Goal: Task Accomplishment & Management: Manage account settings

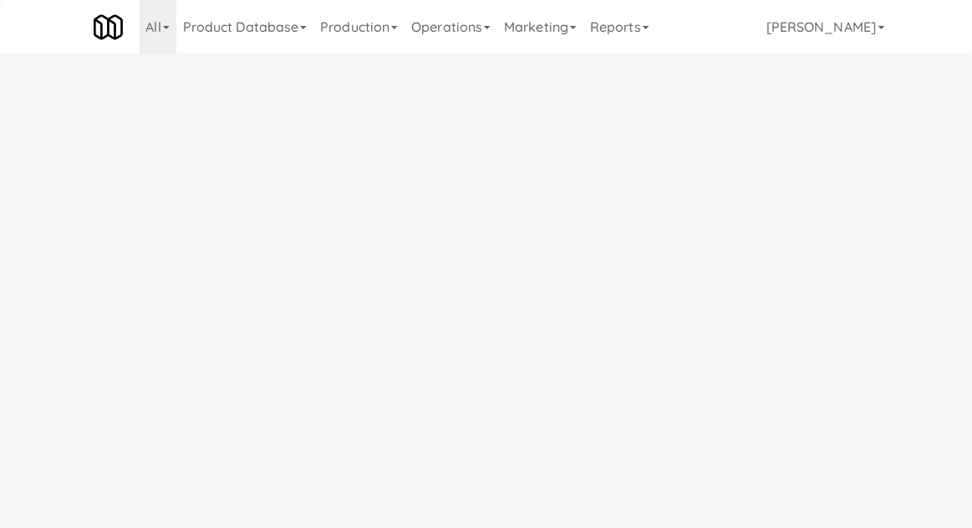
scroll to position [53, 0]
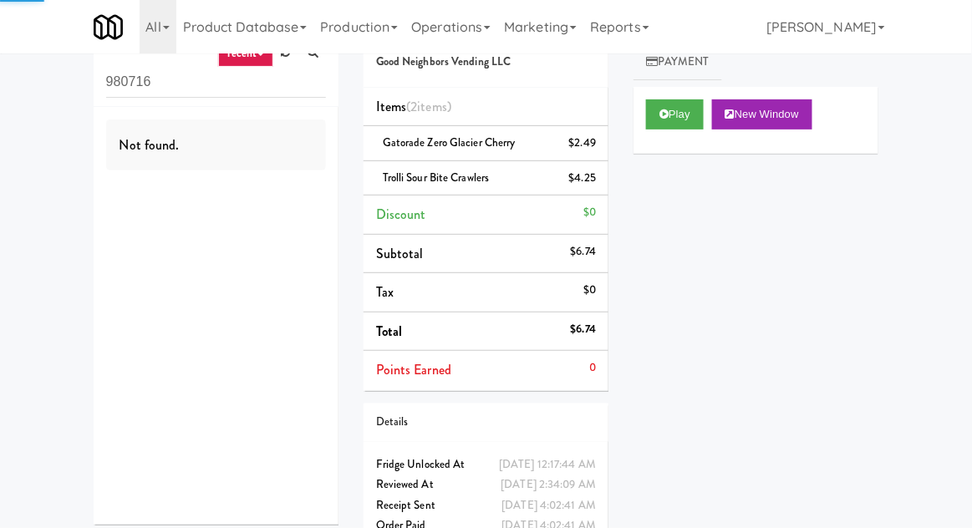
click at [140, 79] on input "980716" at bounding box center [216, 82] width 220 height 31
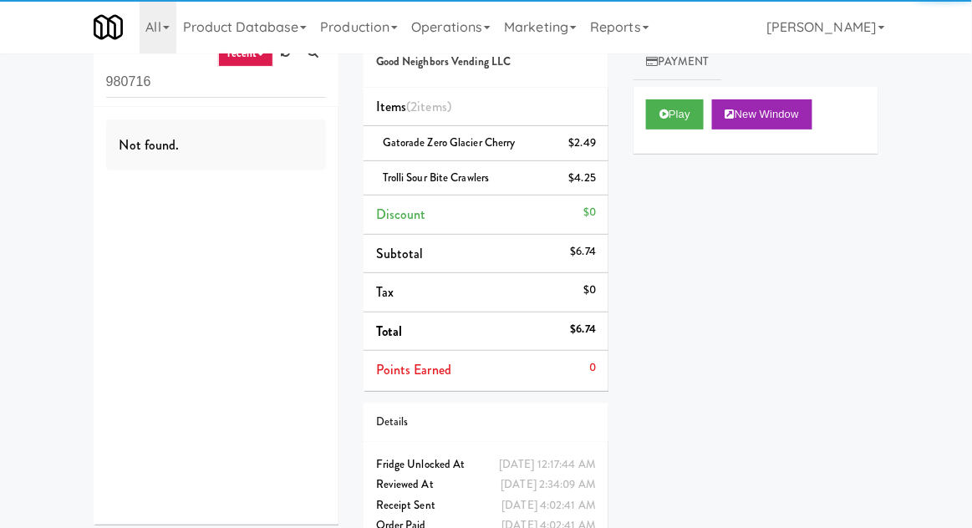
click at [125, 88] on input "980716" at bounding box center [216, 82] width 220 height 31
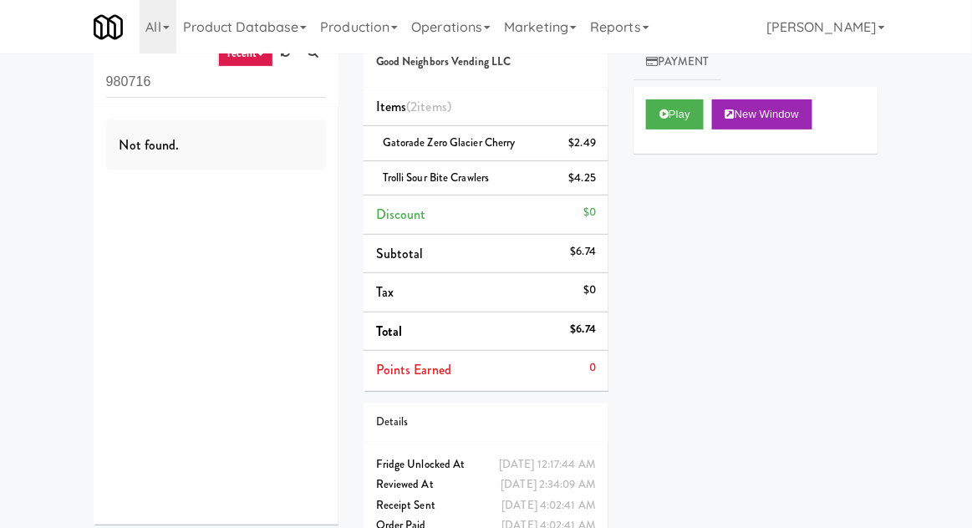
click at [124, 89] on input "980716" at bounding box center [216, 82] width 220 height 31
type input "Fridge"
click at [48, 140] on div "inbox reviewed recent all unclear take inventory issue suspicious failed recent…" at bounding box center [486, 284] width 972 height 555
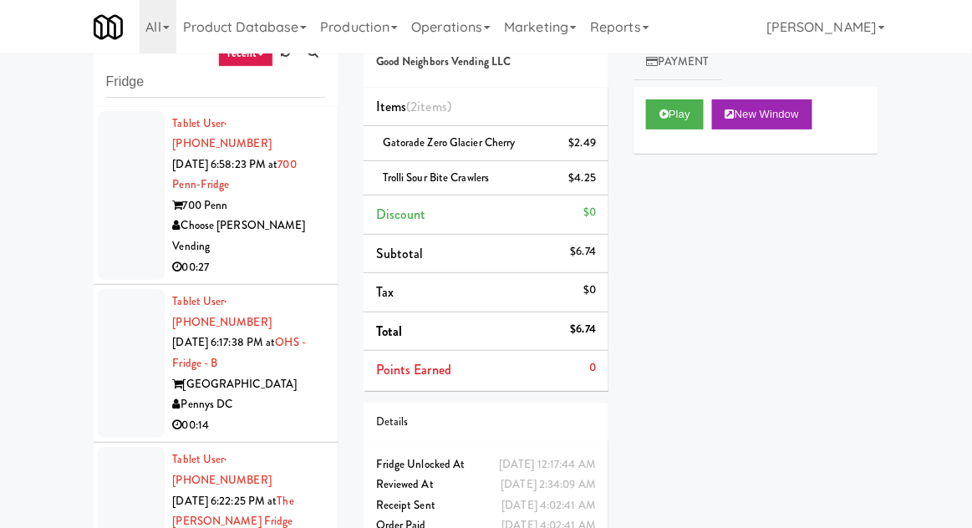
click at [144, 220] on div at bounding box center [131, 196] width 67 height 170
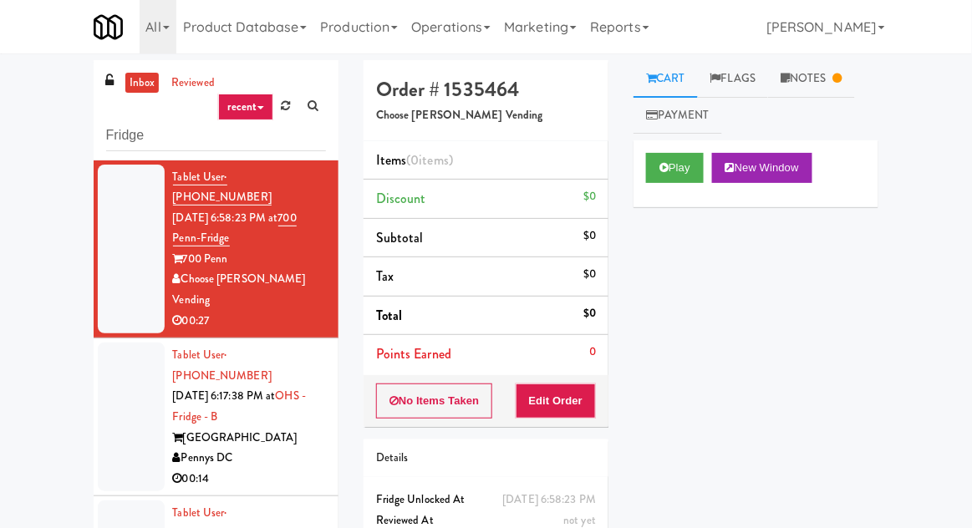
click at [115, 372] on div at bounding box center [131, 417] width 67 height 149
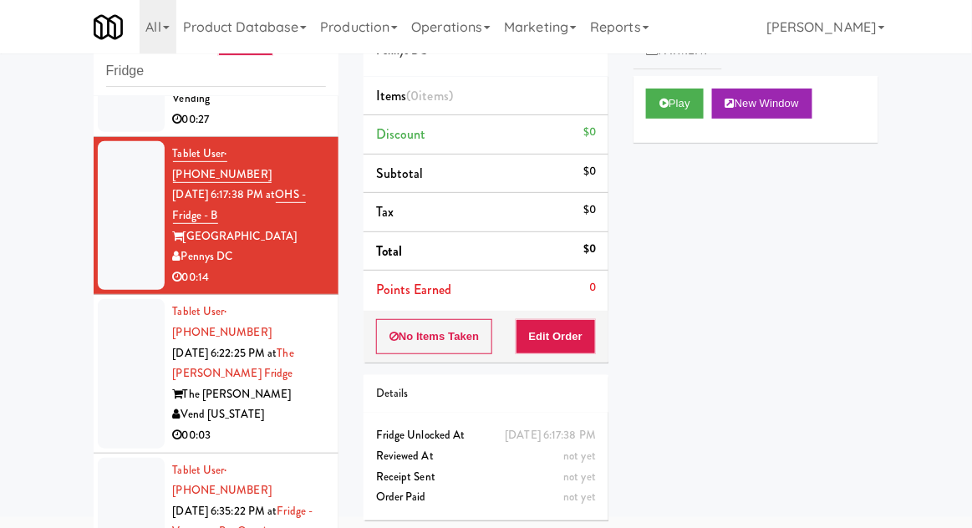
scroll to position [37, 0]
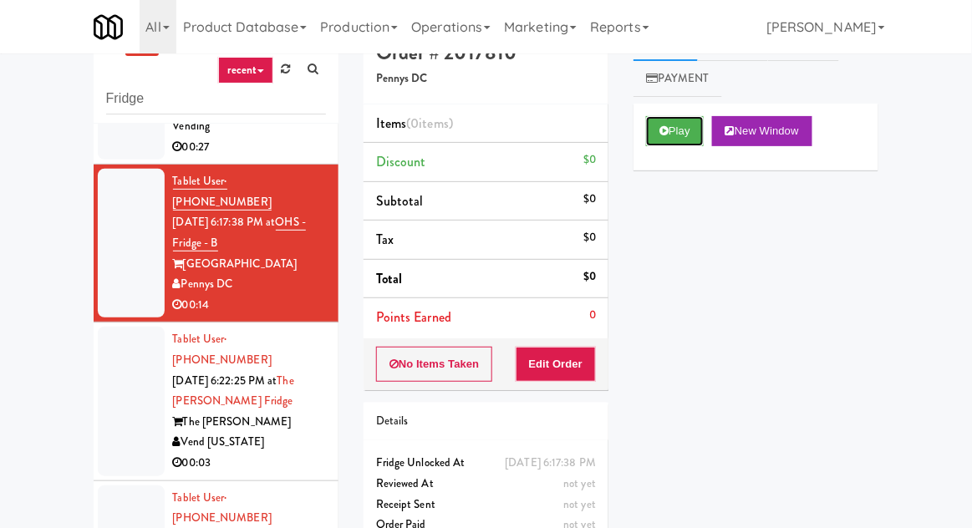
click at [671, 136] on button "Play" at bounding box center [675, 131] width 58 height 30
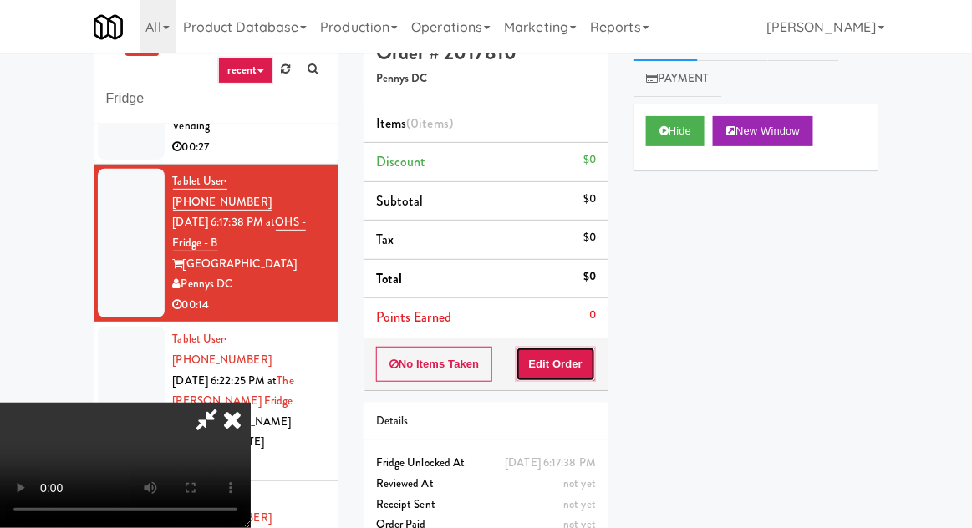
click at [576, 351] on button "Edit Order" at bounding box center [556, 364] width 81 height 35
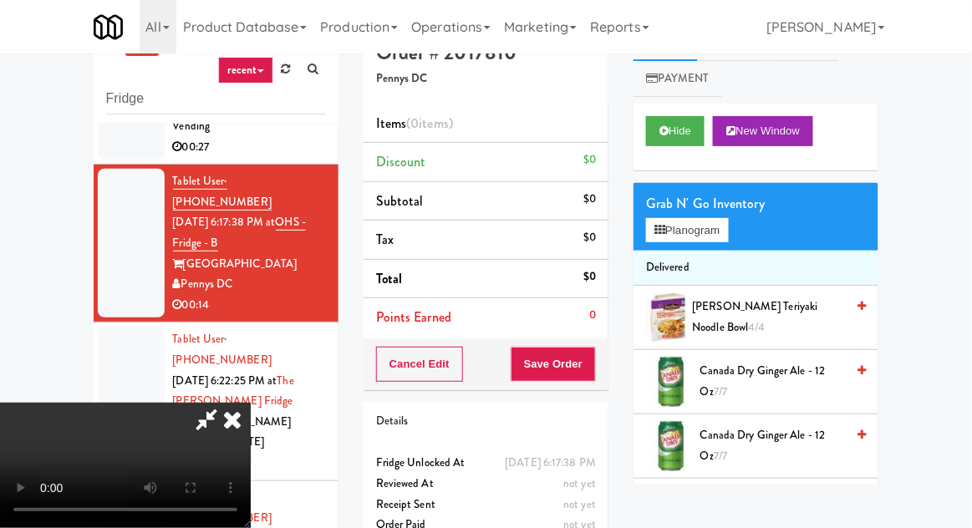
scroll to position [0, 0]
click at [971, 146] on div "inbox reviewed recent all unclear take inventory issue suspicious failed recent…" at bounding box center [486, 330] width 972 height 614
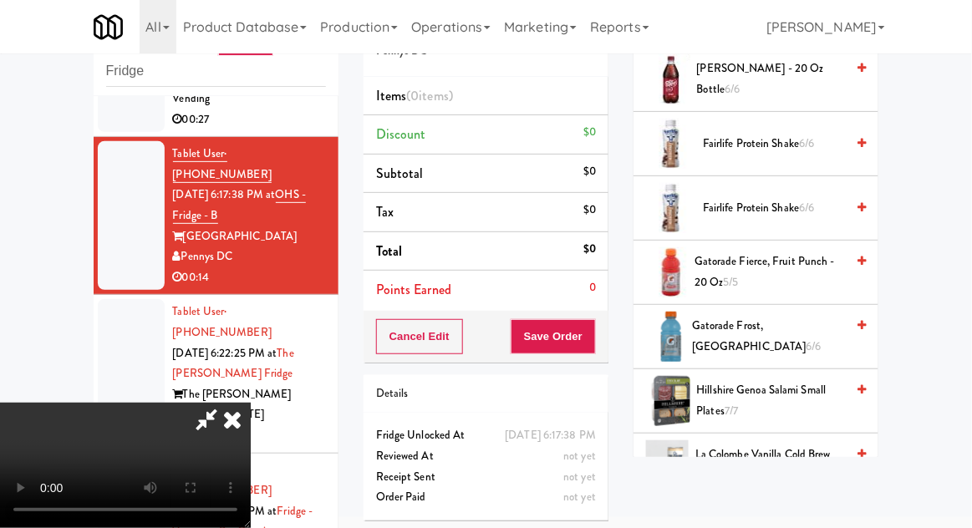
scroll to position [1049, 0]
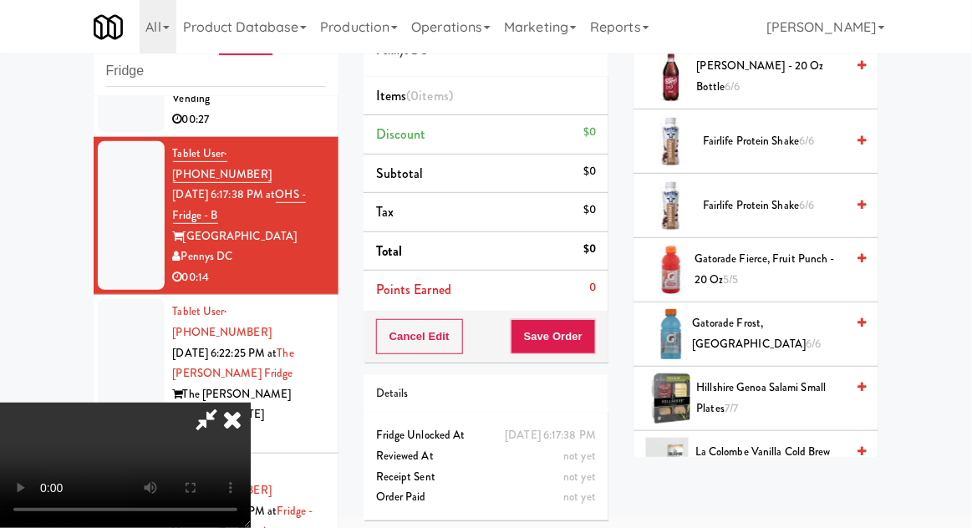
click at [800, 267] on span "Gatorade Fierce, Fruit Punch - 20 oz 5/5" at bounding box center [769, 269] width 150 height 41
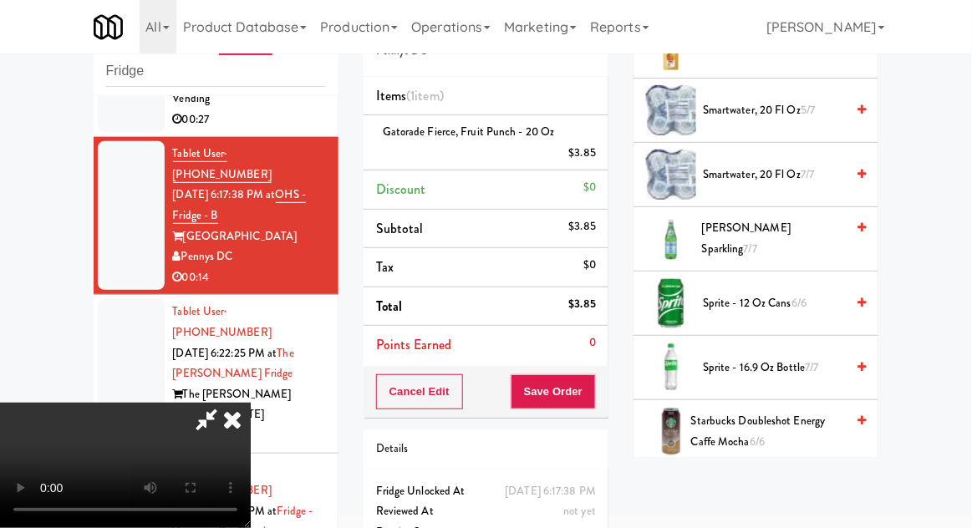
scroll to position [2111, 0]
click at [790, 361] on span "Sprite - 16.9 oz Bottle 7/7" at bounding box center [774, 367] width 142 height 21
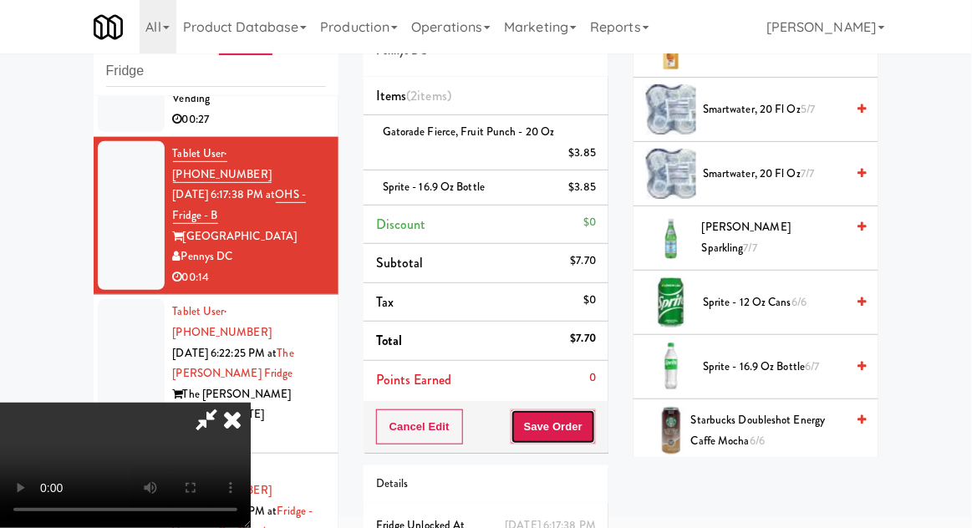
click at [595, 419] on button "Save Order" at bounding box center [553, 426] width 85 height 35
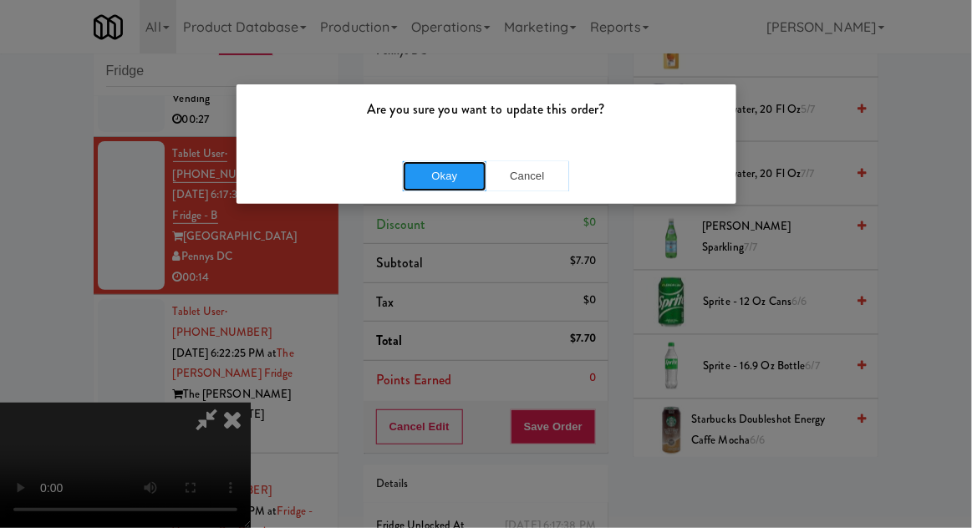
click at [455, 186] on button "Okay" at bounding box center [445, 176] width 84 height 30
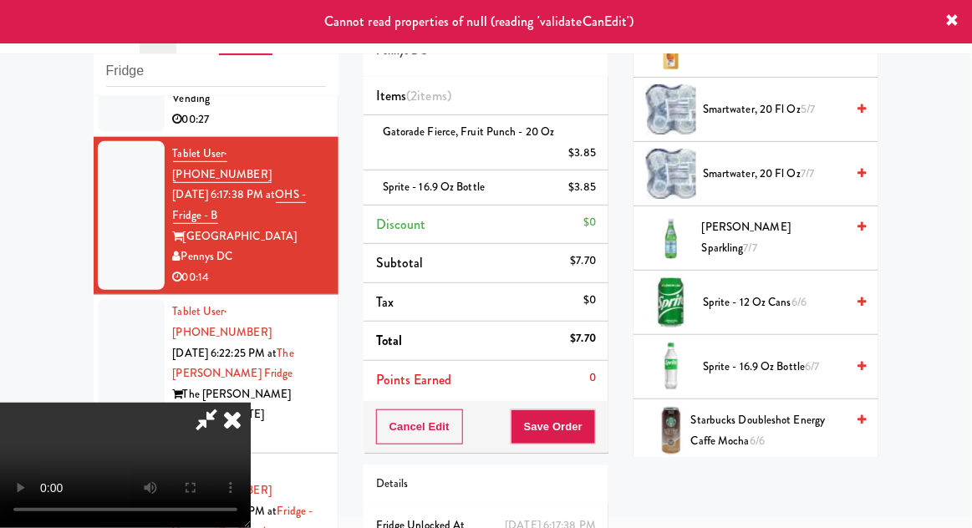
scroll to position [0, 0]
click at [251, 403] on icon at bounding box center [232, 419] width 37 height 33
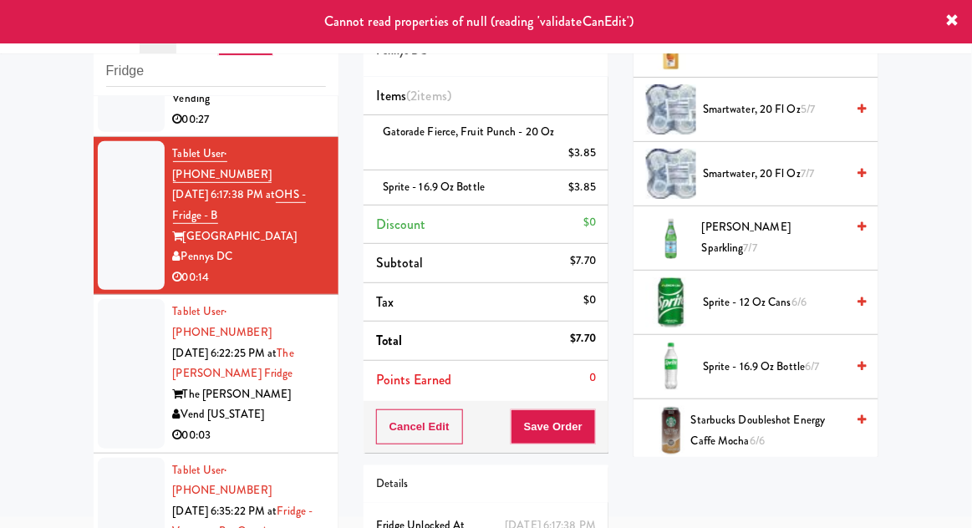
click at [114, 318] on div at bounding box center [131, 373] width 67 height 149
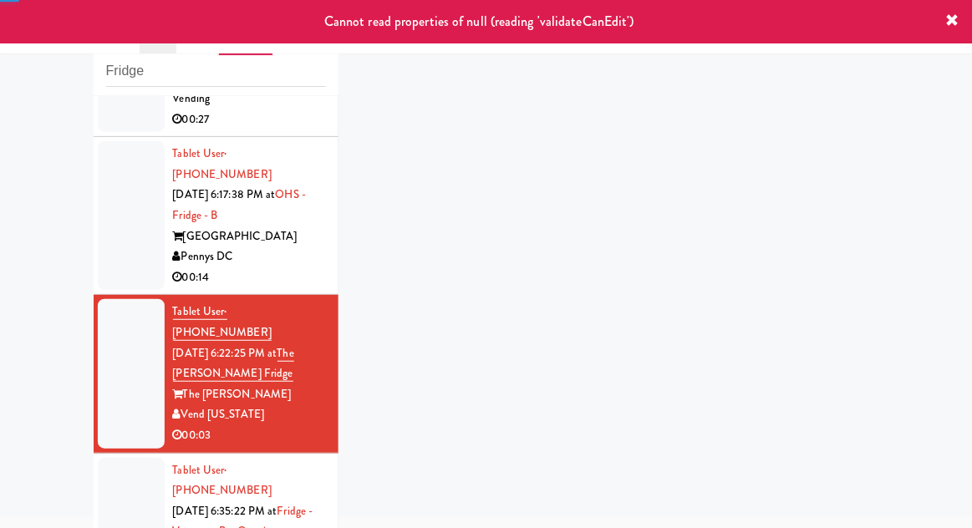
click at [112, 187] on div at bounding box center [131, 215] width 67 height 149
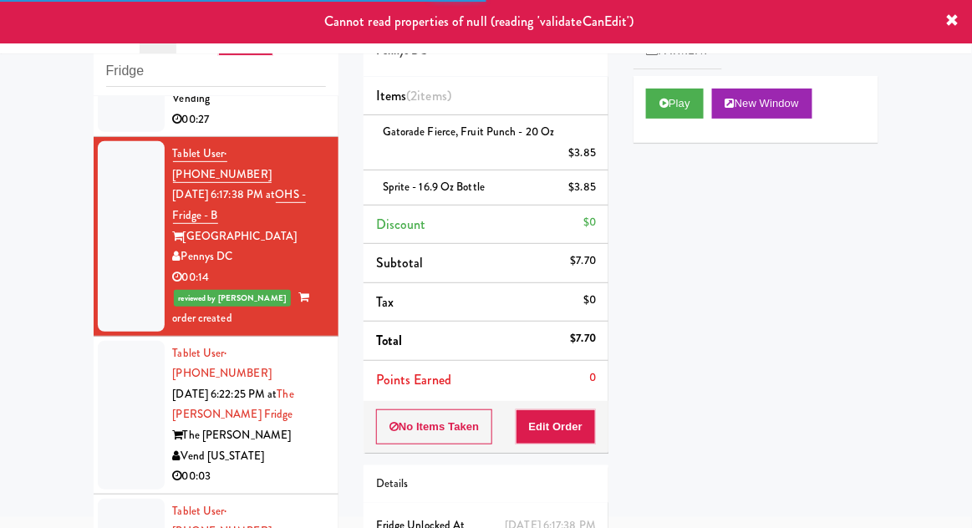
click at [114, 341] on div at bounding box center [131, 415] width 67 height 149
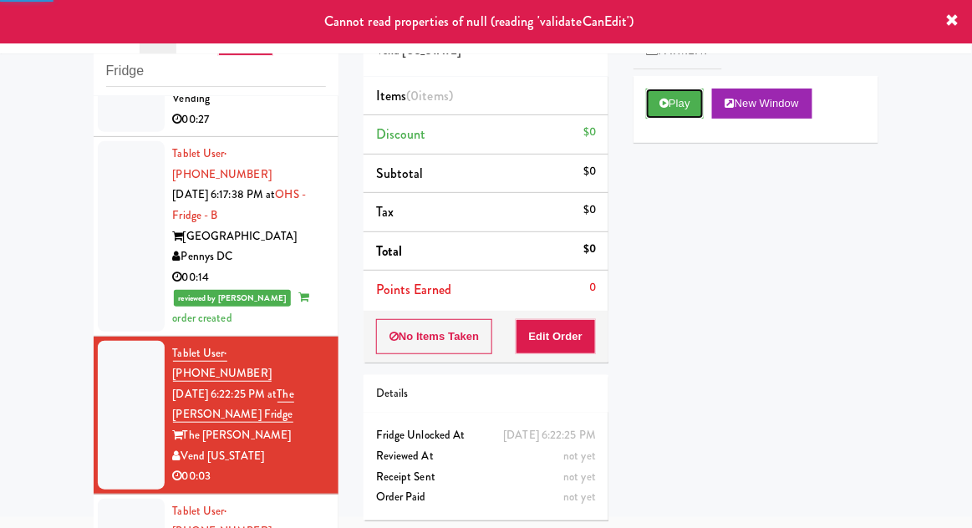
click at [664, 107] on icon at bounding box center [663, 103] width 9 height 11
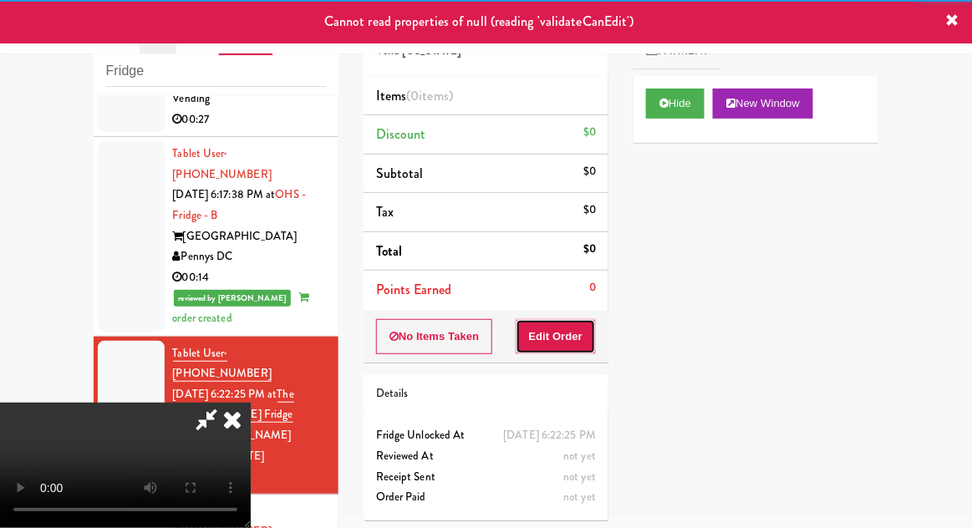
click at [590, 341] on button "Edit Order" at bounding box center [556, 336] width 81 height 35
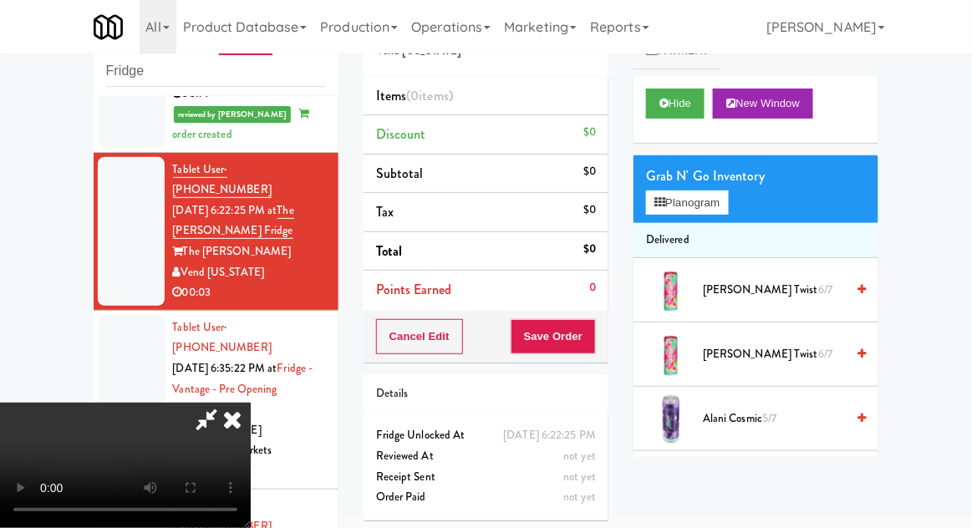
scroll to position [319, 0]
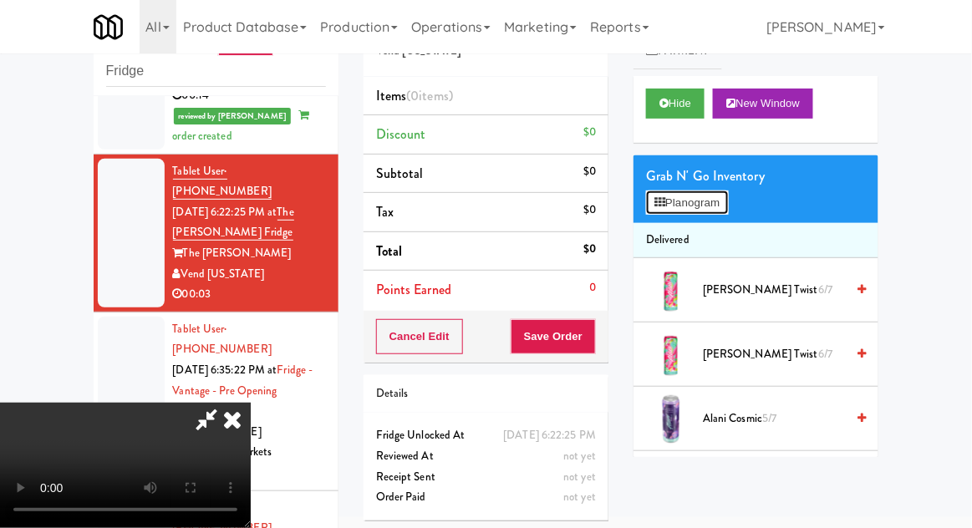
click at [720, 211] on button "Planogram" at bounding box center [687, 203] width 82 height 25
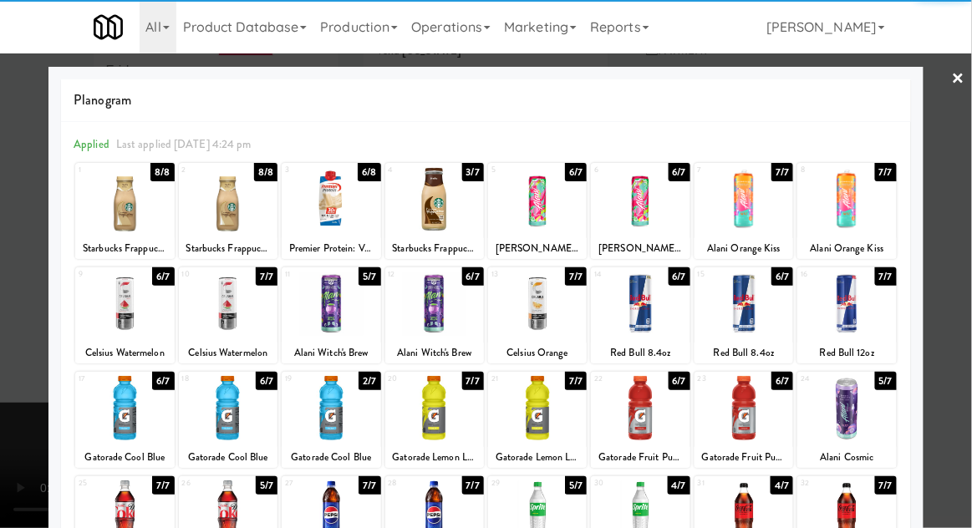
click at [740, 312] on div at bounding box center [743, 304] width 99 height 64
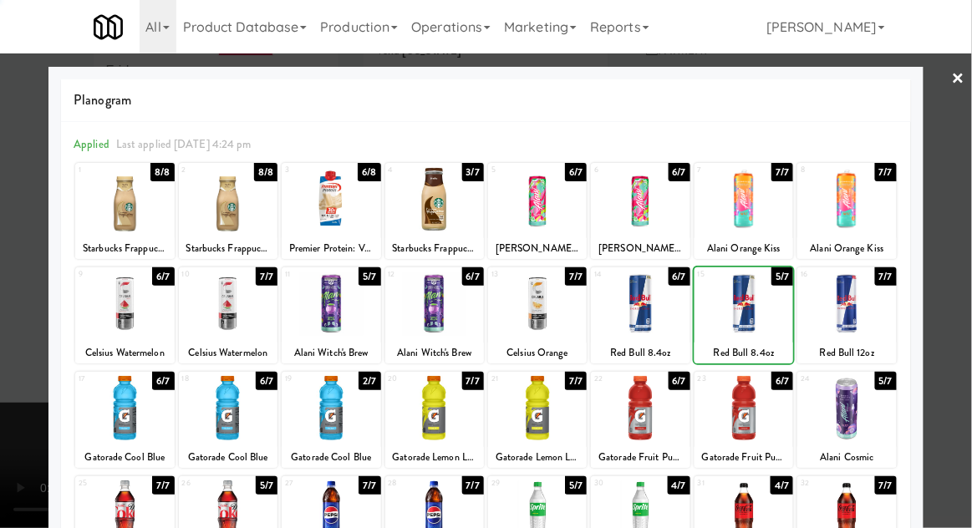
click at [957, 173] on div at bounding box center [486, 264] width 972 height 528
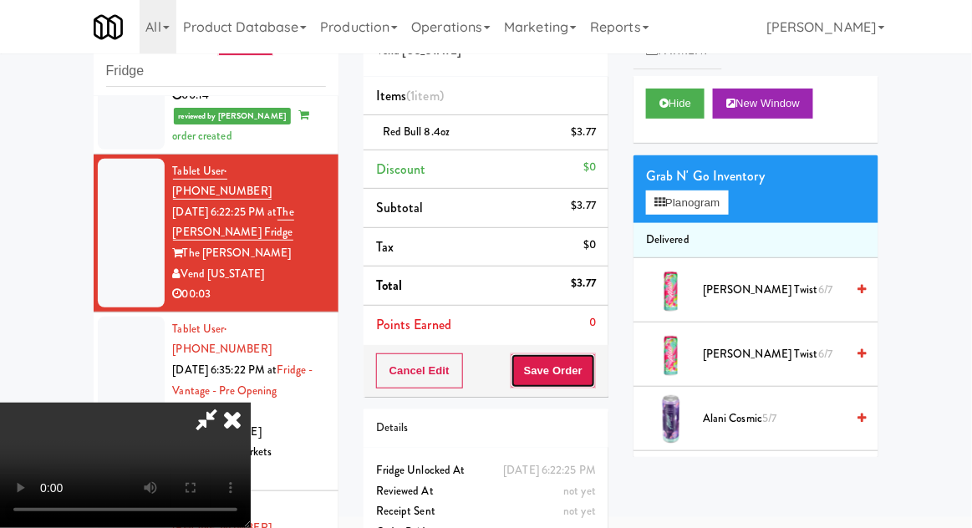
click at [592, 365] on button "Save Order" at bounding box center [553, 370] width 85 height 35
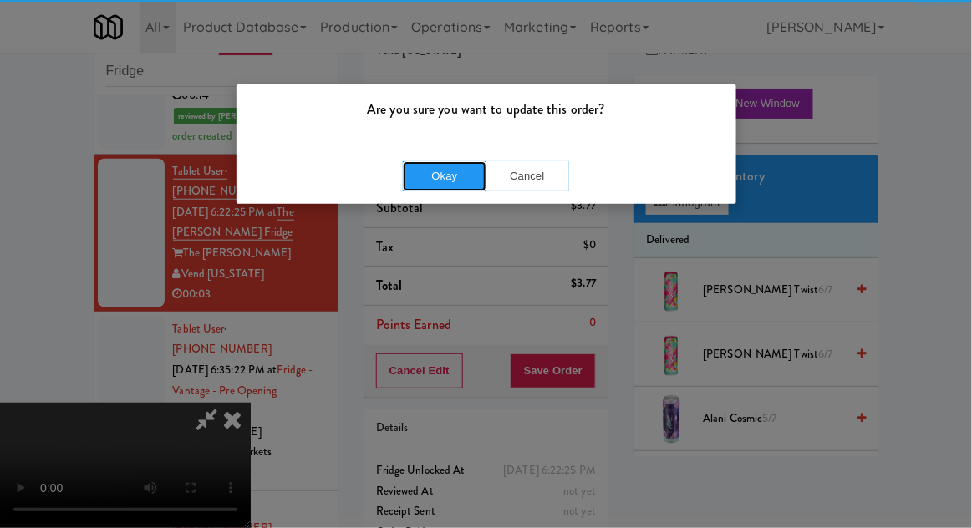
click at [433, 184] on button "Okay" at bounding box center [445, 176] width 84 height 30
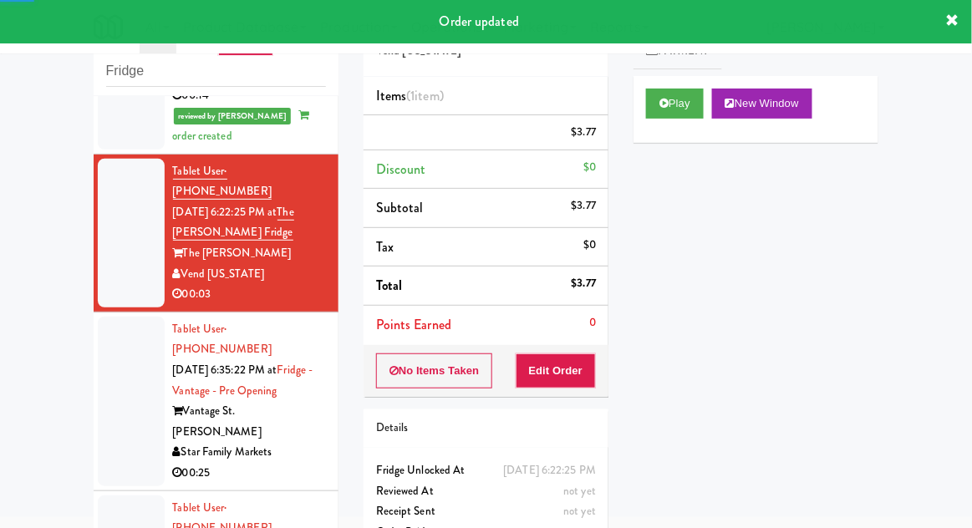
click at [97, 312] on li "Tablet User · (404) 673-4443 [DATE] 6:35:22 PM at [GEOGRAPHIC_DATA] - Pre Openi…" at bounding box center [216, 401] width 245 height 179
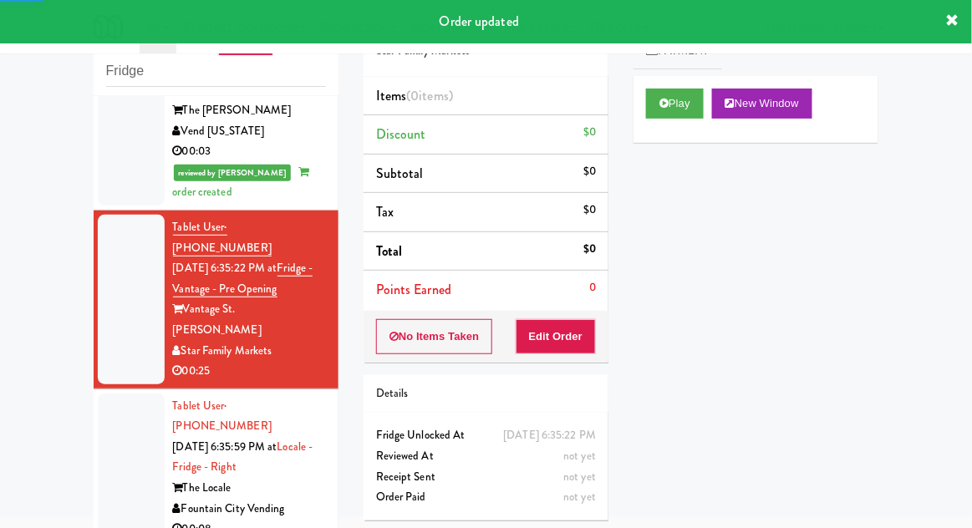
scroll to position [485, 0]
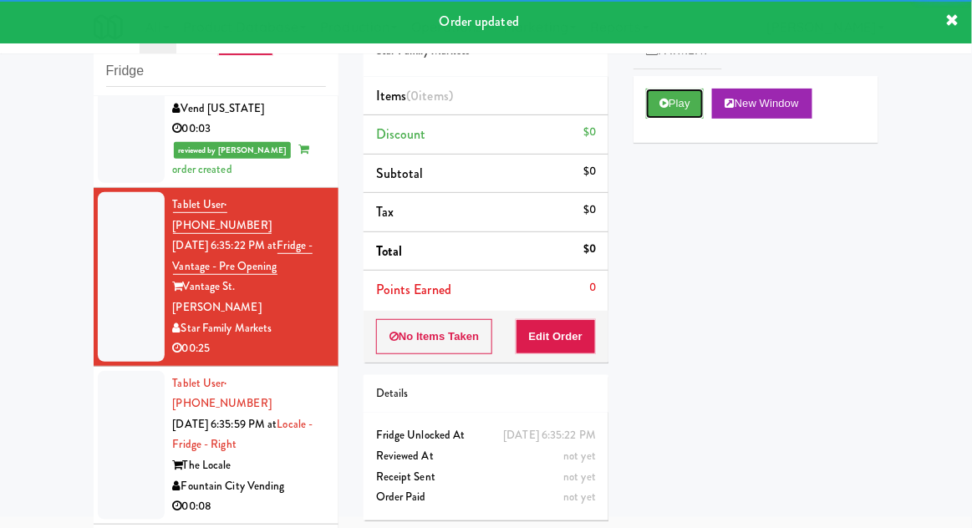
click at [674, 106] on button "Play" at bounding box center [675, 104] width 58 height 30
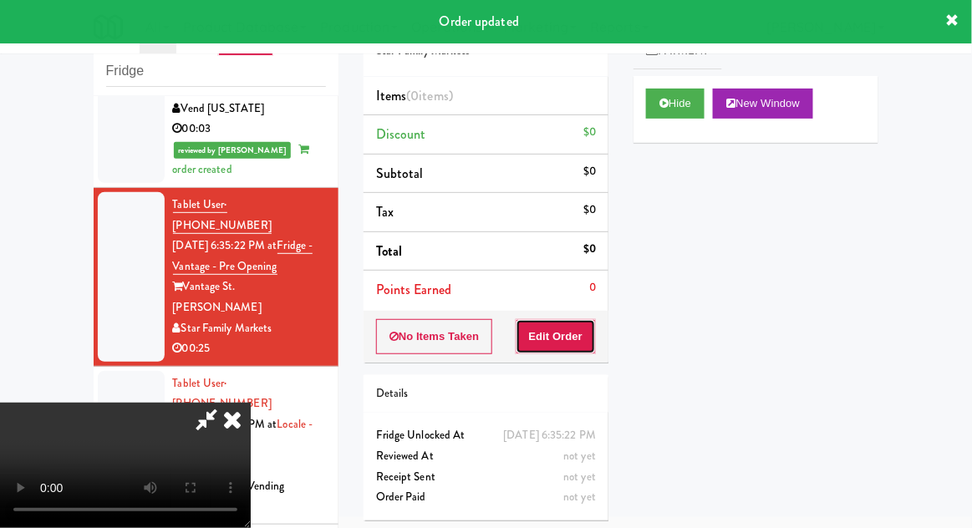
click at [584, 350] on button "Edit Order" at bounding box center [556, 336] width 81 height 35
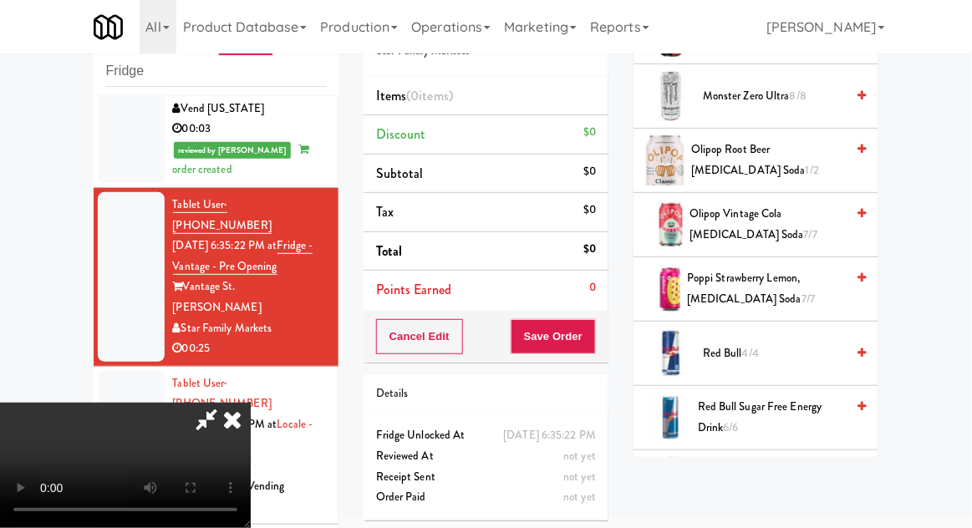
scroll to position [1556, 0]
click at [783, 289] on span "Poppi Strawberry Lemon, [MEDICAL_DATA] Soda 7/7" at bounding box center [766, 289] width 158 height 41
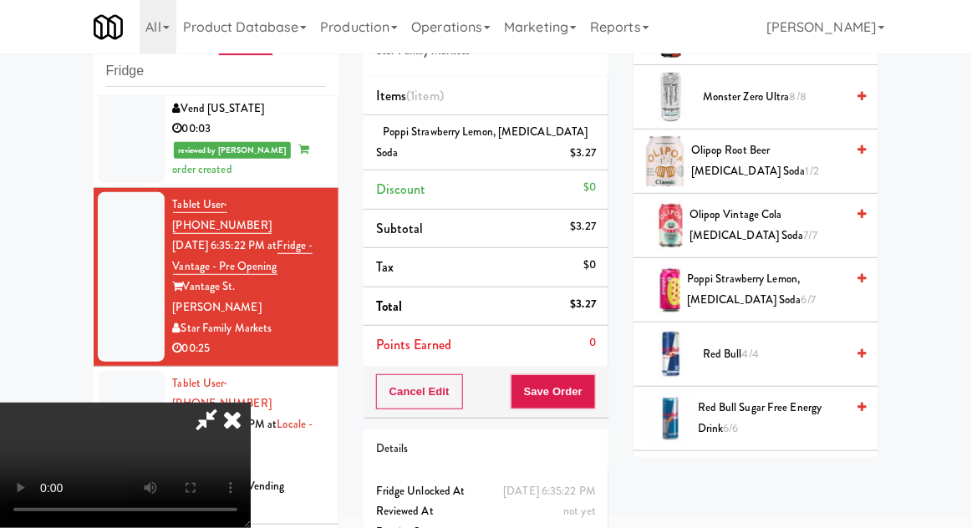
click at [793, 286] on span "Poppi Strawberry Lemon, [MEDICAL_DATA] Soda 6/7" at bounding box center [766, 289] width 158 height 41
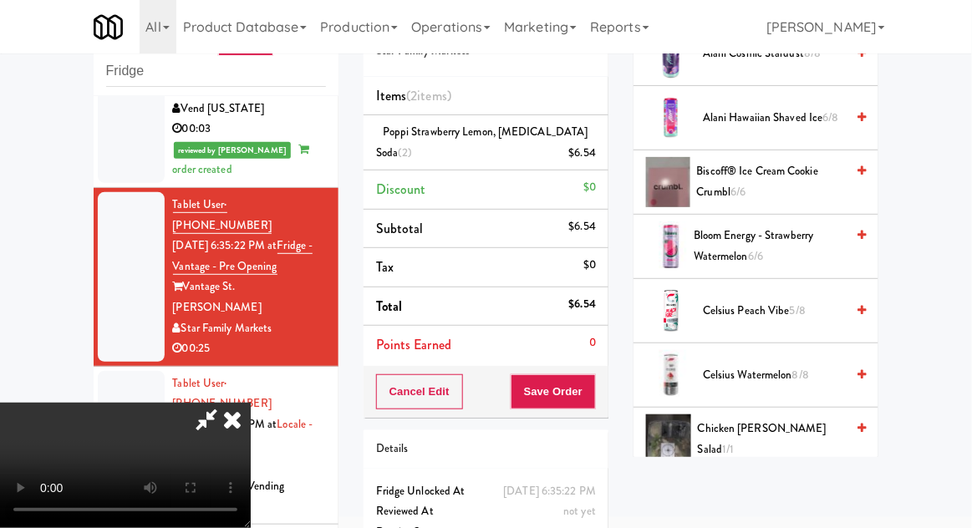
scroll to position [0, 0]
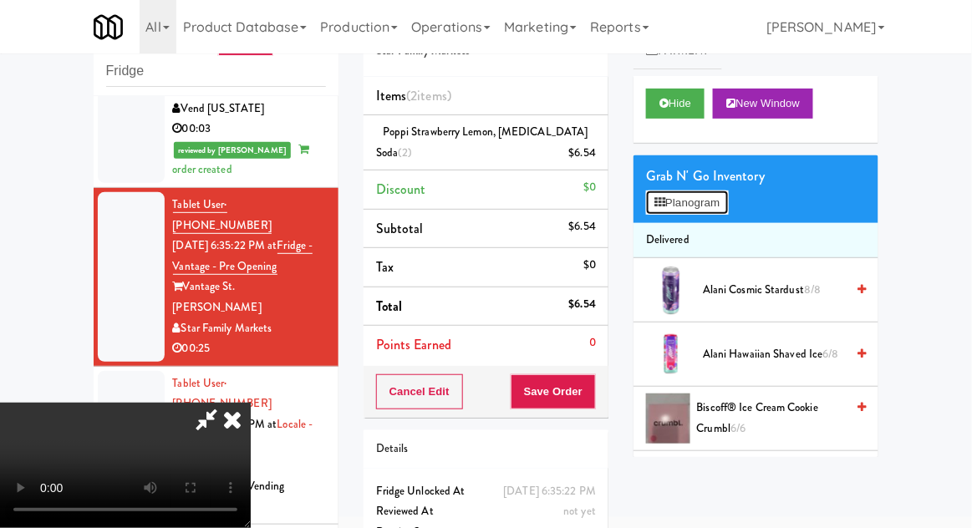
click at [709, 211] on button "Planogram" at bounding box center [687, 203] width 82 height 25
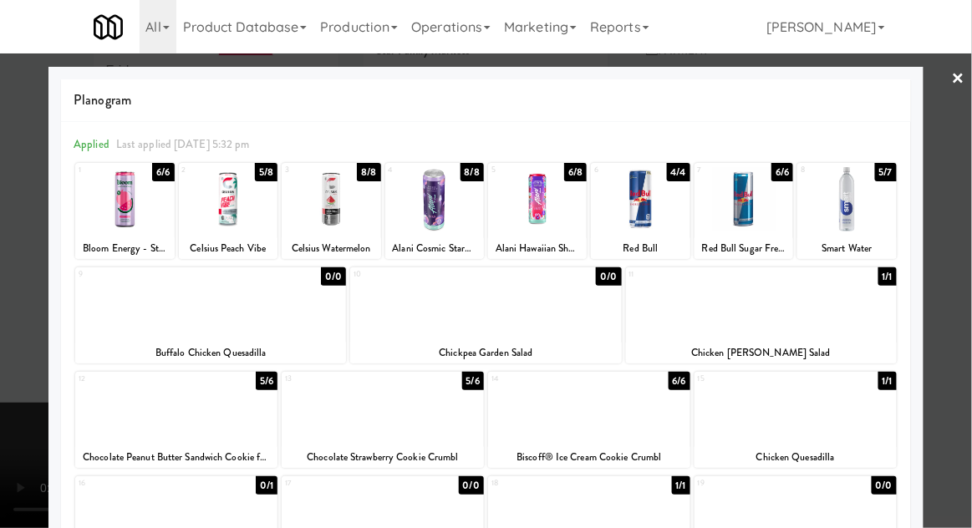
click at [117, 417] on div at bounding box center [176, 408] width 202 height 64
click at [957, 215] on div at bounding box center [486, 264] width 972 height 528
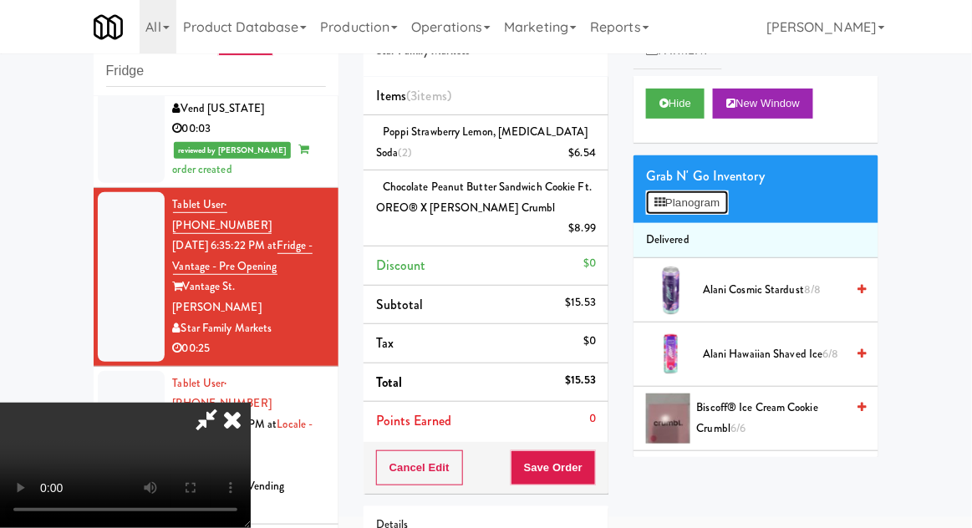
click at [715, 211] on button "Planogram" at bounding box center [687, 203] width 82 height 25
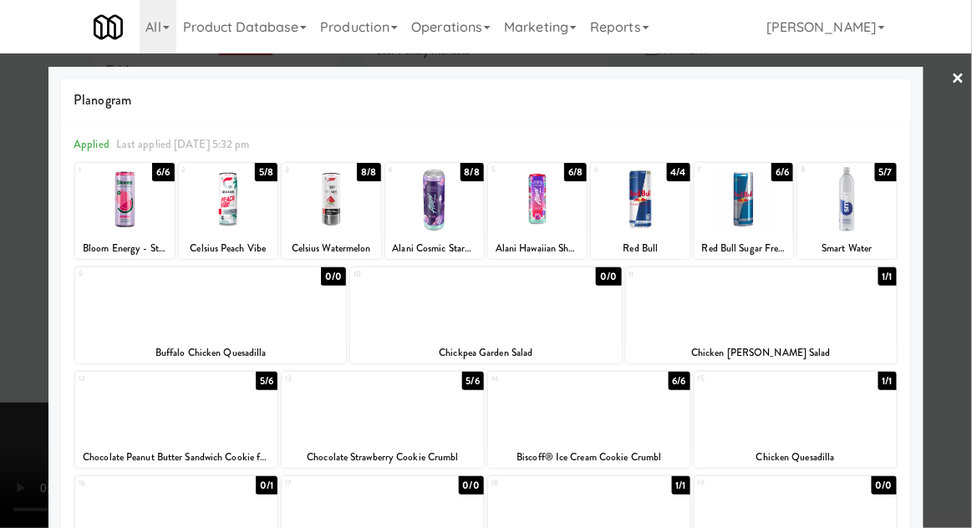
click at [866, 324] on div at bounding box center [761, 304] width 271 height 64
click at [13, 436] on div at bounding box center [486, 264] width 972 height 528
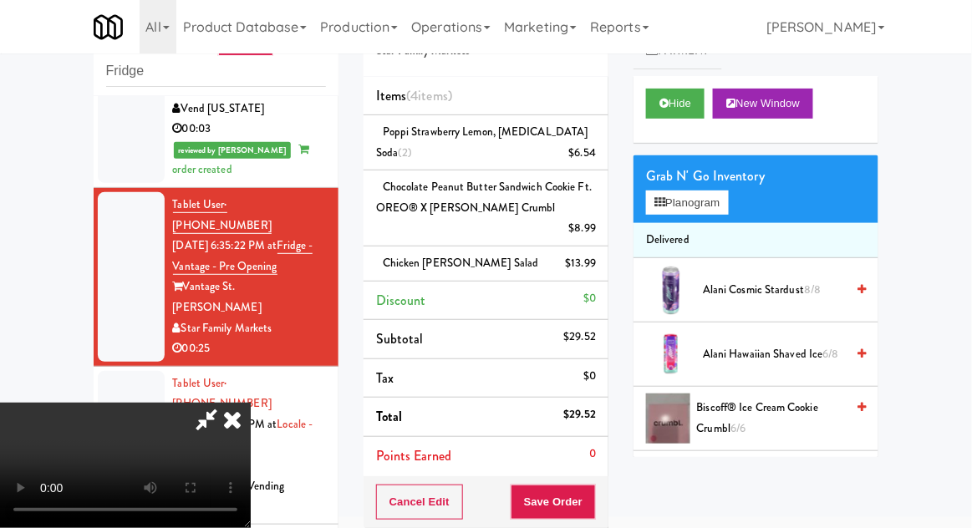
click at [590, 255] on li "Chicken [PERSON_NAME] $13.99" at bounding box center [485, 263] width 245 height 35
click at [596, 260] on link at bounding box center [594, 270] width 15 height 21
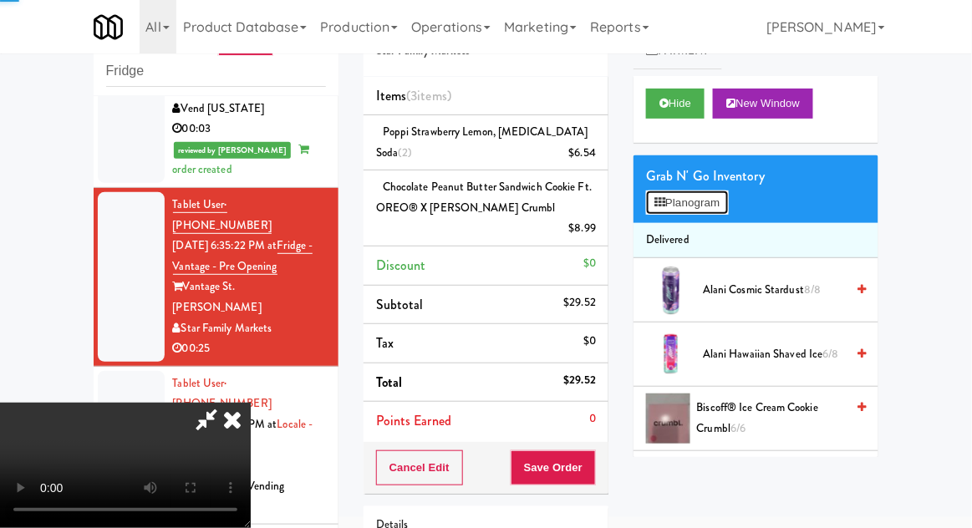
click at [674, 211] on button "Planogram" at bounding box center [687, 203] width 82 height 25
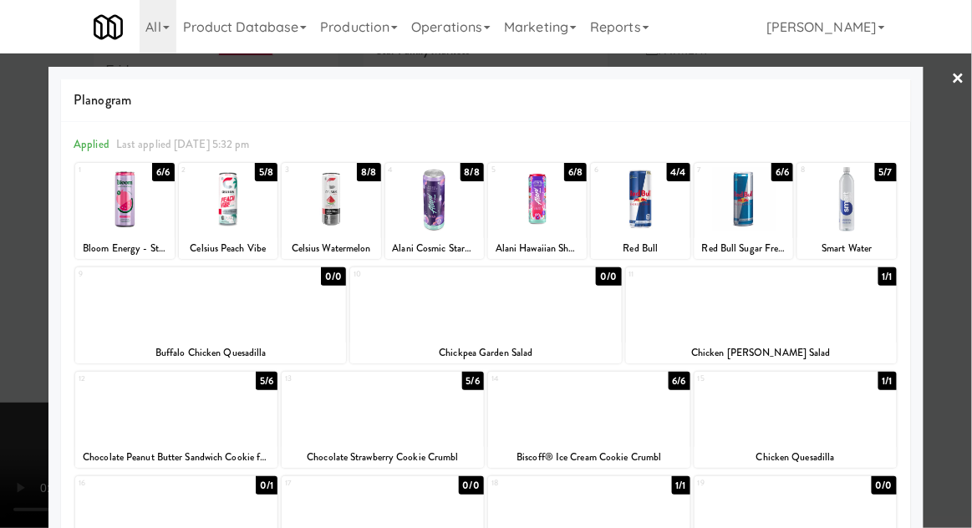
click at [789, 412] on div at bounding box center [795, 408] width 202 height 64
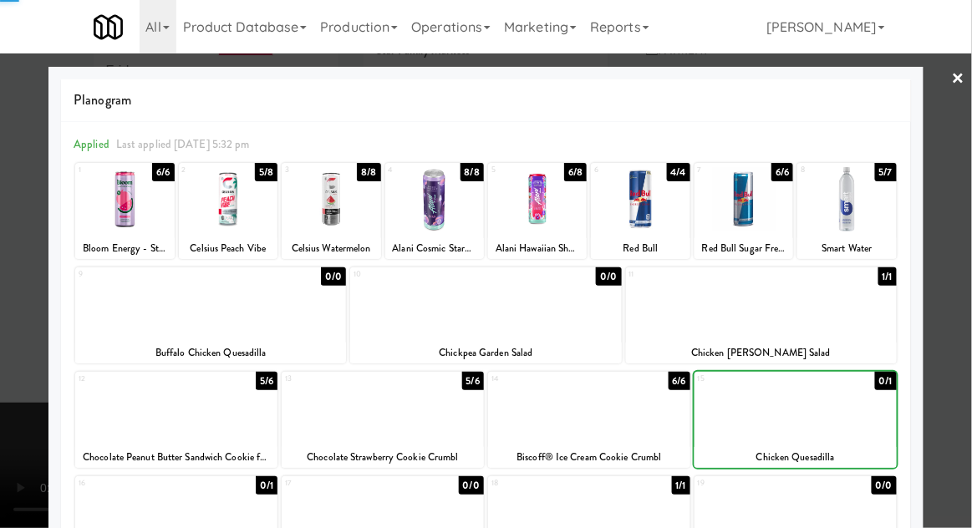
click at [966, 166] on div at bounding box center [486, 264] width 972 height 528
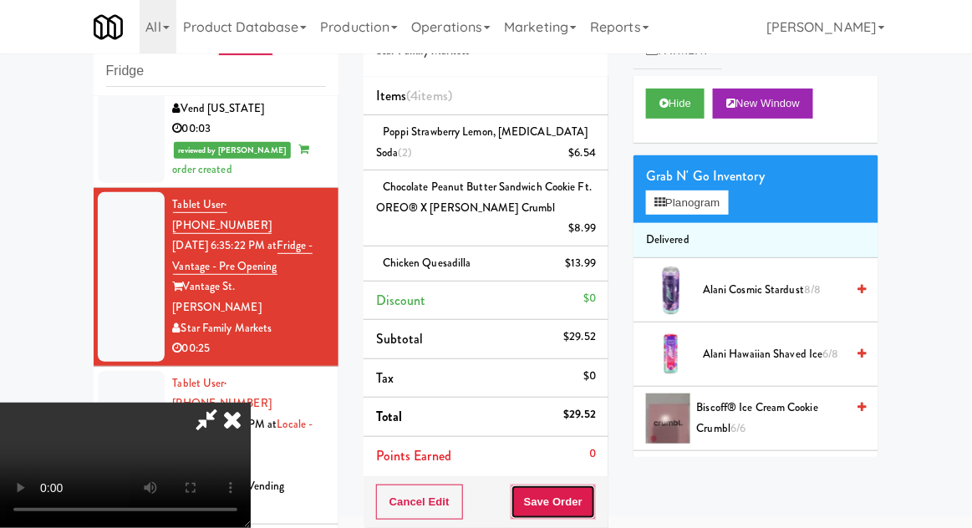
click at [592, 485] on button "Save Order" at bounding box center [553, 502] width 85 height 35
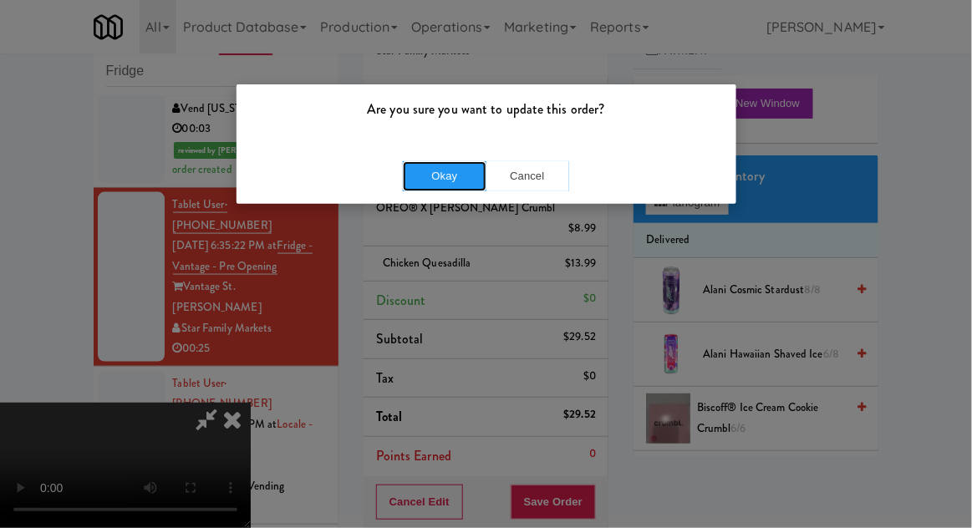
click at [421, 177] on button "Okay" at bounding box center [445, 176] width 84 height 30
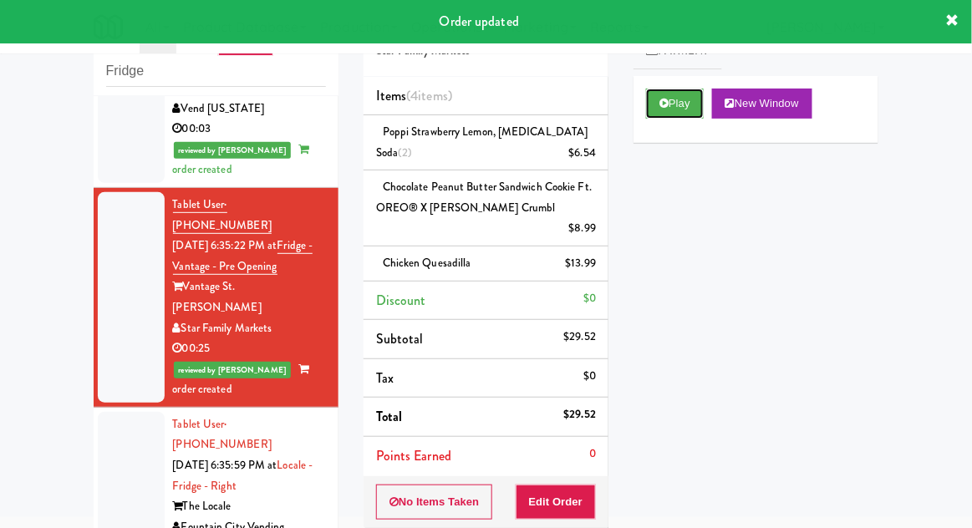
click at [668, 105] on button "Play" at bounding box center [675, 104] width 58 height 30
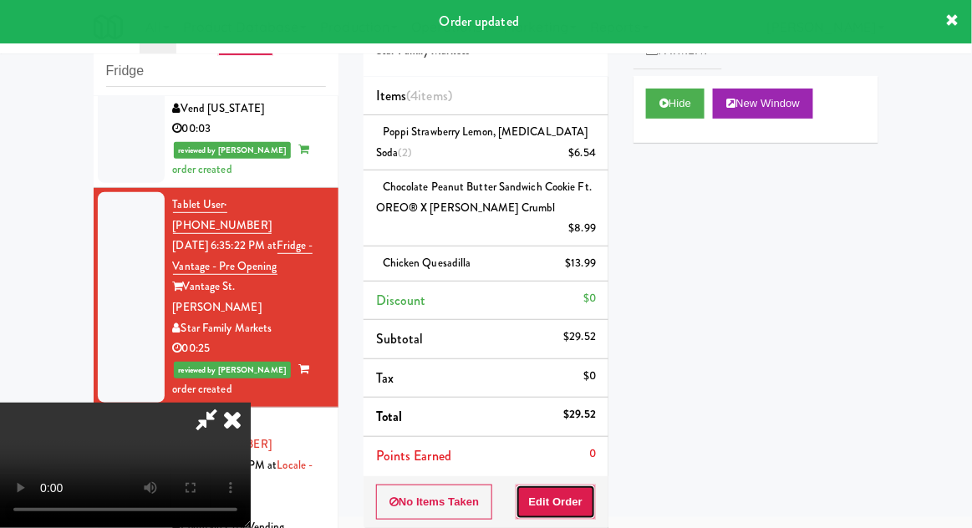
click at [555, 486] on button "Edit Order" at bounding box center [556, 502] width 81 height 35
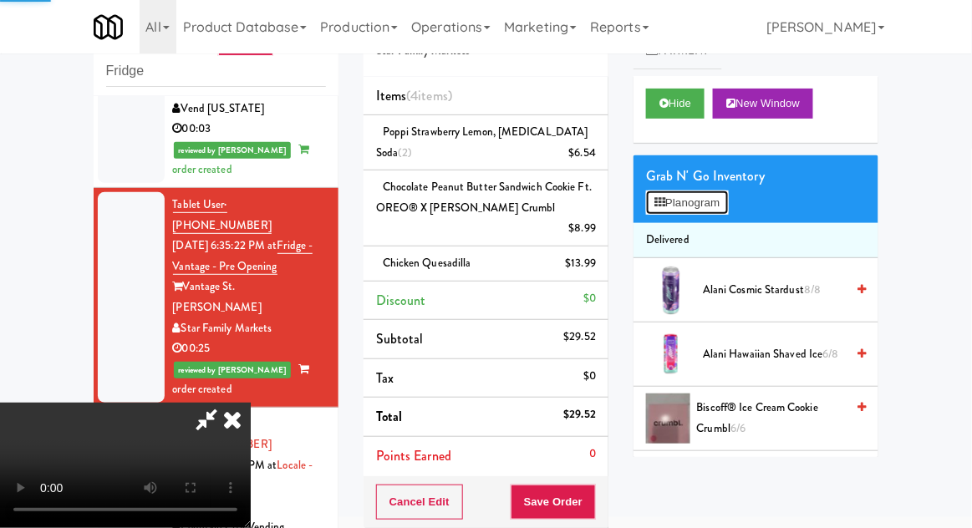
click at [687, 212] on button "Planogram" at bounding box center [687, 203] width 82 height 25
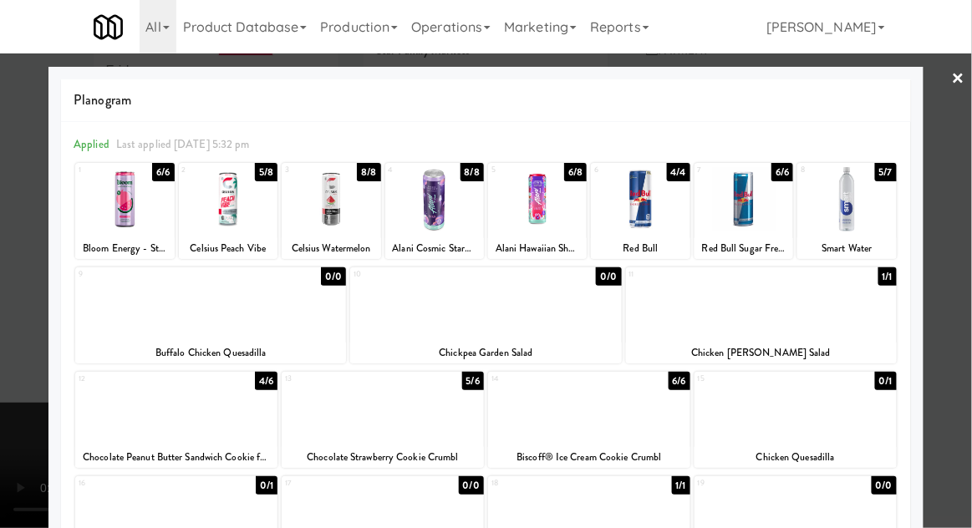
click at [951, 205] on div at bounding box center [486, 264] width 972 height 528
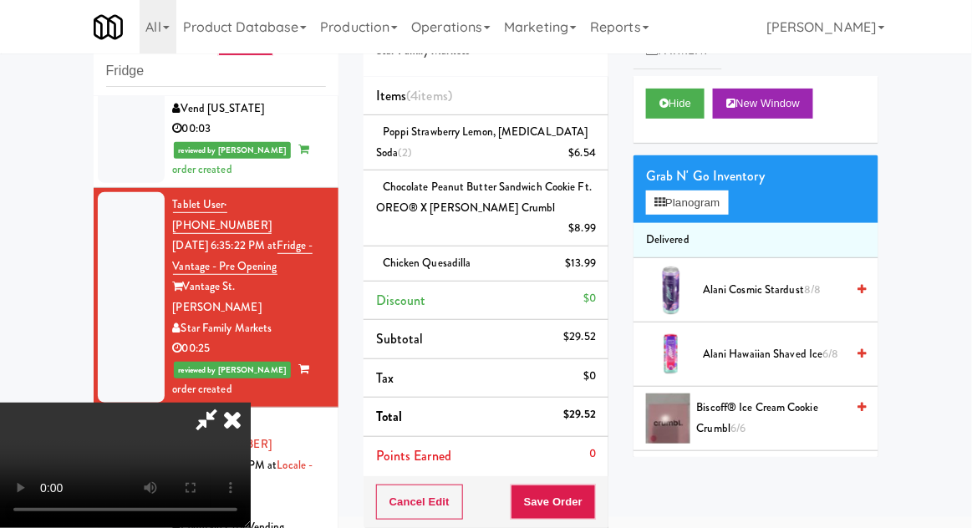
click at [251, 403] on icon at bounding box center [232, 419] width 37 height 33
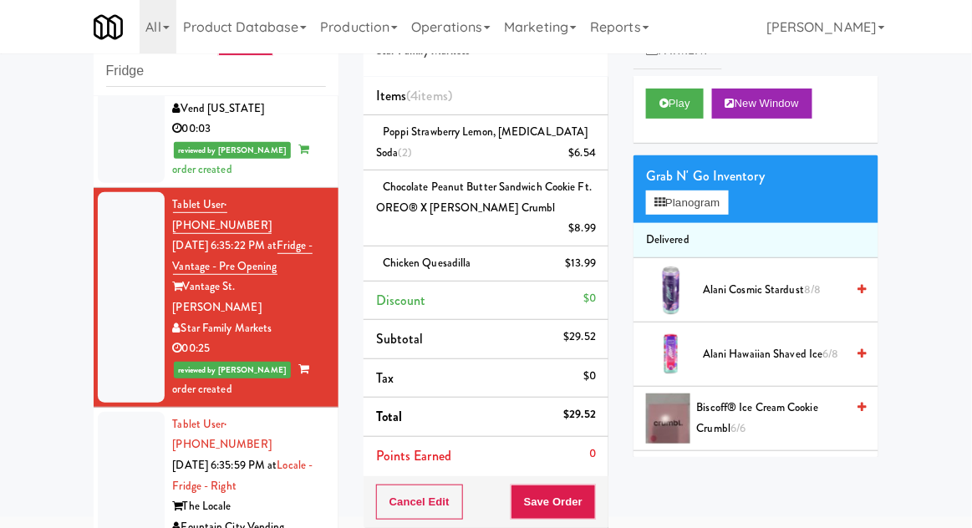
click at [120, 412] on div at bounding box center [131, 486] width 67 height 149
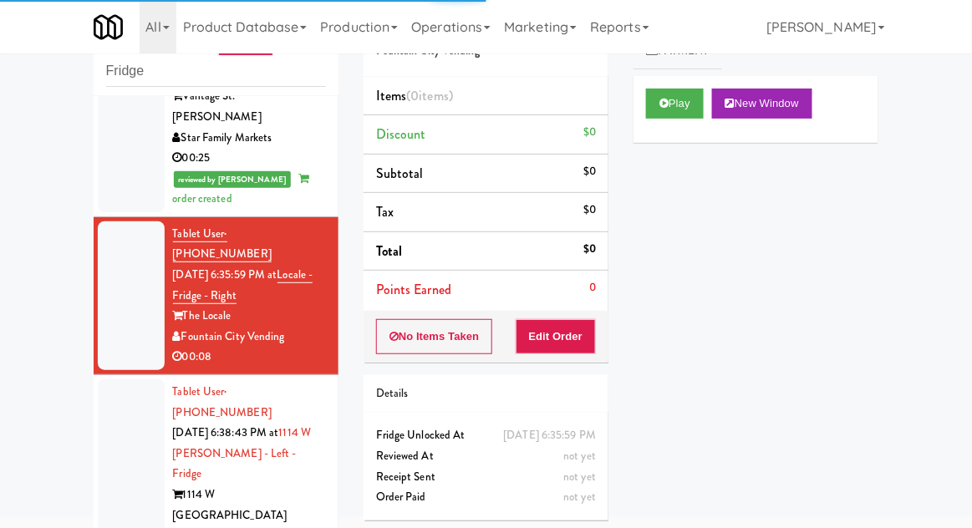
scroll to position [678, 0]
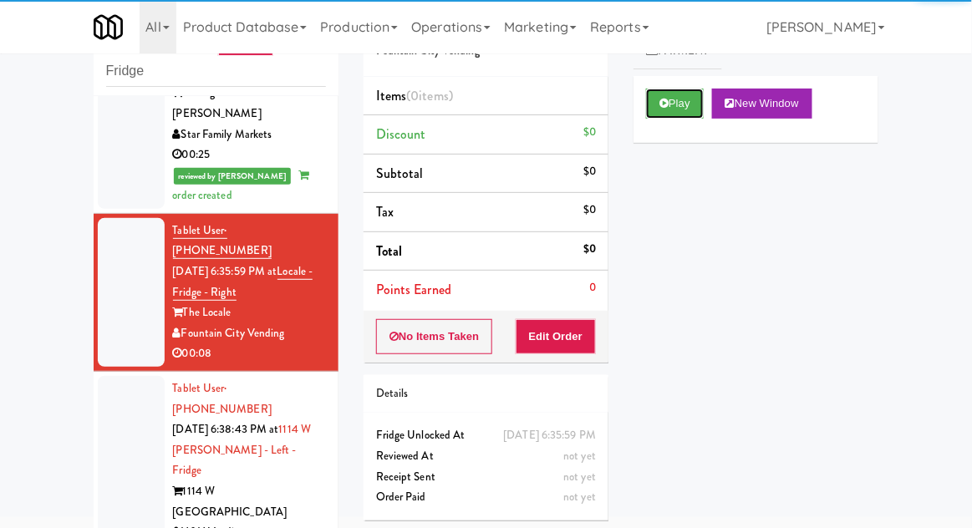
click at [669, 100] on button "Play" at bounding box center [675, 104] width 58 height 30
click at [572, 338] on button "Edit Order" at bounding box center [556, 336] width 81 height 35
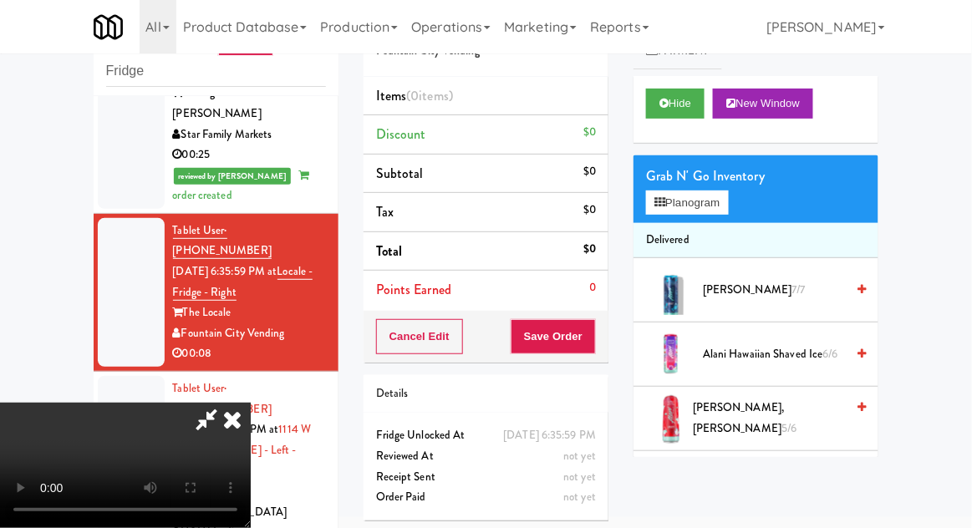
scroll to position [0, 0]
click at [718, 205] on button "Planogram" at bounding box center [687, 203] width 82 height 25
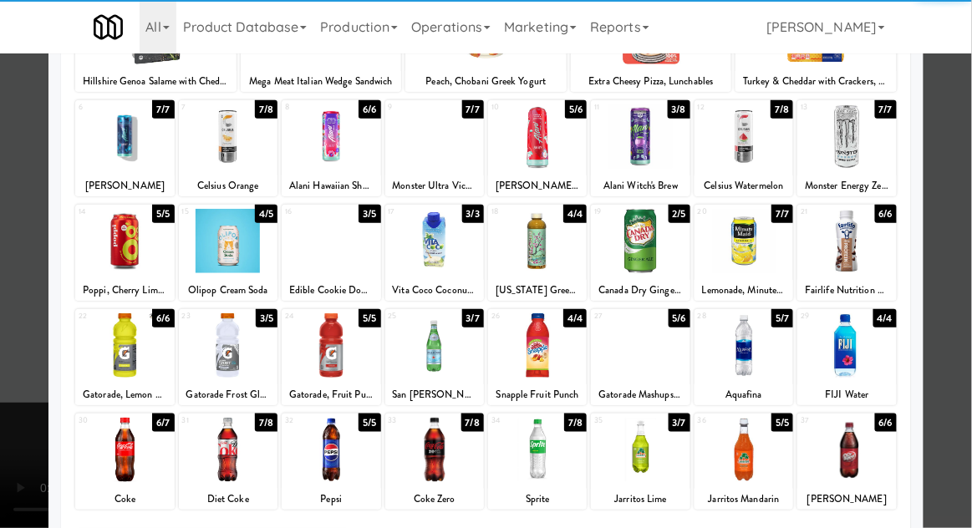
scroll to position [165, 0]
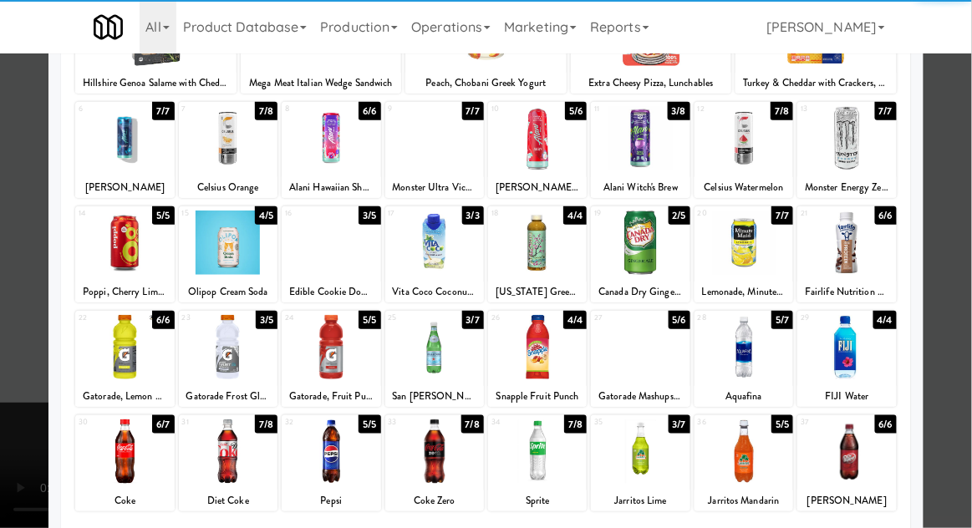
click at [235, 465] on div at bounding box center [228, 451] width 99 height 64
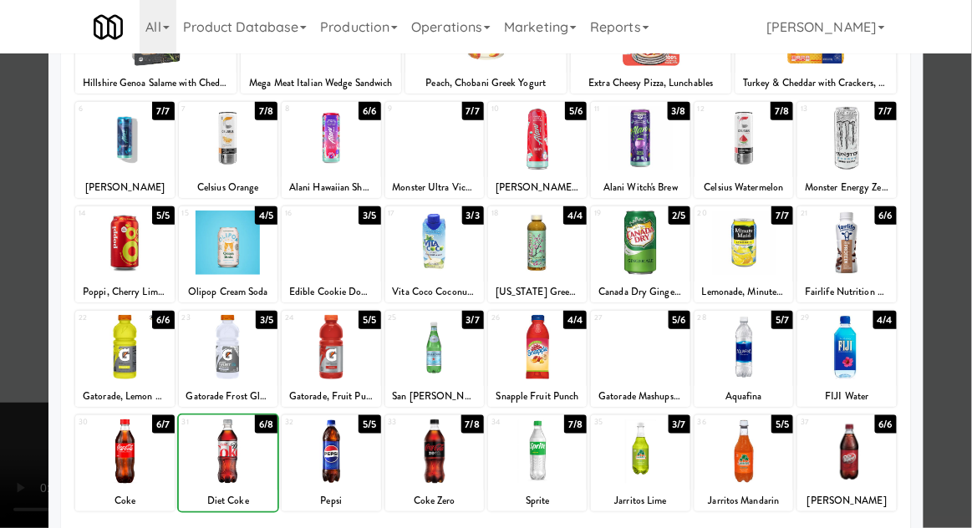
click at [964, 231] on div at bounding box center [486, 264] width 972 height 528
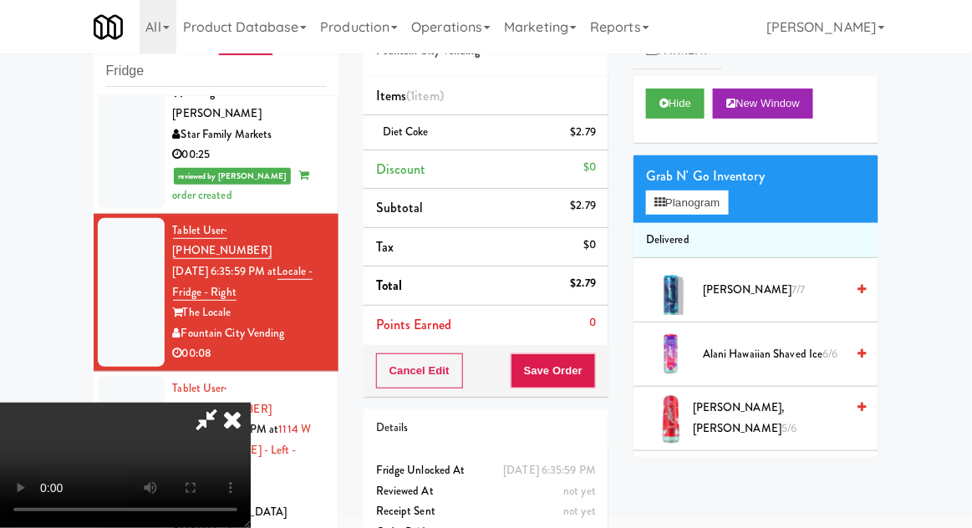
scroll to position [61, 0]
click at [592, 373] on button "Save Order" at bounding box center [553, 370] width 85 height 35
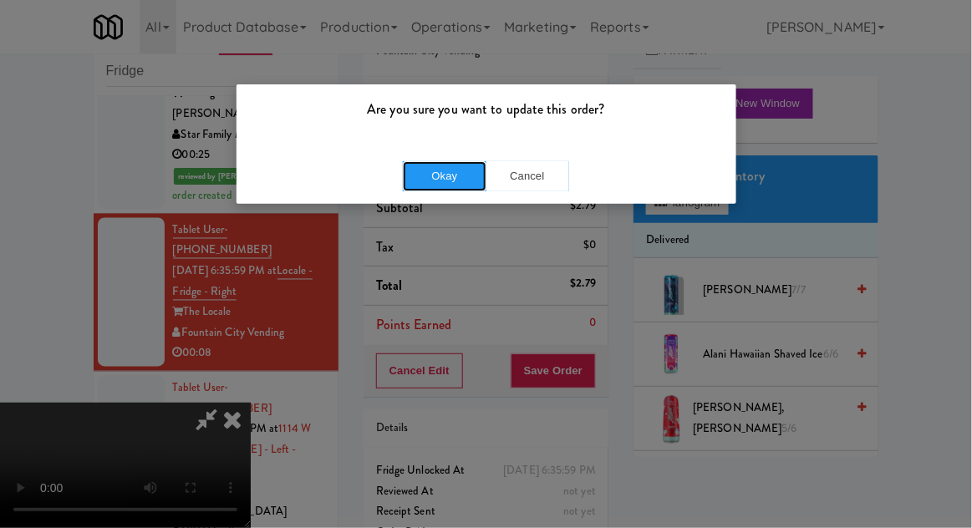
click at [457, 185] on button "Okay" at bounding box center [445, 176] width 84 height 30
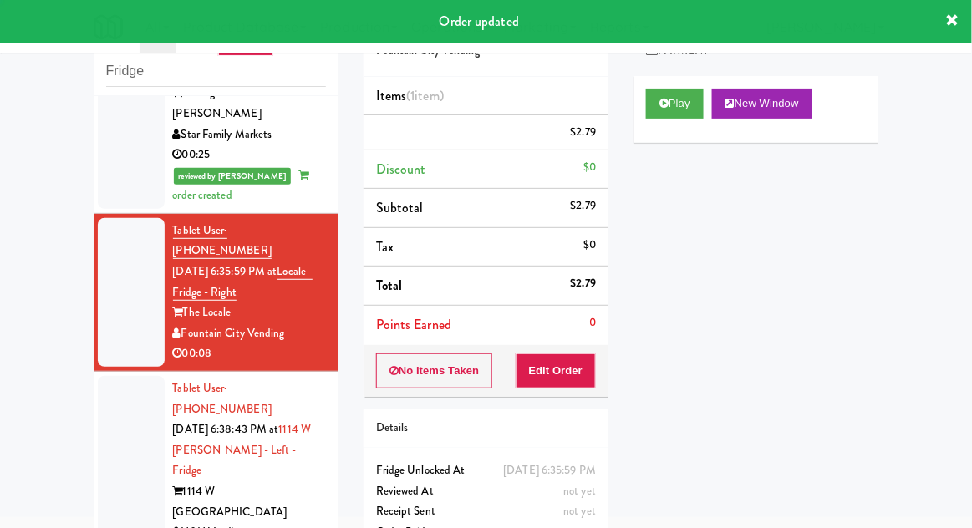
scroll to position [0, 0]
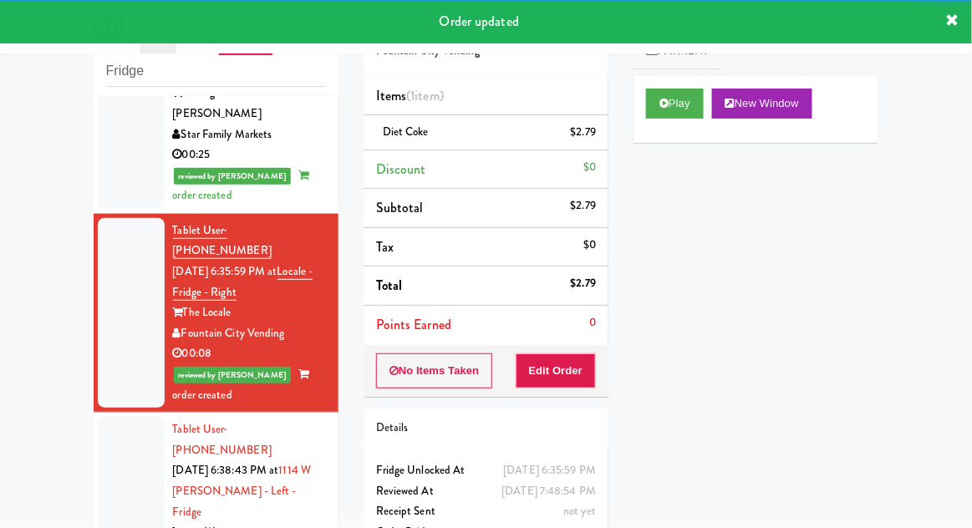
click at [118, 417] on div at bounding box center [131, 512] width 67 height 190
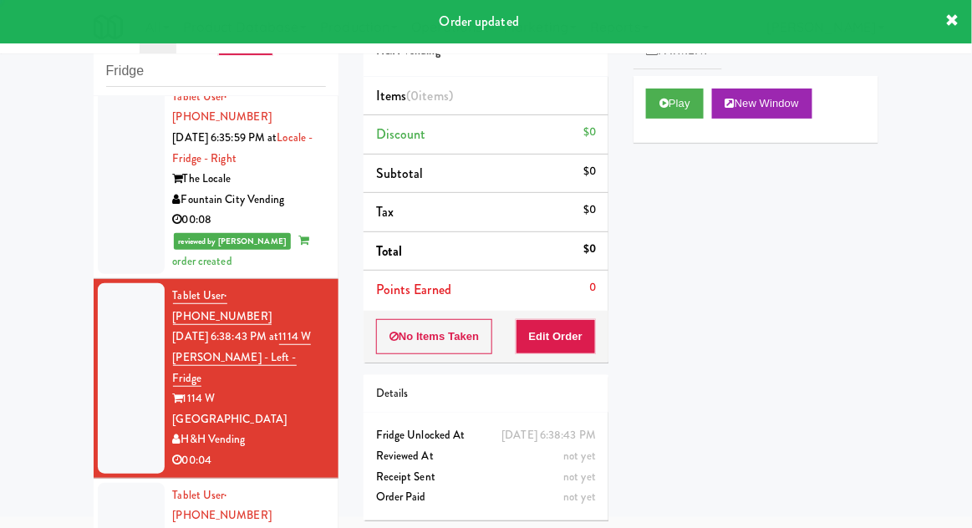
scroll to position [868, 0]
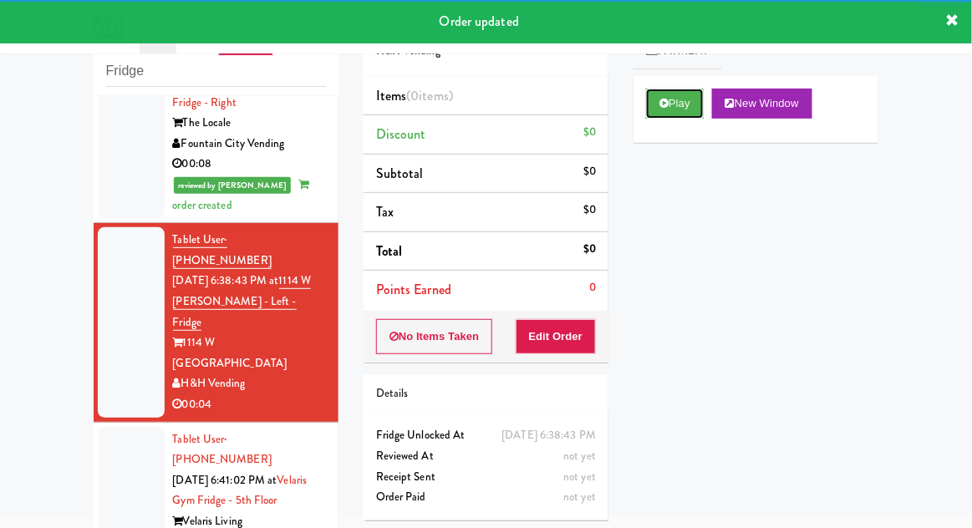
click at [673, 107] on button "Play" at bounding box center [675, 104] width 58 height 30
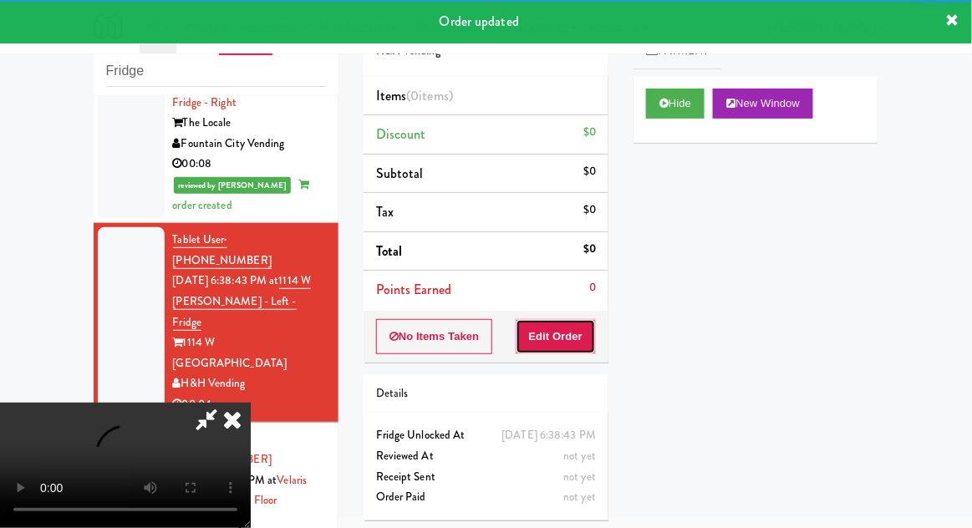
click at [577, 336] on button "Edit Order" at bounding box center [556, 336] width 81 height 35
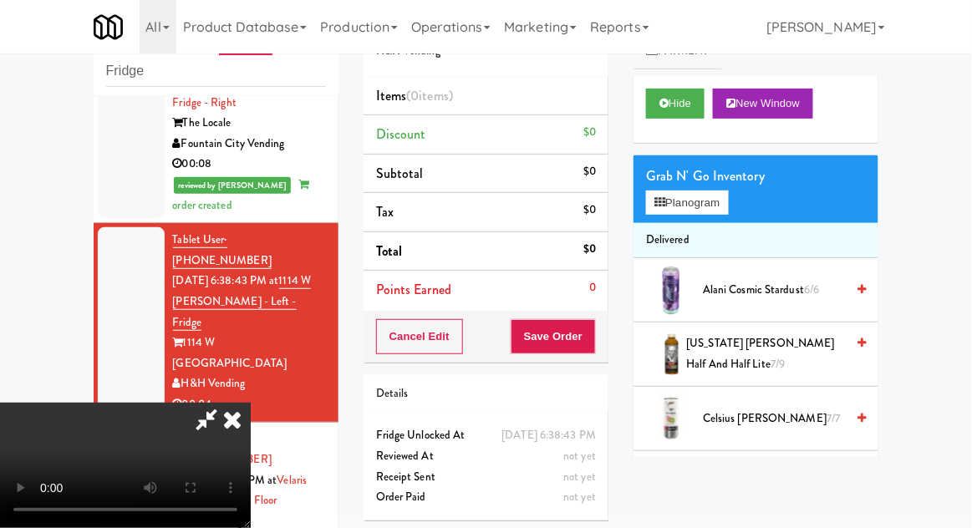
scroll to position [61, 0]
click at [715, 204] on button "Planogram" at bounding box center [687, 203] width 82 height 25
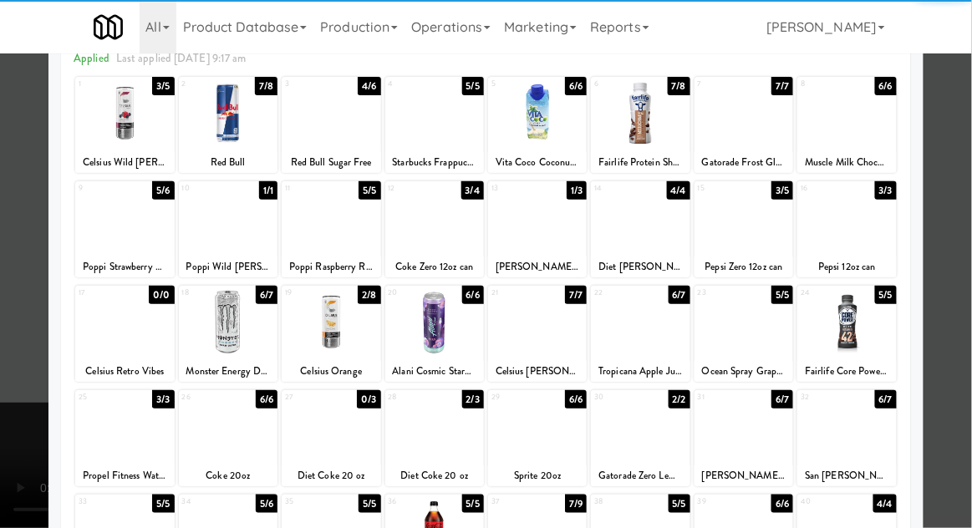
scroll to position [135, 0]
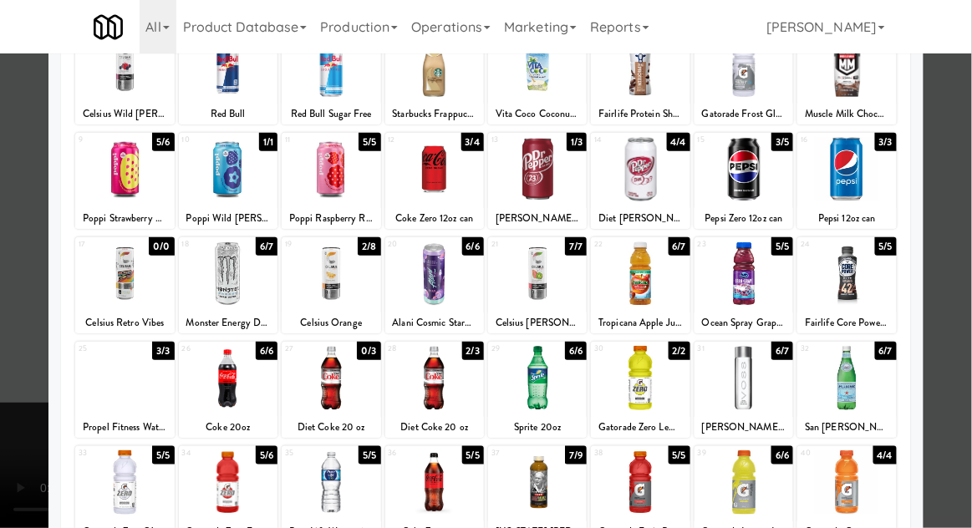
click at [433, 378] on div at bounding box center [434, 378] width 99 height 64
click at [432, 493] on div at bounding box center [434, 482] width 99 height 64
click at [49, 498] on div "Planogram Applied Last applied [DATE] 9:17 am 1 3/5 Celsius Wild [PERSON_NAME] …" at bounding box center [485, 309] width 875 height 754
click at [18, 501] on div at bounding box center [486, 264] width 972 height 528
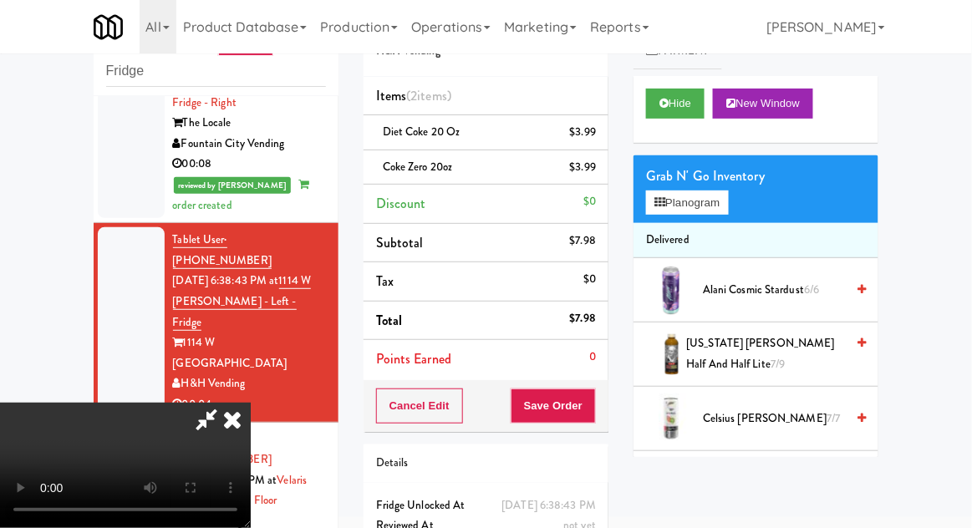
click at [605, 416] on div "Cancel Edit Save Order" at bounding box center [485, 406] width 245 height 52
click at [592, 406] on button "Save Order" at bounding box center [553, 406] width 85 height 35
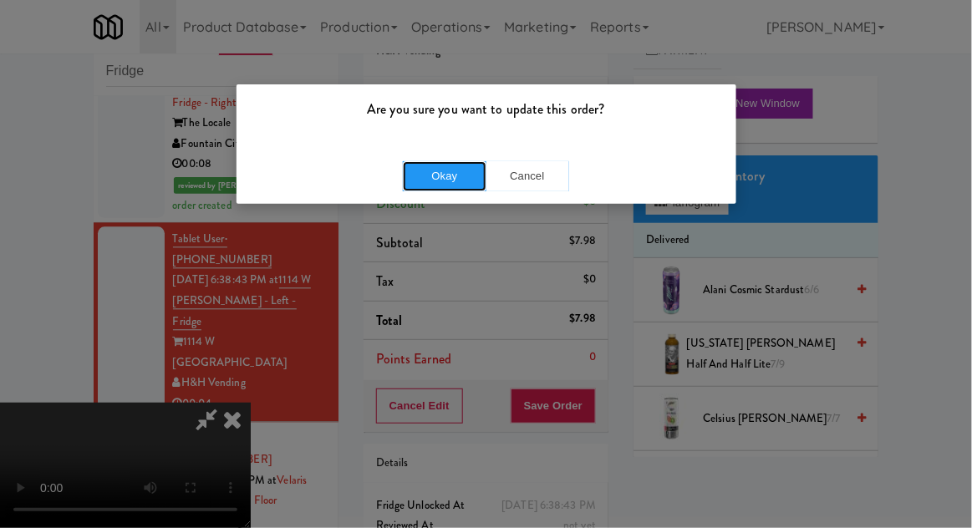
click at [450, 177] on button "Okay" at bounding box center [445, 176] width 84 height 30
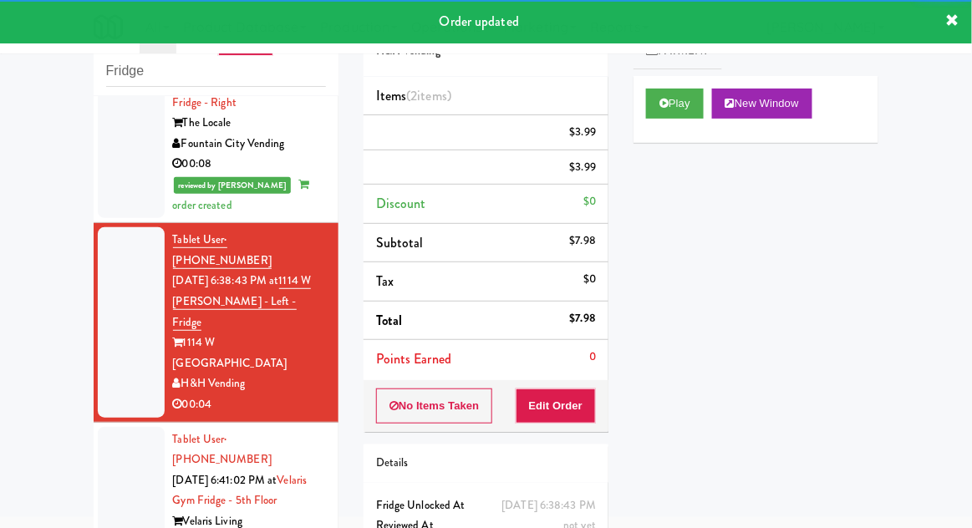
click at [104, 427] on div at bounding box center [131, 501] width 67 height 149
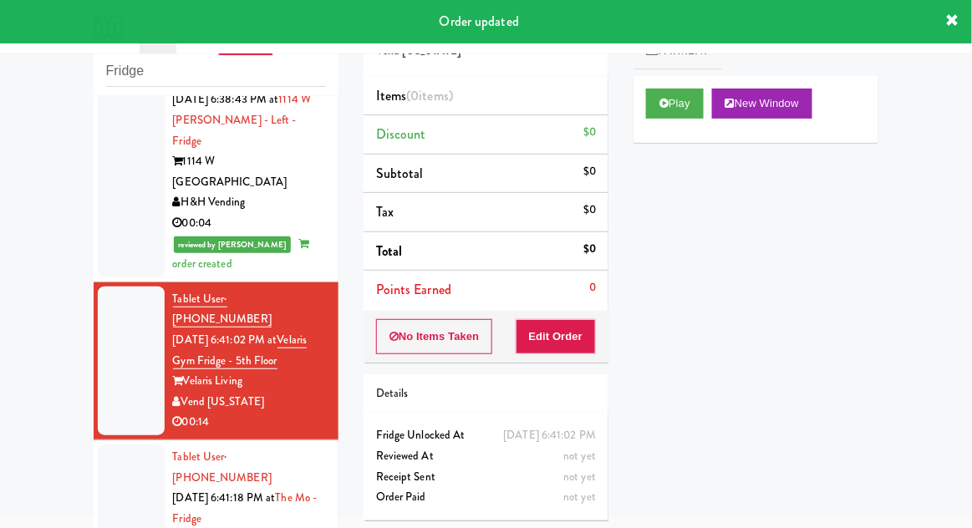
scroll to position [1050, 0]
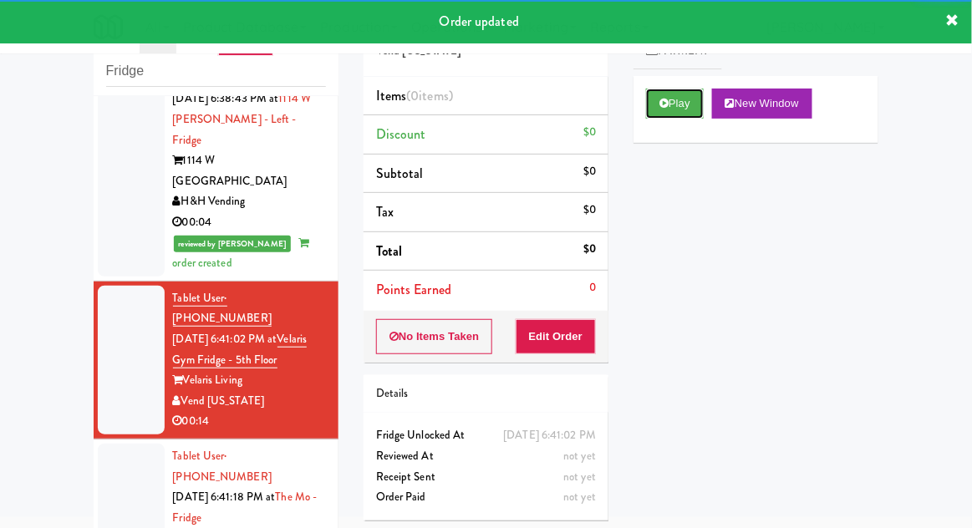
click at [653, 114] on button "Play" at bounding box center [675, 104] width 58 height 30
click at [561, 336] on button "Edit Order" at bounding box center [556, 336] width 81 height 35
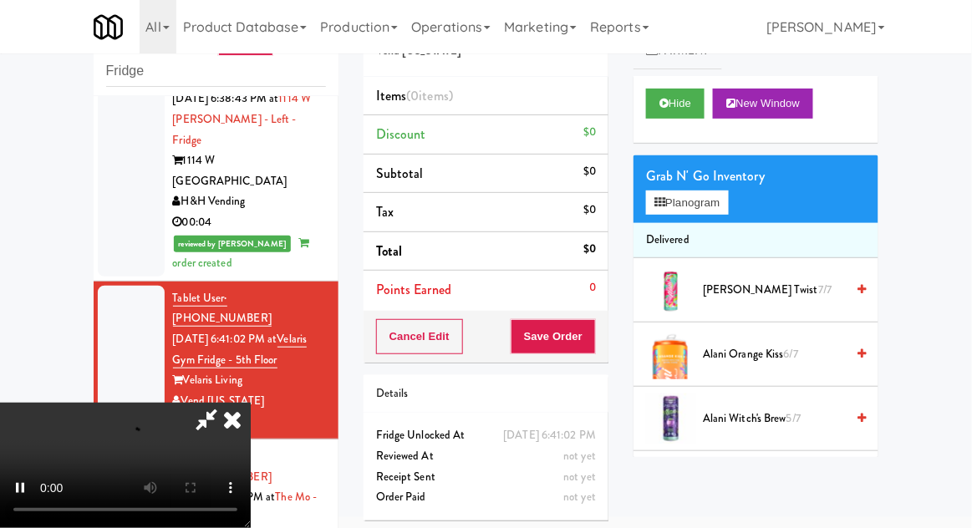
scroll to position [61, 0]
click at [719, 201] on button "Planogram" at bounding box center [687, 203] width 82 height 25
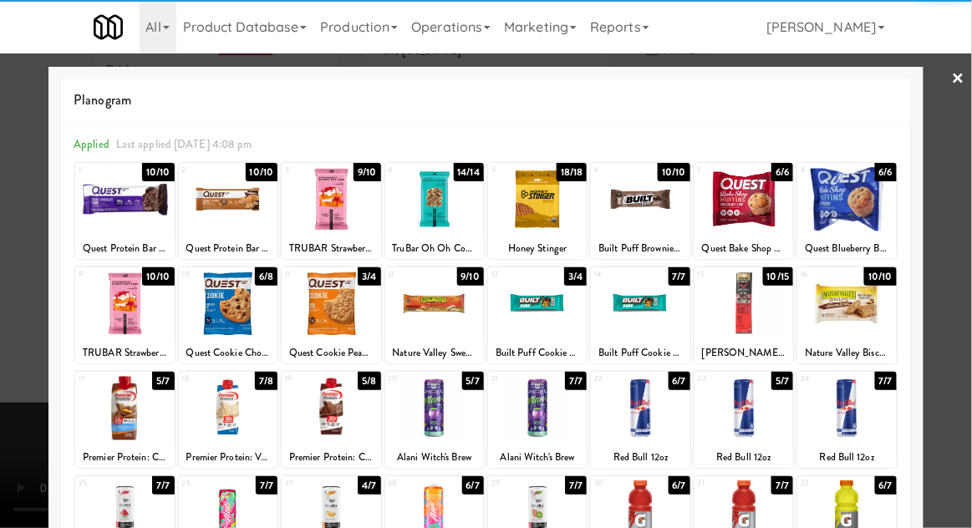
click at [108, 413] on div at bounding box center [124, 408] width 99 height 64
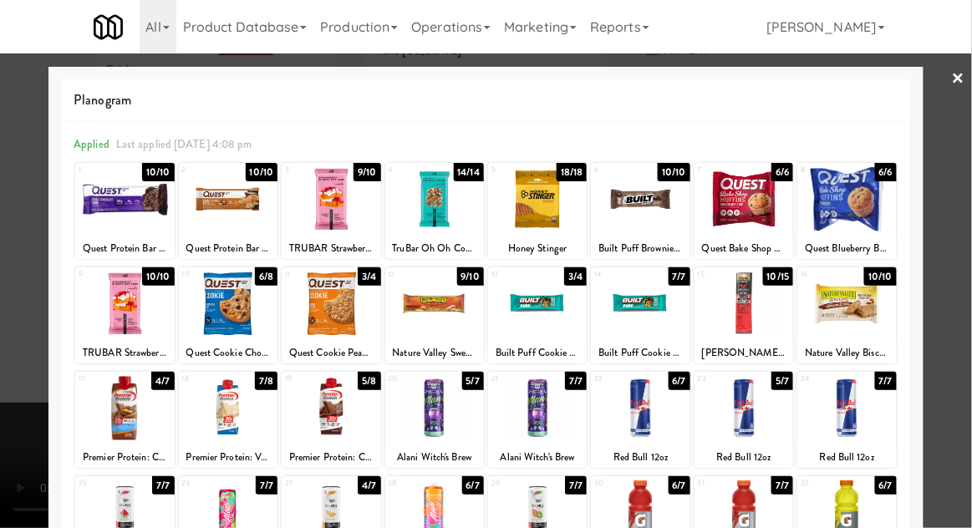
click at [962, 247] on div at bounding box center [486, 264] width 972 height 528
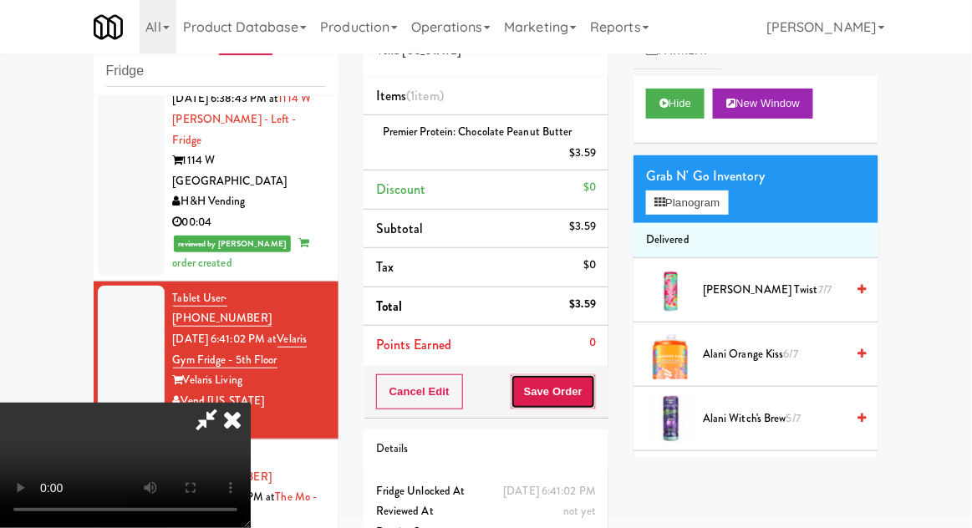
click at [587, 397] on button "Save Order" at bounding box center [553, 391] width 85 height 35
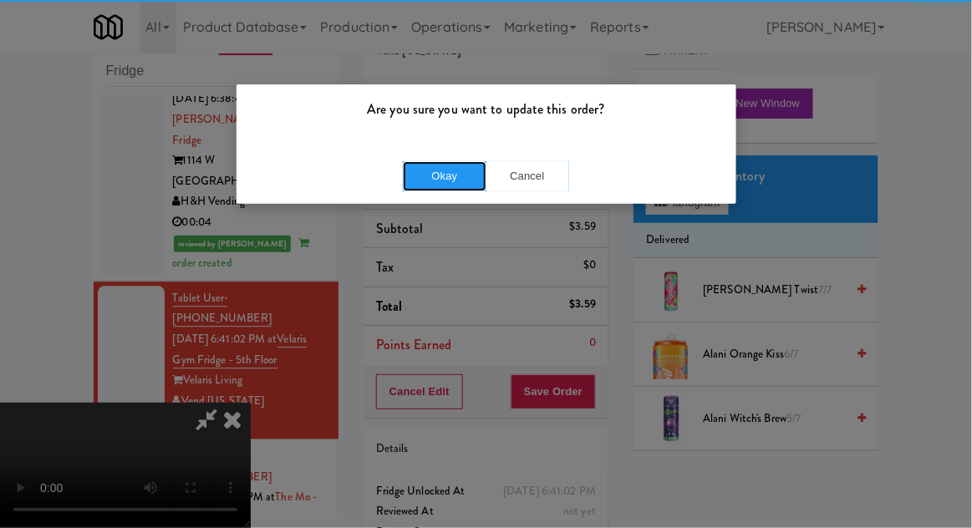
click at [417, 167] on button "Okay" at bounding box center [445, 176] width 84 height 30
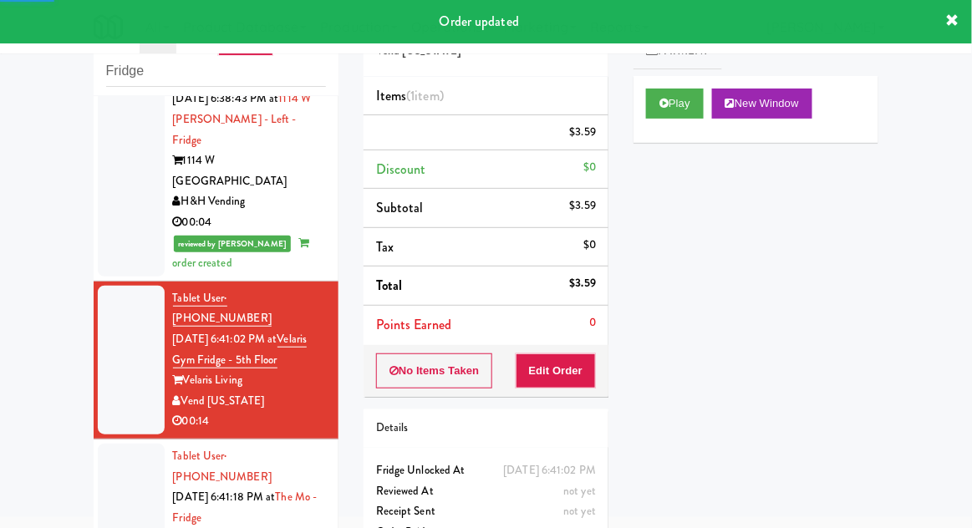
click at [127, 444] on div at bounding box center [131, 518] width 67 height 149
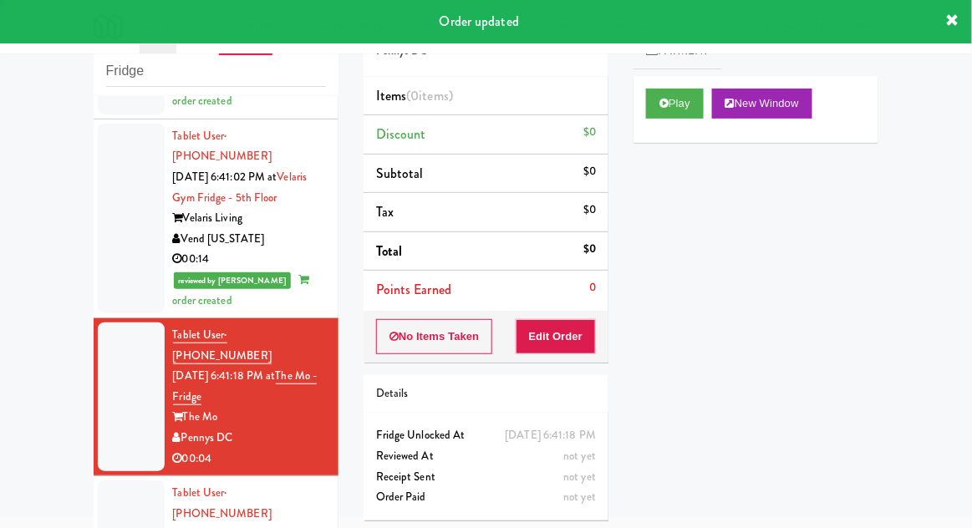
scroll to position [1212, 0]
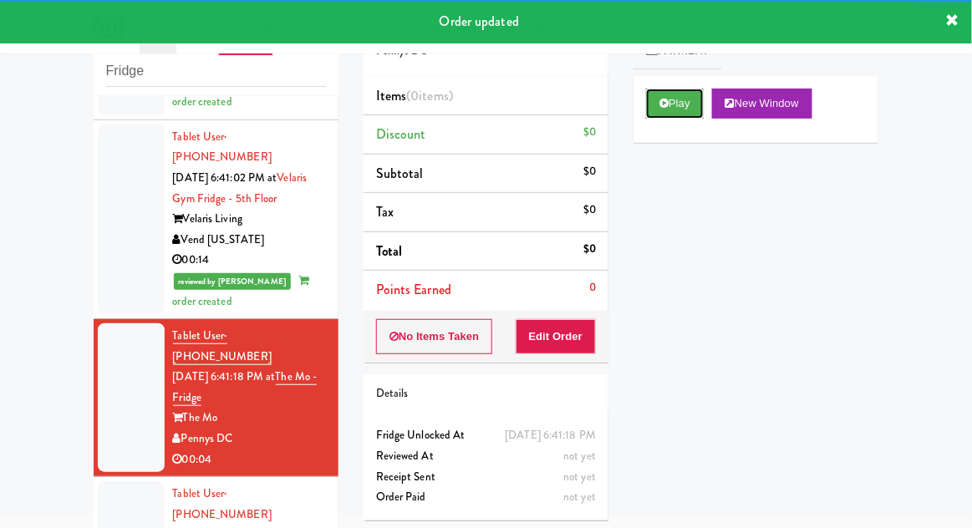
click at [658, 97] on button "Play" at bounding box center [675, 104] width 58 height 30
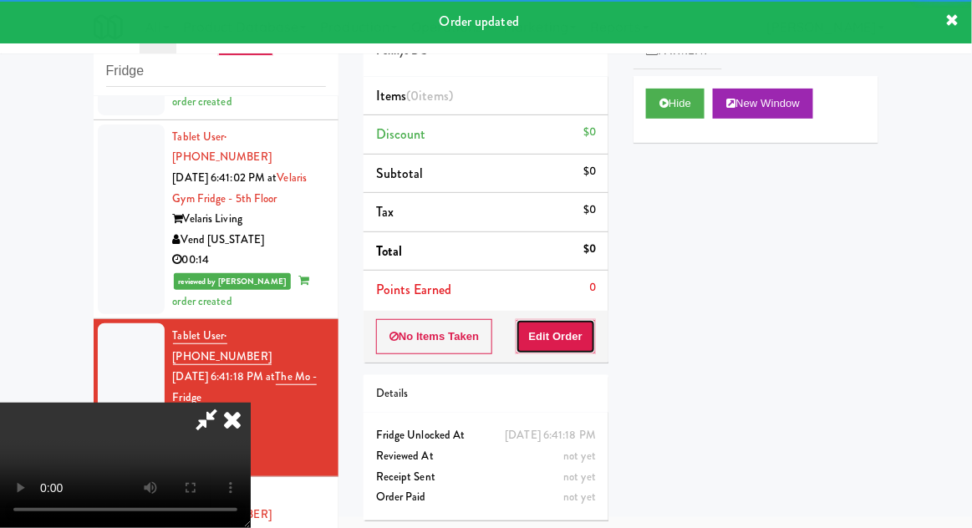
click at [576, 344] on button "Edit Order" at bounding box center [556, 336] width 81 height 35
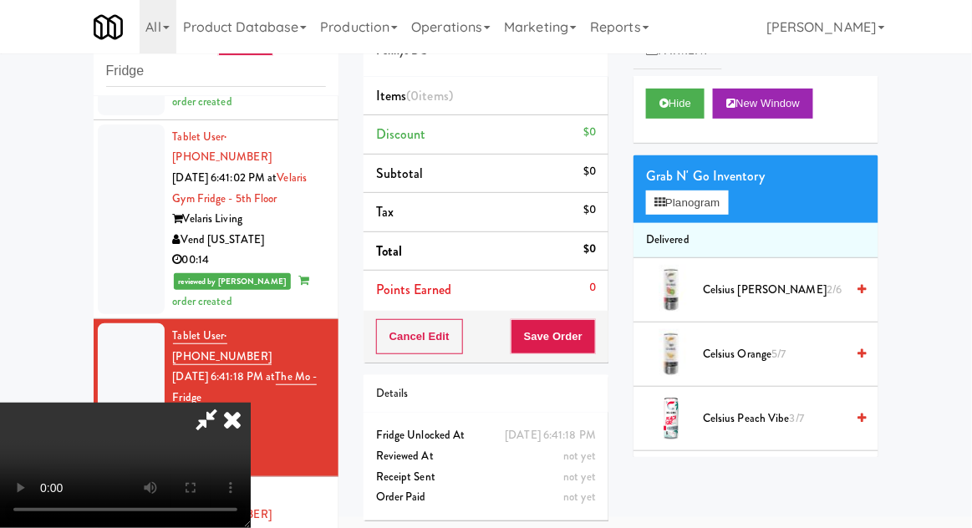
scroll to position [0, 0]
click at [728, 206] on button "Planogram" at bounding box center [687, 203] width 82 height 25
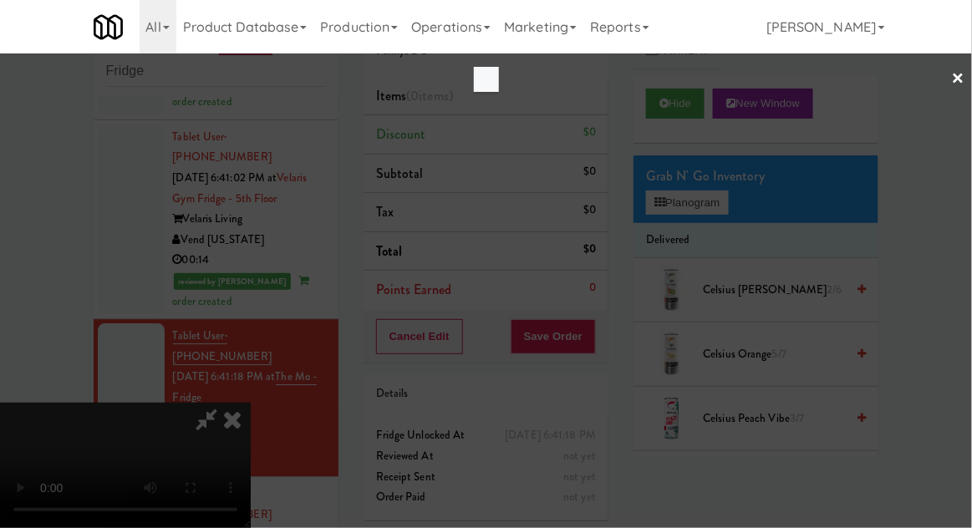
click at [736, 198] on div at bounding box center [486, 264] width 972 height 528
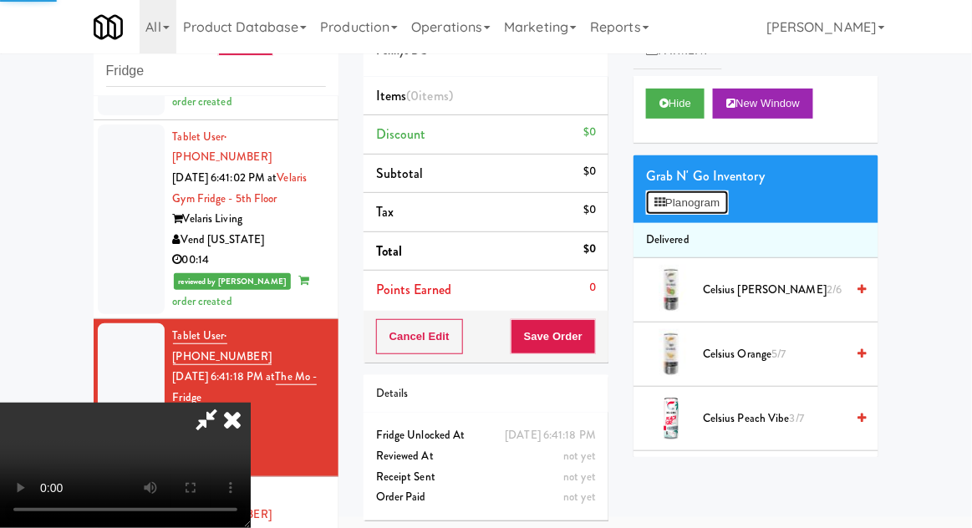
click at [726, 211] on button "Planogram" at bounding box center [687, 203] width 82 height 25
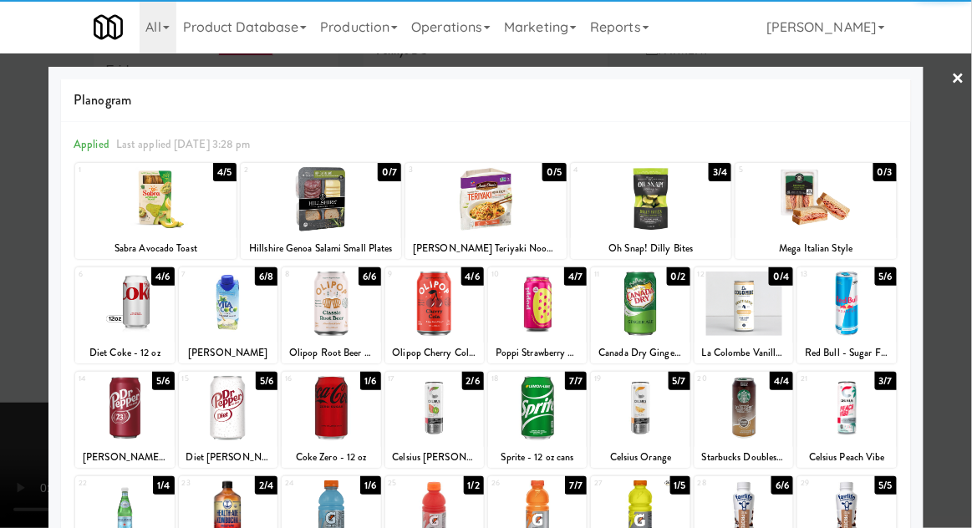
click at [856, 314] on div at bounding box center [846, 304] width 99 height 64
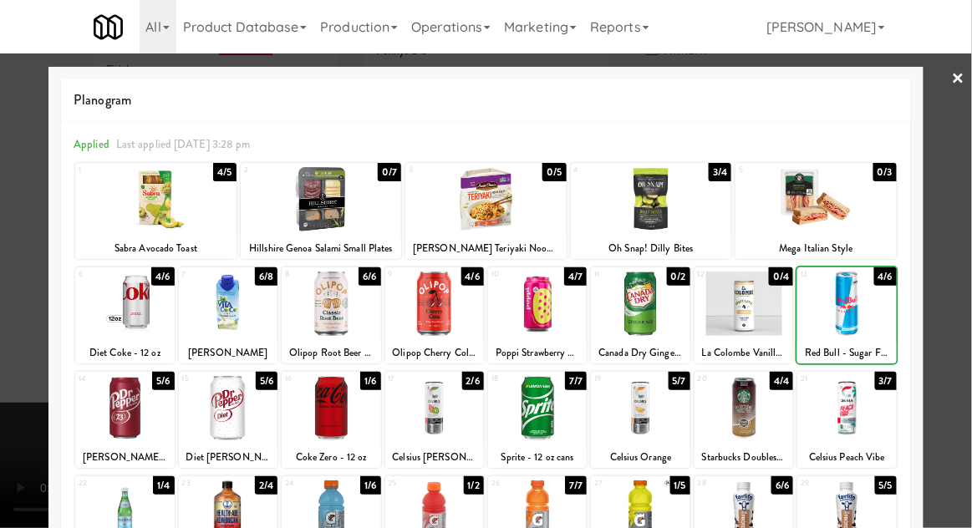
click at [948, 287] on div at bounding box center [486, 264] width 972 height 528
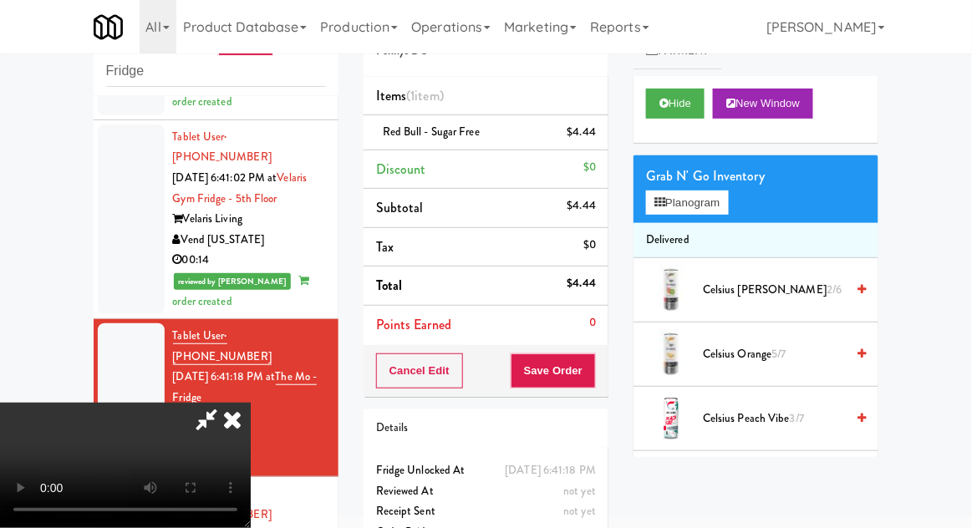
scroll to position [61, 0]
click at [593, 368] on button "Save Order" at bounding box center [553, 370] width 85 height 35
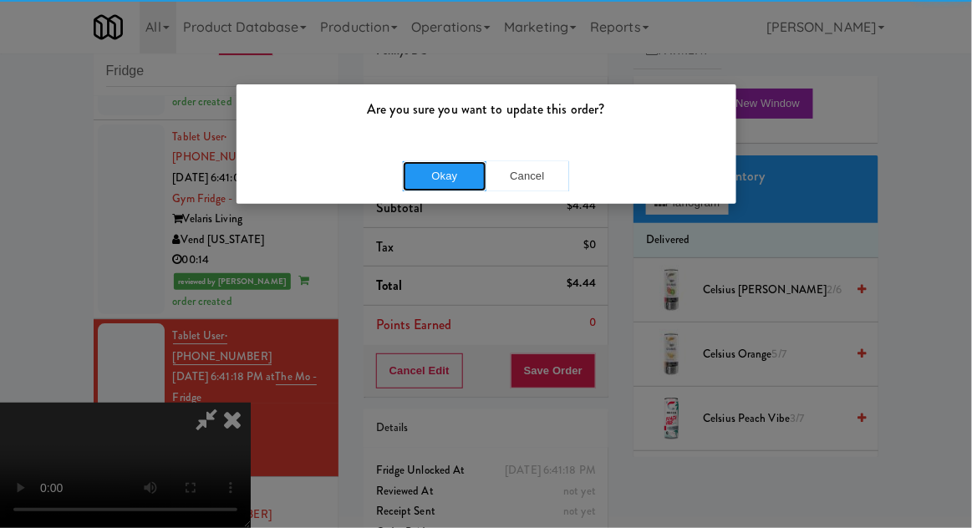
click at [418, 178] on button "Okay" at bounding box center [445, 176] width 84 height 30
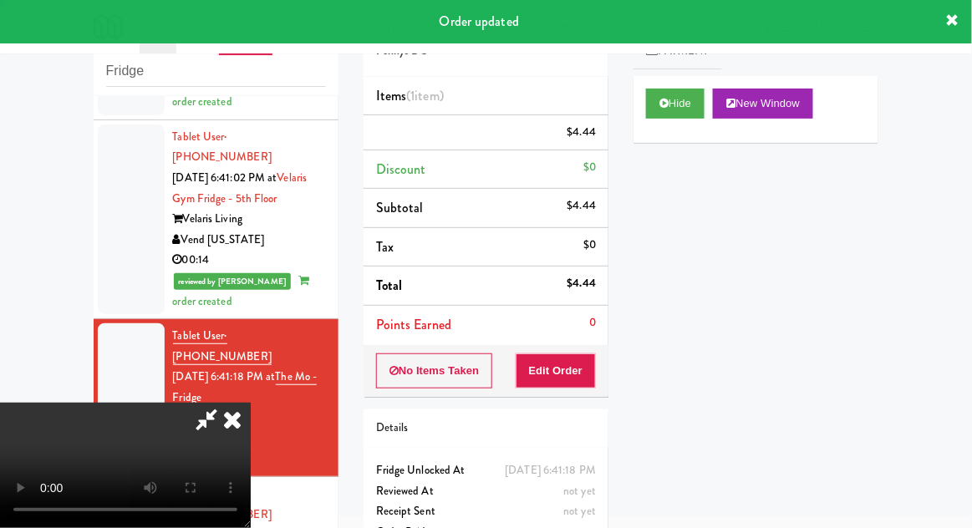
scroll to position [0, 0]
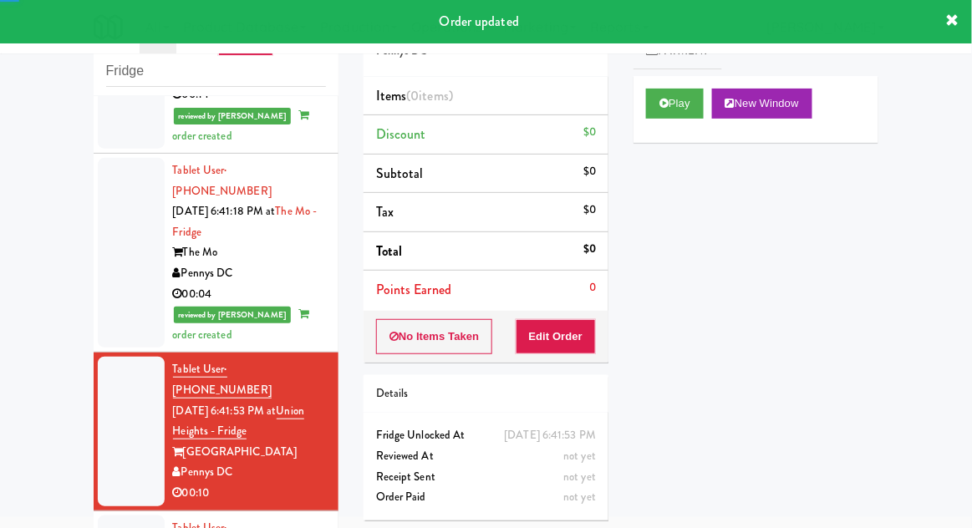
scroll to position [1383, 0]
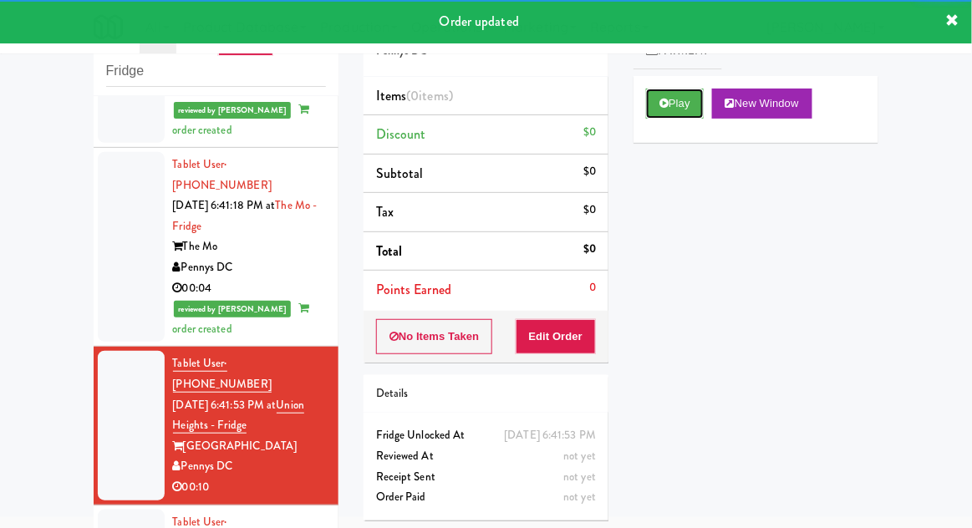
click at [668, 113] on button "Play" at bounding box center [675, 104] width 58 height 30
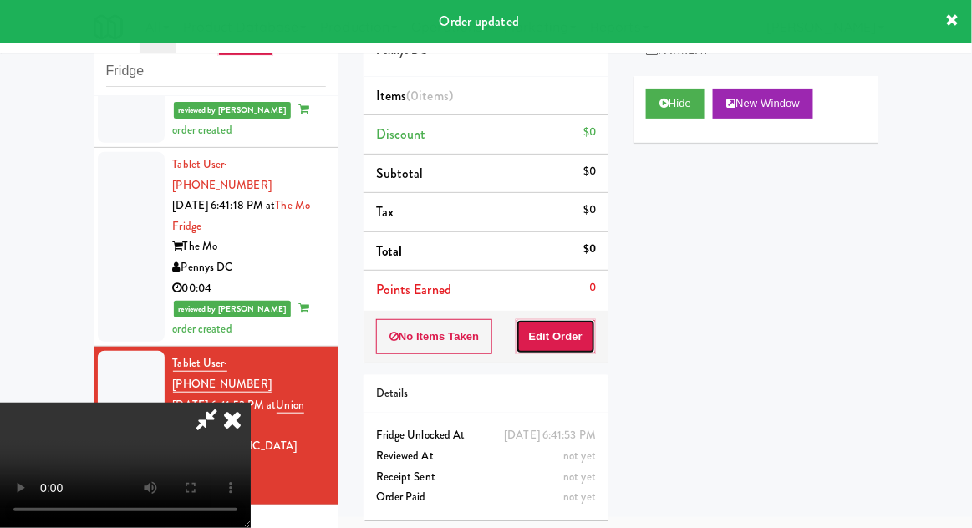
click at [569, 340] on button "Edit Order" at bounding box center [556, 336] width 81 height 35
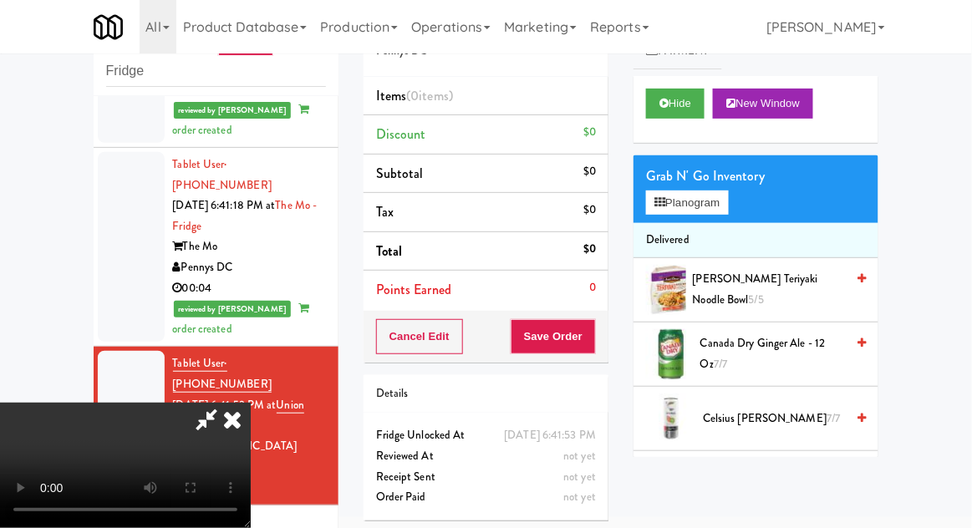
scroll to position [0, 0]
click at [728, 208] on button "Planogram" at bounding box center [687, 203] width 82 height 25
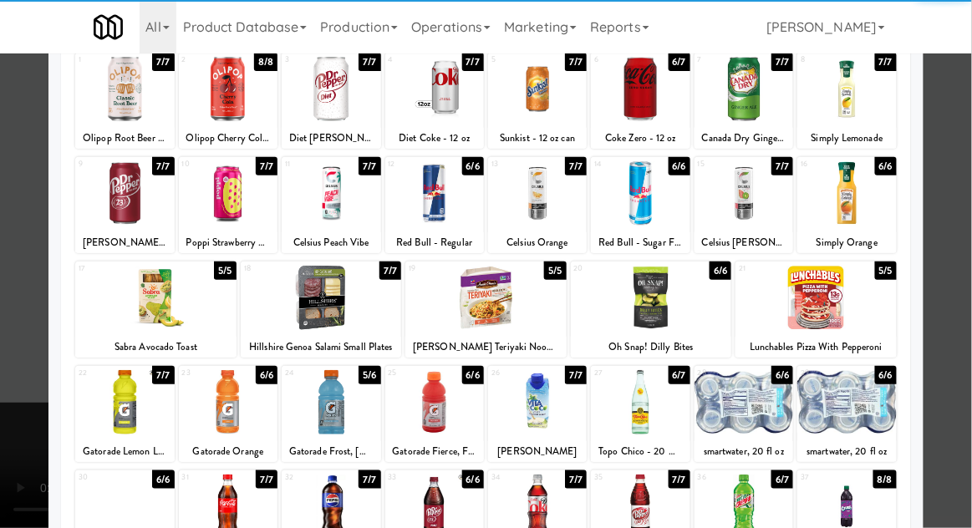
scroll to position [109, 0]
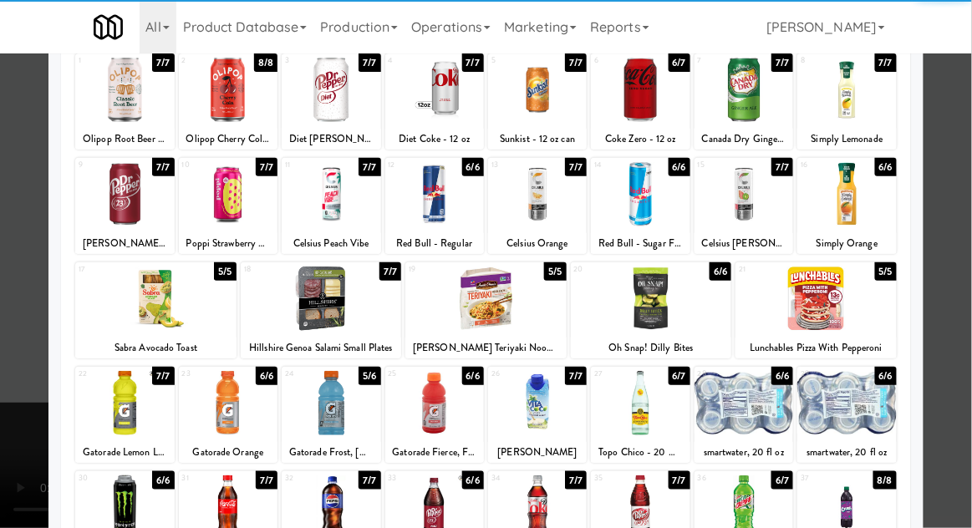
click at [358, 418] on div at bounding box center [331, 403] width 99 height 64
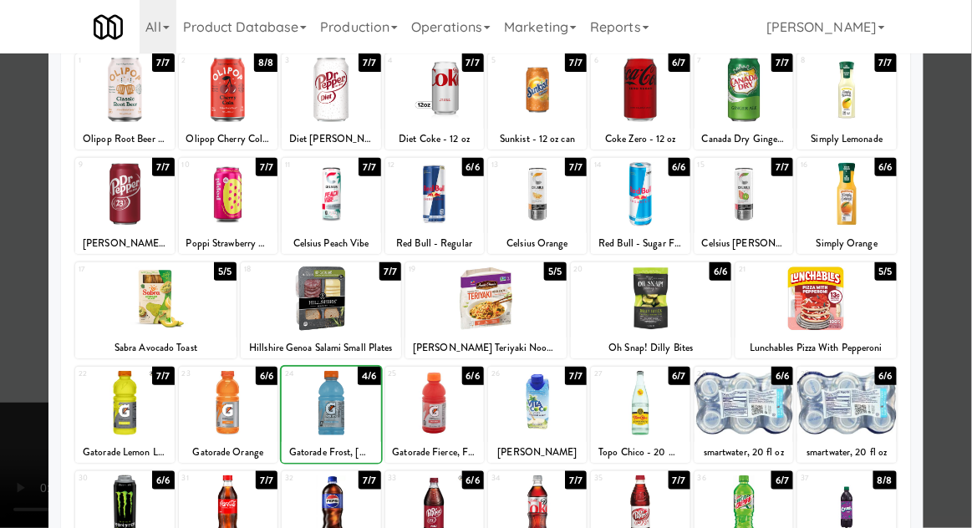
click at [959, 247] on div at bounding box center [486, 264] width 972 height 528
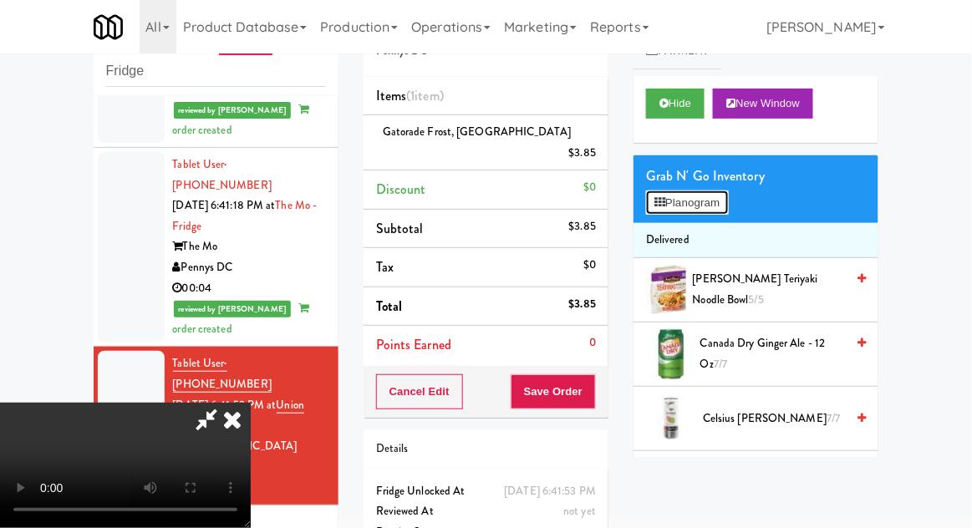
click at [723, 197] on button "Planogram" at bounding box center [687, 203] width 82 height 25
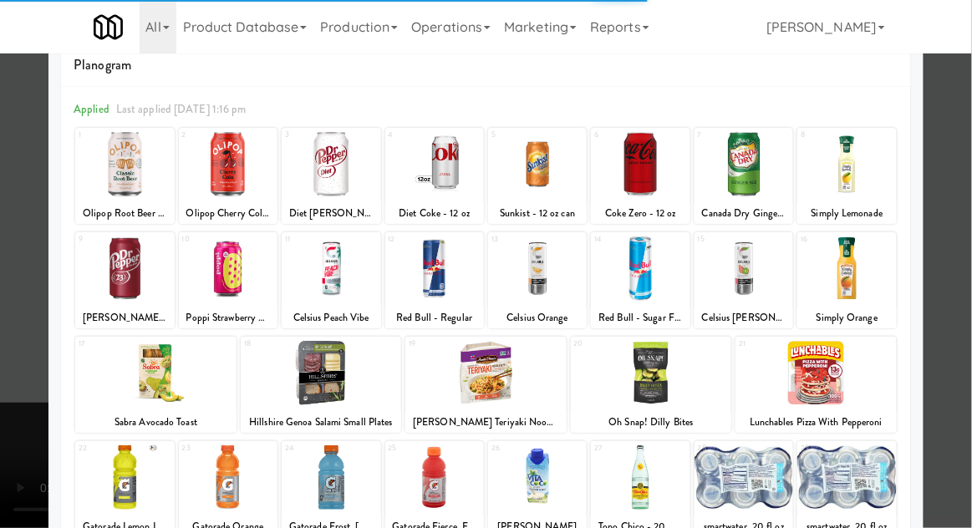
scroll to position [124, 0]
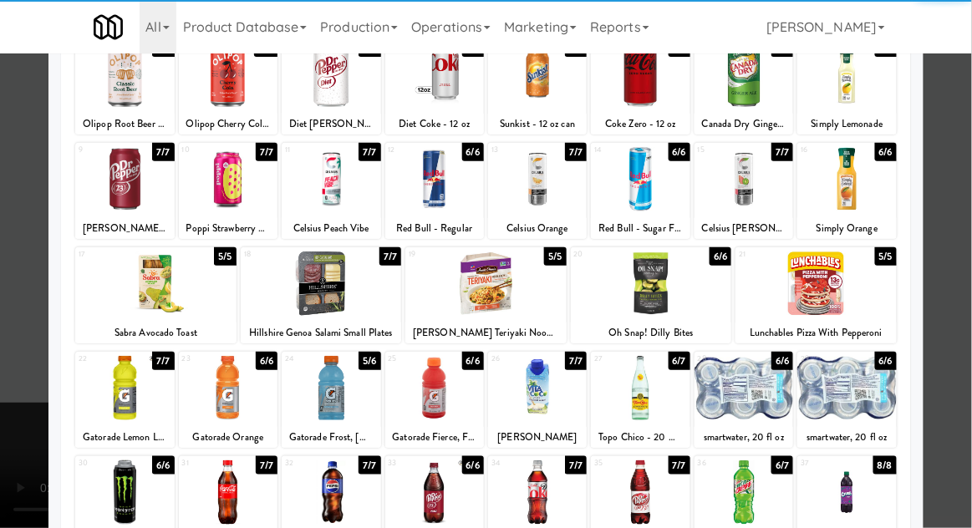
click at [753, 388] on div at bounding box center [743, 388] width 99 height 64
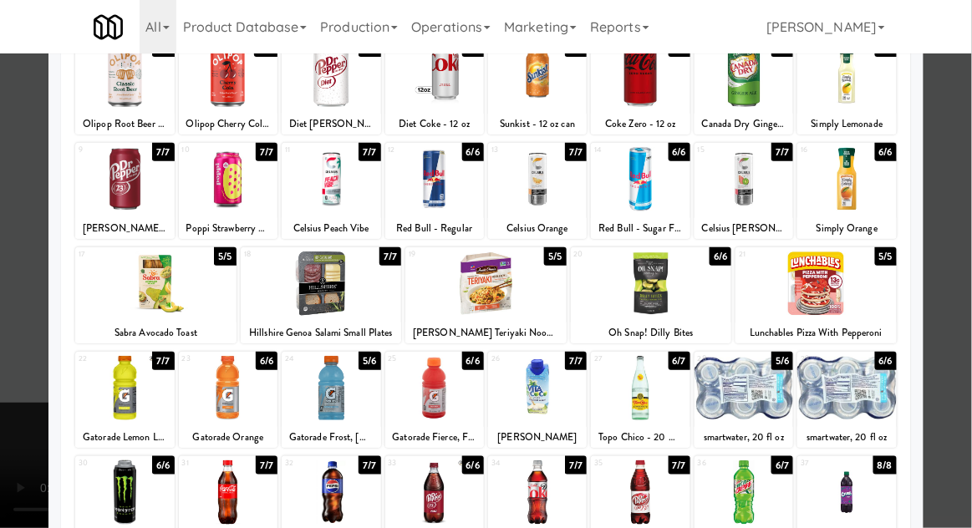
click at [963, 242] on div at bounding box center [486, 264] width 972 height 528
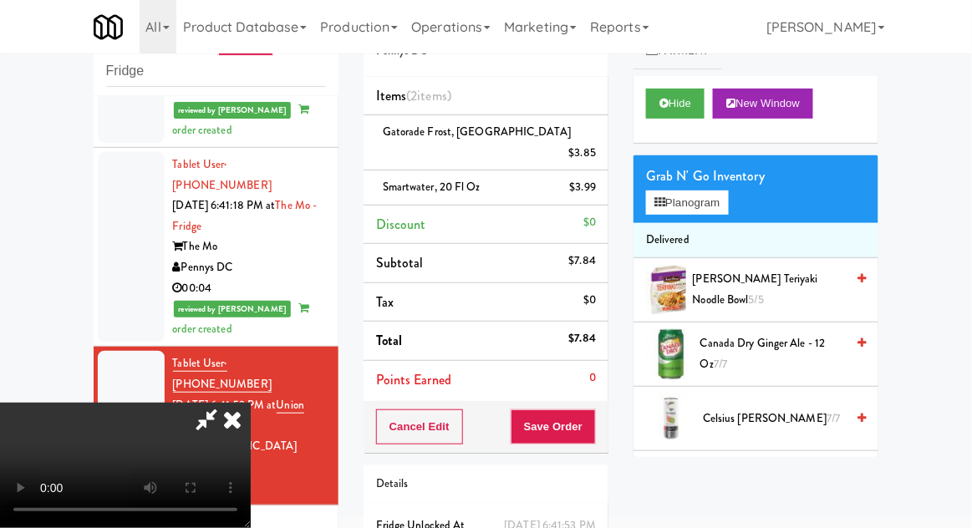
scroll to position [61, 0]
click at [591, 411] on button "Save Order" at bounding box center [553, 426] width 85 height 35
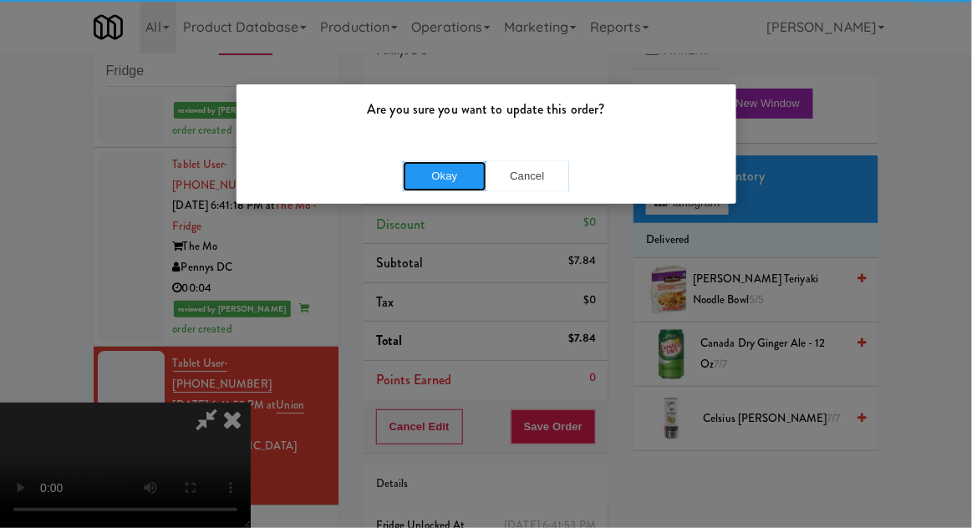
click at [409, 170] on button "Okay" at bounding box center [445, 176] width 84 height 30
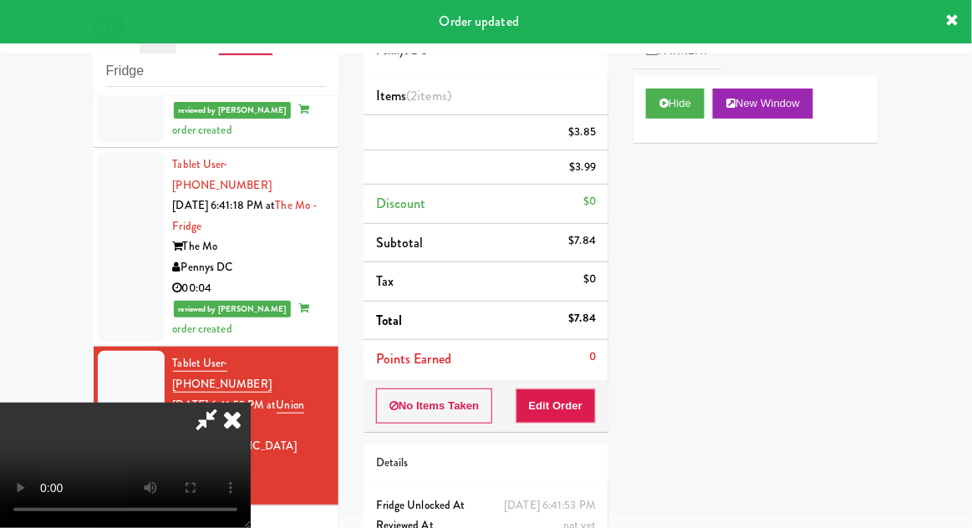
scroll to position [0, 0]
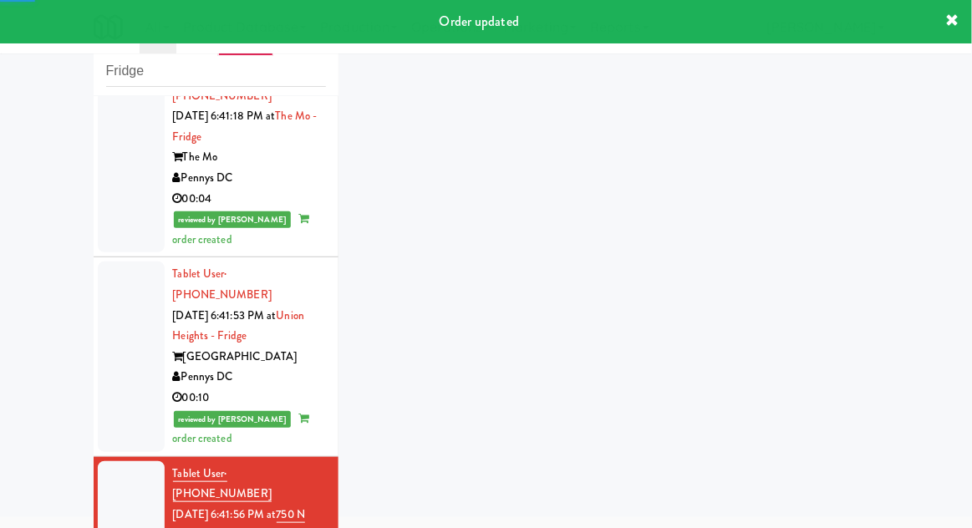
scroll to position [1554, 0]
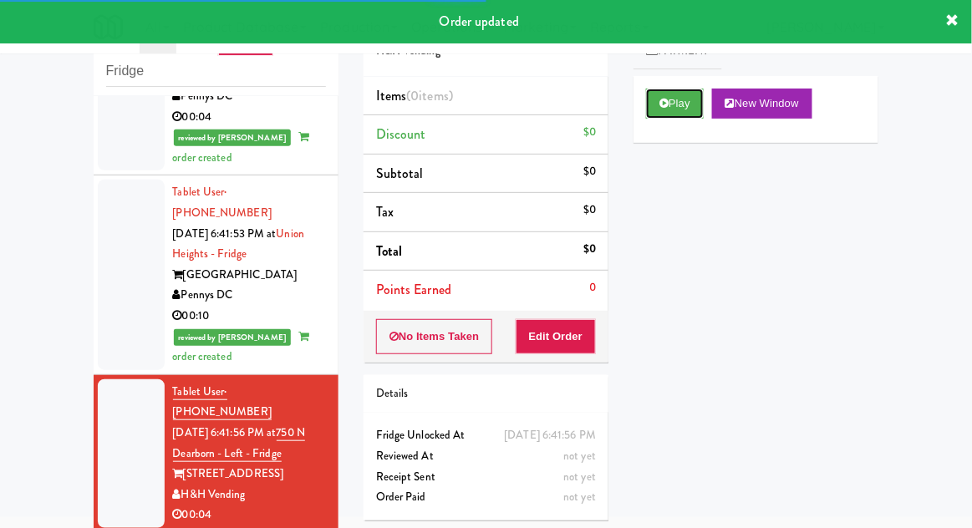
click at [671, 108] on button "Play" at bounding box center [675, 104] width 58 height 30
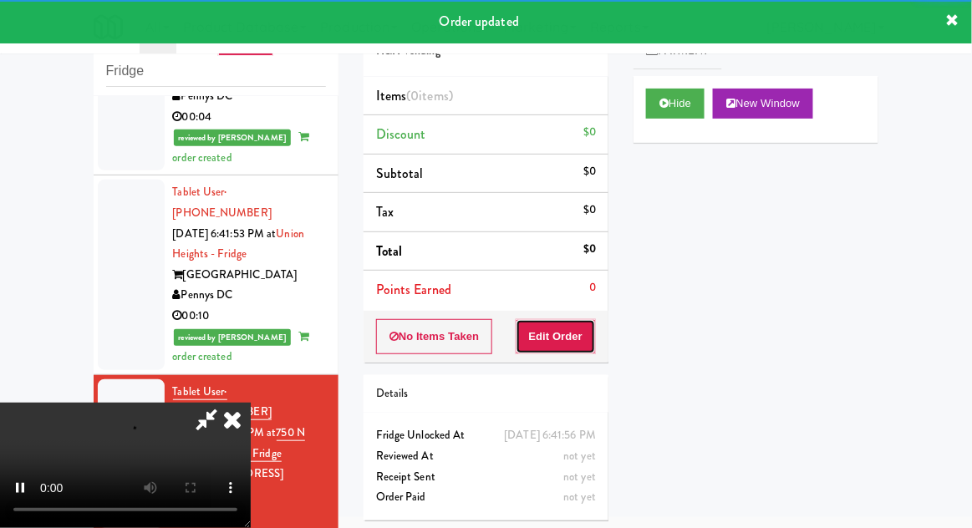
click at [574, 342] on button "Edit Order" at bounding box center [556, 336] width 81 height 35
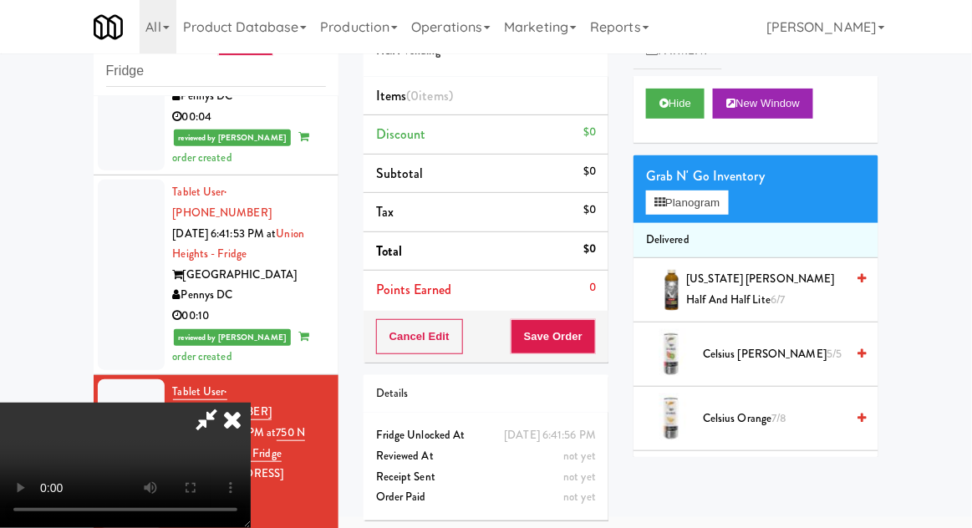
scroll to position [0, 0]
click at [728, 206] on button "Planogram" at bounding box center [687, 203] width 82 height 25
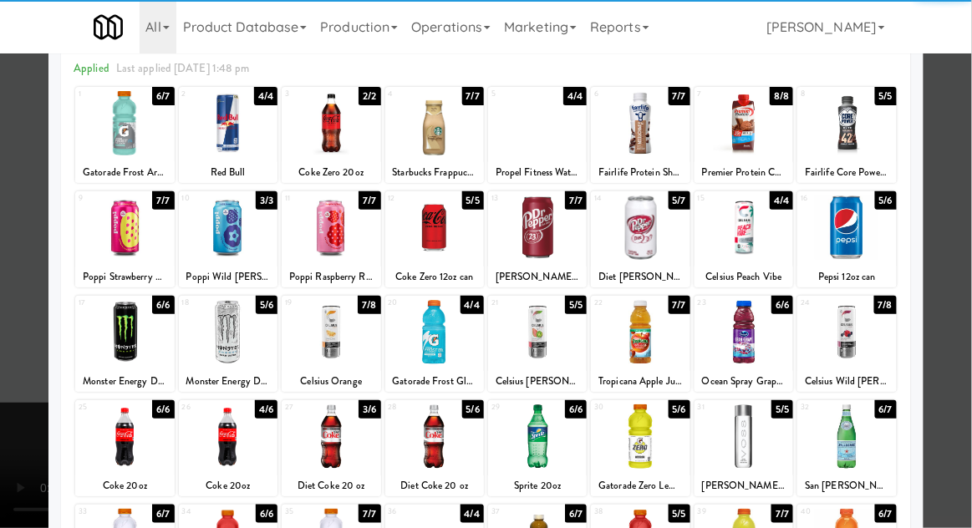
scroll to position [74, 0]
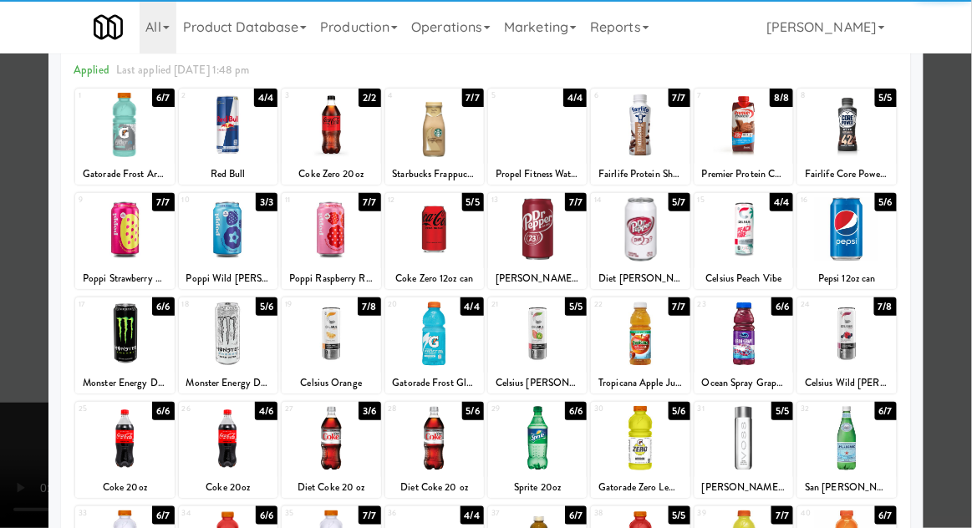
click at [255, 325] on div at bounding box center [228, 334] width 99 height 64
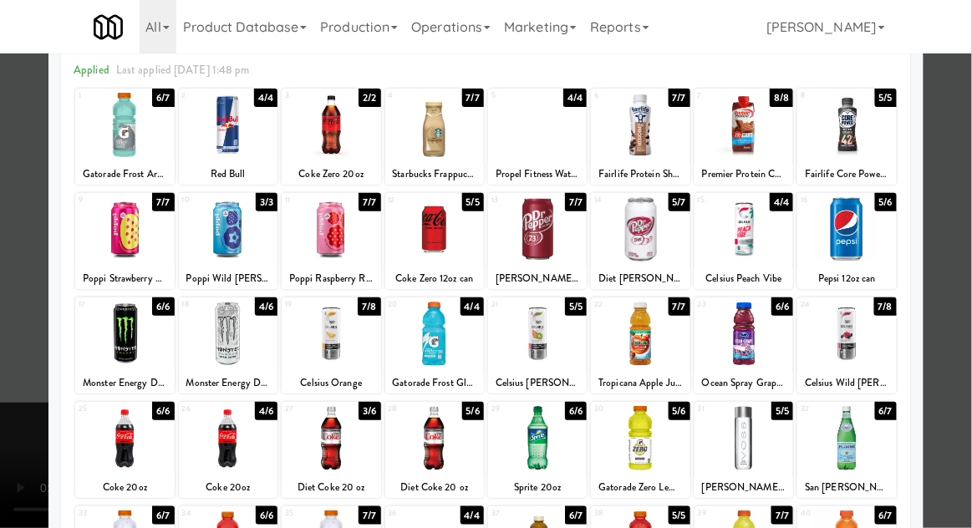
click at [953, 244] on div at bounding box center [486, 264] width 972 height 528
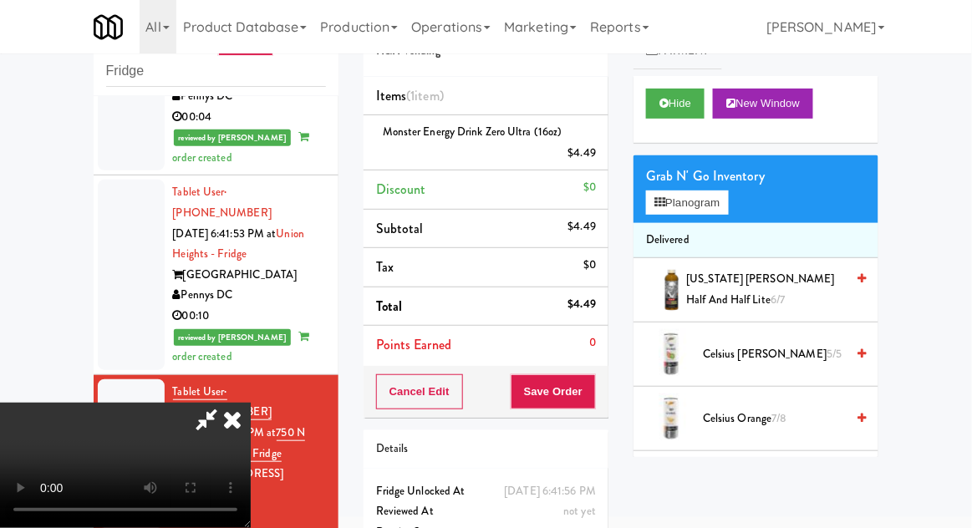
scroll to position [61, 0]
click at [596, 394] on button "Save Order" at bounding box center [553, 391] width 85 height 35
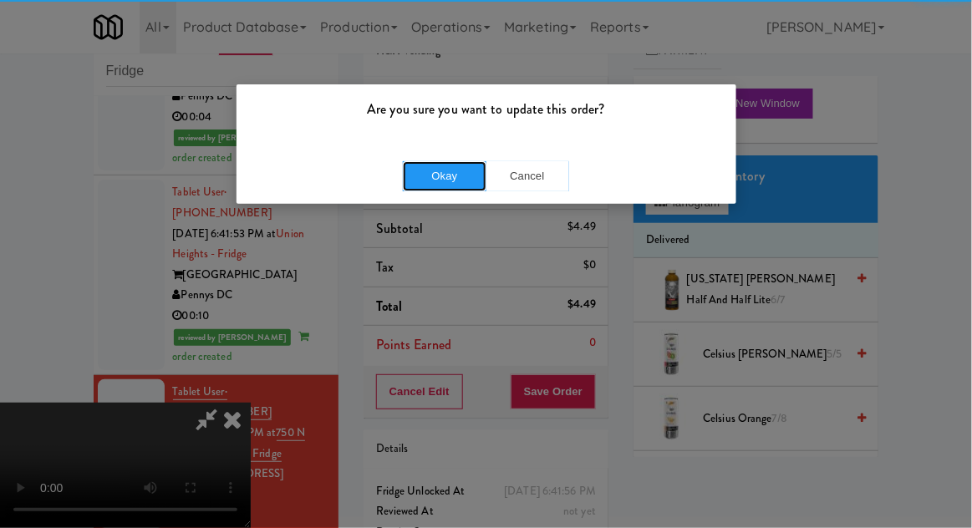
click at [450, 174] on button "Okay" at bounding box center [445, 176] width 84 height 30
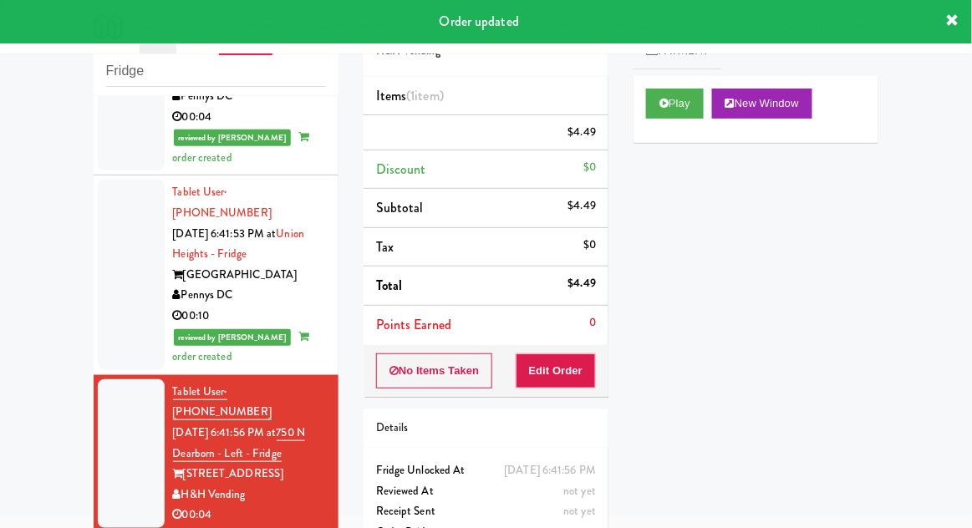
scroll to position [0, 0]
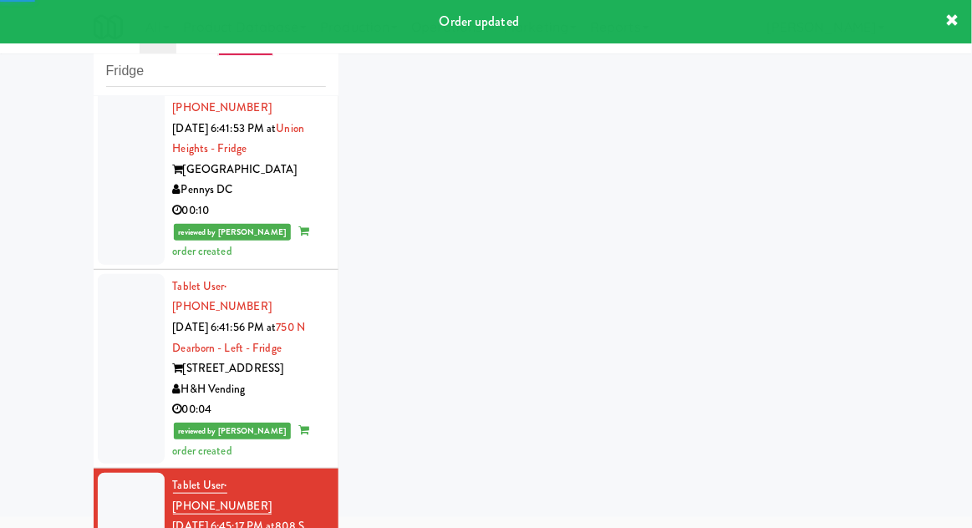
scroll to position [1723, 0]
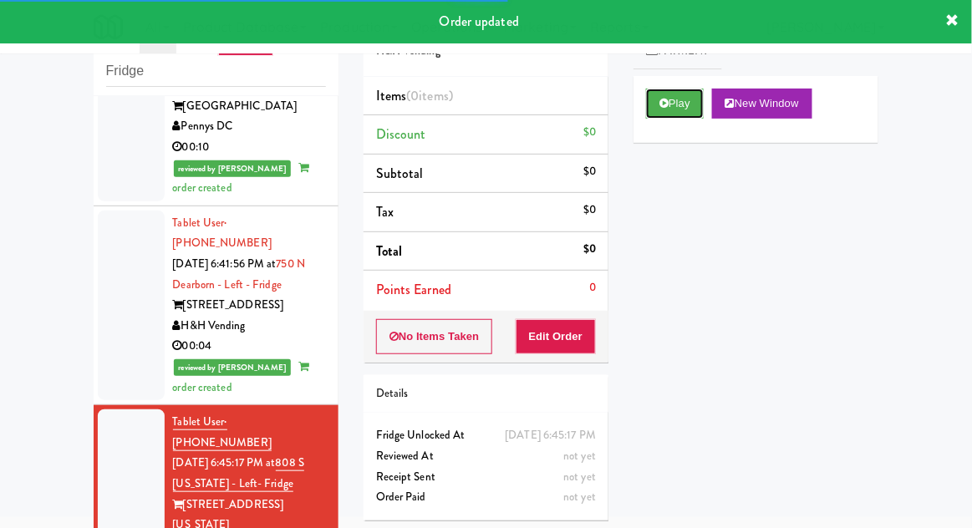
click at [664, 115] on button "Play" at bounding box center [675, 104] width 58 height 30
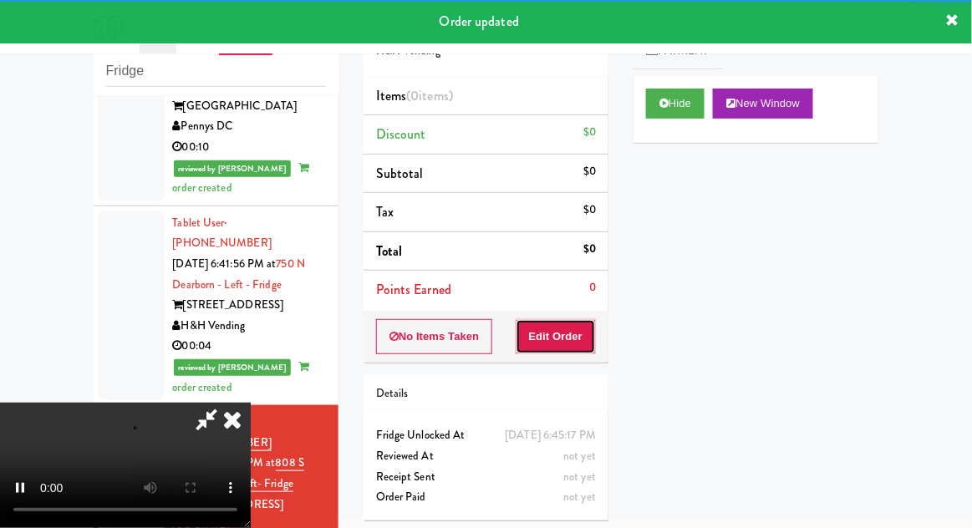
click at [586, 341] on button "Edit Order" at bounding box center [556, 336] width 81 height 35
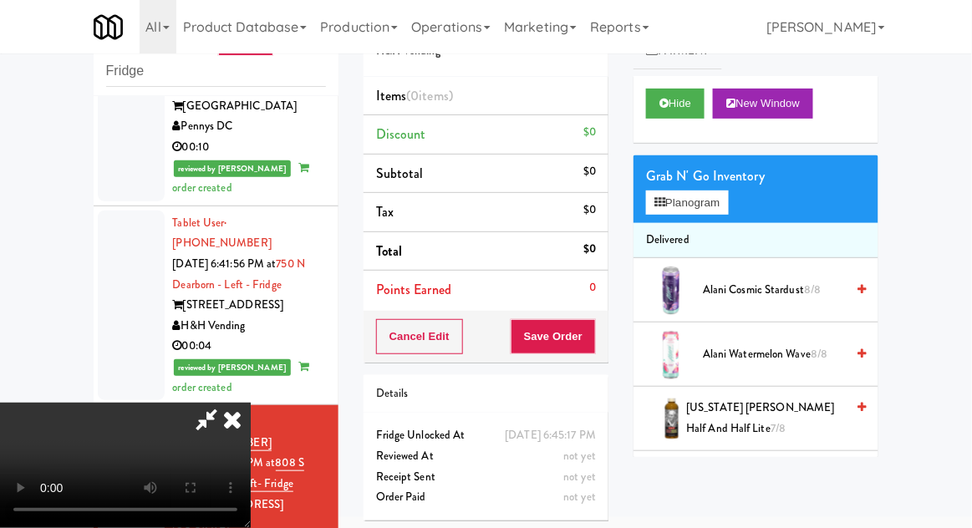
scroll to position [0, 0]
click at [723, 206] on button "Planogram" at bounding box center [687, 203] width 82 height 25
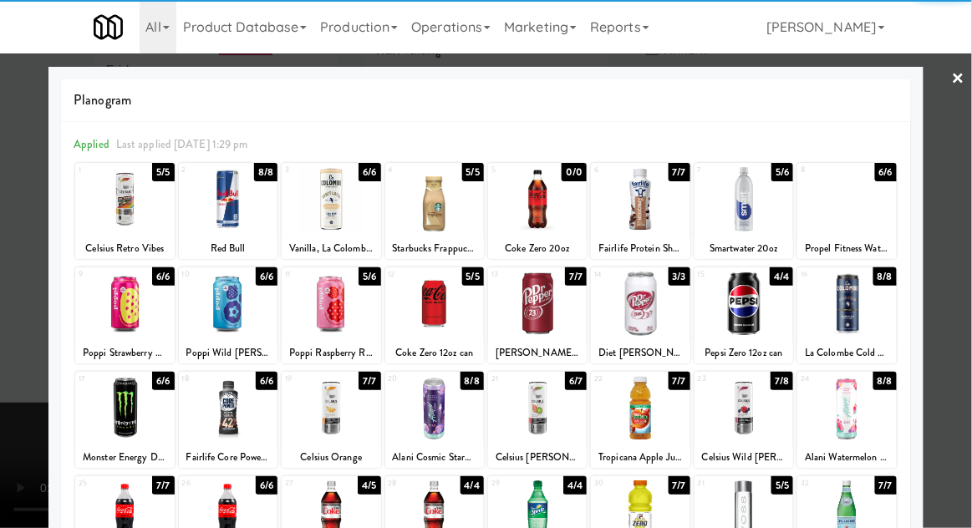
click at [430, 318] on div at bounding box center [434, 304] width 99 height 64
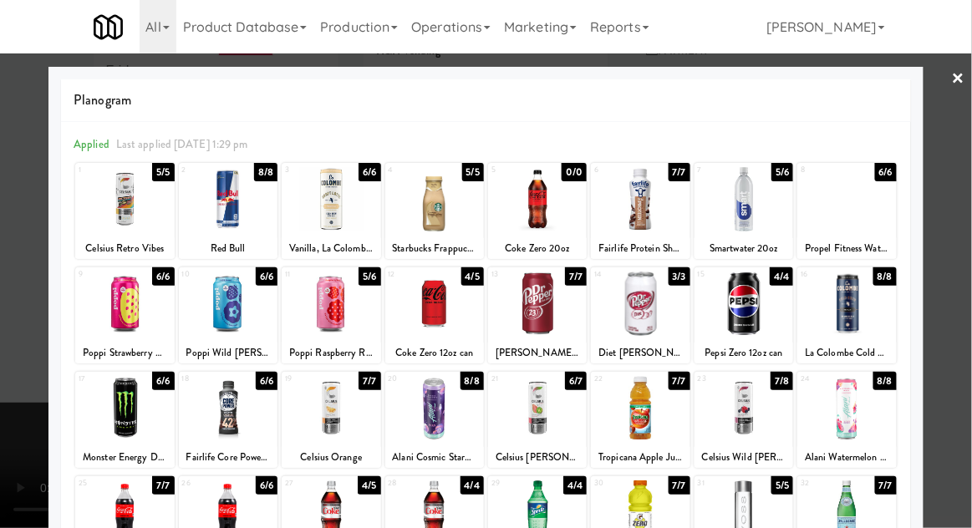
click at [964, 240] on div at bounding box center [486, 264] width 972 height 528
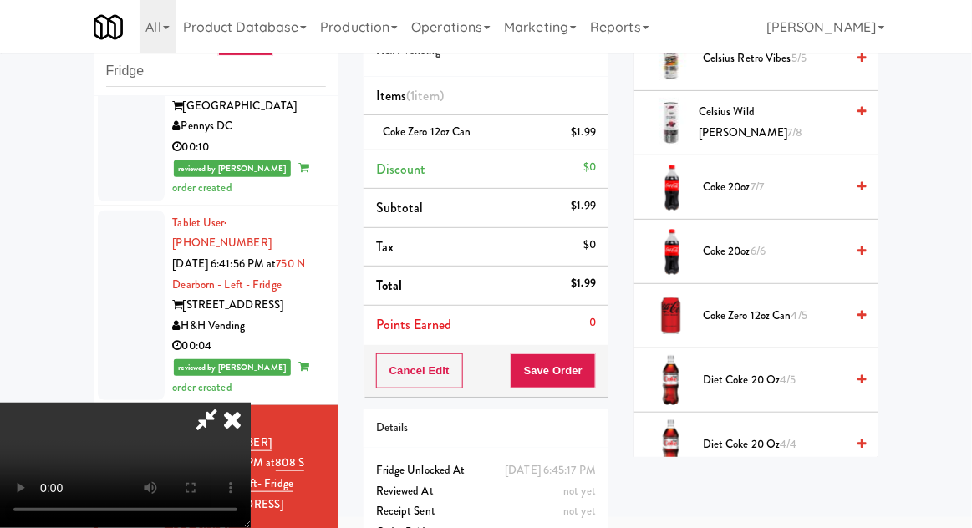
scroll to position [554, 0]
click at [801, 319] on span "Coke Zero 12oz can 4/5" at bounding box center [774, 315] width 142 height 21
click at [590, 373] on button "Save Order" at bounding box center [553, 370] width 85 height 35
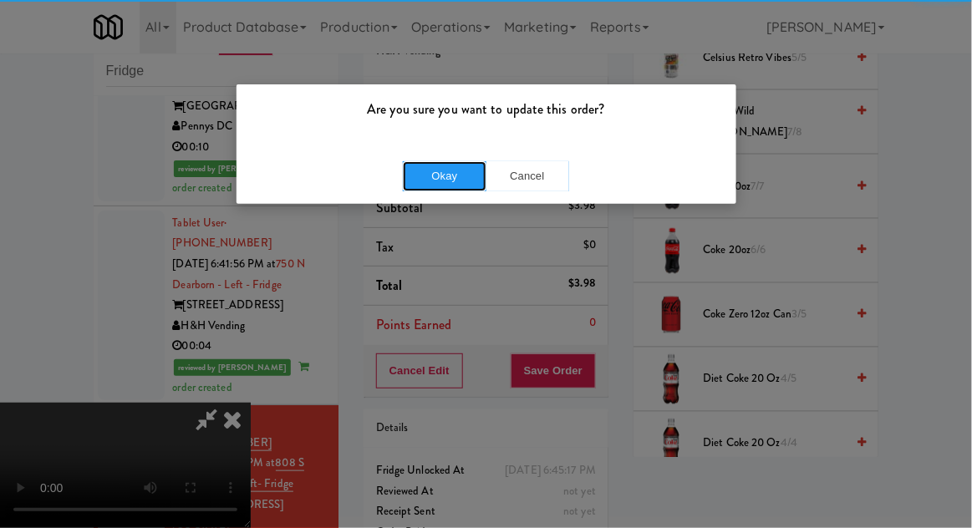
click at [424, 162] on button "Okay" at bounding box center [445, 176] width 84 height 30
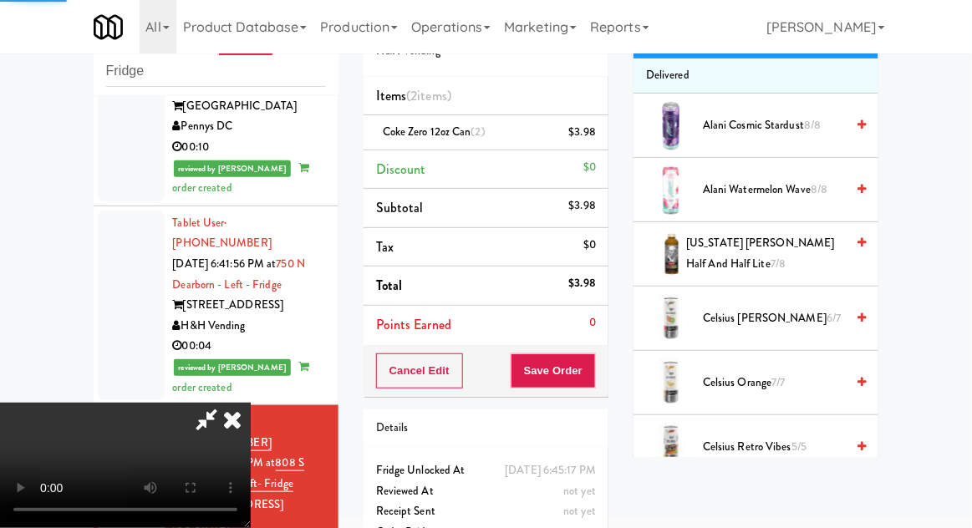
scroll to position [0, 0]
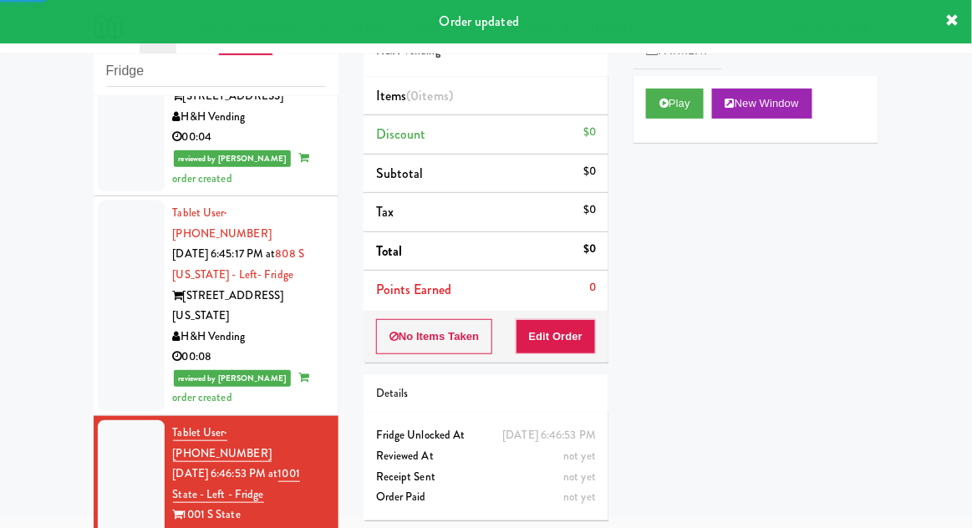
scroll to position [1933, 0]
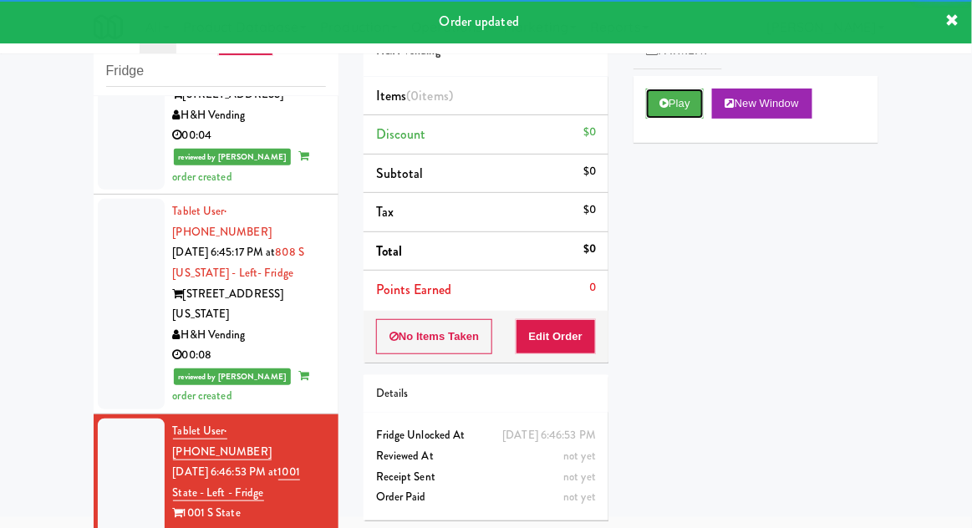
click at [653, 99] on button "Play" at bounding box center [675, 104] width 58 height 30
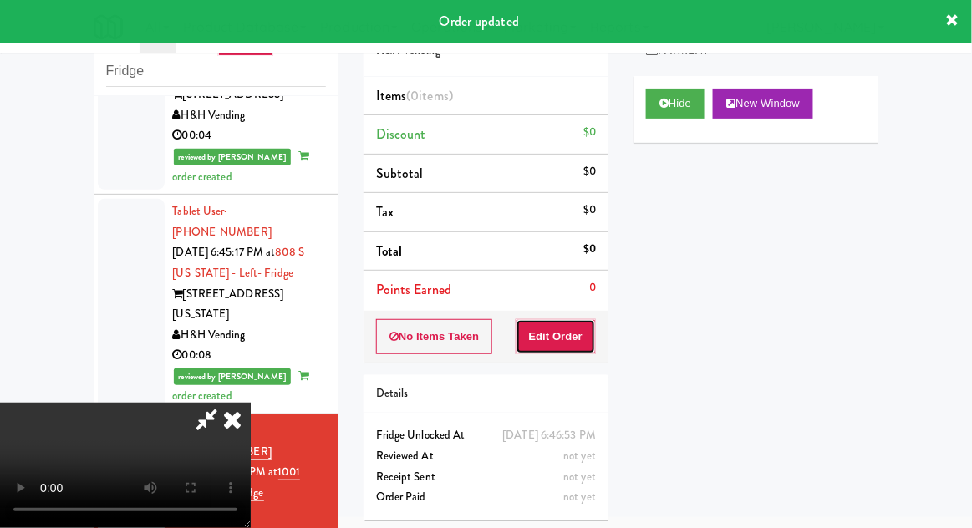
click at [575, 336] on button "Edit Order" at bounding box center [556, 336] width 81 height 35
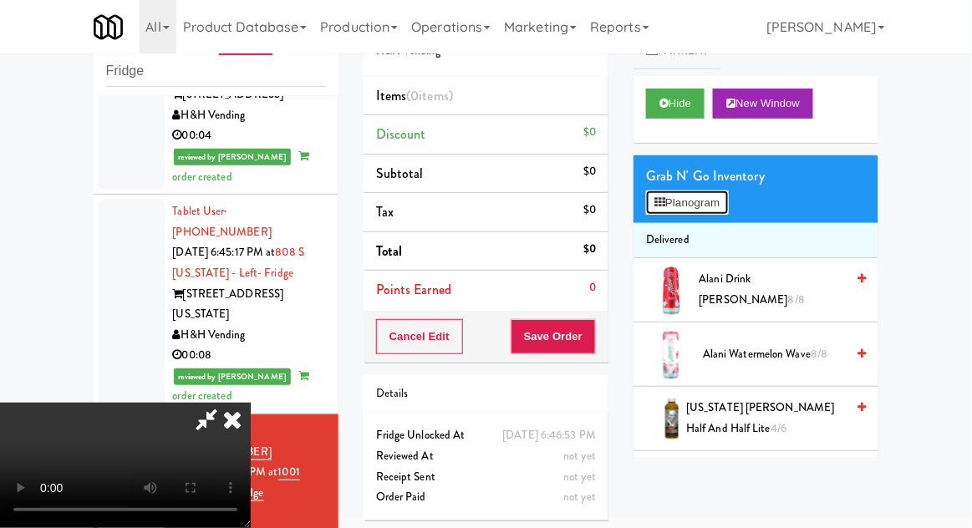
click at [713, 209] on button "Planogram" at bounding box center [687, 203] width 82 height 25
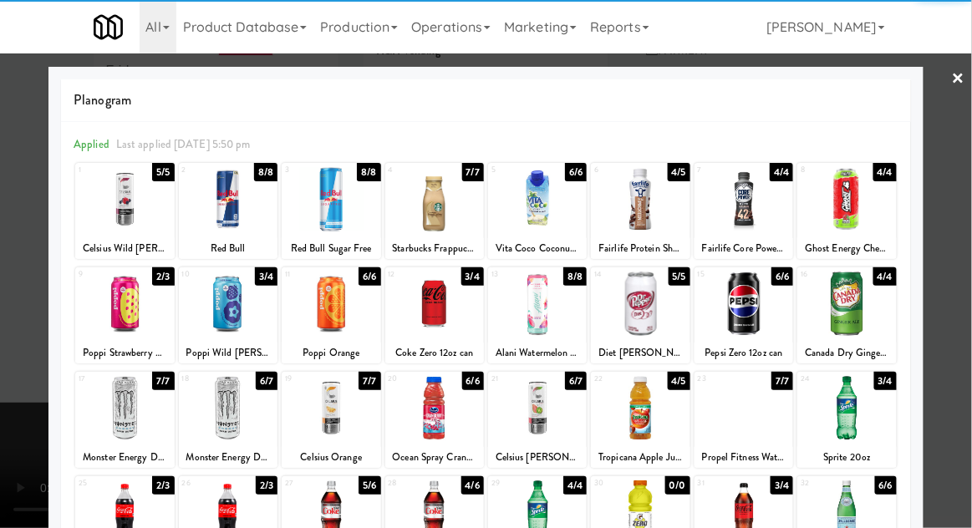
click at [332, 321] on div at bounding box center [331, 304] width 99 height 64
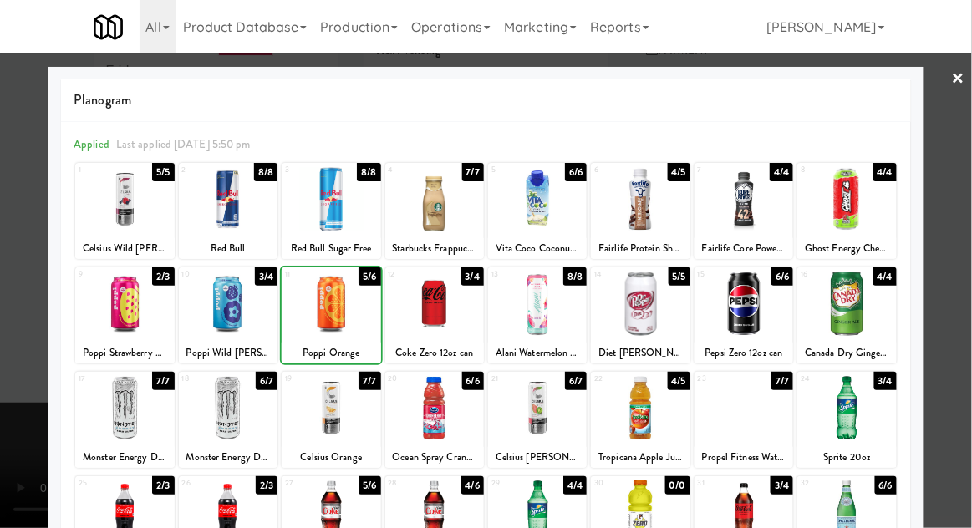
click at [950, 281] on div at bounding box center [486, 264] width 972 height 528
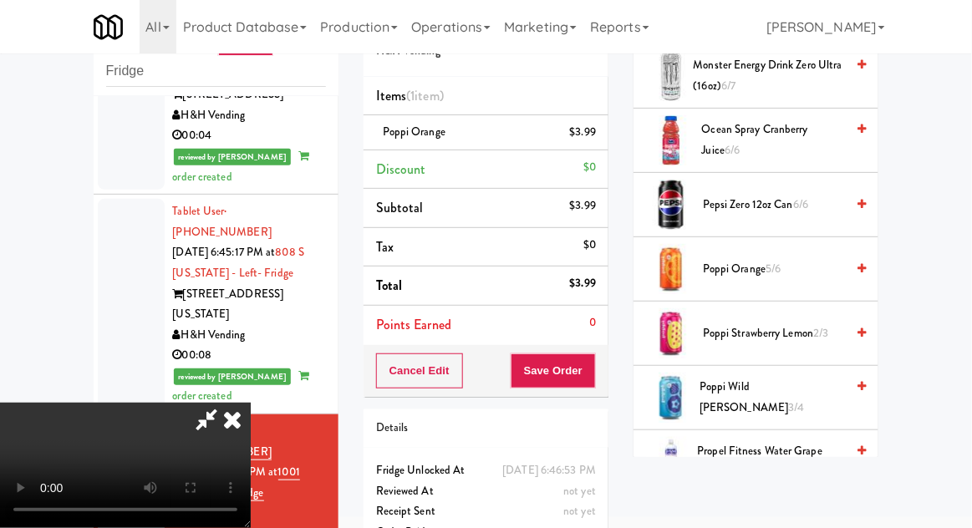
scroll to position [1625, 0]
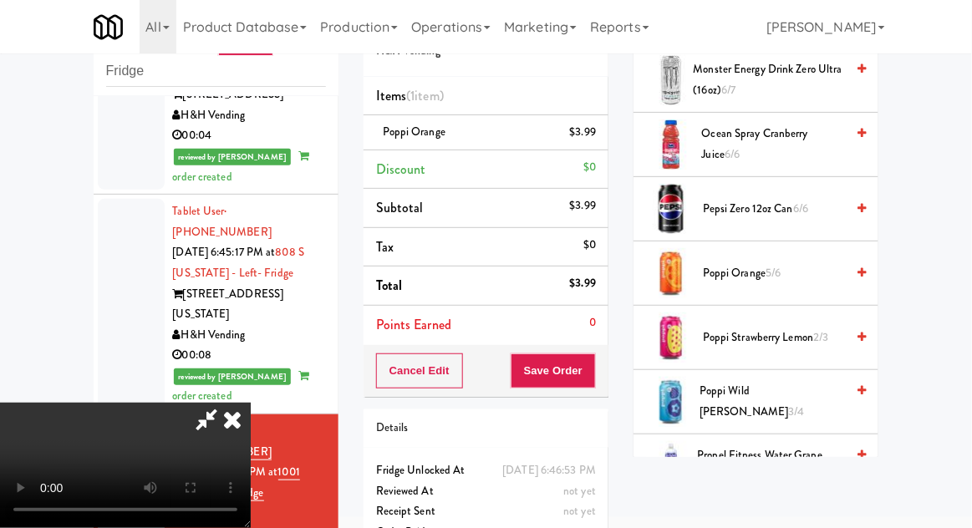
click at [783, 271] on span "Poppi Orange 5/6" at bounding box center [774, 273] width 142 height 21
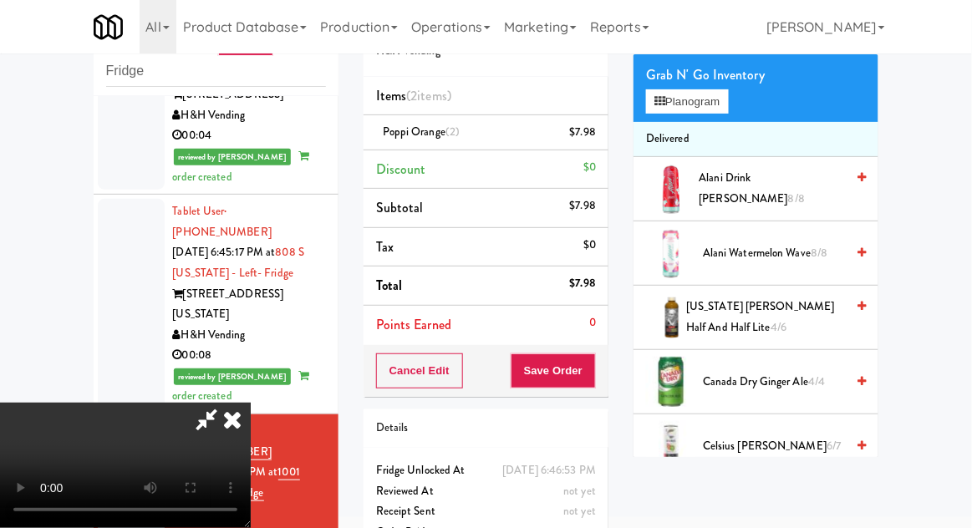
scroll to position [0, 0]
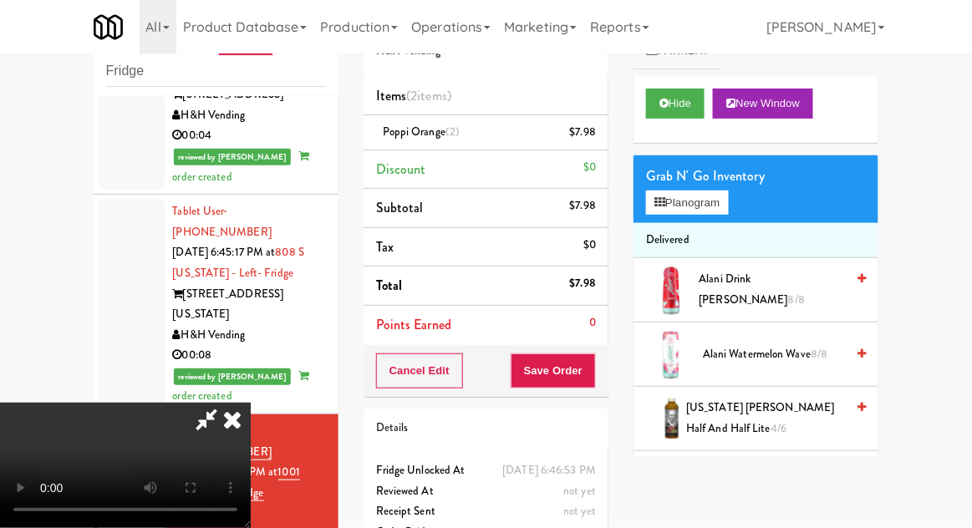
click at [800, 483] on span "Canada Dry Ginger Ale 4/4" at bounding box center [774, 483] width 142 height 21
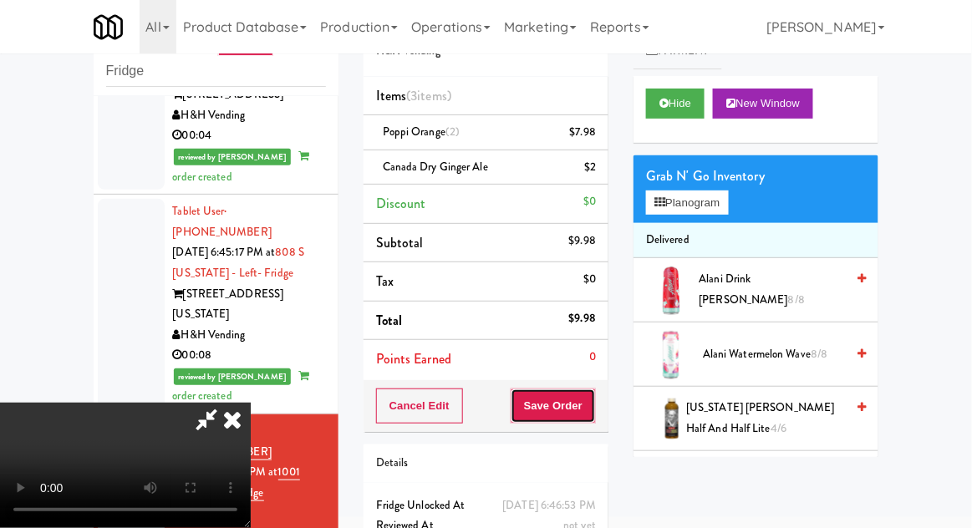
click at [595, 406] on button "Save Order" at bounding box center [553, 406] width 85 height 35
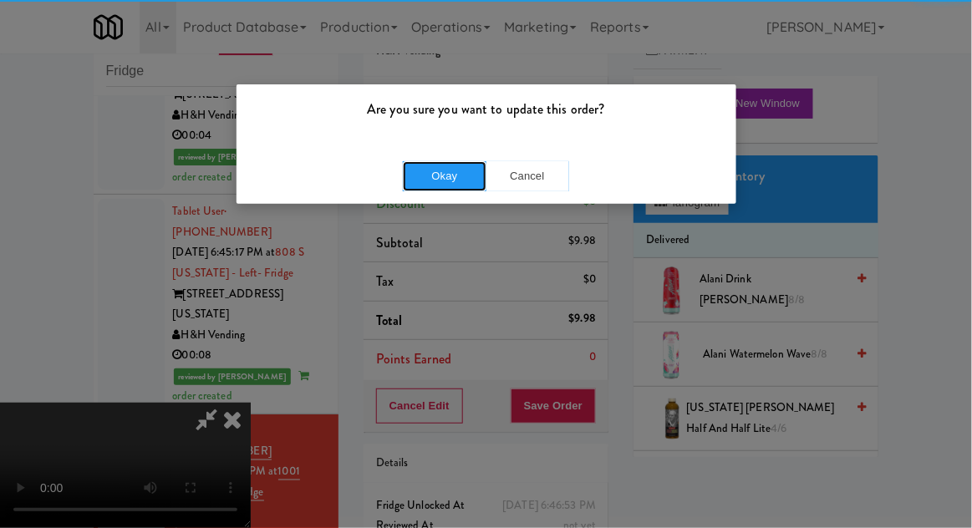
click at [444, 170] on button "Okay" at bounding box center [445, 176] width 84 height 30
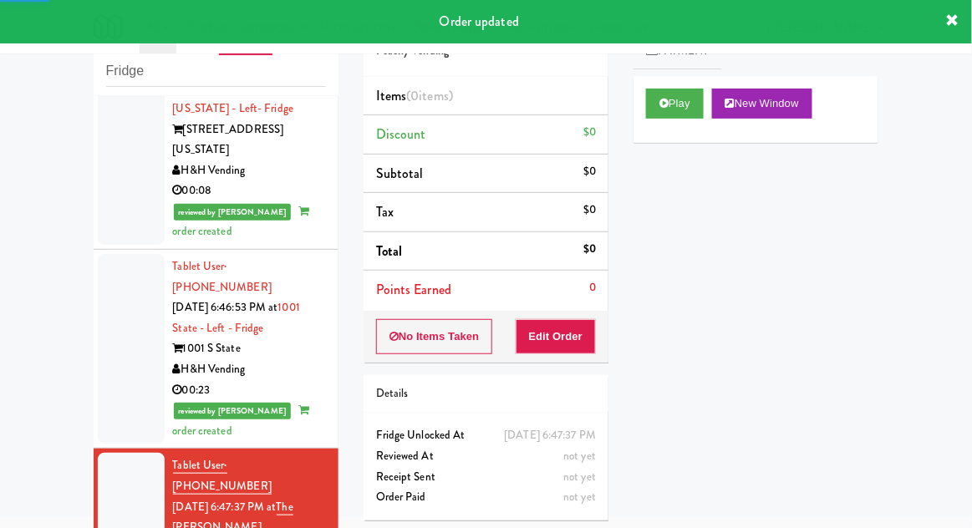
scroll to position [2099, 0]
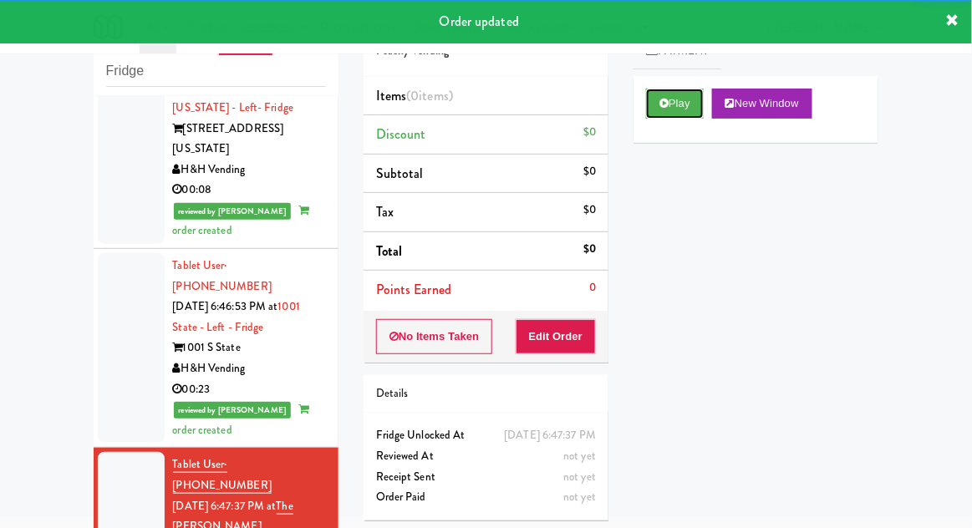
click at [679, 108] on button "Play" at bounding box center [675, 104] width 58 height 30
click at [576, 328] on button "Edit Order" at bounding box center [556, 336] width 81 height 35
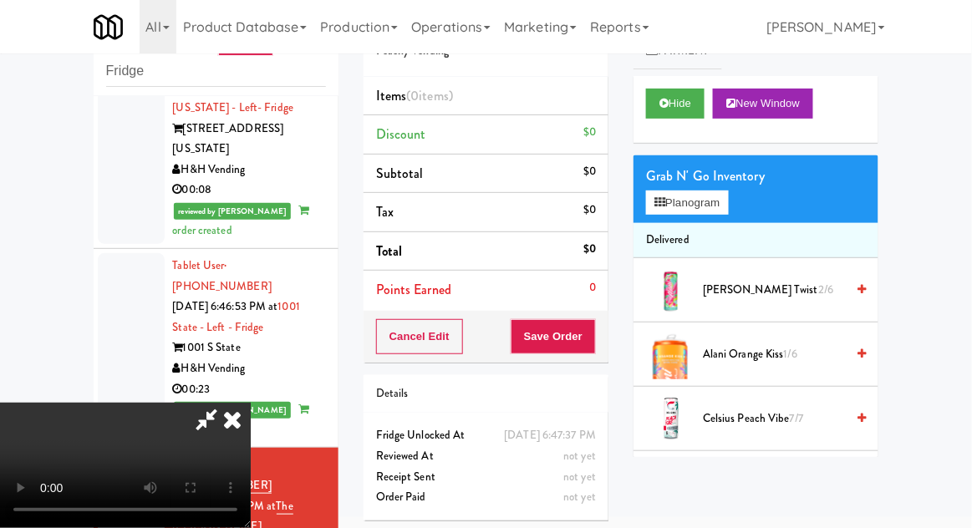
scroll to position [0, 0]
click at [728, 212] on button "Planogram" at bounding box center [687, 203] width 82 height 25
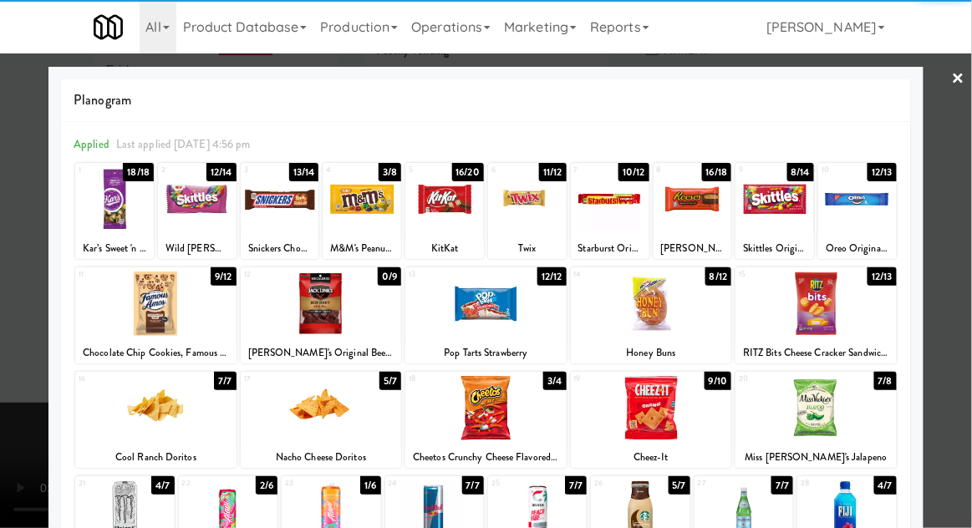
click at [856, 311] on div at bounding box center [815, 304] width 161 height 64
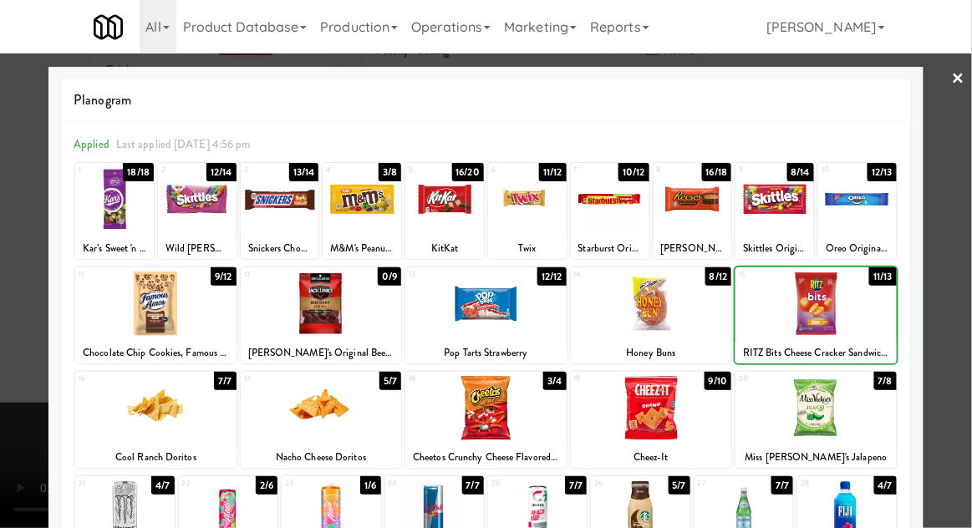
click at [953, 289] on div at bounding box center [486, 264] width 972 height 528
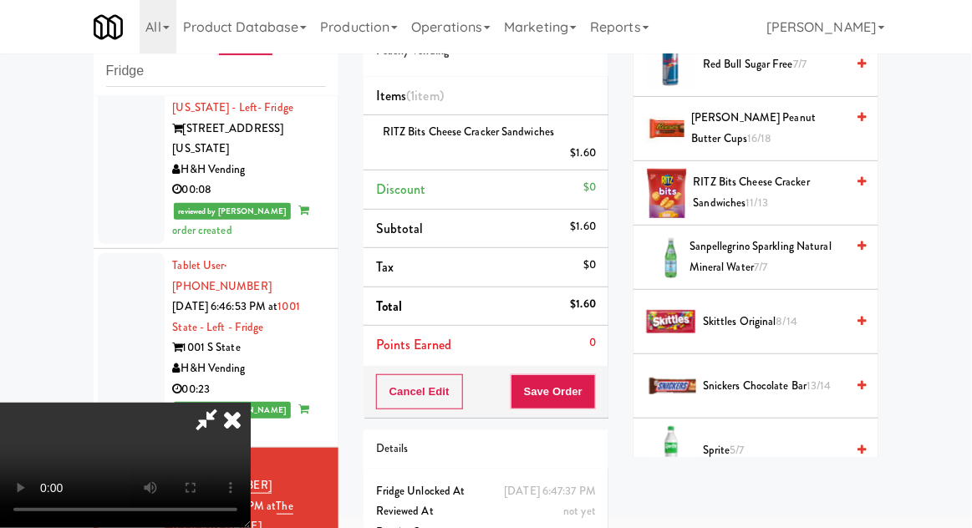
scroll to position [1711, 0]
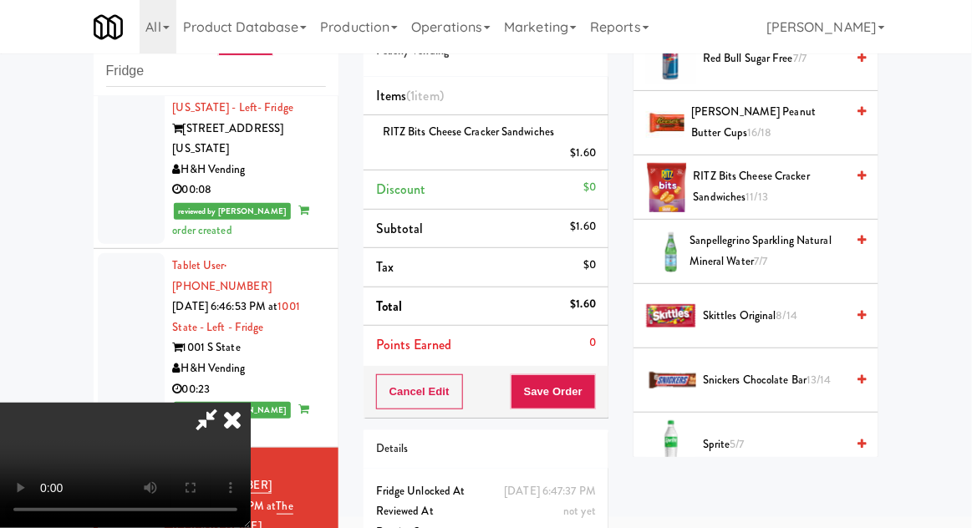
click at [802, 373] on span "Snickers Chocolate Bar 13/14" at bounding box center [774, 380] width 142 height 21
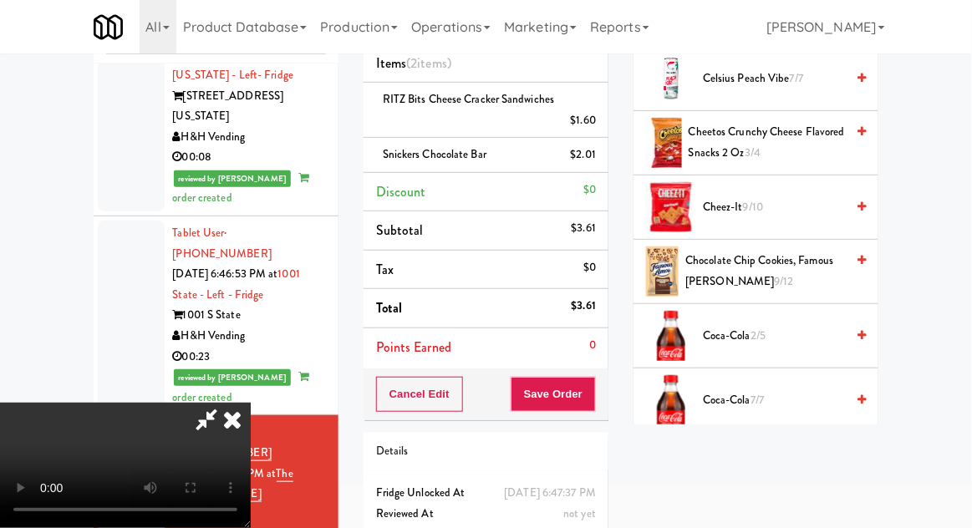
scroll to position [301, 0]
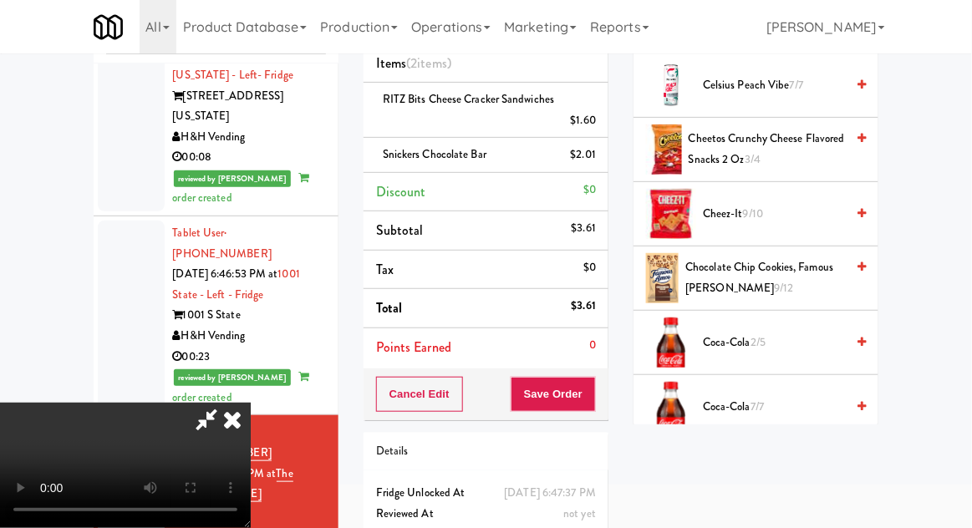
click at [796, 260] on span "Chocolate Chip Cookies, Famous [PERSON_NAME] 9/12" at bounding box center [765, 277] width 160 height 41
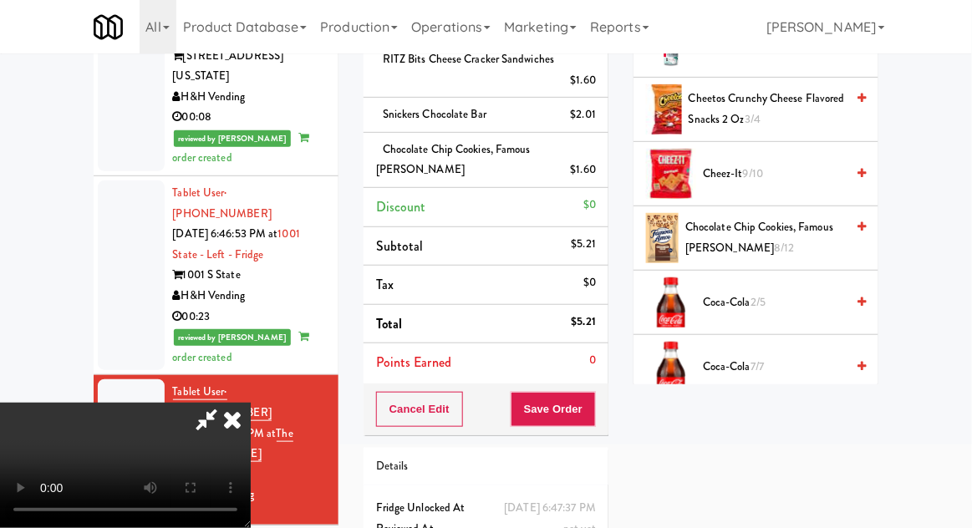
scroll to position [152, 0]
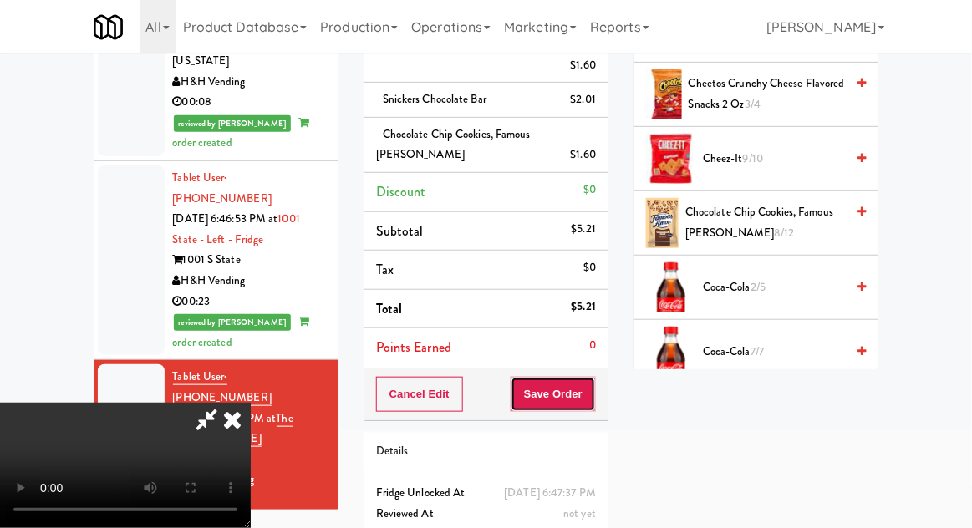
click at [595, 393] on button "Save Order" at bounding box center [553, 394] width 85 height 35
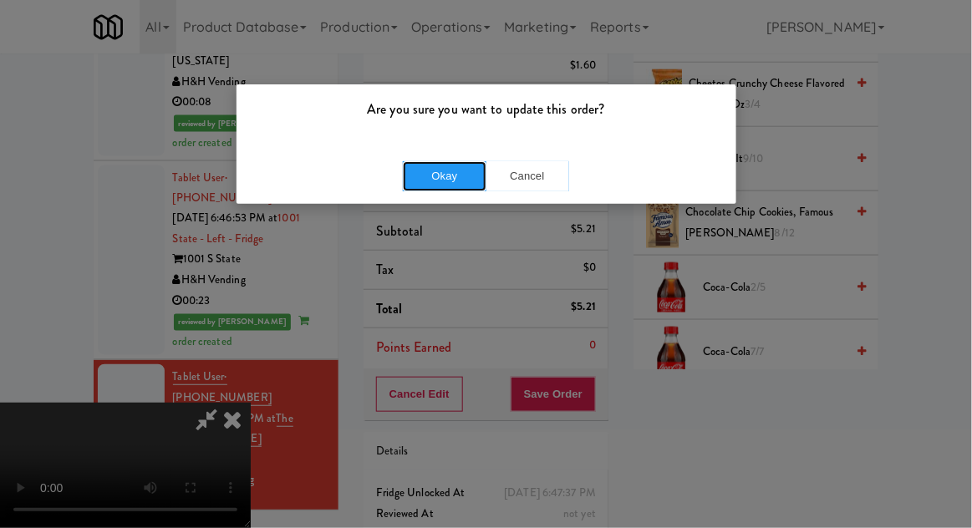
click at [428, 189] on button "Okay" at bounding box center [445, 176] width 84 height 30
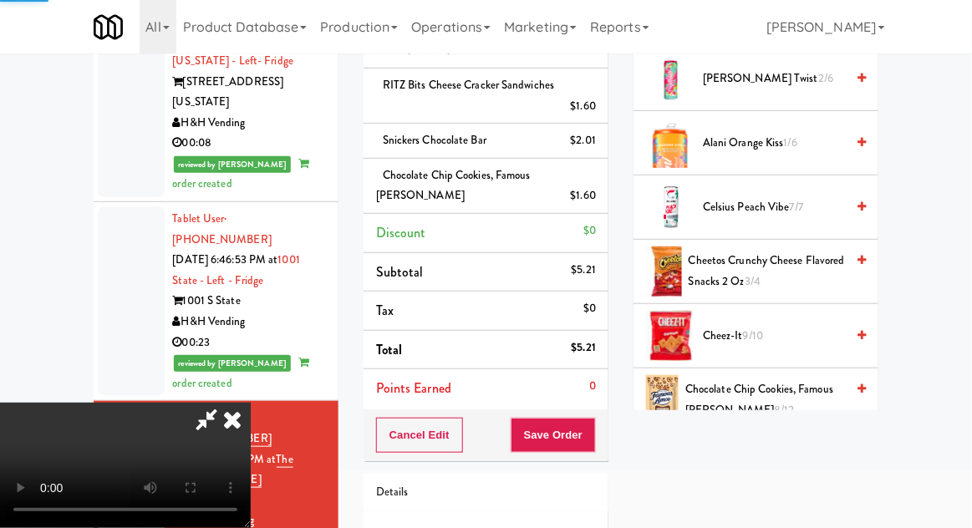
scroll to position [0, 0]
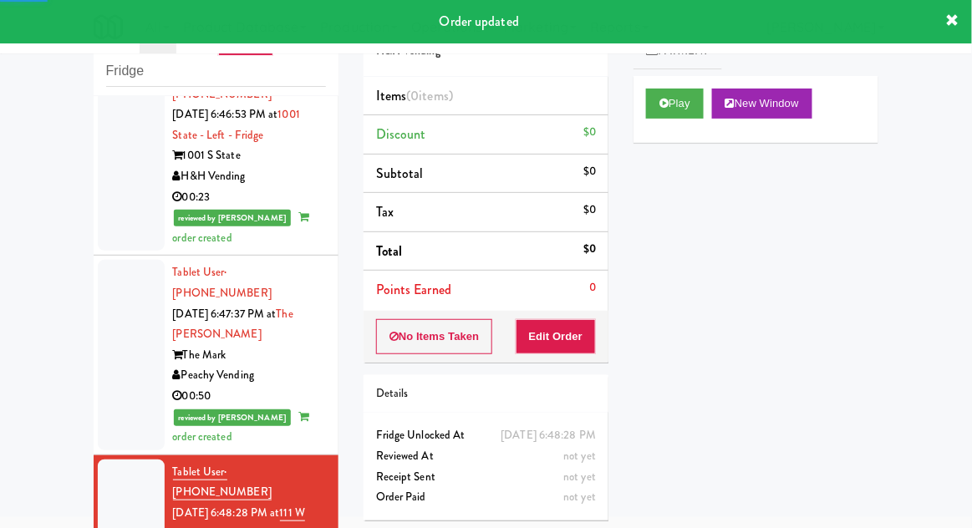
scroll to position [2294, 0]
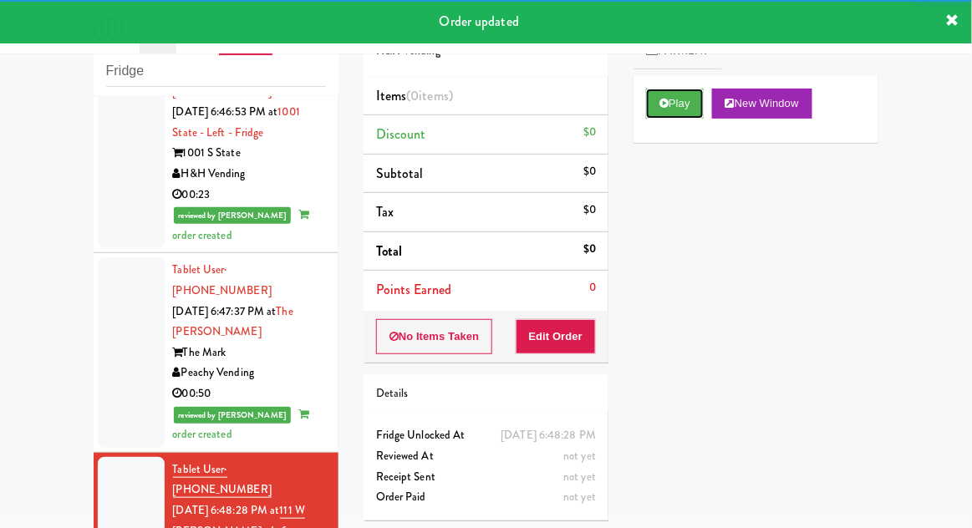
click at [650, 104] on button "Play" at bounding box center [675, 104] width 58 height 30
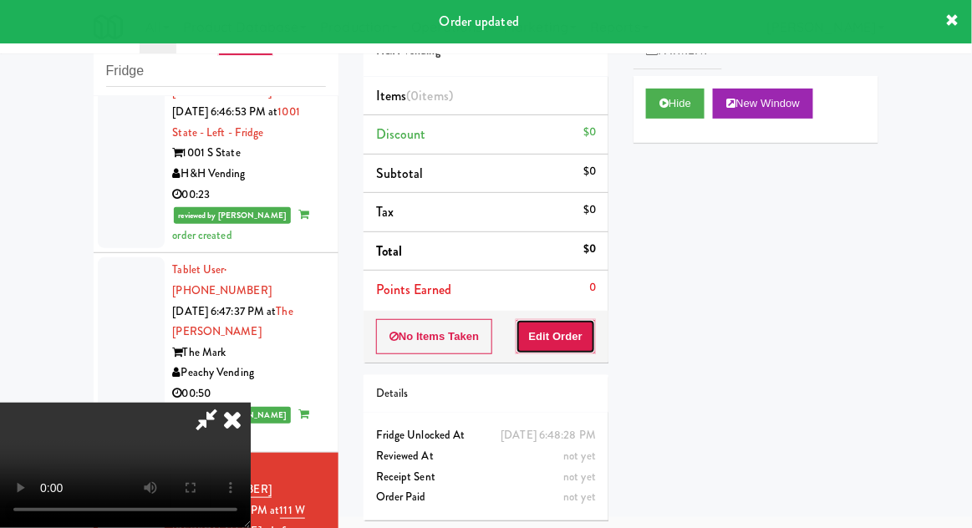
click at [582, 338] on button "Edit Order" at bounding box center [556, 336] width 81 height 35
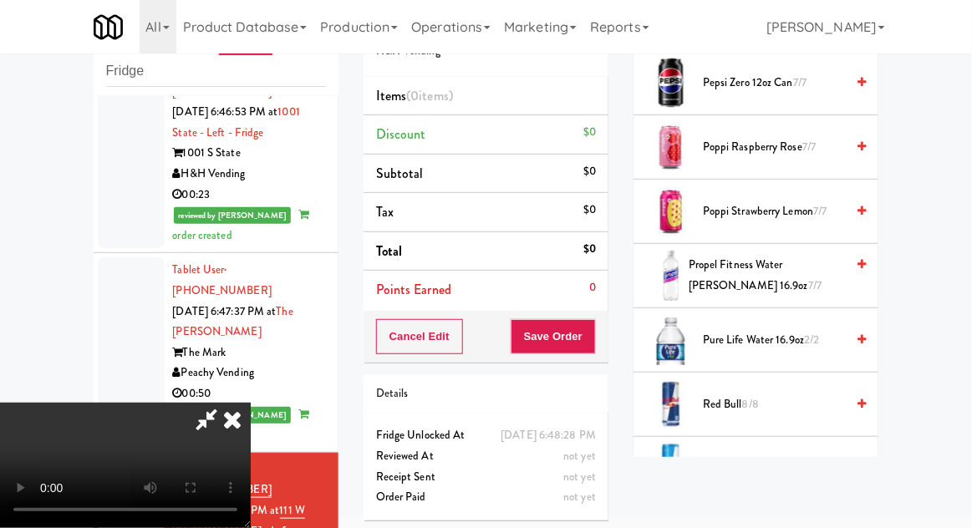
scroll to position [1891, 0]
click at [801, 333] on span "Pure Life Water 16.9oz 2/2" at bounding box center [774, 341] width 142 height 21
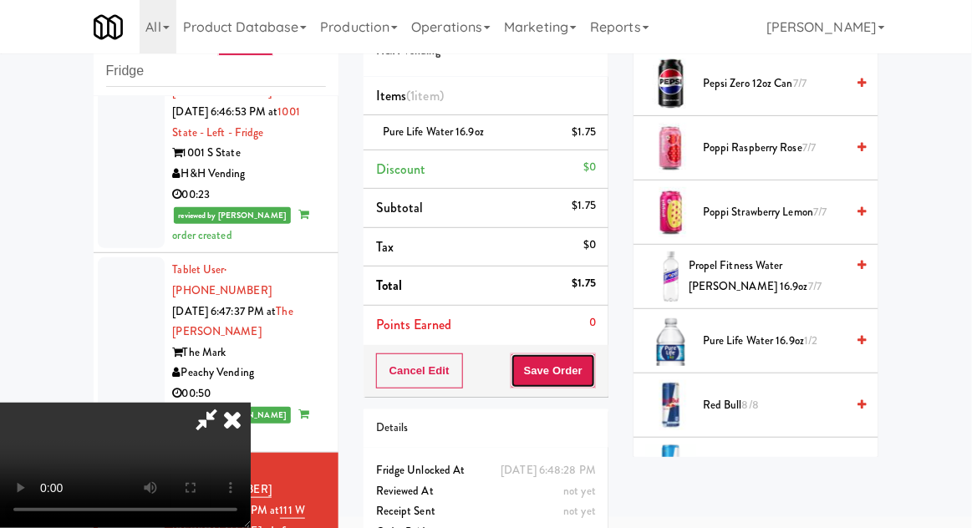
click at [592, 363] on button "Save Order" at bounding box center [553, 370] width 85 height 35
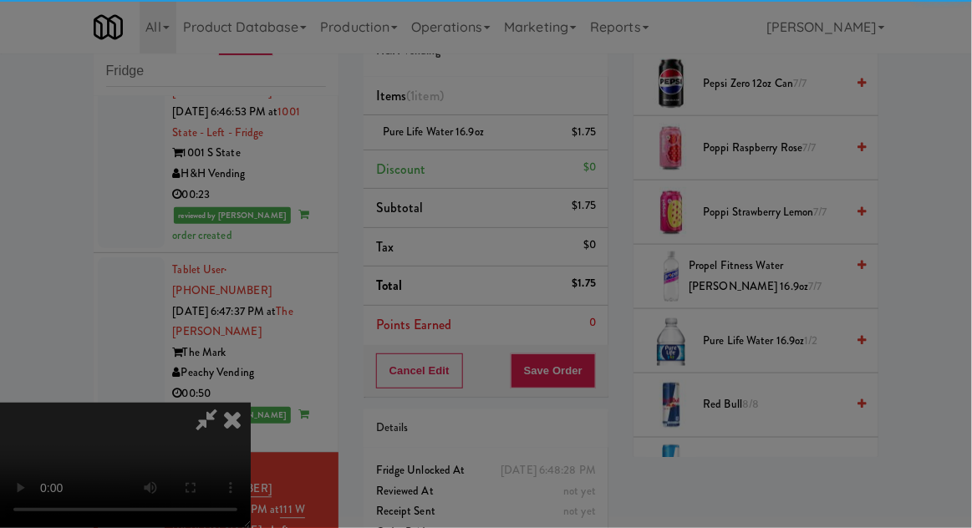
click at [0, 0] on div "Are you sure you want to update this order? Okay Cancel" at bounding box center [0, 0] width 0 height 0
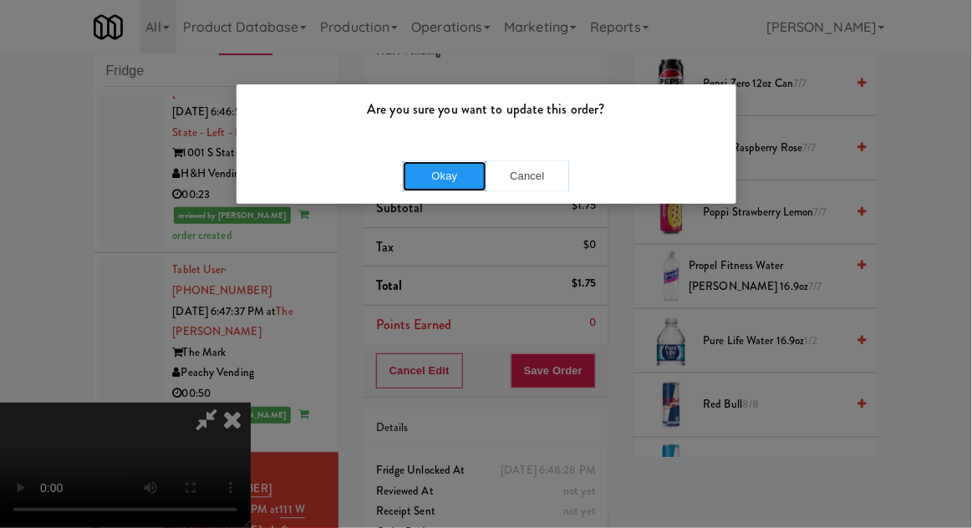
click at [431, 182] on button "Okay" at bounding box center [445, 176] width 84 height 30
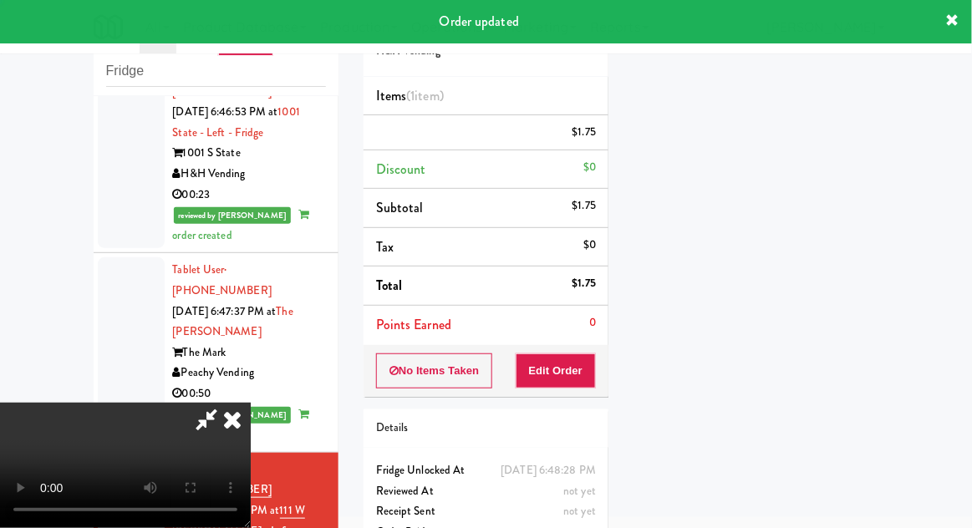
scroll to position [0, 0]
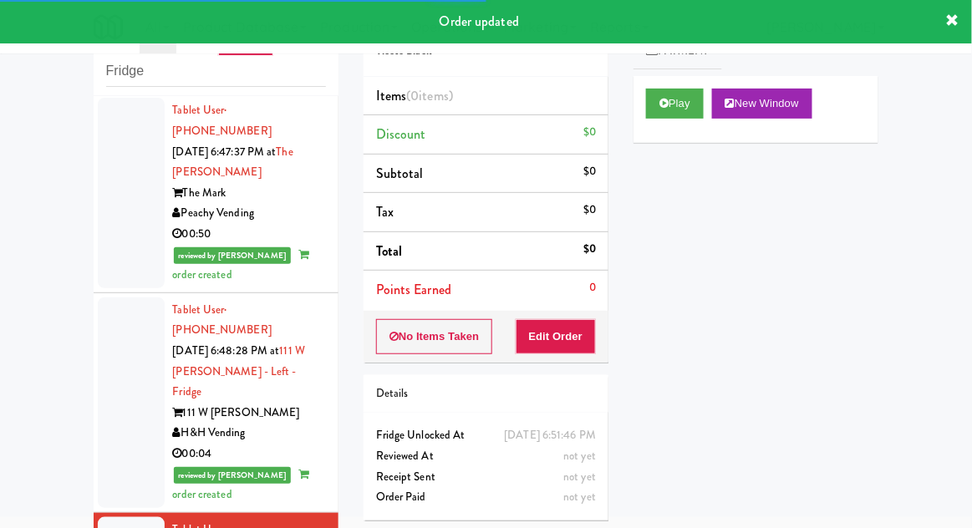
scroll to position [2455, 0]
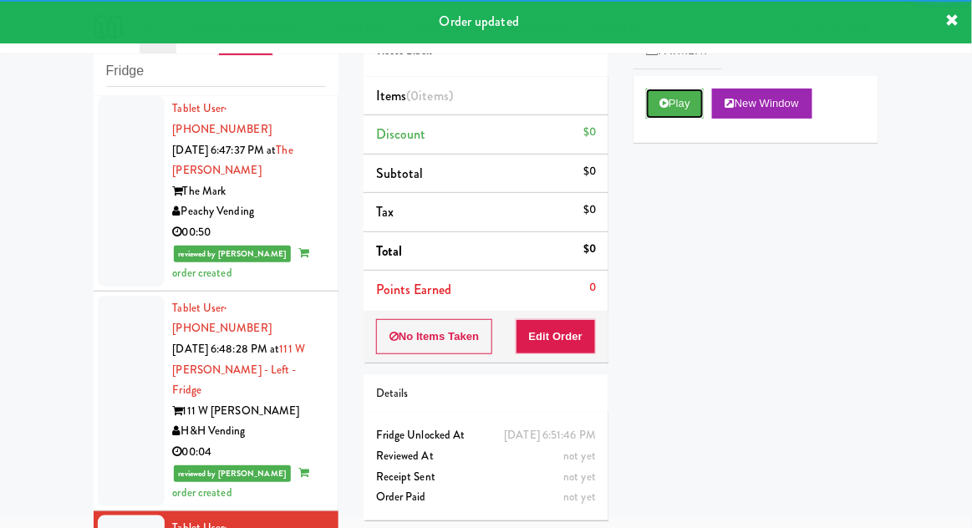
click at [663, 108] on icon at bounding box center [663, 103] width 9 height 11
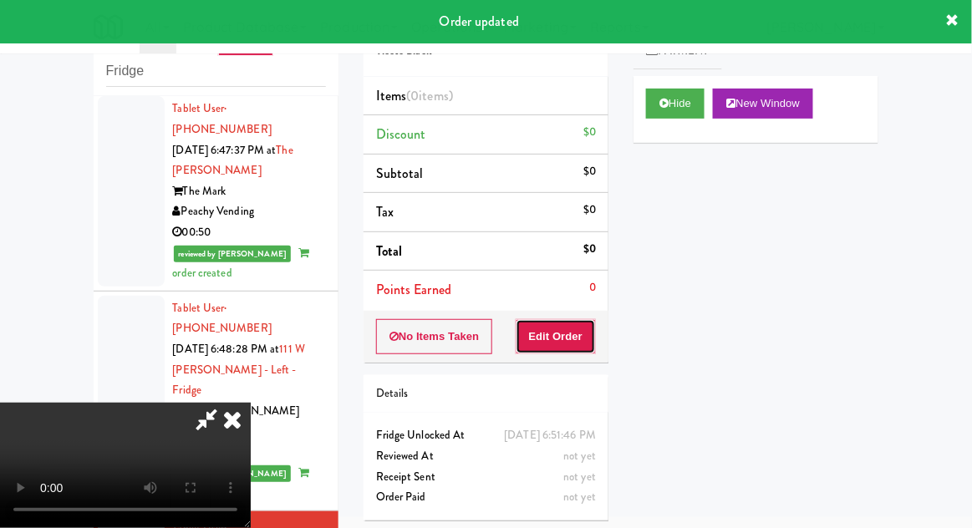
click at [561, 336] on button "Edit Order" at bounding box center [556, 336] width 81 height 35
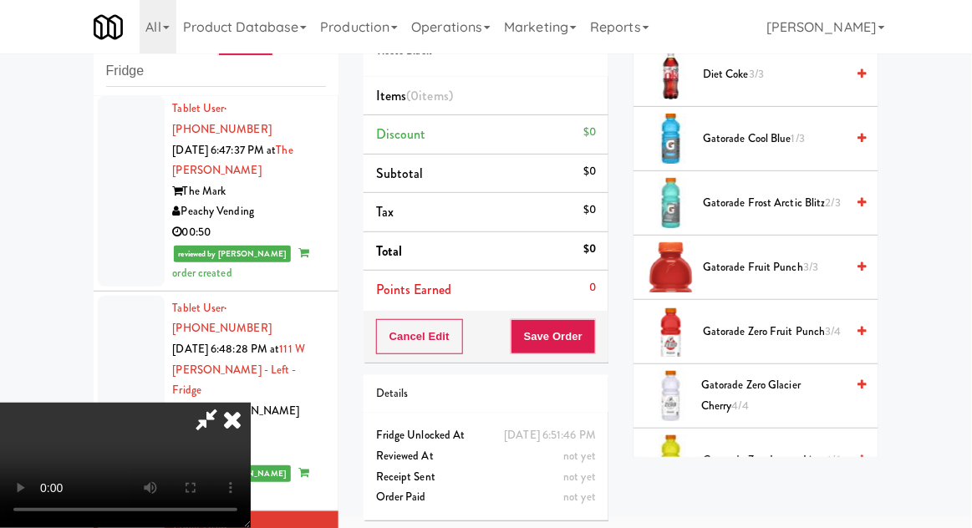
scroll to position [467, 0]
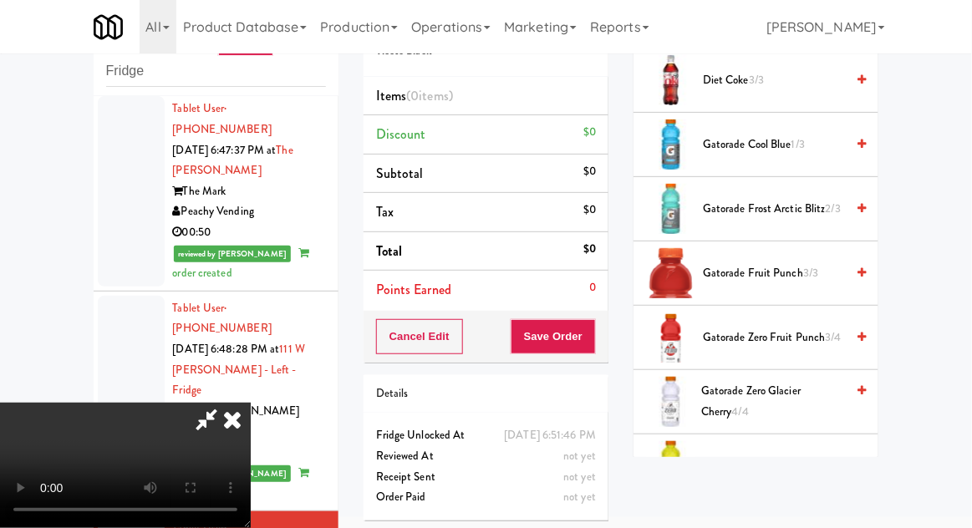
click at [814, 267] on span "3/3" at bounding box center [810, 273] width 15 height 16
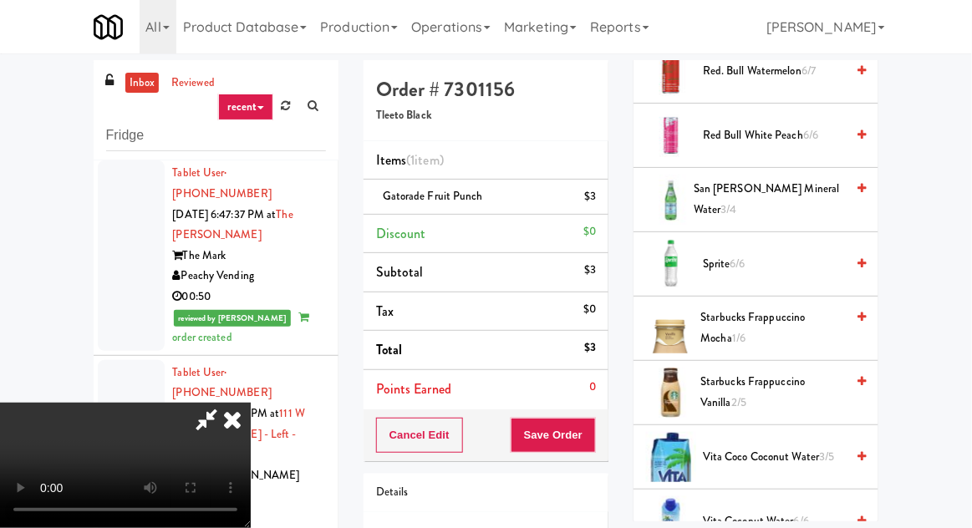
scroll to position [2017, 0]
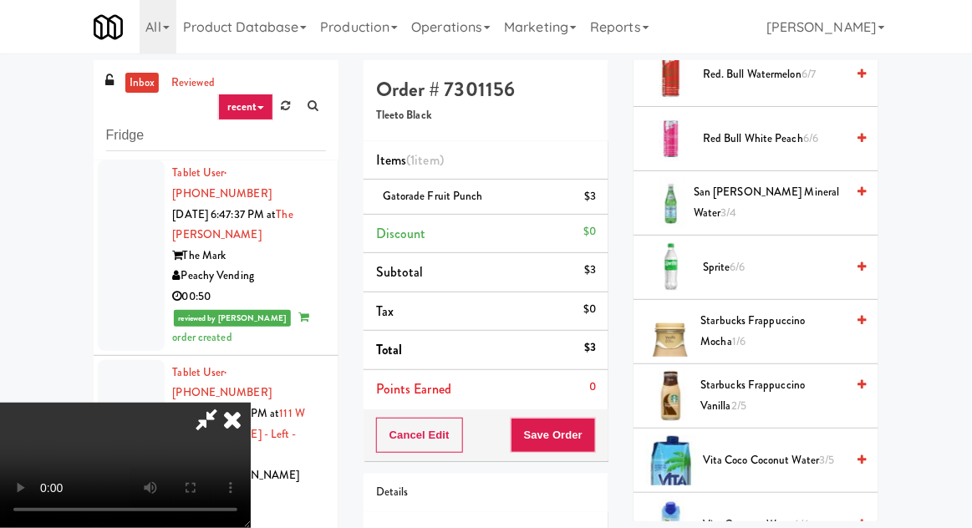
click at [752, 263] on span "Sprite 6/6" at bounding box center [774, 267] width 142 height 21
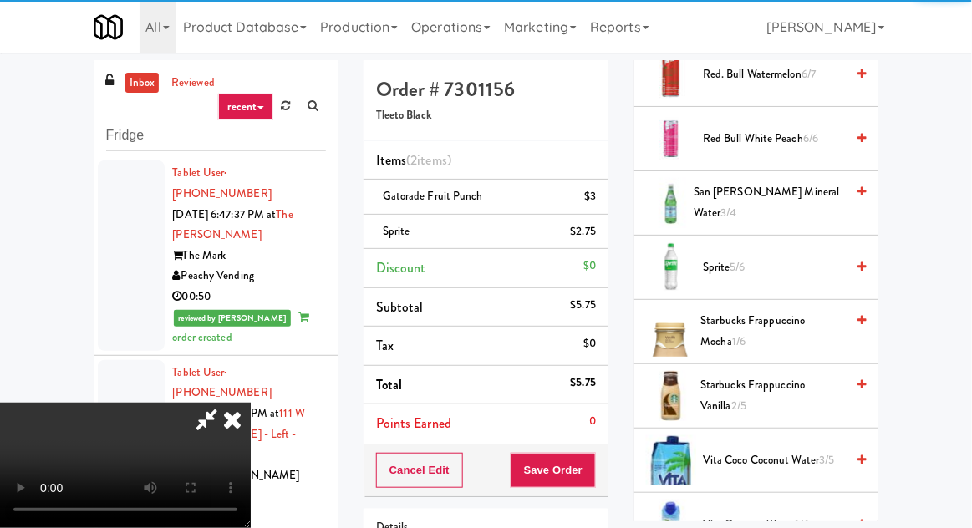
scroll to position [76, 0]
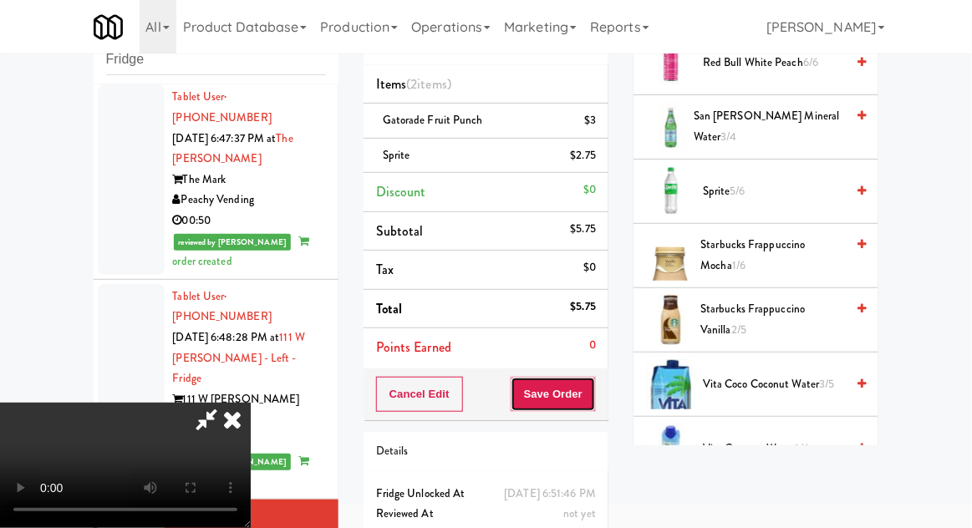
click at [592, 403] on button "Save Order" at bounding box center [553, 394] width 85 height 35
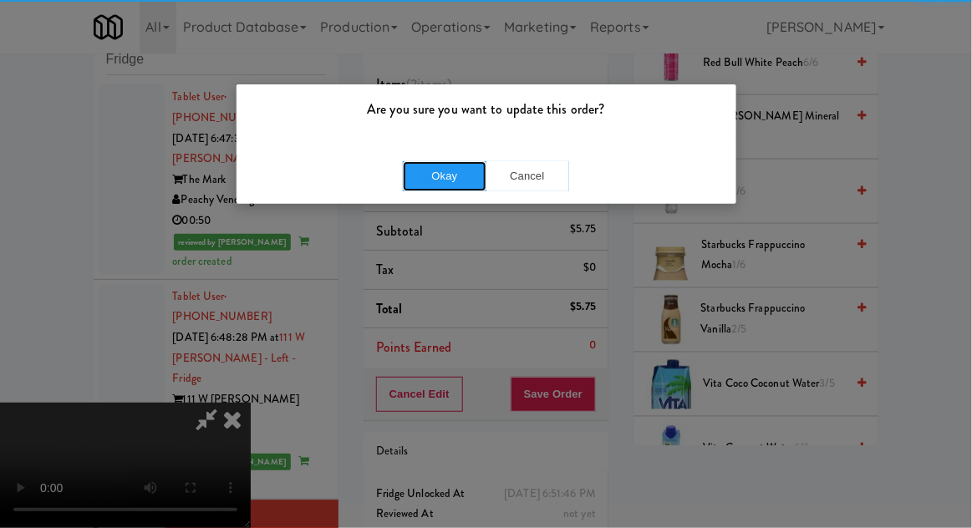
click at [452, 180] on button "Okay" at bounding box center [445, 176] width 84 height 30
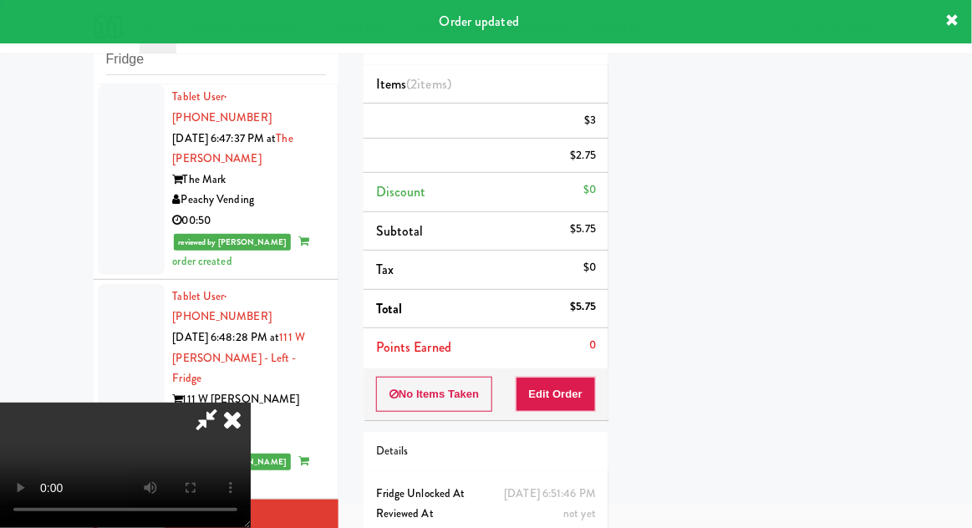
scroll to position [0, 0]
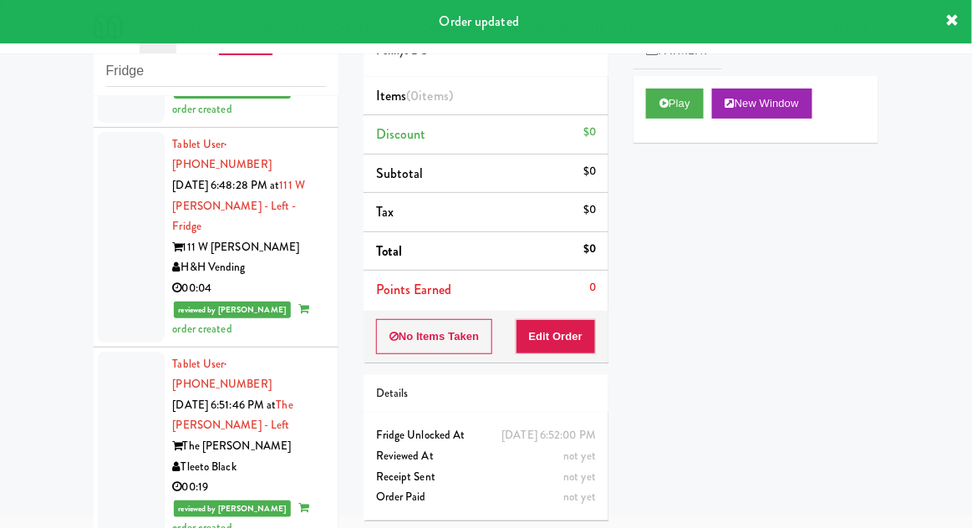
scroll to position [2622, 0]
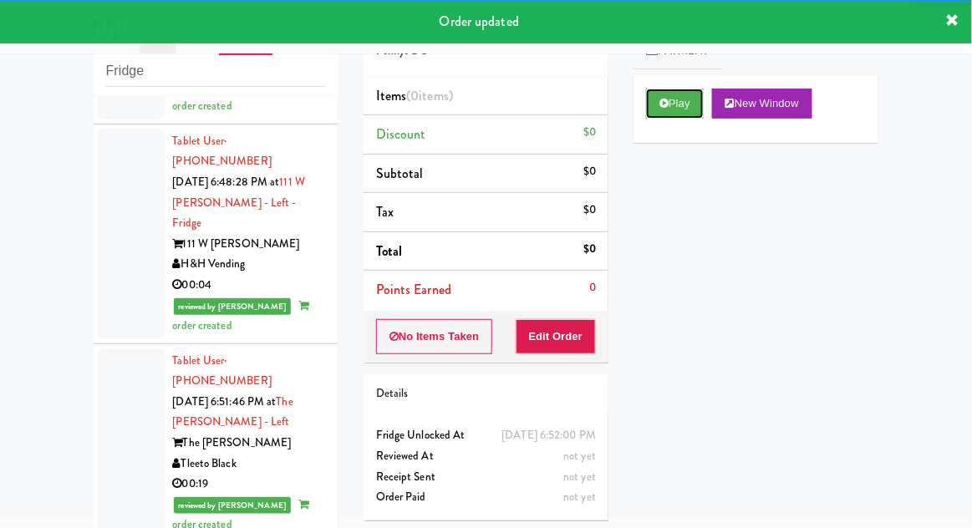
click at [675, 107] on button "Play" at bounding box center [675, 104] width 58 height 30
click at [573, 335] on button "Edit Order" at bounding box center [556, 336] width 81 height 35
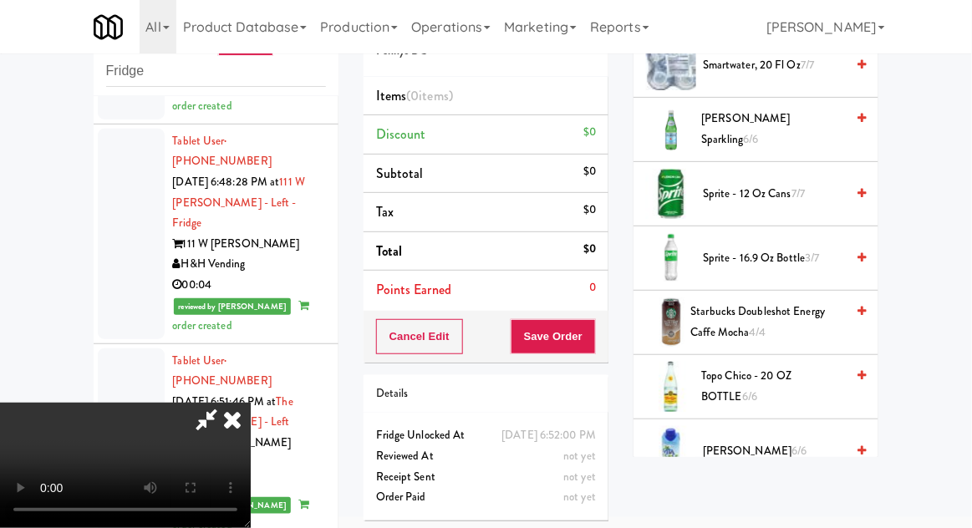
scroll to position [2157, 0]
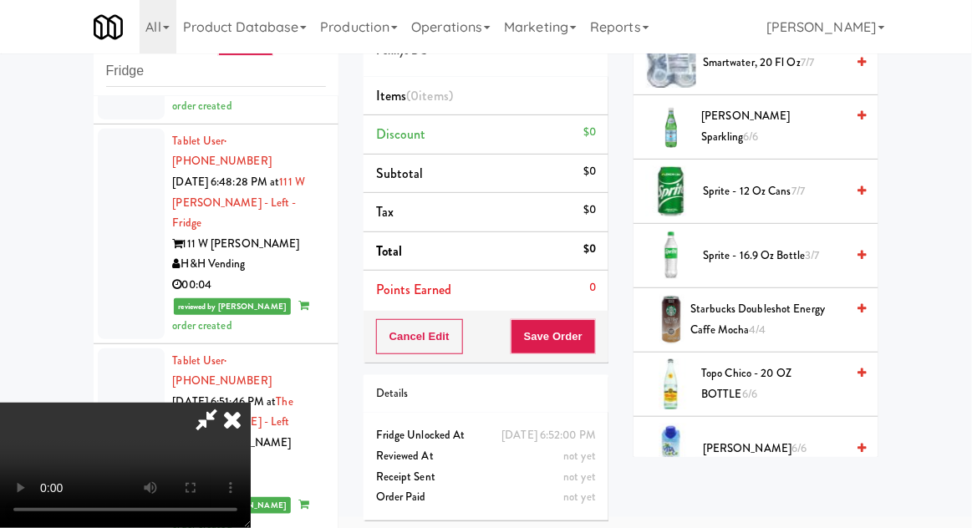
click at [824, 247] on span "Sprite - 16.9 oz Bottle 3/7" at bounding box center [774, 256] width 142 height 21
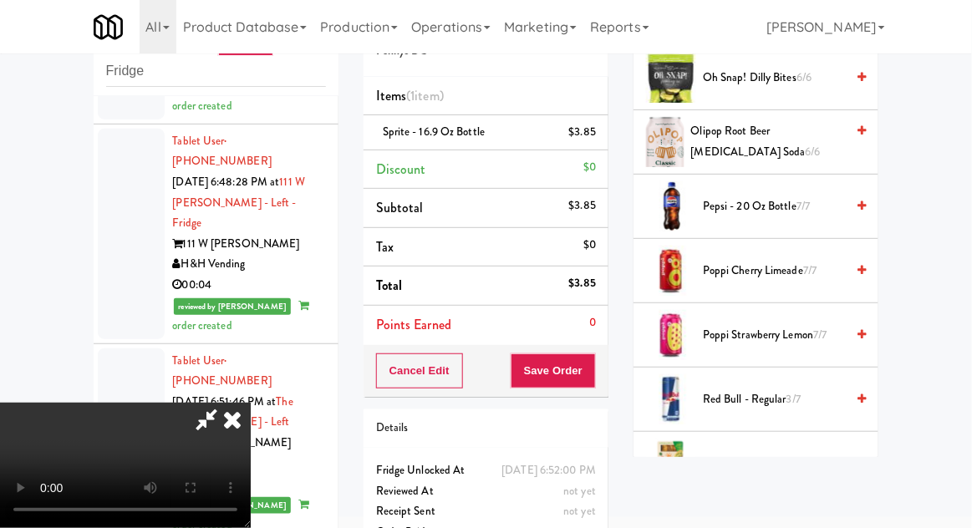
click at [800, 206] on span "7/7" at bounding box center [802, 206] width 13 height 16
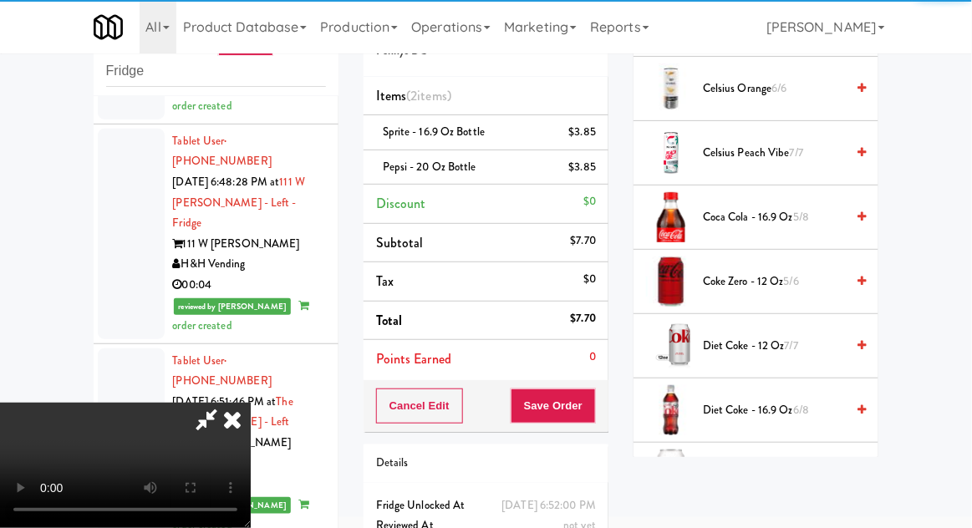
scroll to position [0, 0]
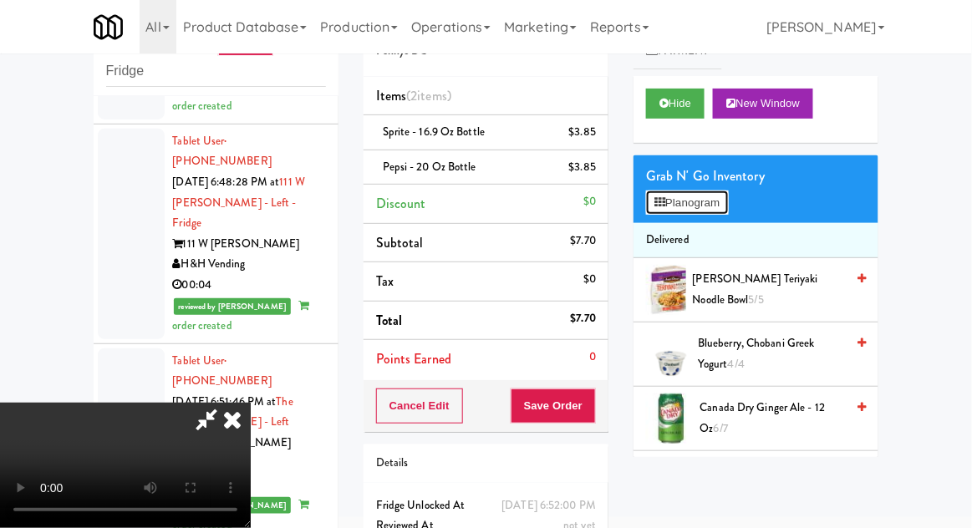
click at [728, 206] on button "Planogram" at bounding box center [687, 203] width 82 height 25
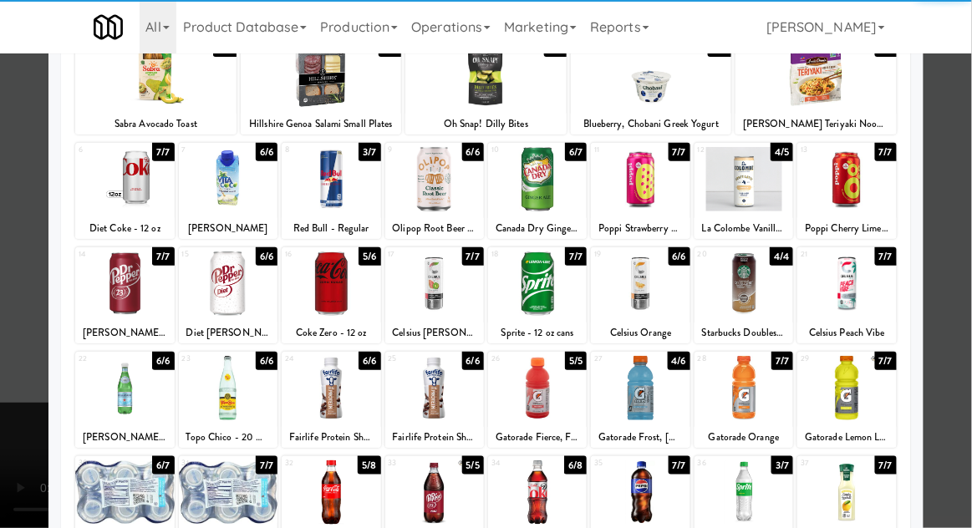
scroll to position [126, 0]
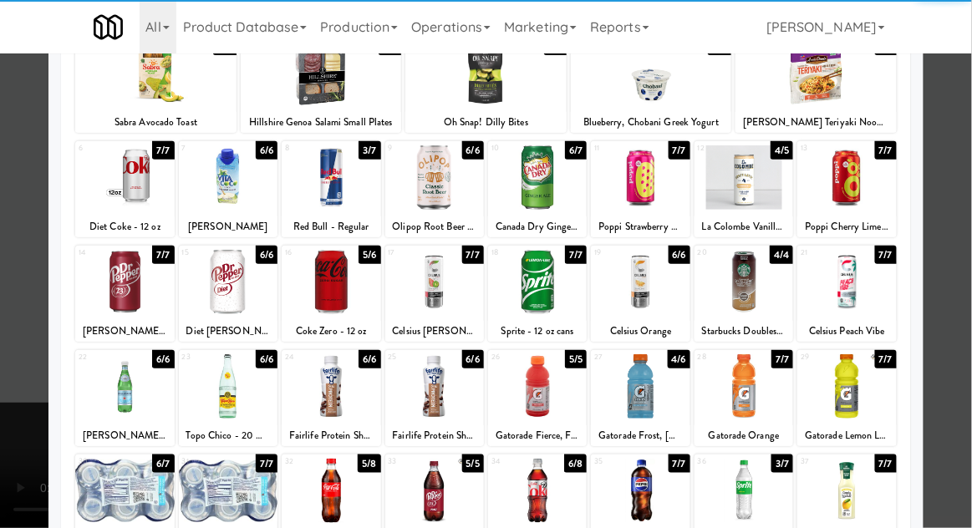
click at [966, 252] on div at bounding box center [486, 264] width 972 height 528
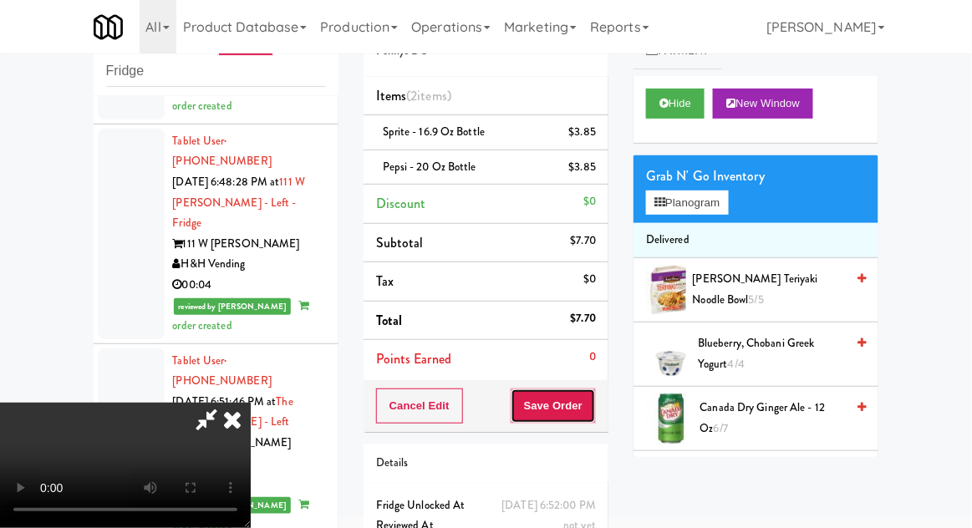
click at [592, 419] on button "Save Order" at bounding box center [553, 406] width 85 height 35
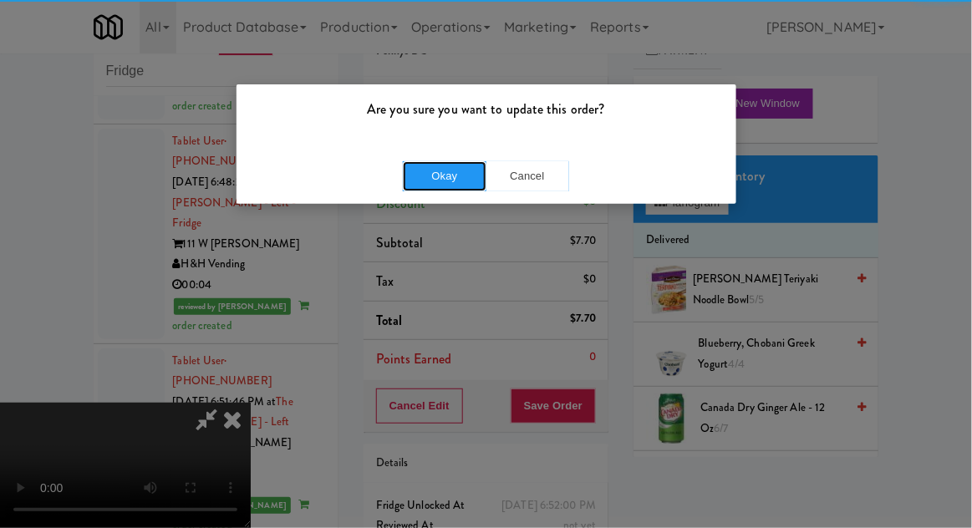
click at [445, 161] on button "Okay" at bounding box center [445, 176] width 84 height 30
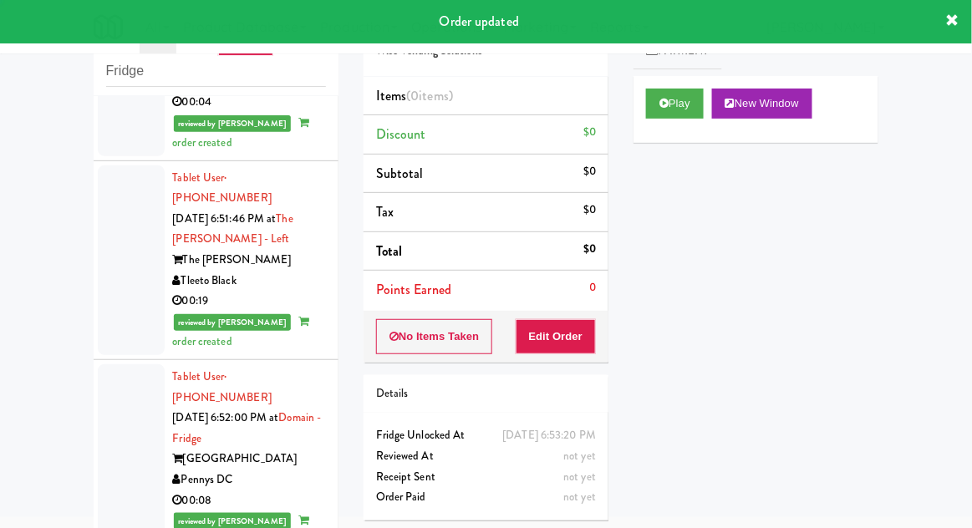
scroll to position [2806, 0]
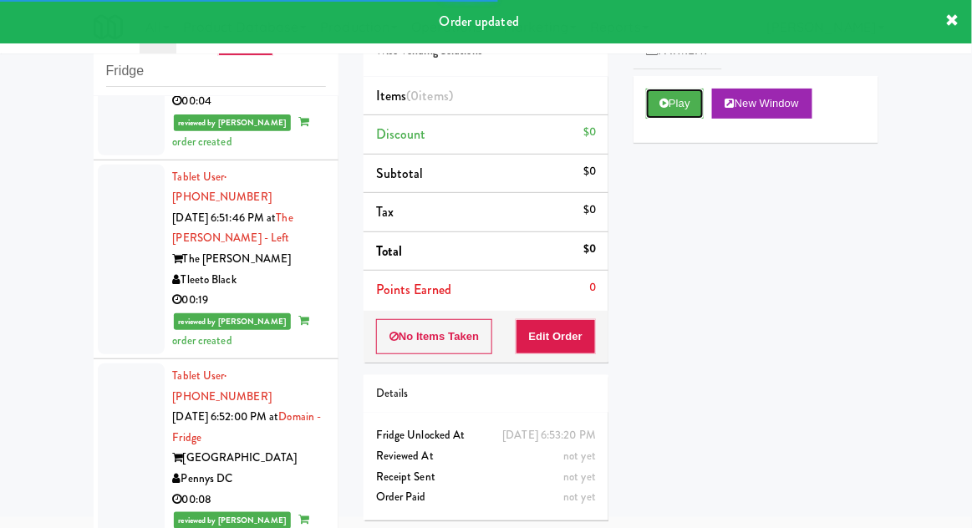
click at [662, 116] on button "Play" at bounding box center [675, 104] width 58 height 30
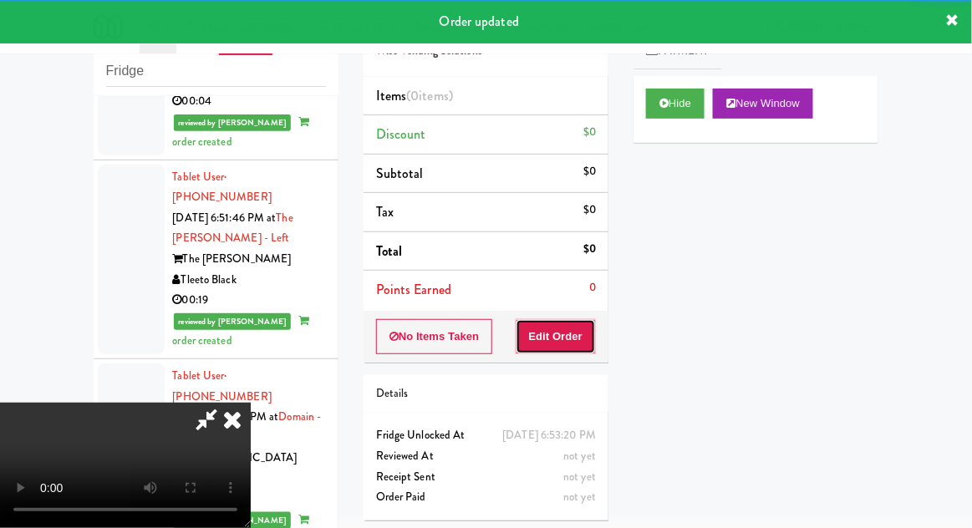
click at [574, 345] on button "Edit Order" at bounding box center [556, 336] width 81 height 35
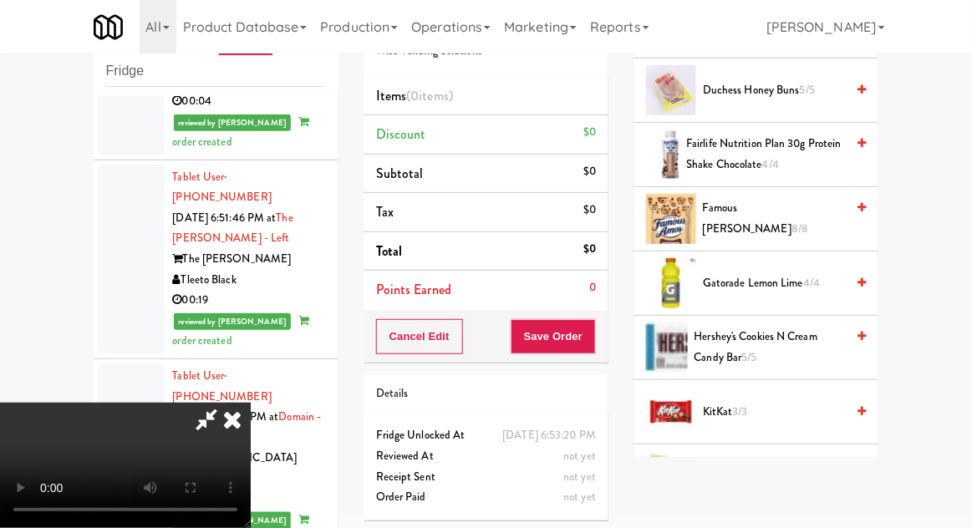
scroll to position [776, 0]
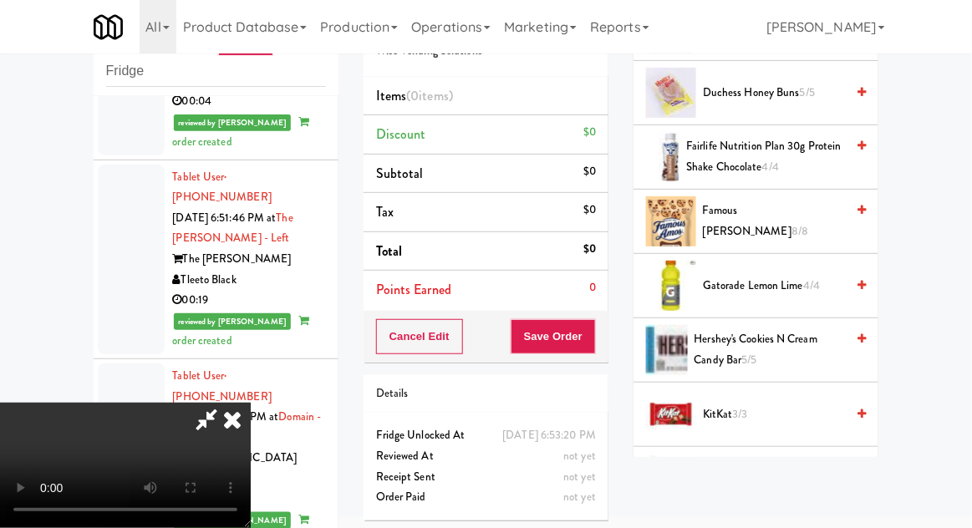
click at [816, 282] on span "4/4" at bounding box center [811, 285] width 17 height 16
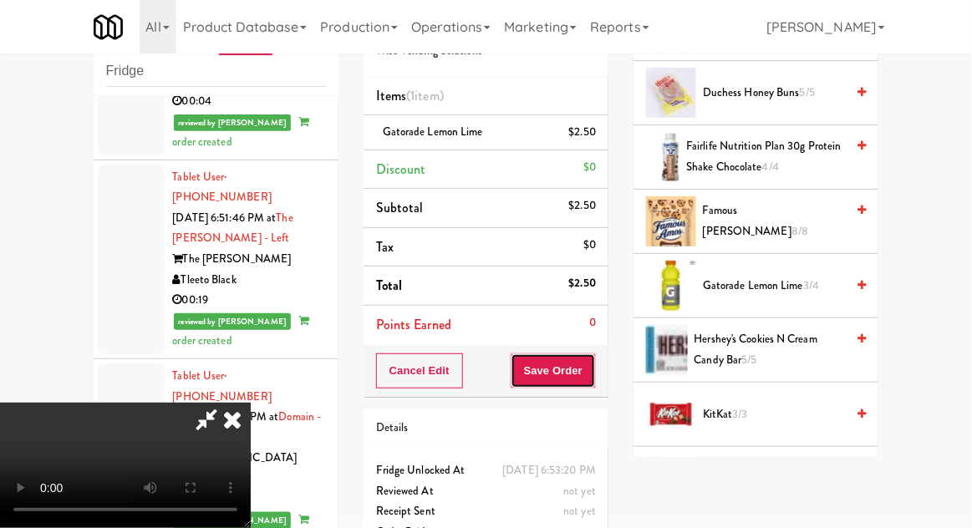
click at [593, 371] on button "Save Order" at bounding box center [553, 370] width 85 height 35
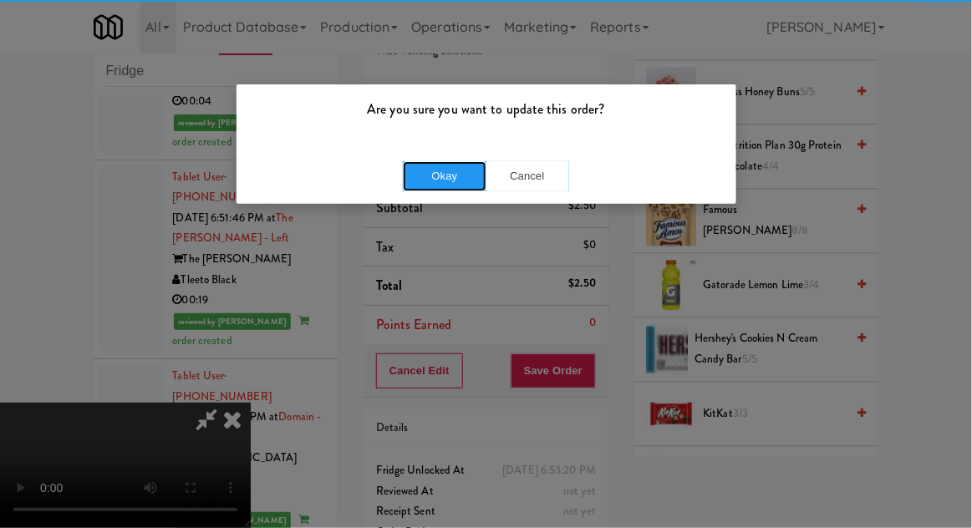
click at [421, 172] on button "Okay" at bounding box center [445, 176] width 84 height 30
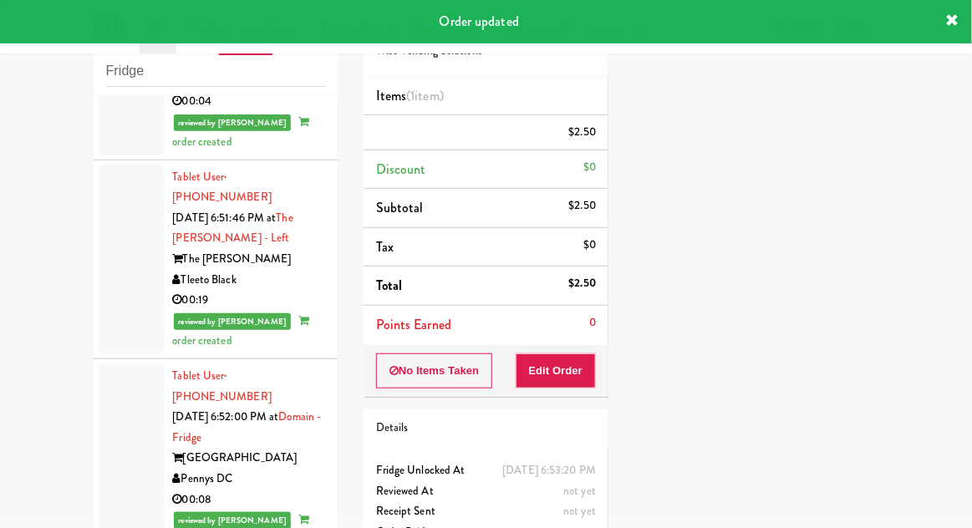
scroll to position [0, 0]
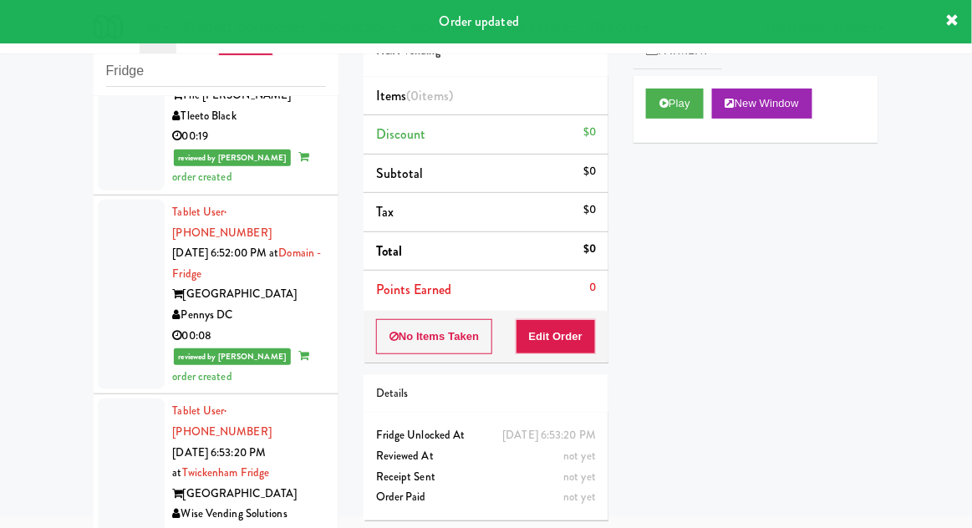
scroll to position [2989, 0]
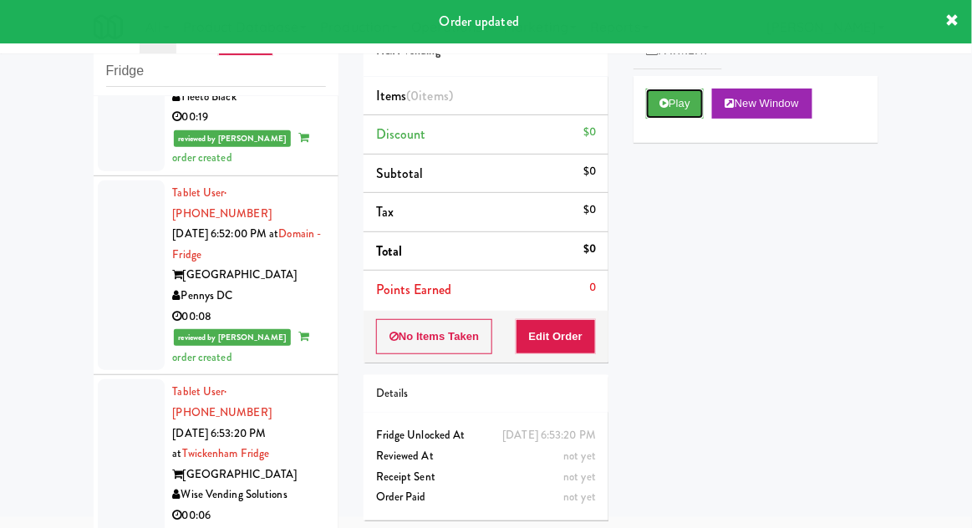
click at [685, 117] on button "Play" at bounding box center [675, 104] width 58 height 30
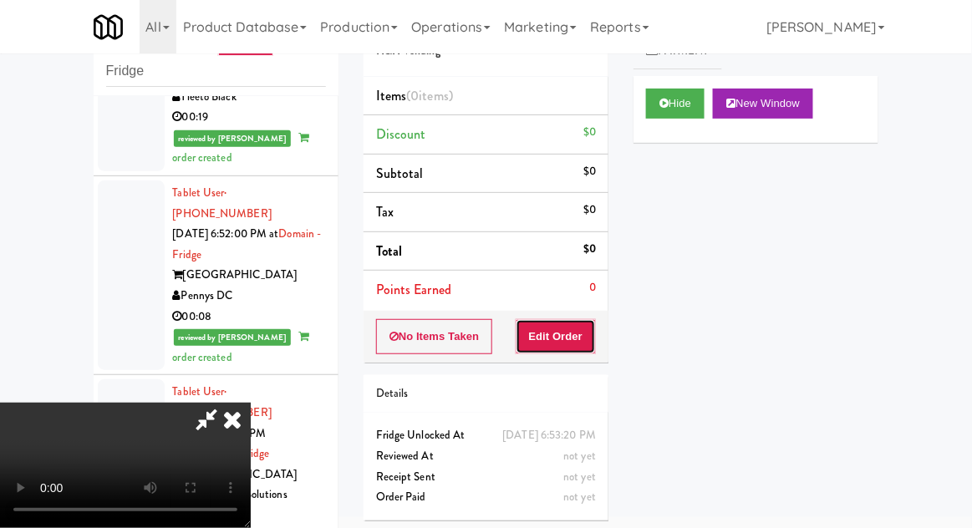
click at [568, 342] on button "Edit Order" at bounding box center [556, 336] width 81 height 35
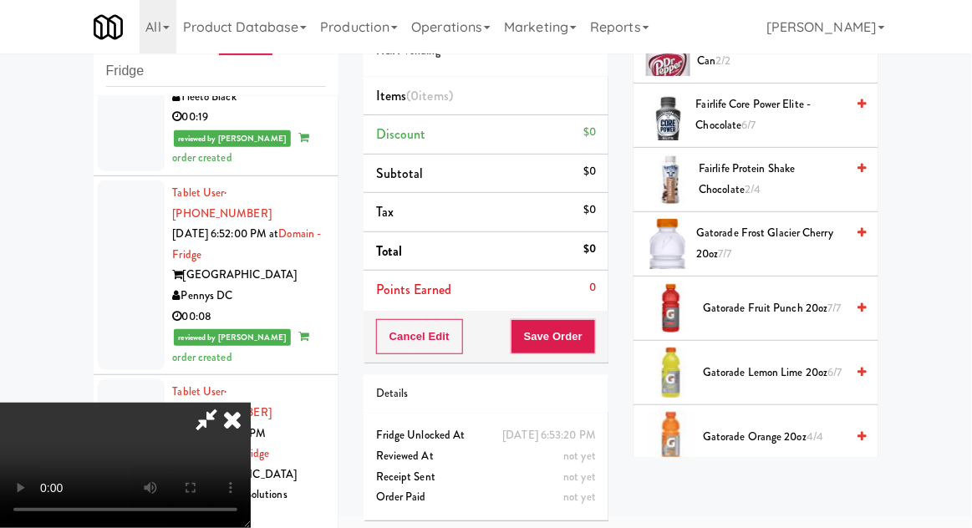
scroll to position [749, 0]
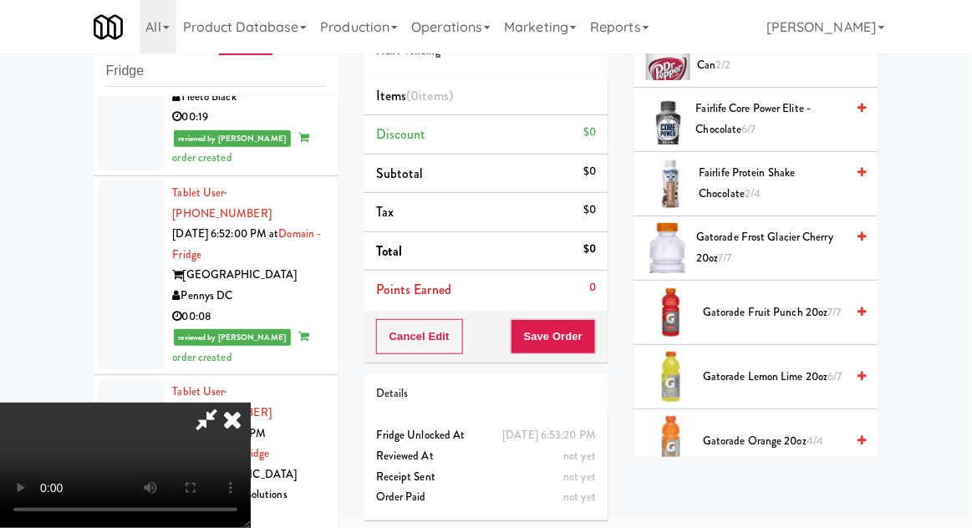
click at [811, 241] on span "Gatorade Frost Glacier Cherry 20oz 7/7" at bounding box center [770, 247] width 149 height 41
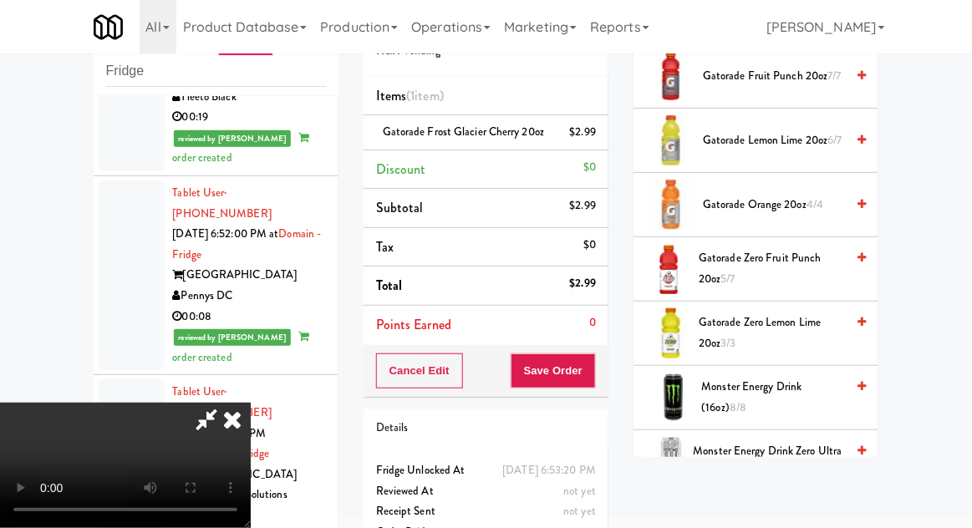
scroll to position [1016, 0]
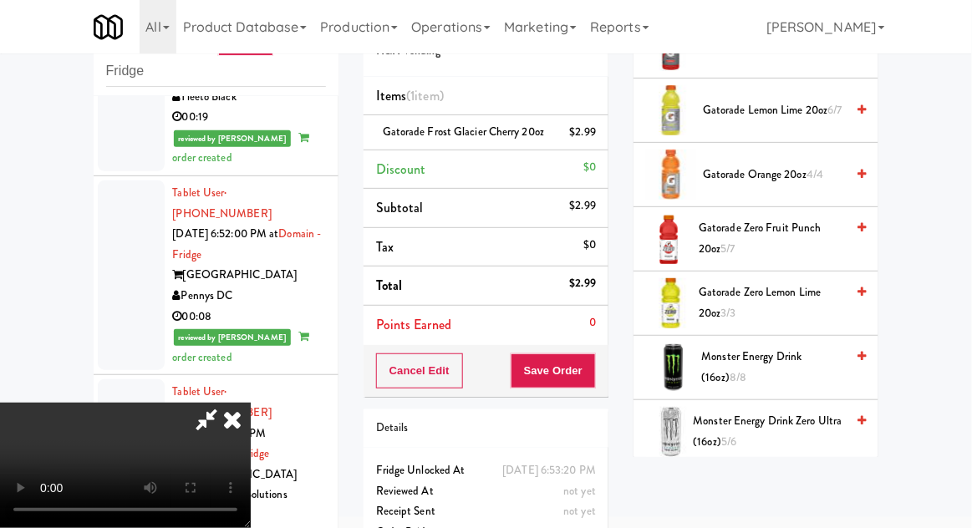
click at [803, 296] on span "Gatorade Zero Lemon Lime 20oz 3/3" at bounding box center [772, 302] width 146 height 41
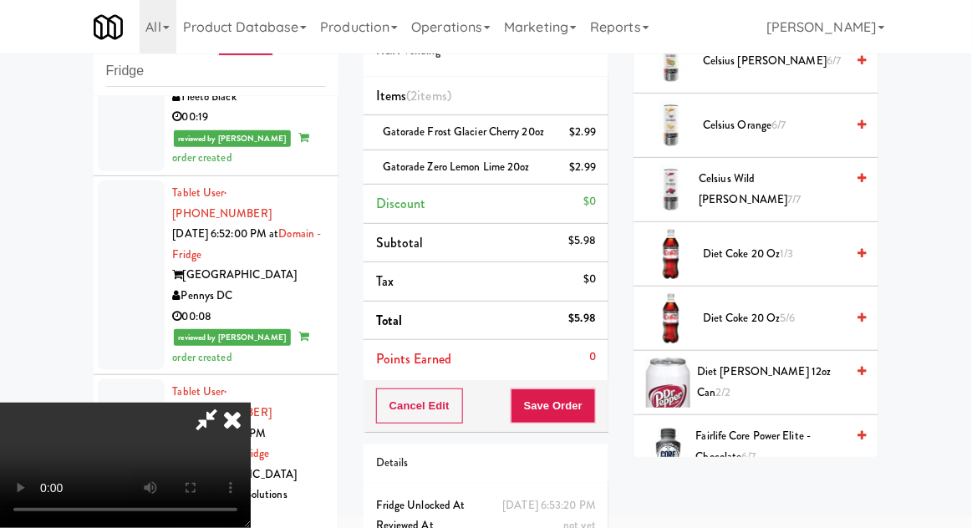
scroll to position [0, 0]
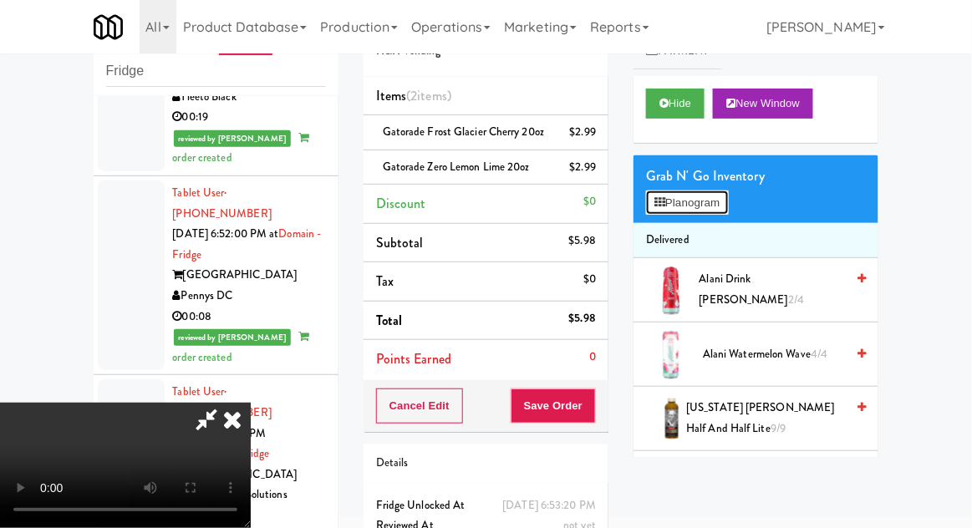
click at [723, 207] on button "Planogram" at bounding box center [687, 203] width 82 height 25
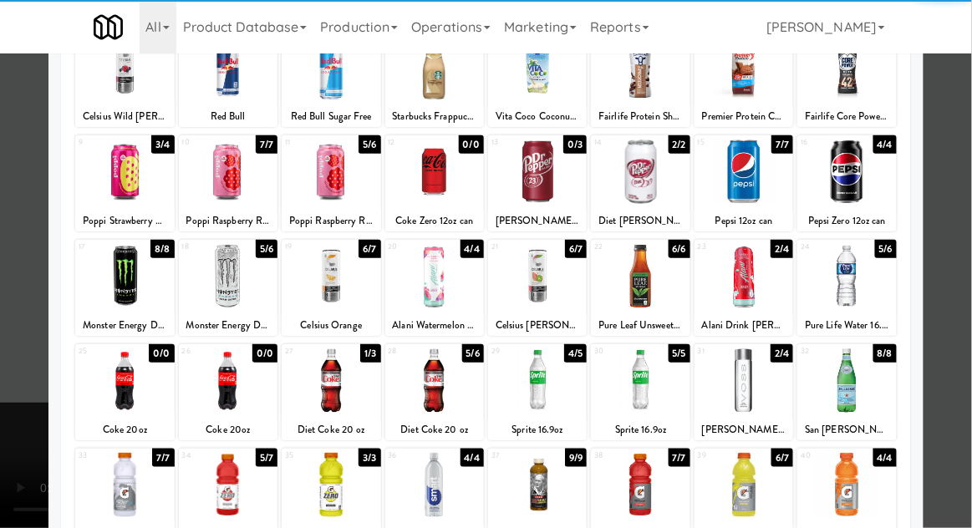
scroll to position [139, 0]
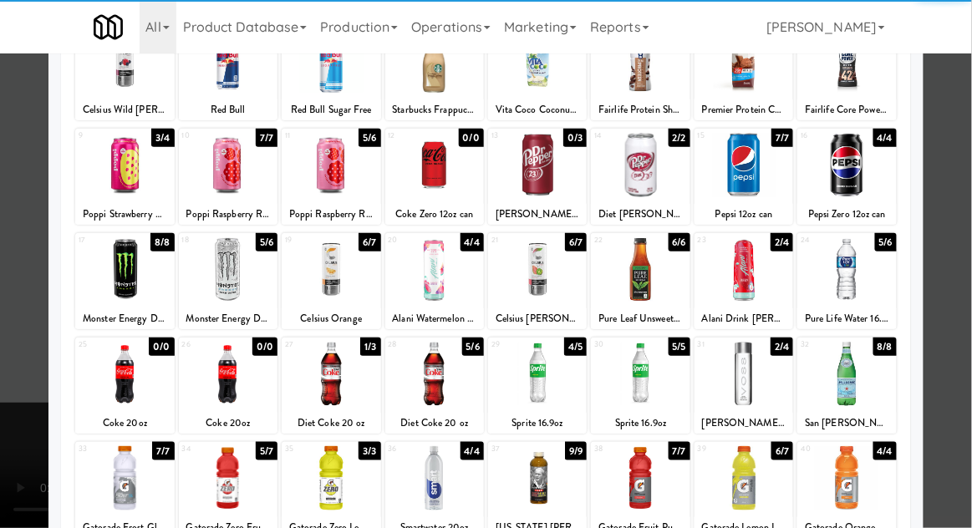
click at [536, 384] on div at bounding box center [537, 374] width 99 height 64
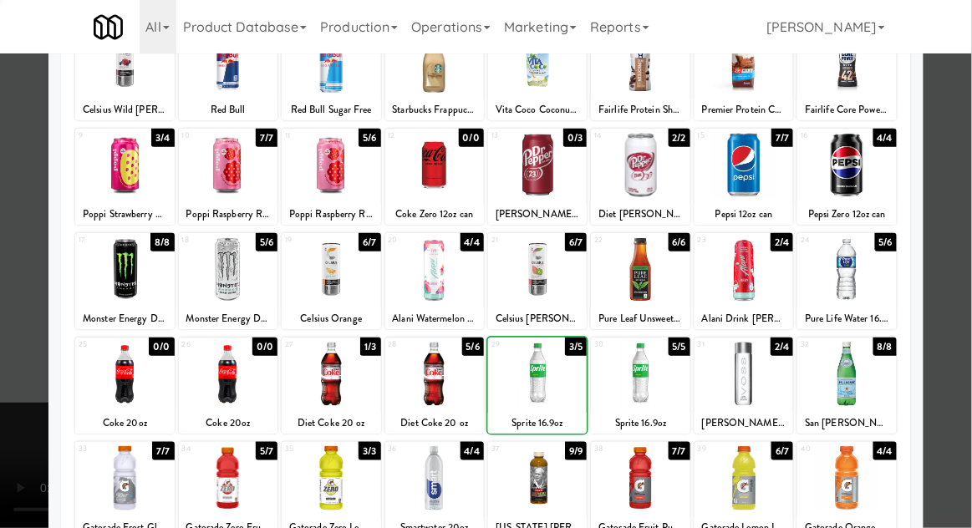
click at [962, 258] on div at bounding box center [486, 264] width 972 height 528
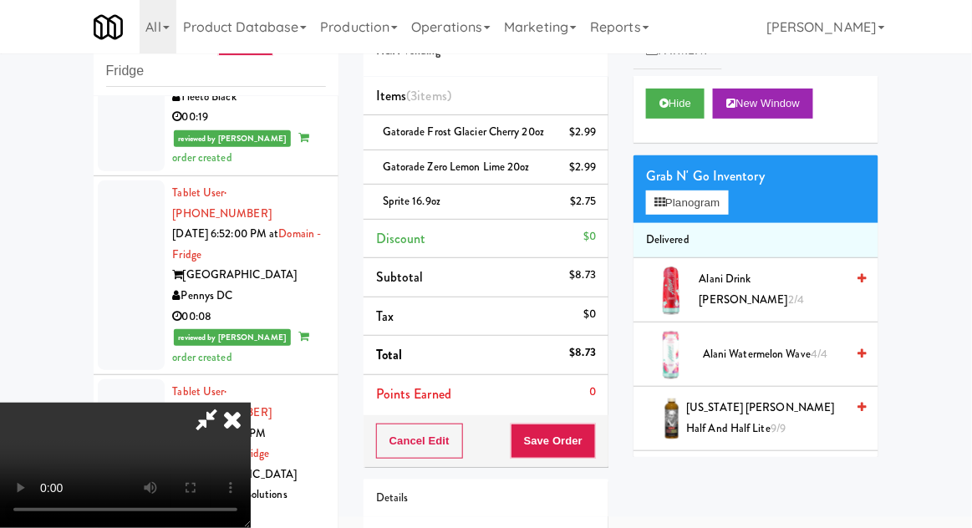
click at [591, 212] on div "$2.75" at bounding box center [584, 201] width 26 height 21
click at [593, 213] on icon at bounding box center [597, 207] width 8 height 11
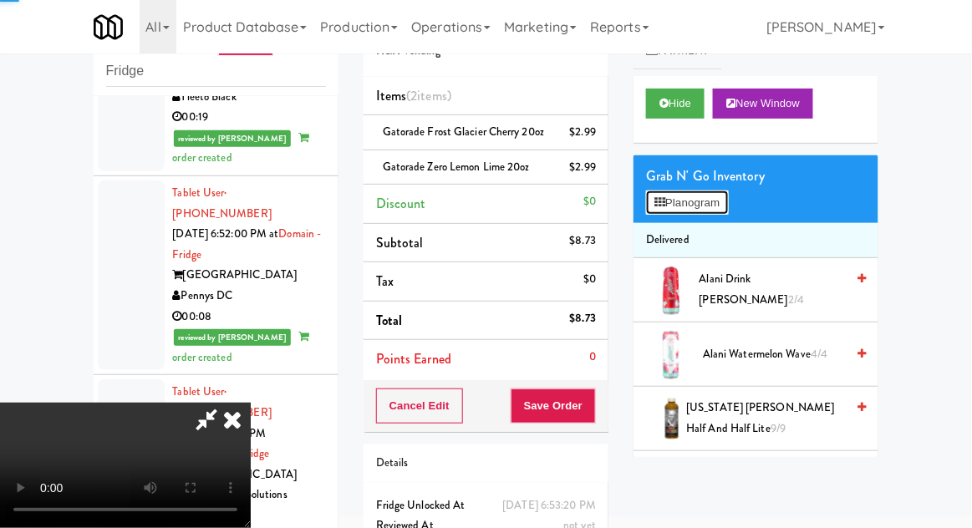
click at [668, 207] on button "Planogram" at bounding box center [687, 203] width 82 height 25
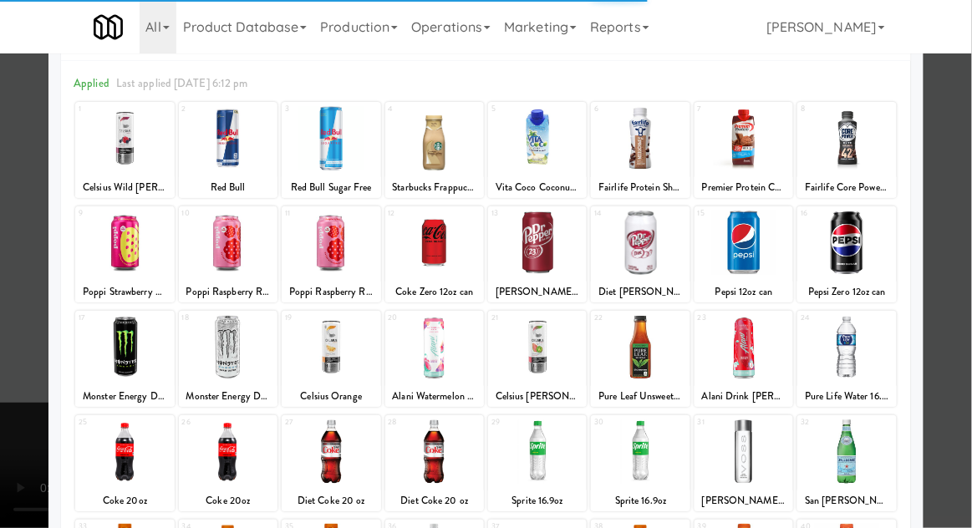
scroll to position [115, 0]
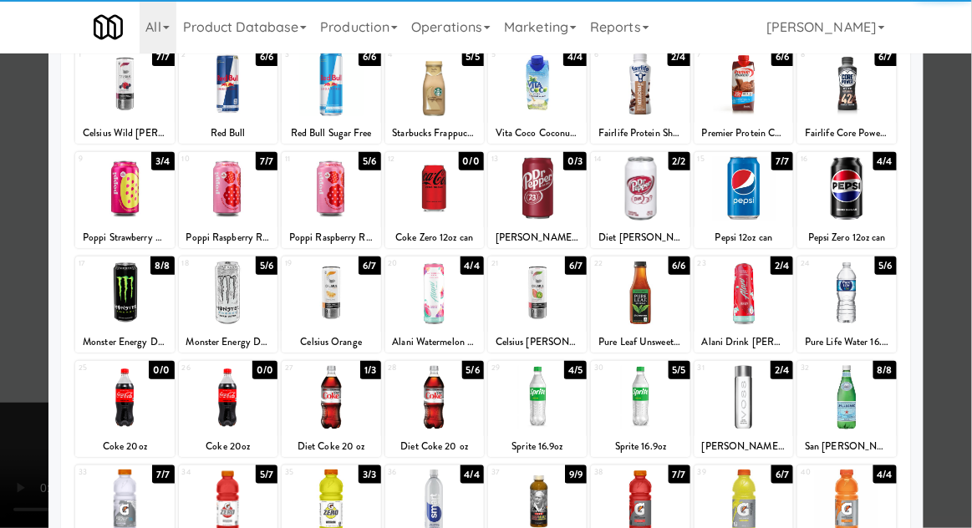
click at [329, 408] on div at bounding box center [331, 397] width 99 height 64
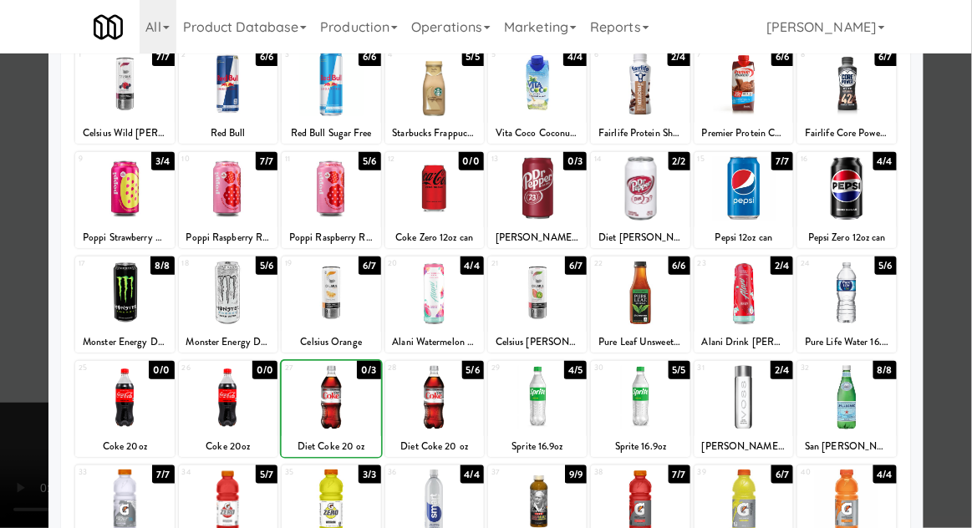
click at [959, 246] on div at bounding box center [486, 264] width 972 height 528
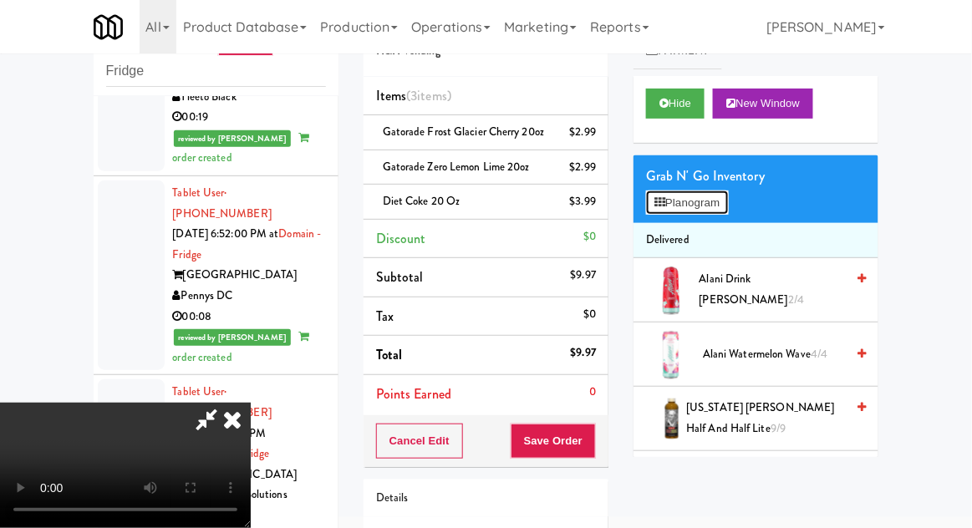
click at [695, 197] on button "Planogram" at bounding box center [687, 203] width 82 height 25
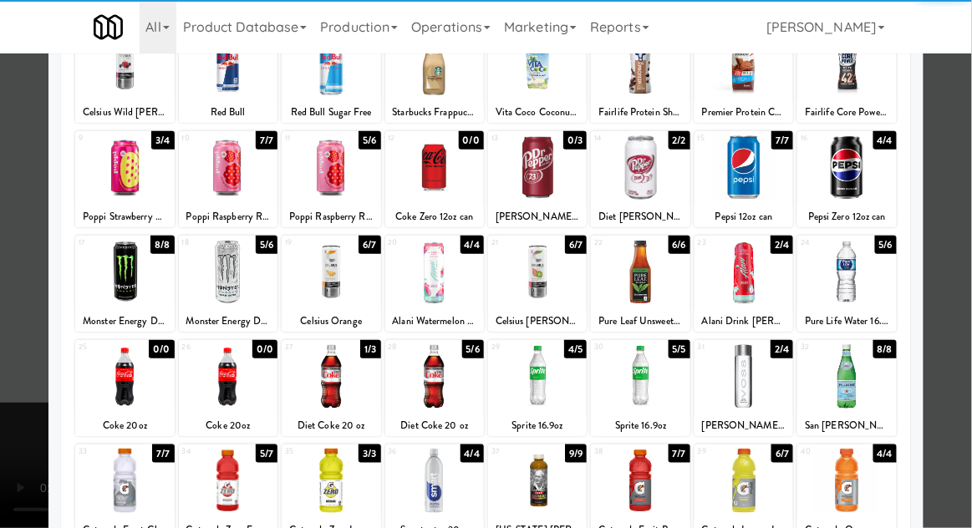
scroll to position [138, 0]
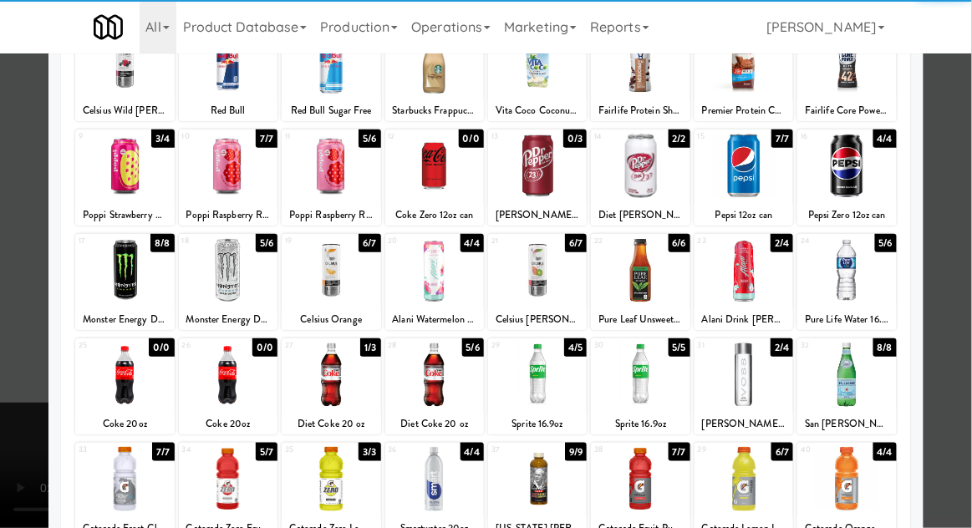
click at [439, 382] on div at bounding box center [434, 375] width 99 height 64
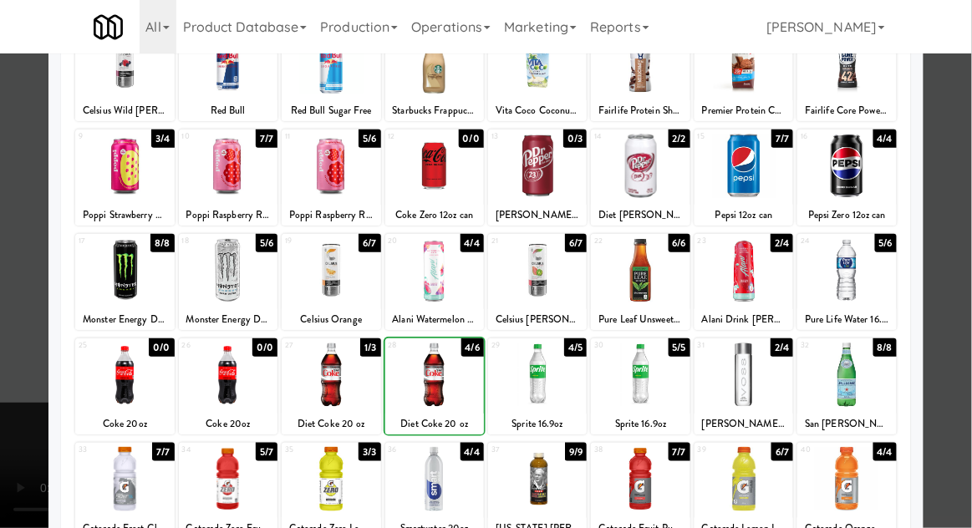
click at [961, 255] on div at bounding box center [486, 264] width 972 height 528
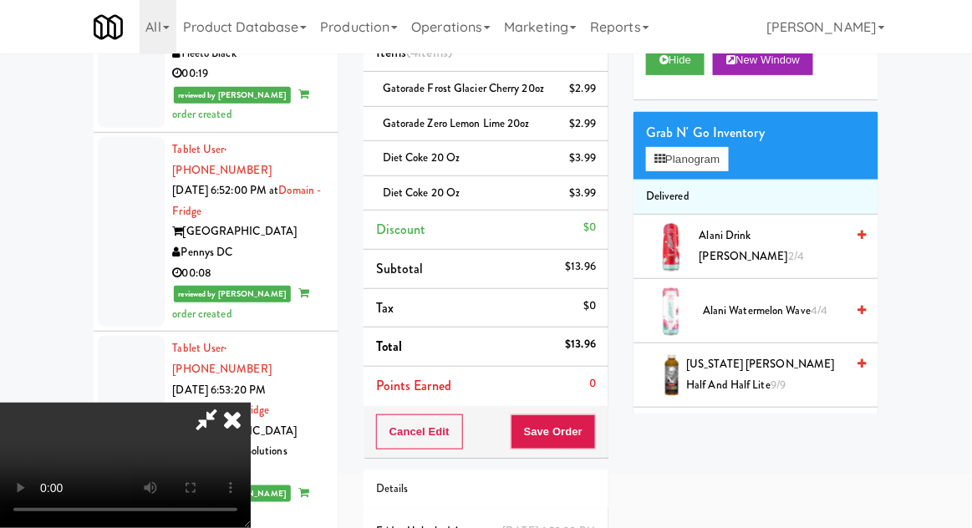
scroll to position [165, 0]
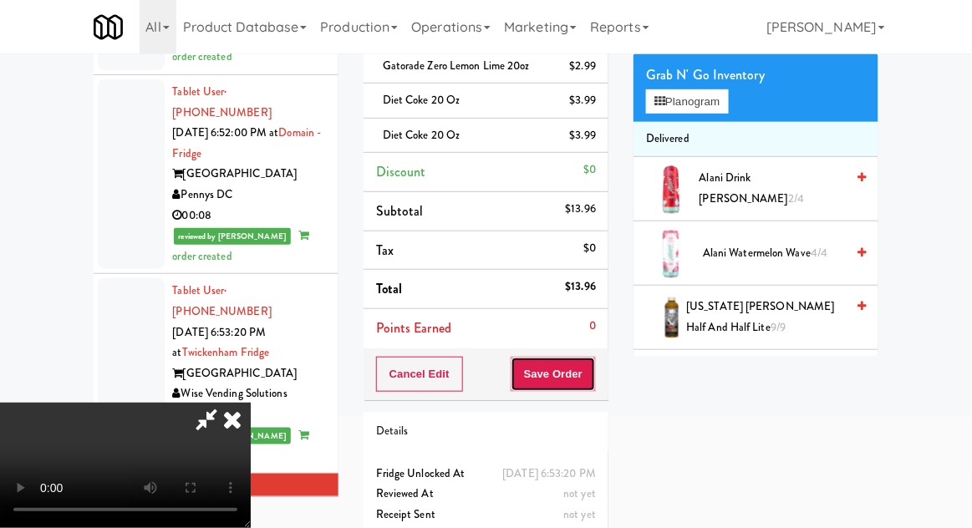
click at [592, 392] on button "Save Order" at bounding box center [553, 374] width 85 height 35
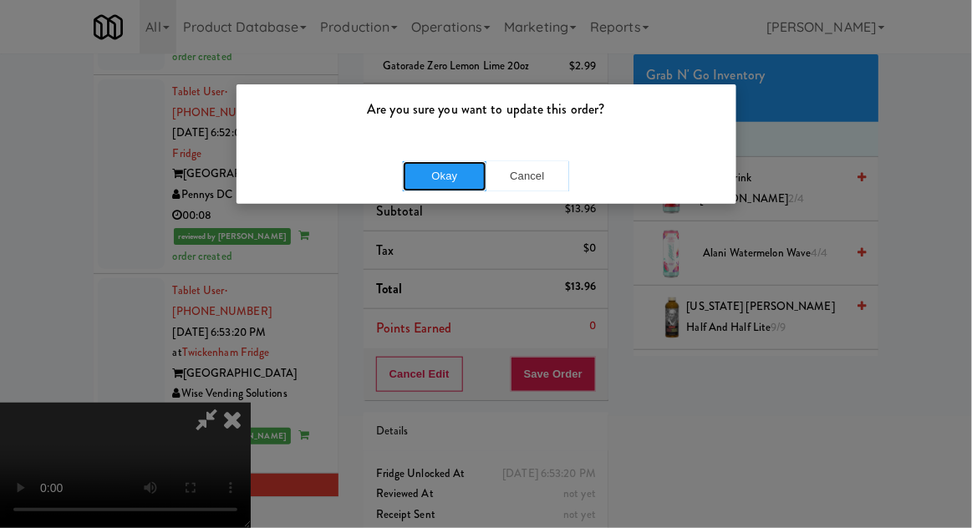
click at [441, 182] on button "Okay" at bounding box center [445, 176] width 84 height 30
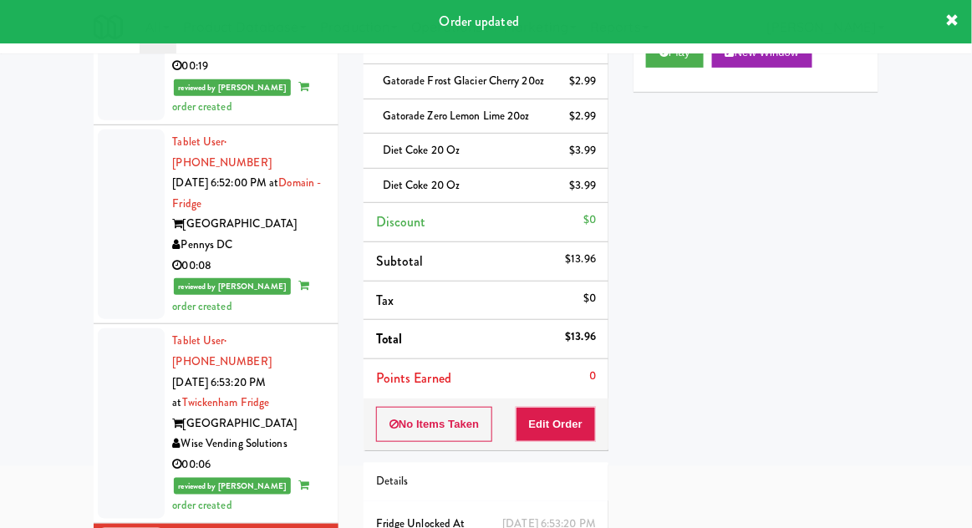
scroll to position [114, 0]
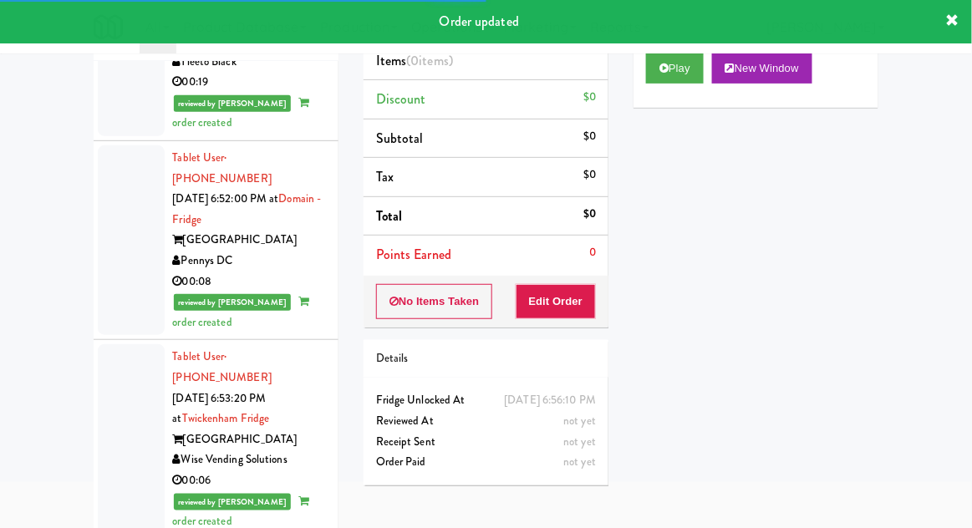
scroll to position [93, 0]
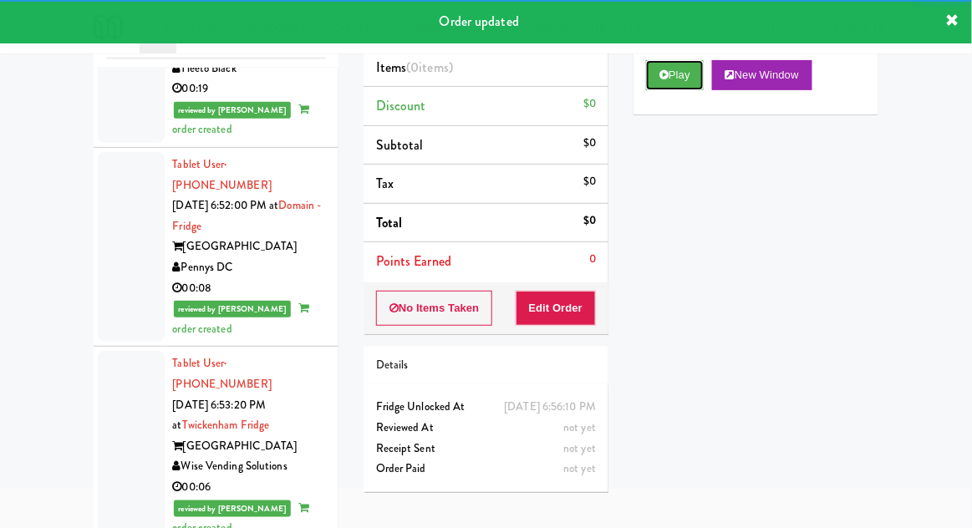
click at [667, 80] on button "Play" at bounding box center [675, 75] width 58 height 30
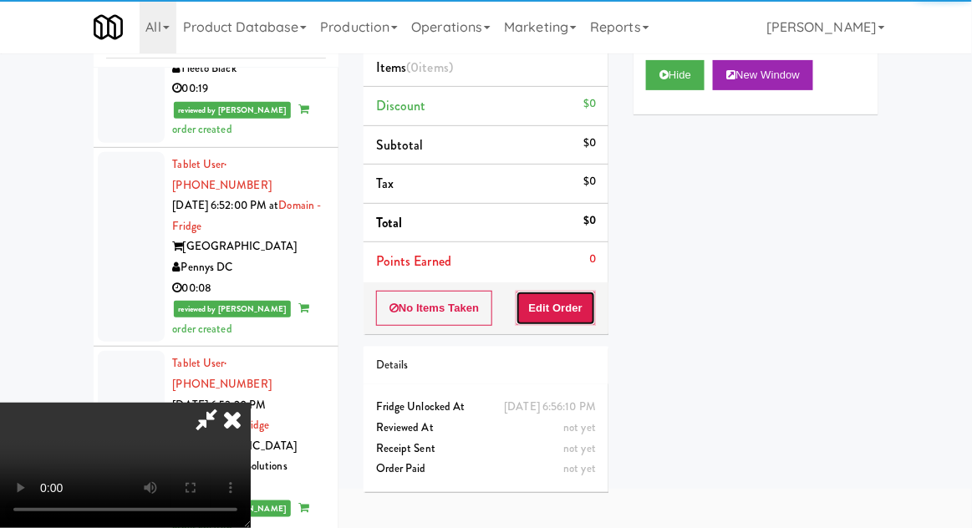
click at [575, 309] on button "Edit Order" at bounding box center [556, 308] width 81 height 35
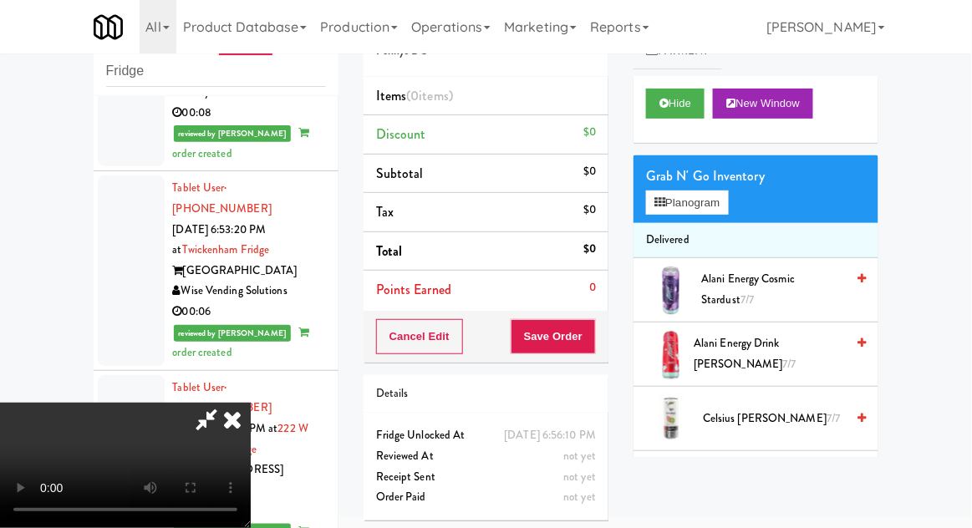
scroll to position [61, 0]
click at [723, 193] on button "Planogram" at bounding box center [687, 203] width 82 height 25
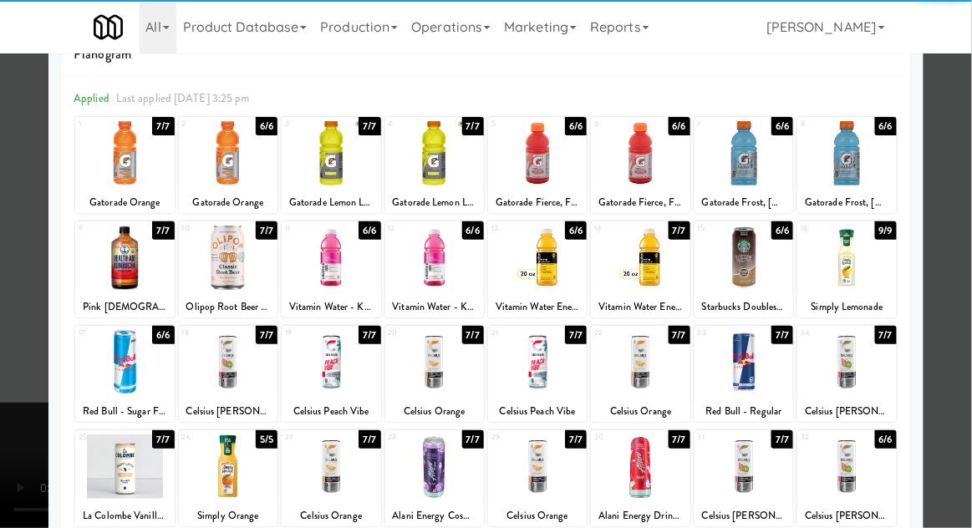
scroll to position [152, 0]
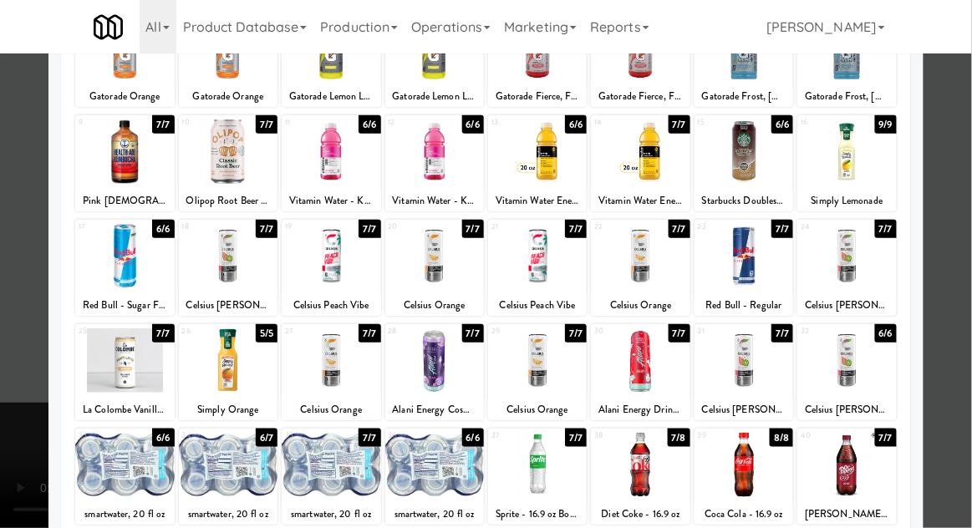
click at [740, 343] on div at bounding box center [743, 360] width 99 height 64
click at [961, 258] on div at bounding box center [486, 264] width 972 height 528
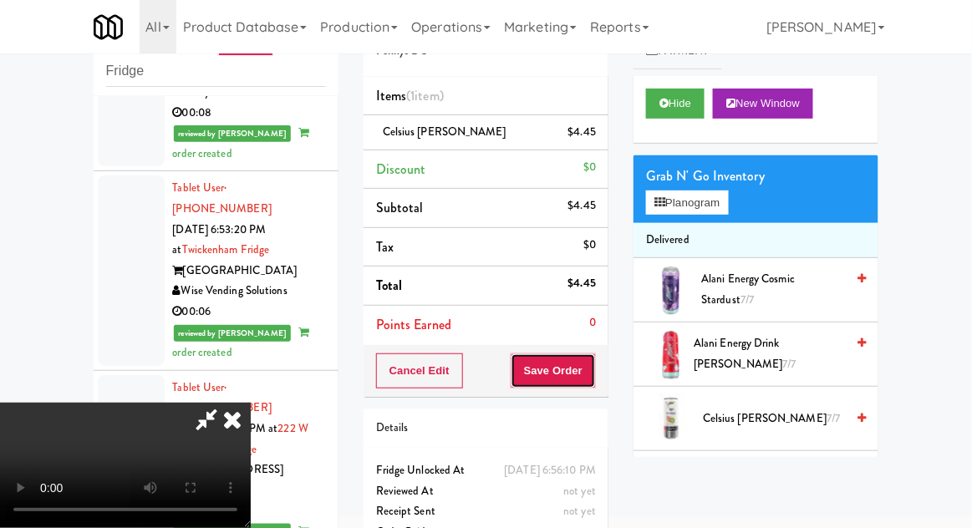
click at [593, 369] on button "Save Order" at bounding box center [553, 370] width 85 height 35
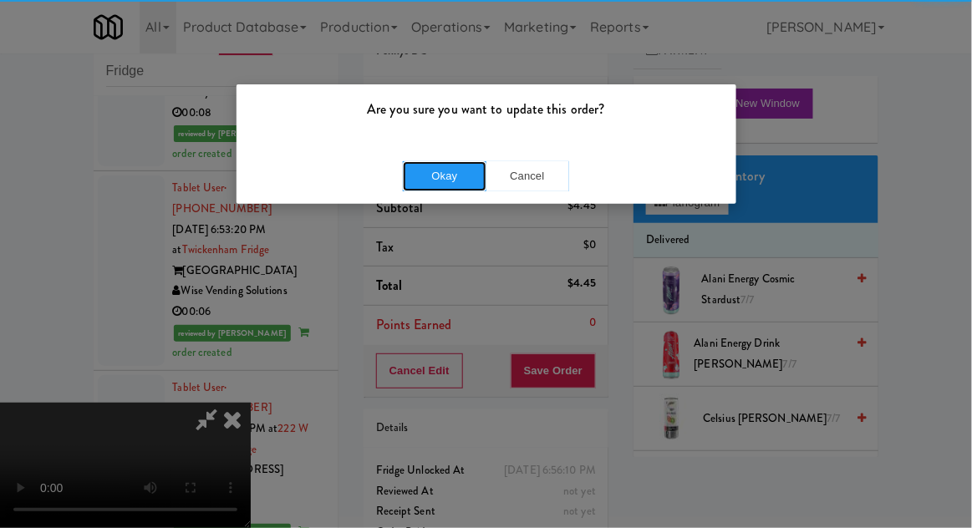
click at [439, 165] on button "Okay" at bounding box center [445, 176] width 84 height 30
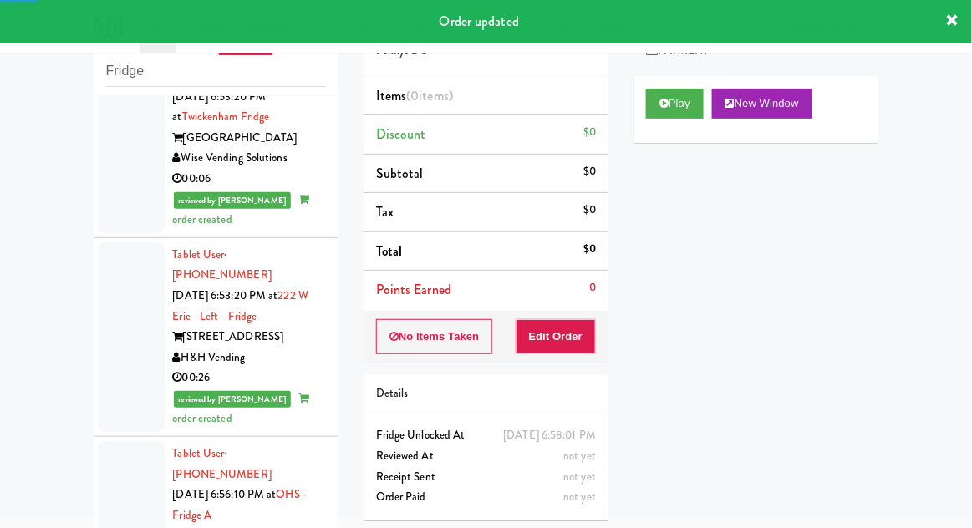
scroll to position [3327, 0]
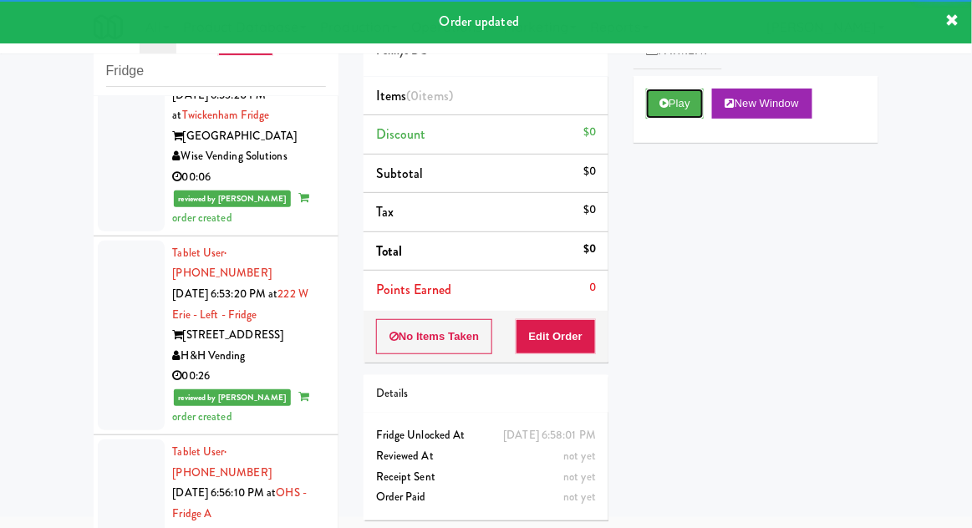
click at [696, 101] on button "Play" at bounding box center [675, 104] width 58 height 30
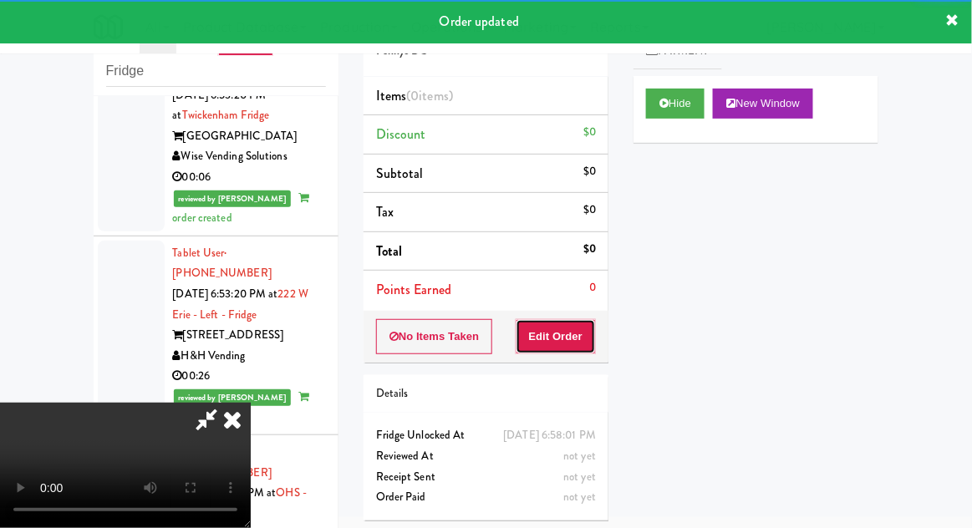
click at [577, 344] on button "Edit Order" at bounding box center [556, 336] width 81 height 35
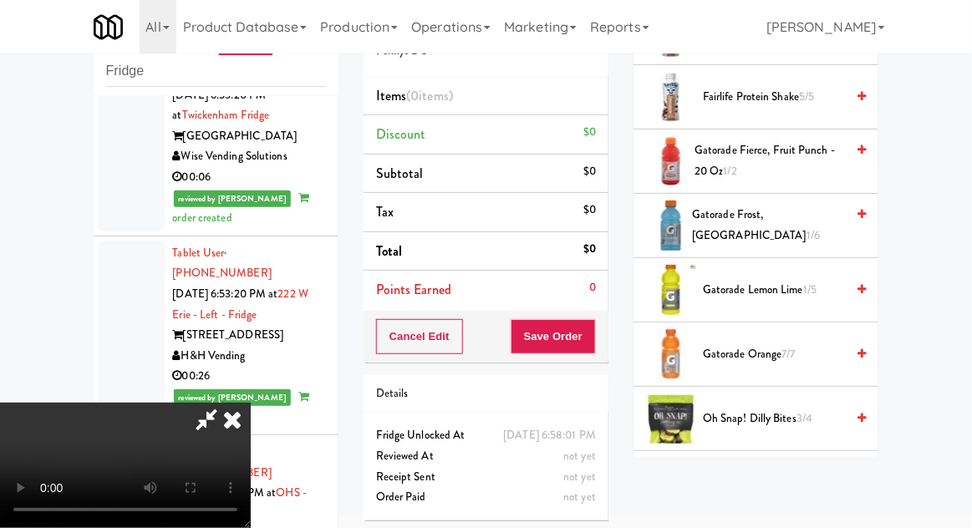
scroll to position [976, 0]
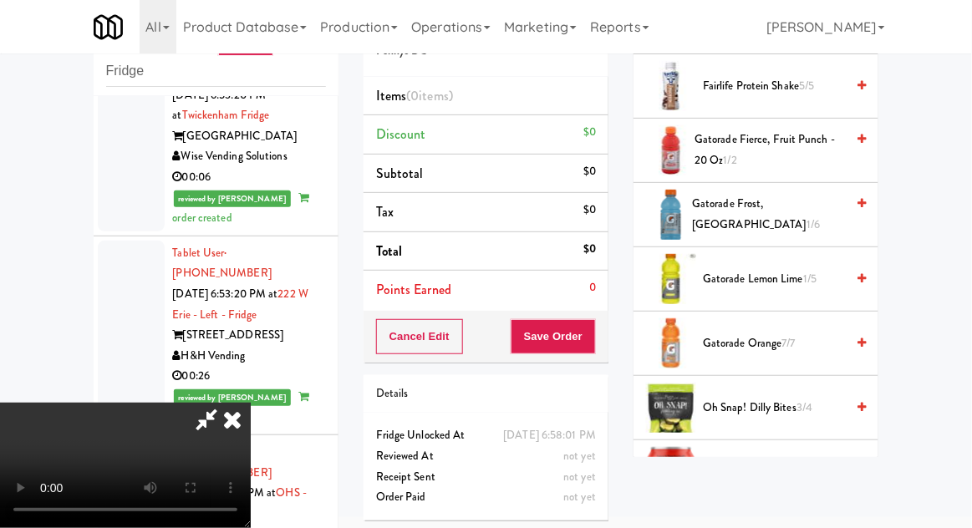
click at [800, 338] on span "Gatorade Orange 7/7" at bounding box center [774, 343] width 142 height 21
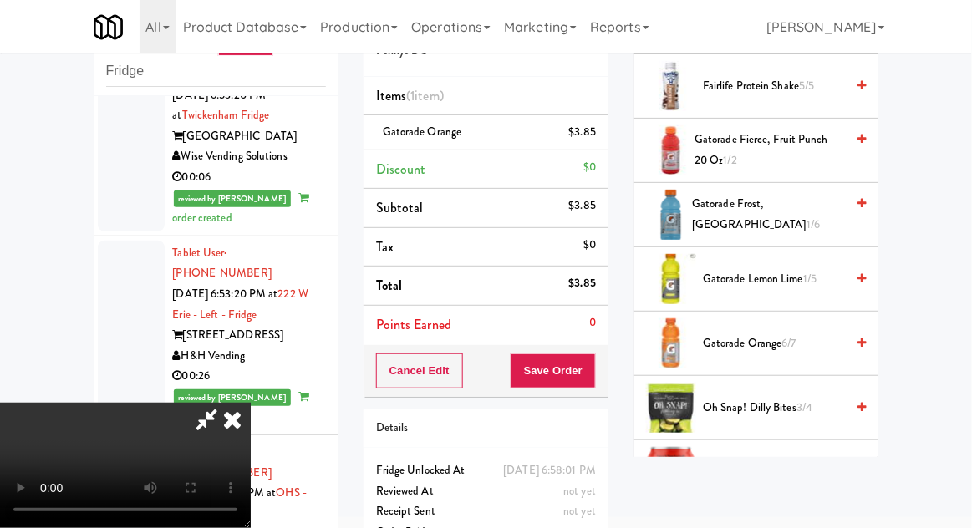
scroll to position [61, 0]
click at [593, 374] on button "Save Order" at bounding box center [553, 370] width 85 height 35
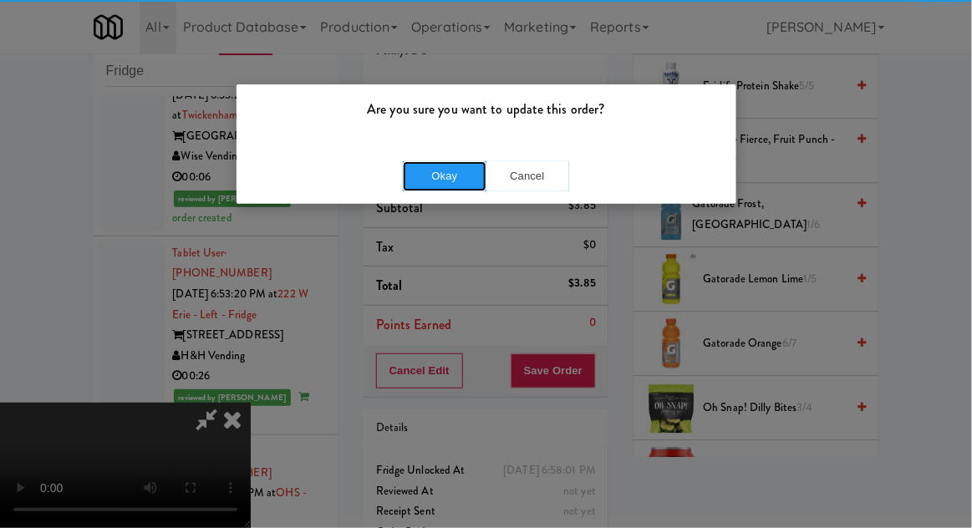
click at [434, 175] on button "Okay" at bounding box center [445, 176] width 84 height 30
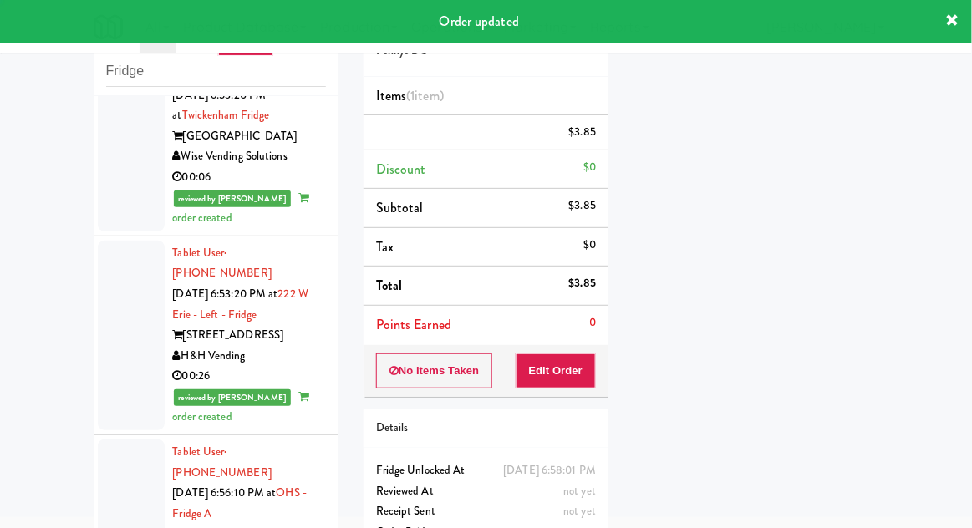
scroll to position [0, 0]
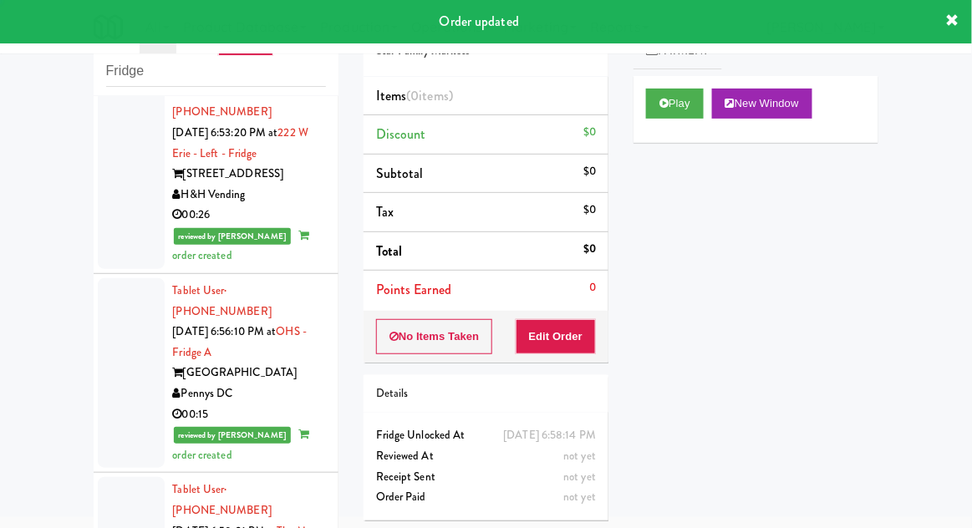
scroll to position [3500, 0]
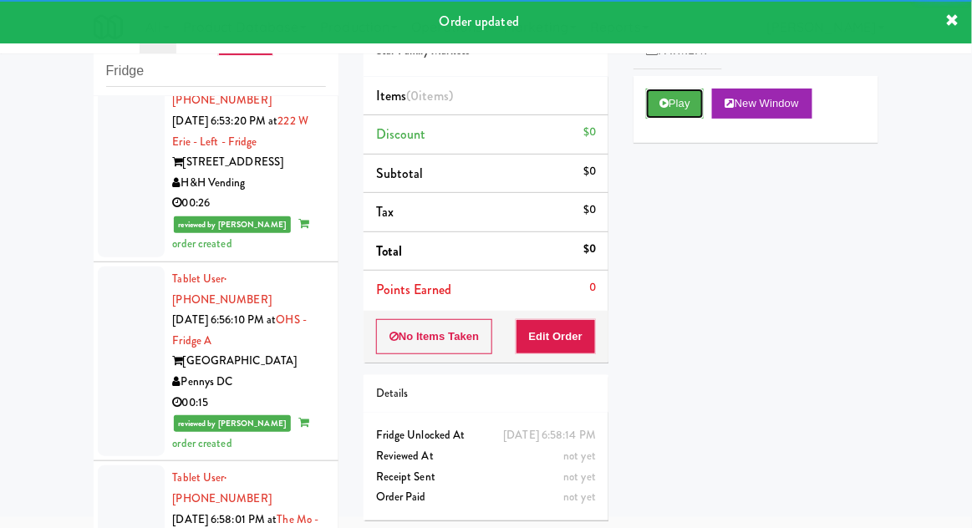
click at [656, 107] on button "Play" at bounding box center [675, 104] width 58 height 30
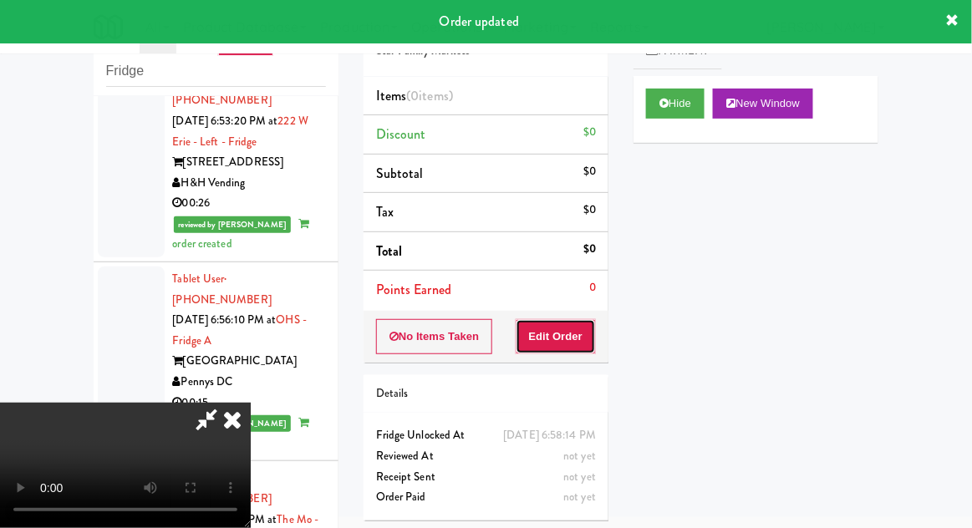
click at [566, 348] on button "Edit Order" at bounding box center [556, 336] width 81 height 35
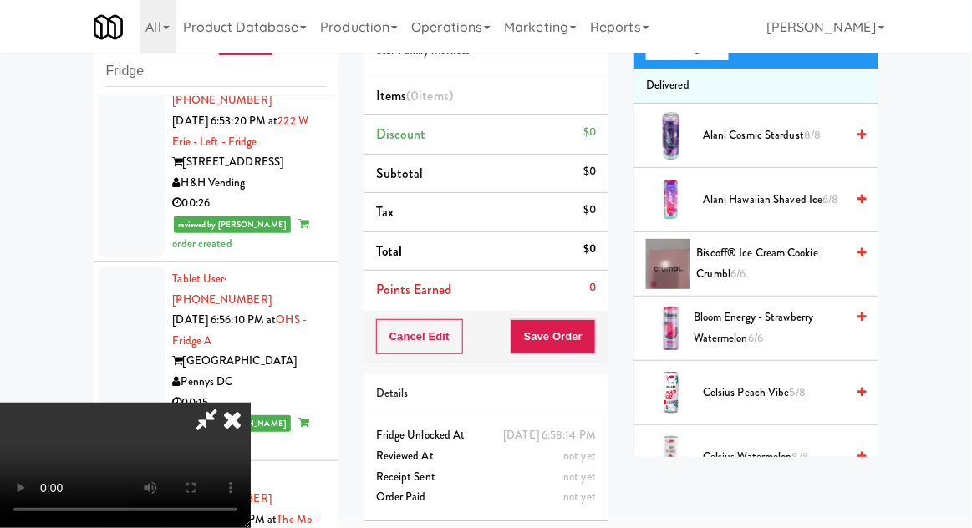
scroll to position [127, 0]
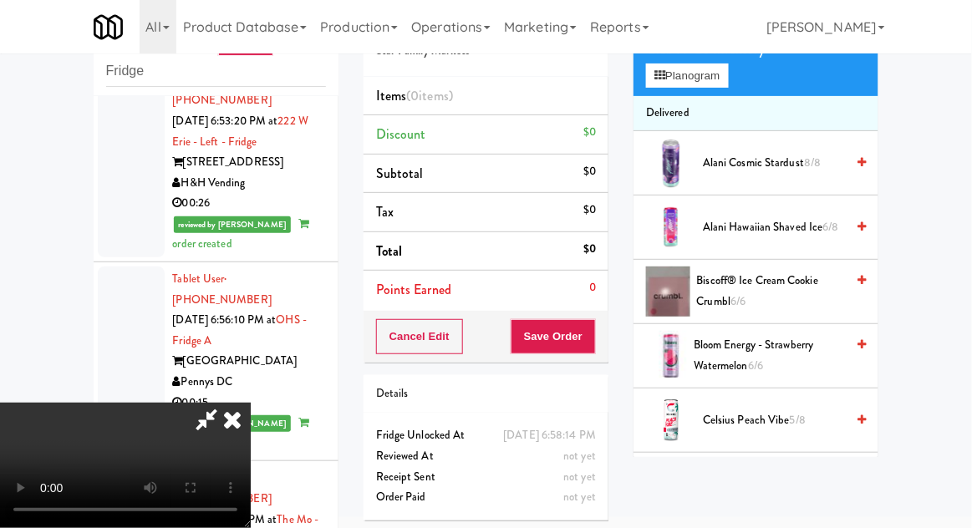
click at [799, 284] on span "Biscoff® Ice Cream Cookie Crumbl 6/6" at bounding box center [771, 291] width 149 height 41
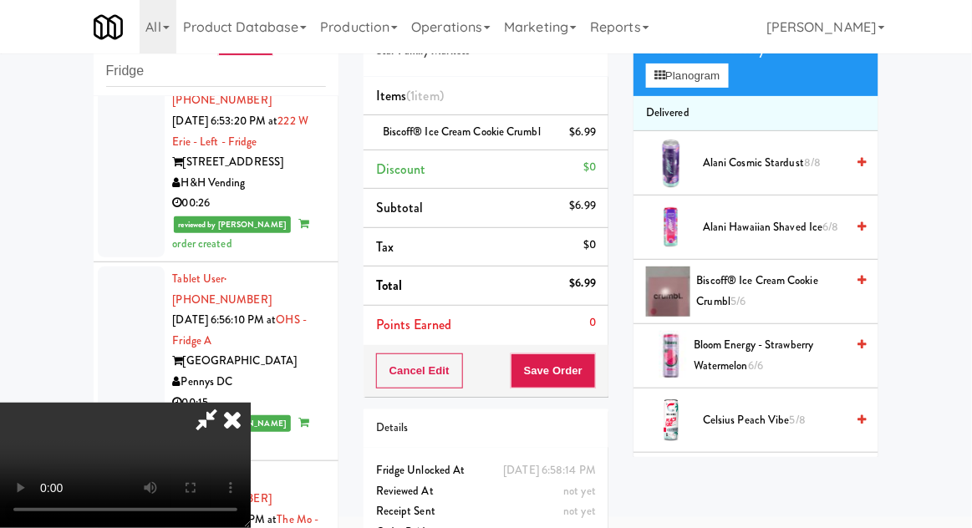
click at [598, 144] on icon at bounding box center [597, 138] width 8 height 11
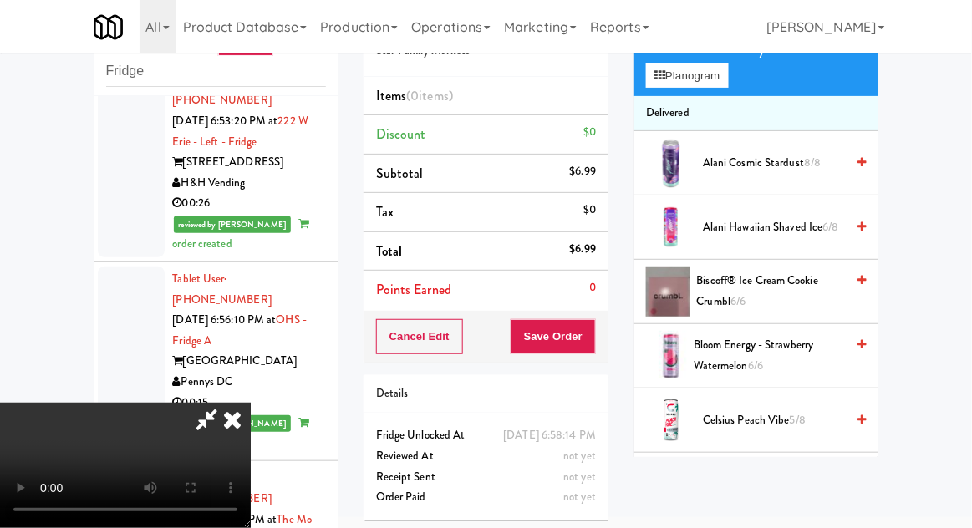
click at [597, 155] on li "Subtotal $6.99" at bounding box center [485, 174] width 245 height 39
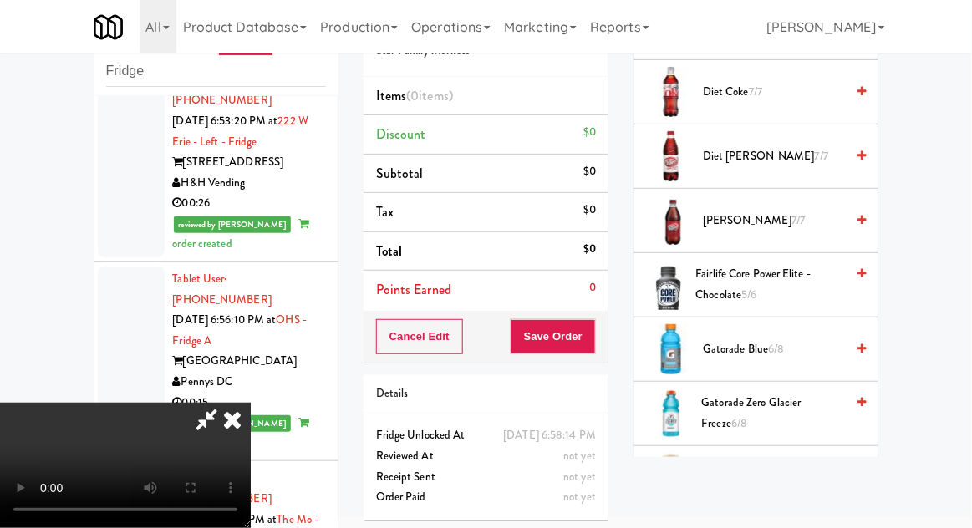
scroll to position [1785, 0]
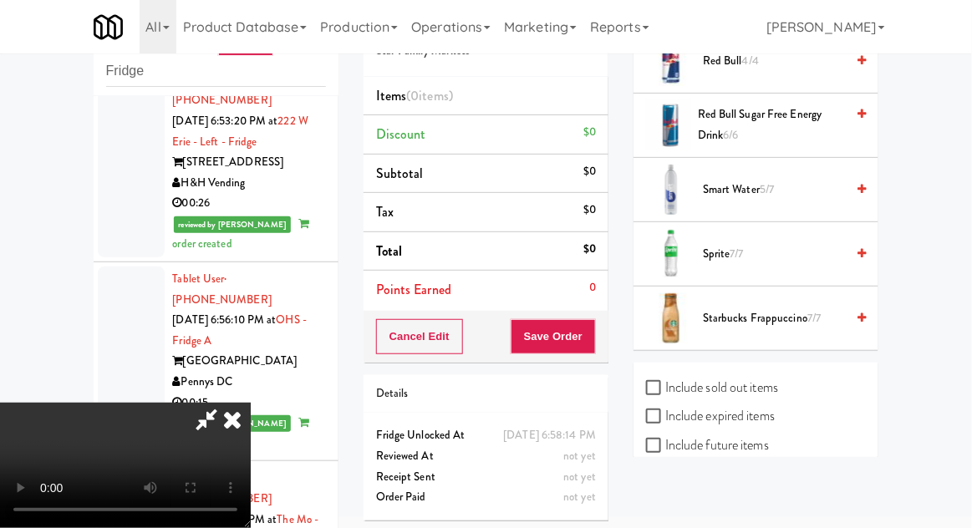
click at [788, 180] on span "Smart Water 5/7" at bounding box center [774, 190] width 142 height 21
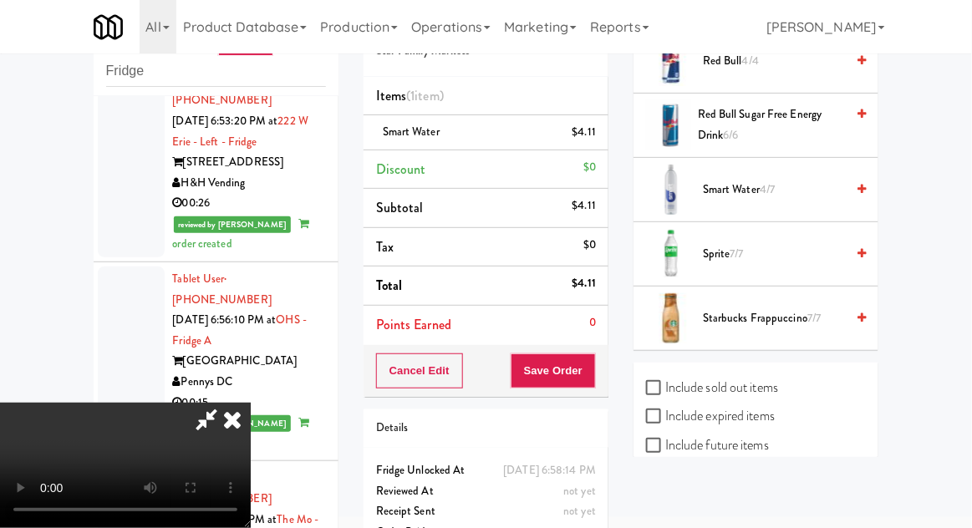
click at [775, 181] on span "4/7" at bounding box center [766, 189] width 15 height 16
click at [595, 375] on button "Save Order" at bounding box center [553, 370] width 85 height 35
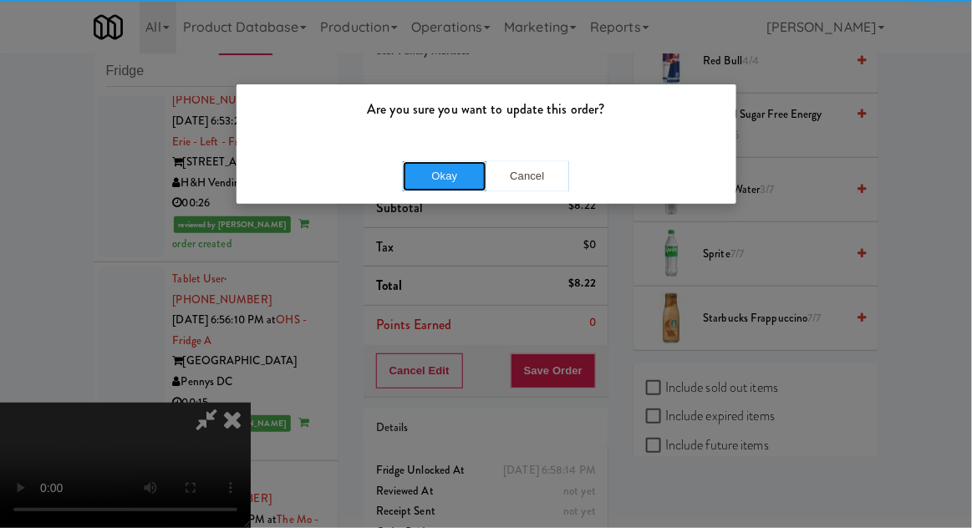
click at [449, 161] on button "Okay" at bounding box center [445, 176] width 84 height 30
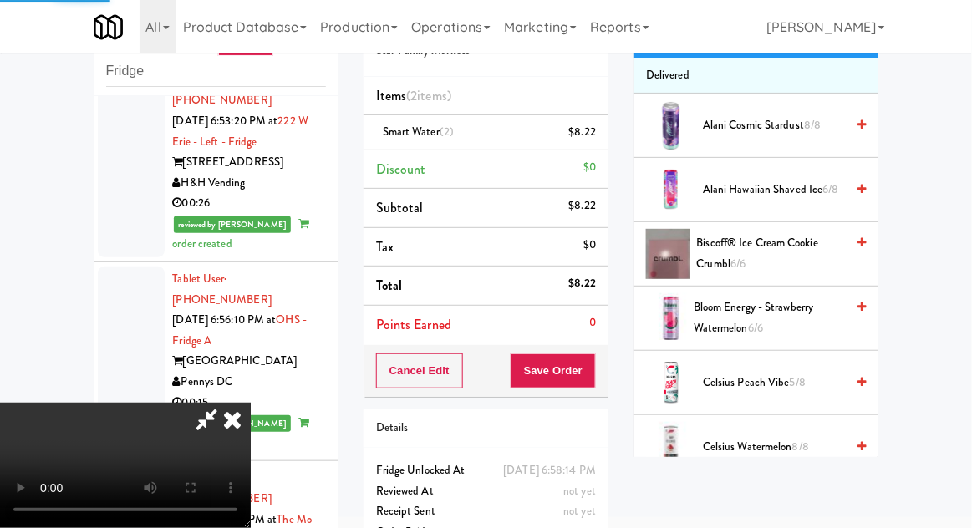
scroll to position [0, 0]
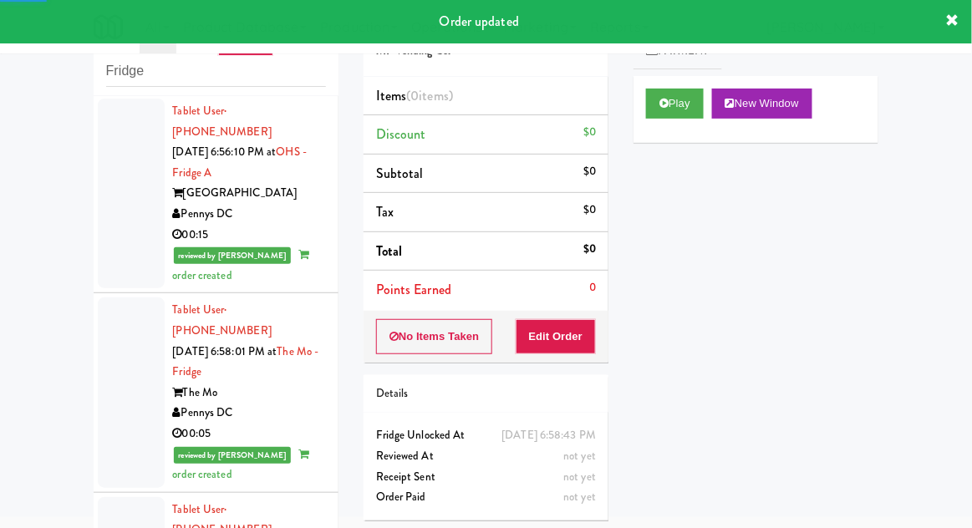
scroll to position [3673, 0]
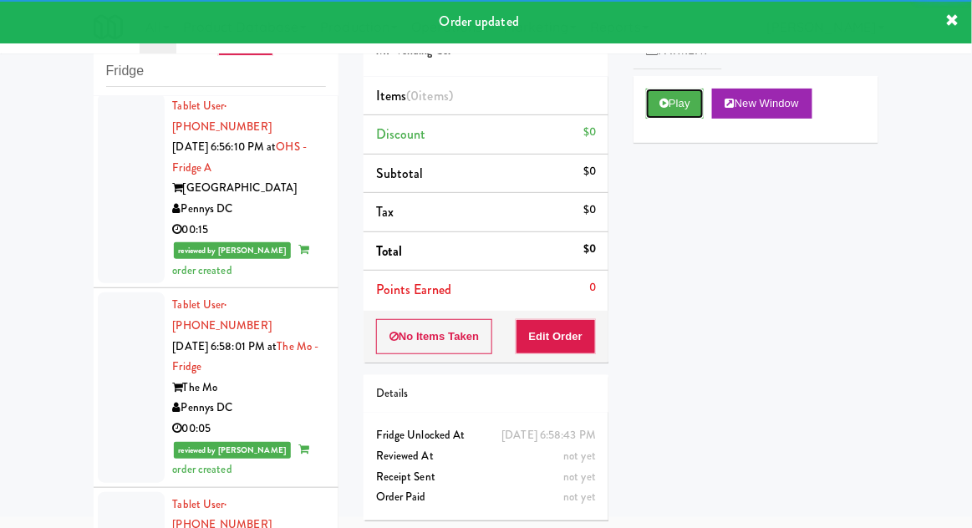
click at [658, 94] on button "Play" at bounding box center [675, 104] width 58 height 30
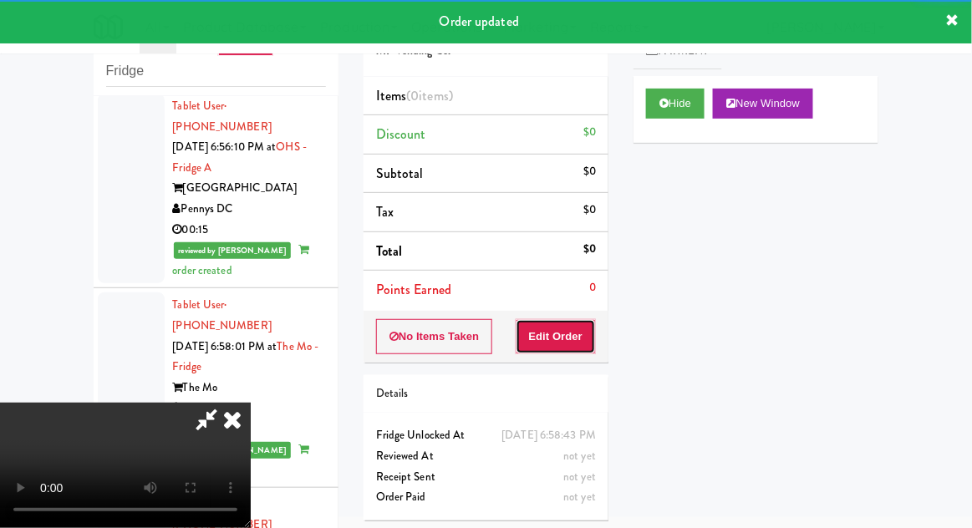
click at [569, 332] on button "Edit Order" at bounding box center [556, 336] width 81 height 35
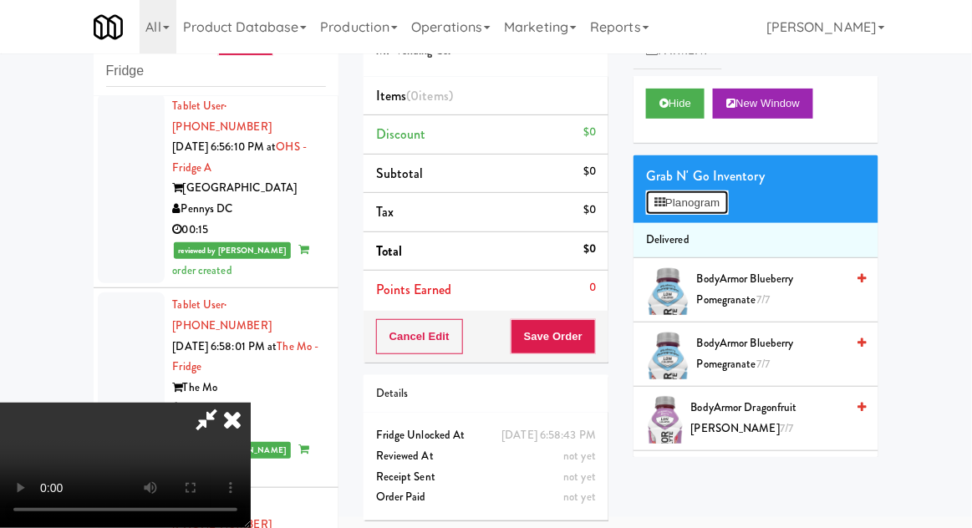
click at [728, 211] on button "Planogram" at bounding box center [687, 203] width 82 height 25
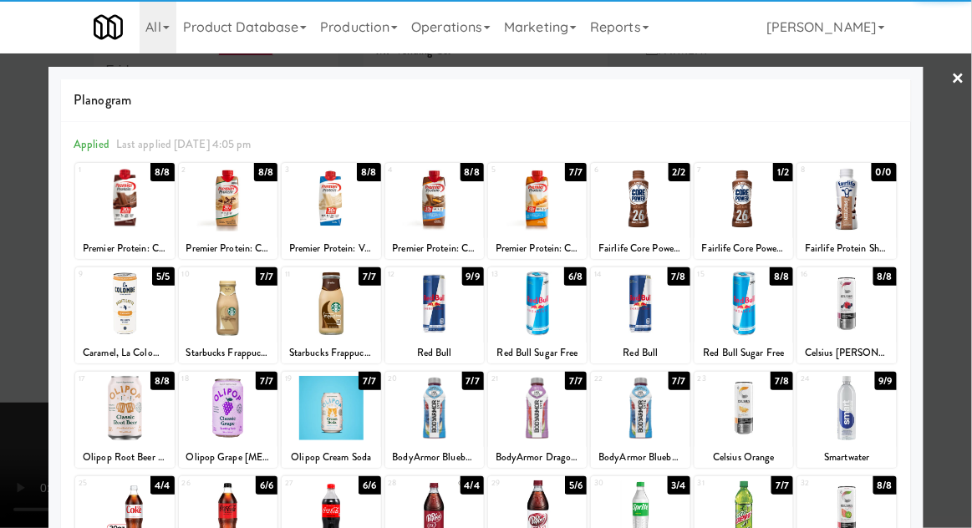
click at [755, 309] on div at bounding box center [743, 304] width 99 height 64
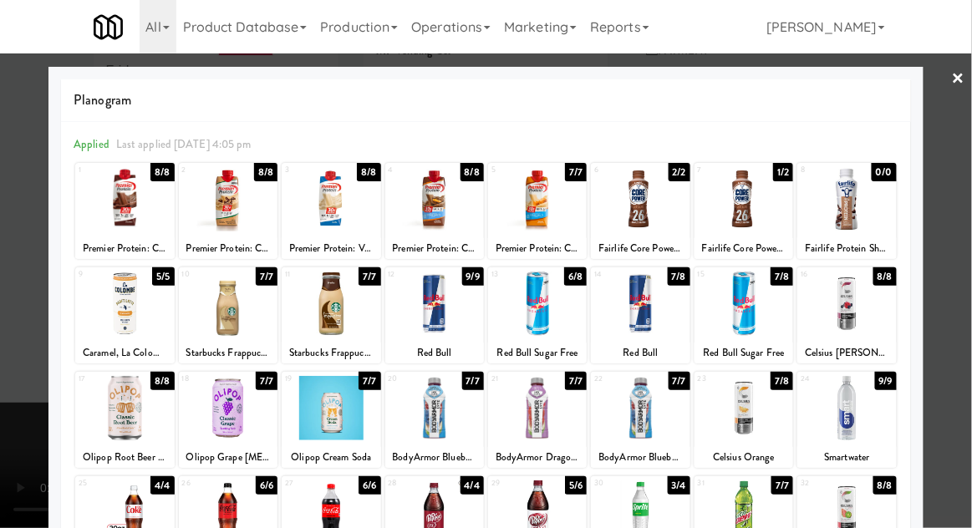
click at [958, 261] on div at bounding box center [486, 264] width 972 height 528
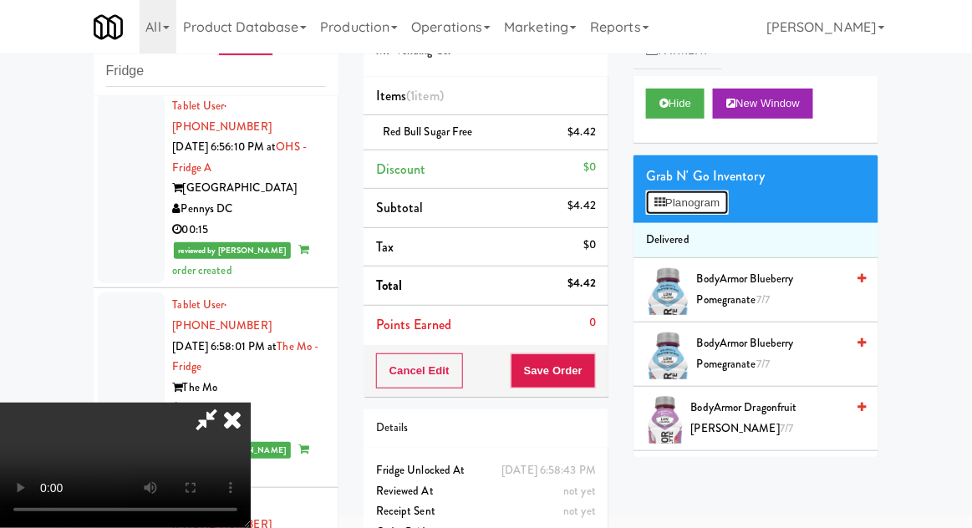
click at [728, 210] on button "Planogram" at bounding box center [687, 203] width 82 height 25
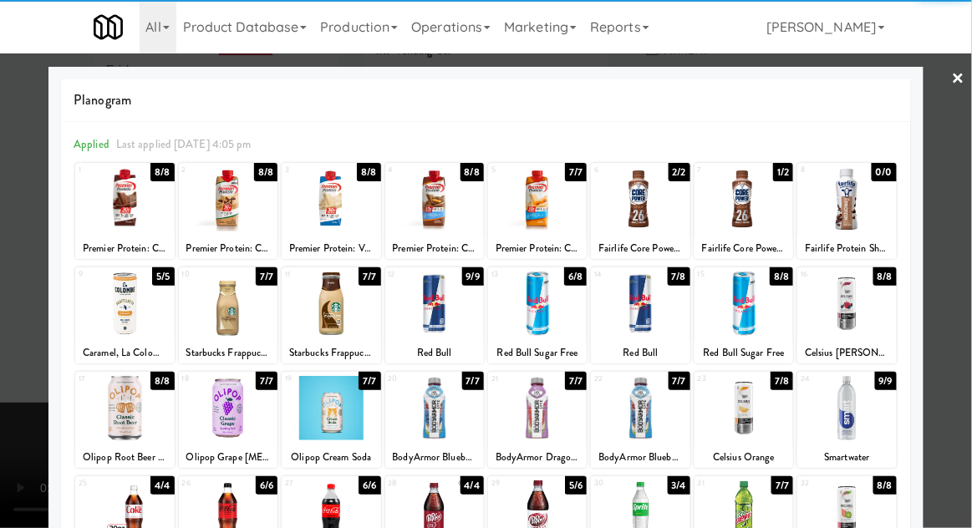
click at [769, 312] on div at bounding box center [743, 304] width 99 height 64
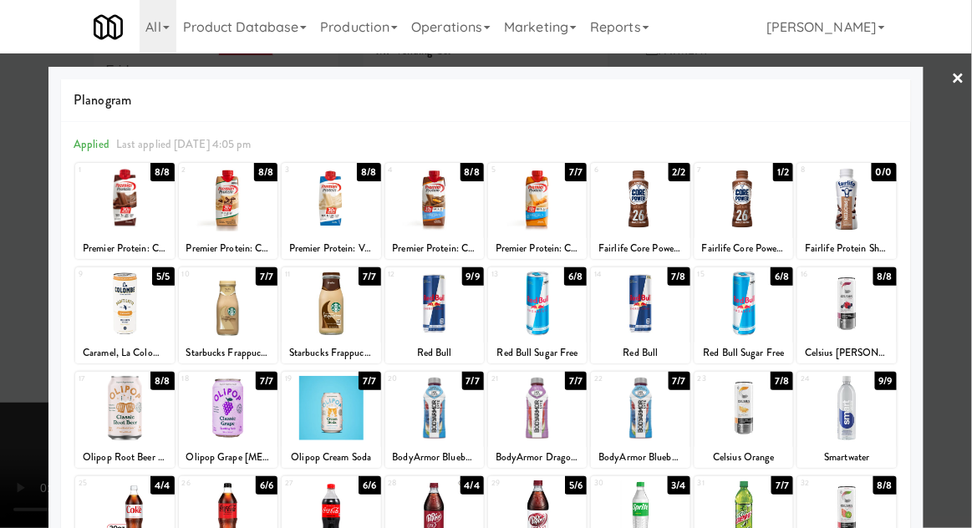
click at [959, 242] on div at bounding box center [486, 264] width 972 height 528
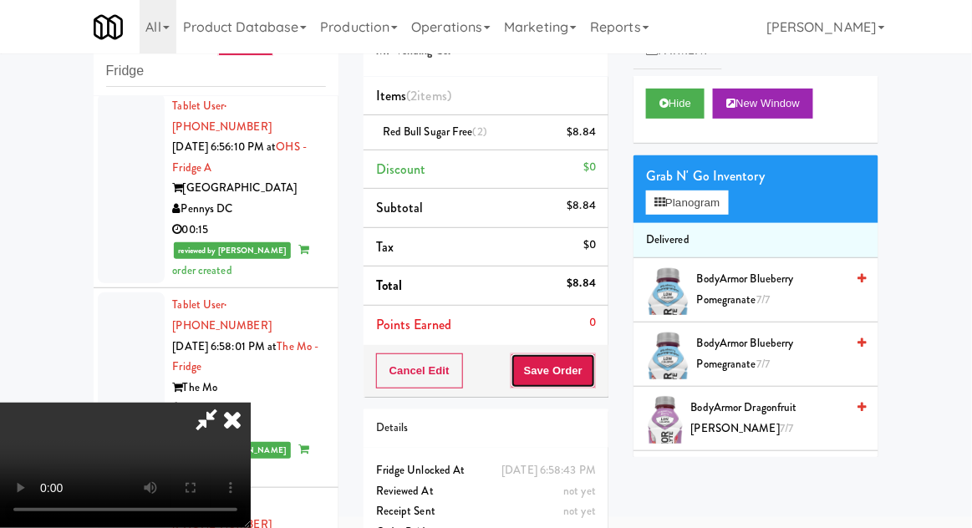
click at [596, 377] on button "Save Order" at bounding box center [553, 370] width 85 height 35
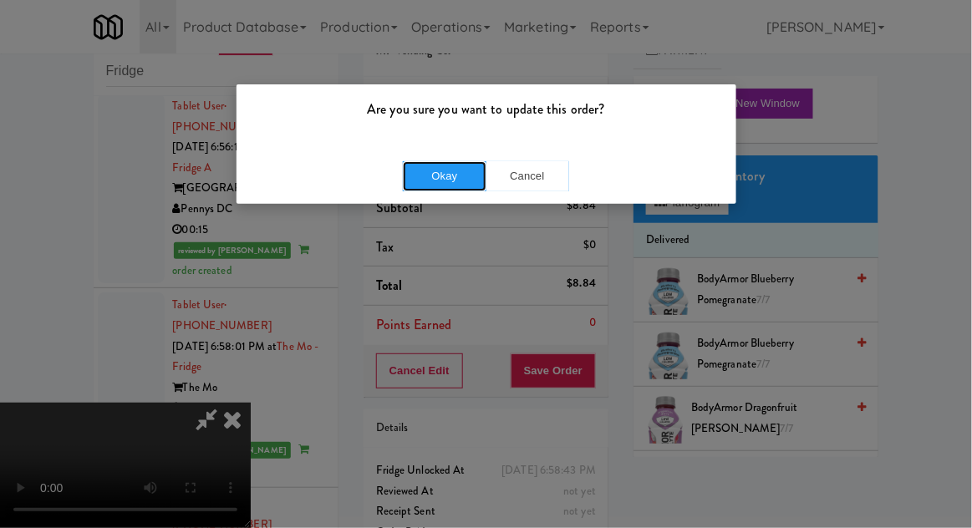
click at [437, 180] on button "Okay" at bounding box center [445, 176] width 84 height 30
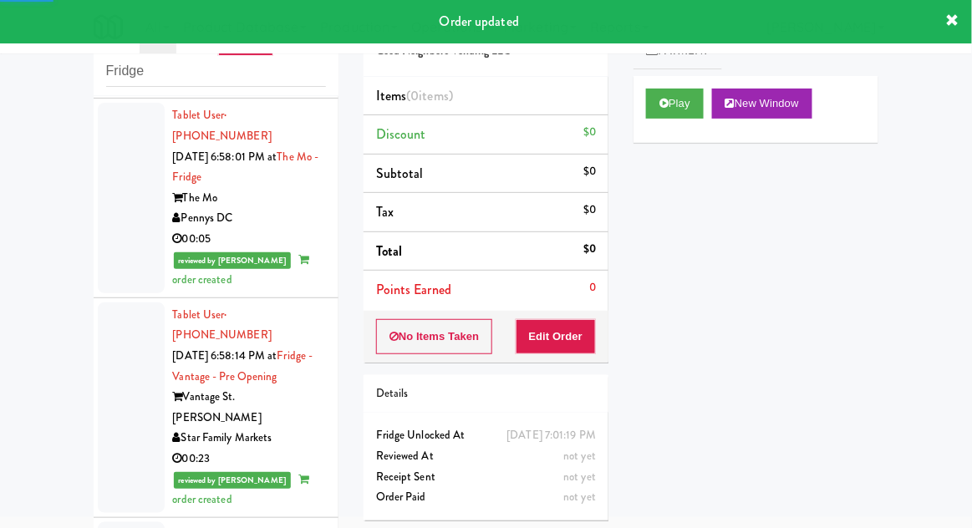
scroll to position [3866, 0]
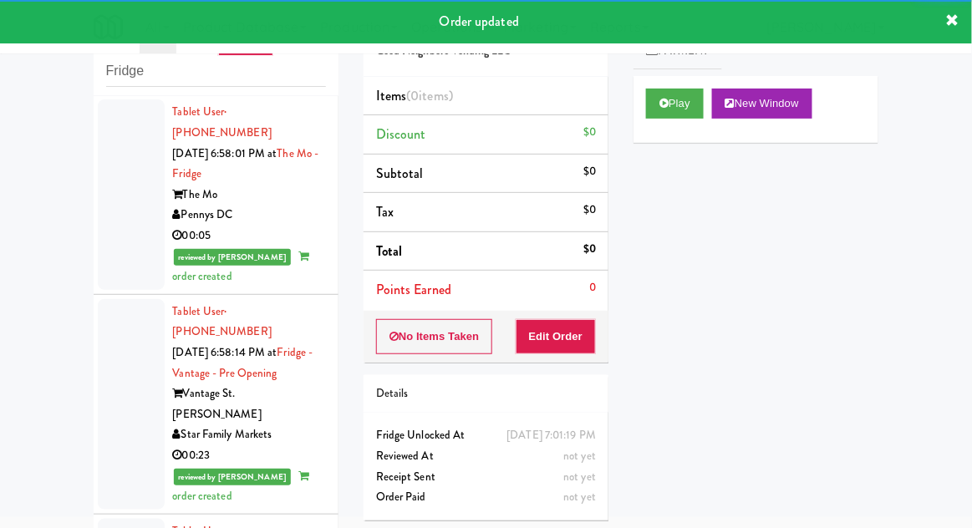
click at [632, 119] on div "Cart Flags Notes Payment Play New Window Primary Flag Clear Flag if unable to d…" at bounding box center [756, 226] width 270 height 461
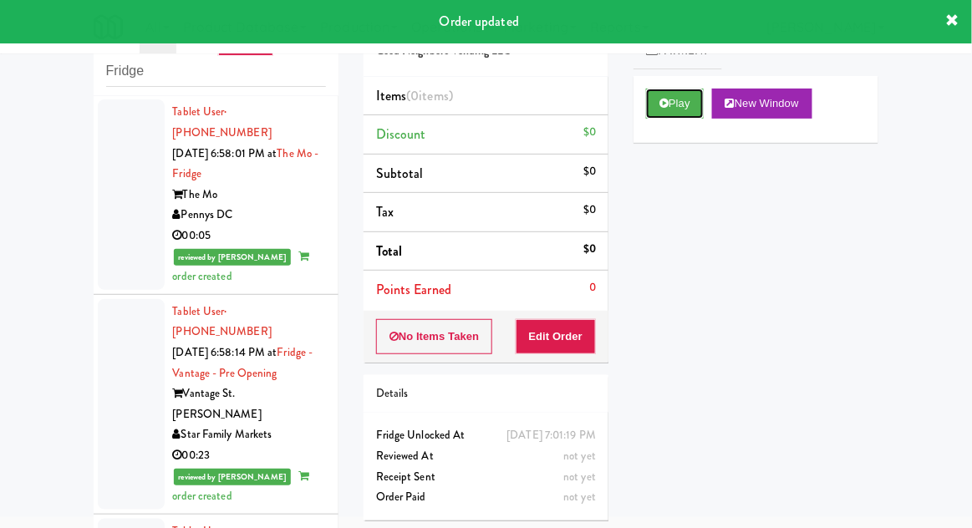
click at [653, 96] on button "Play" at bounding box center [675, 104] width 58 height 30
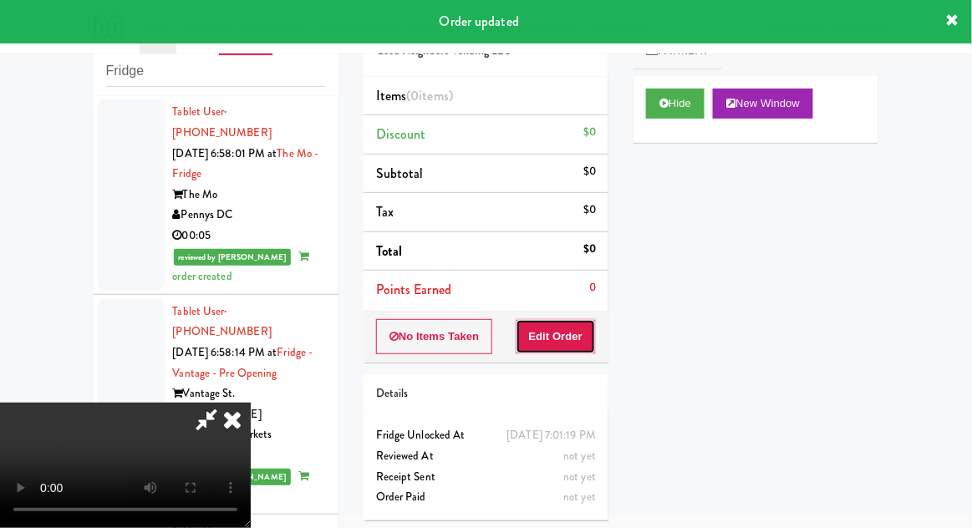
click at [550, 335] on button "Edit Order" at bounding box center [556, 336] width 81 height 35
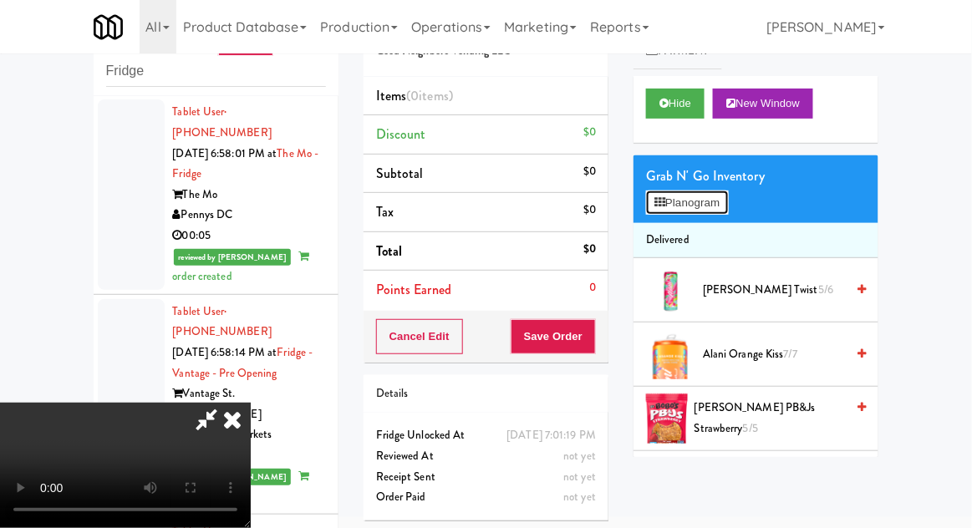
click at [728, 202] on button "Planogram" at bounding box center [687, 203] width 82 height 25
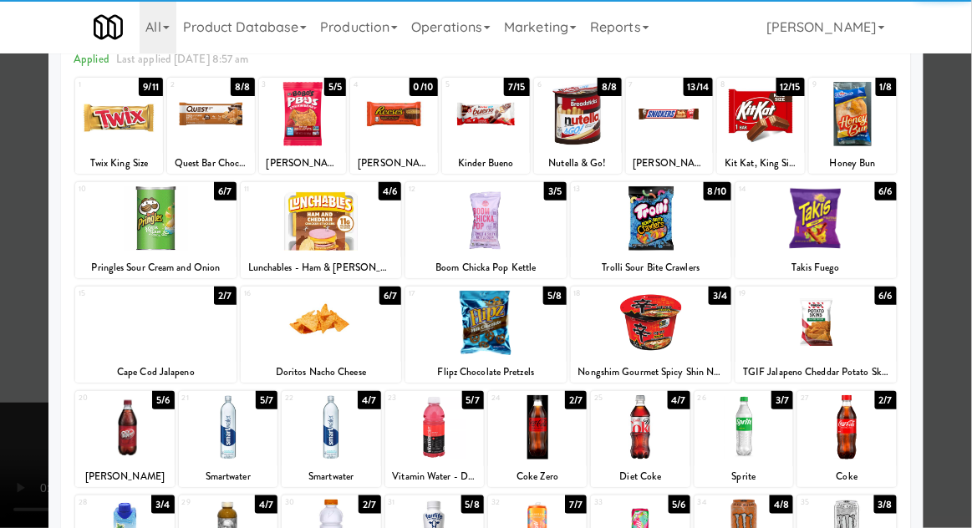
scroll to position [90, 0]
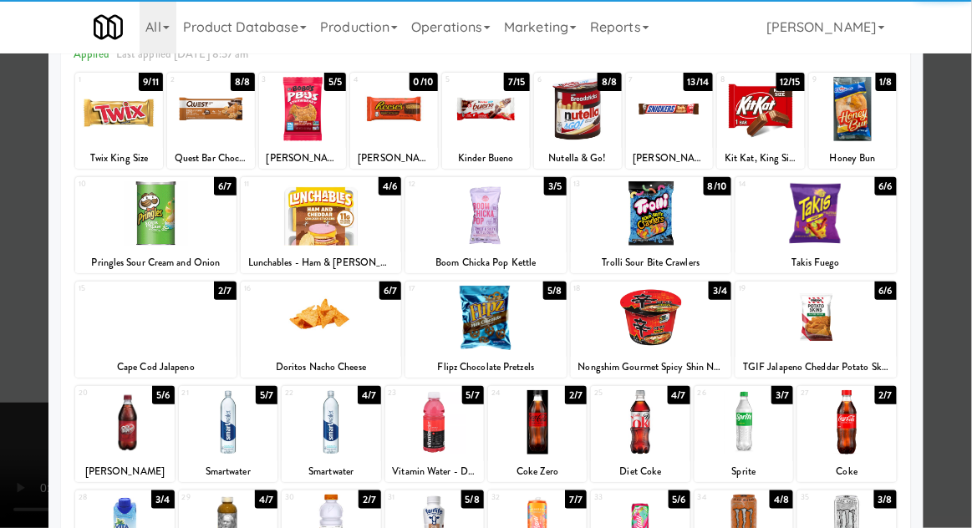
click at [847, 323] on div at bounding box center [815, 318] width 161 height 64
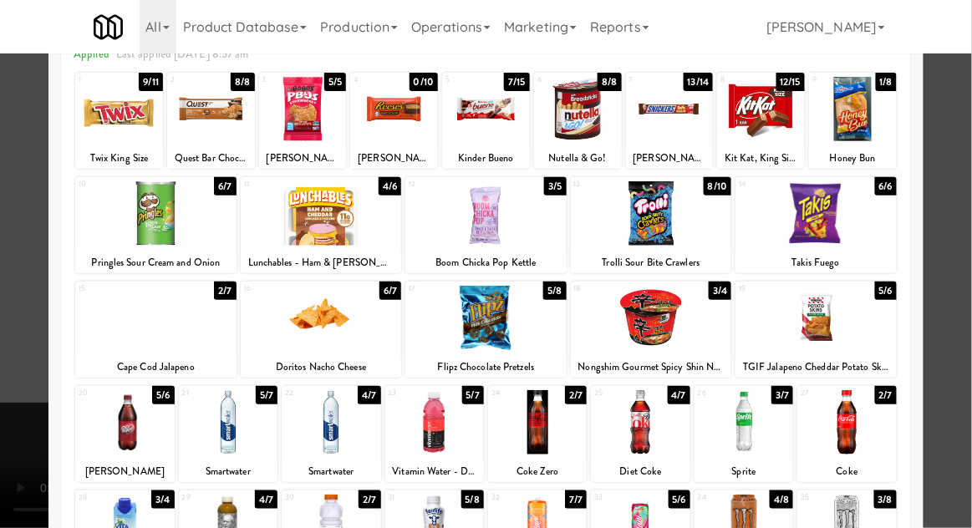
click at [952, 311] on div at bounding box center [486, 264] width 972 height 528
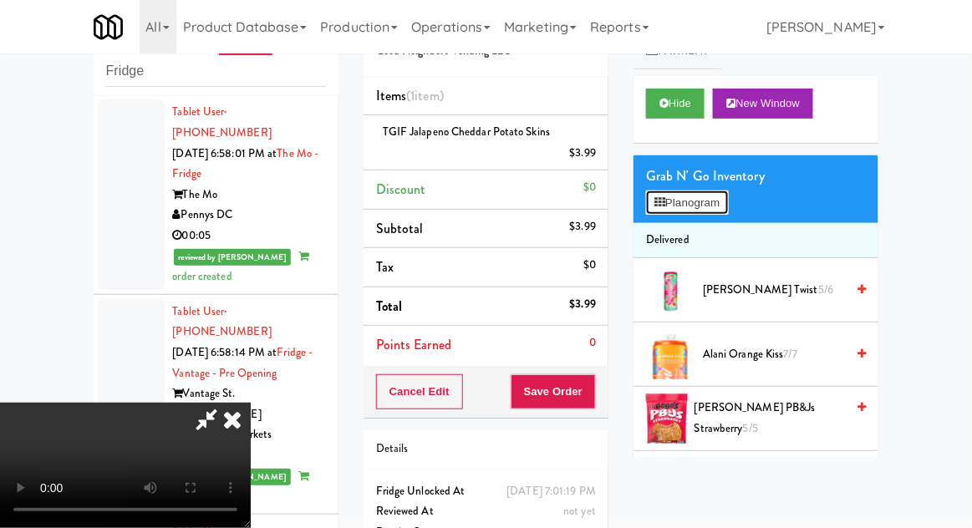
click at [728, 206] on button "Planogram" at bounding box center [687, 203] width 82 height 25
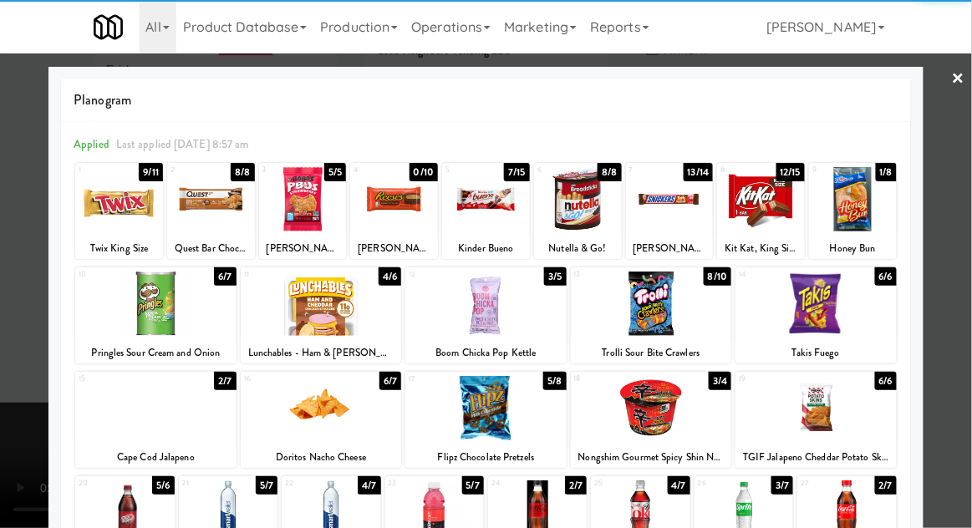
click at [307, 433] on div at bounding box center [321, 408] width 161 height 64
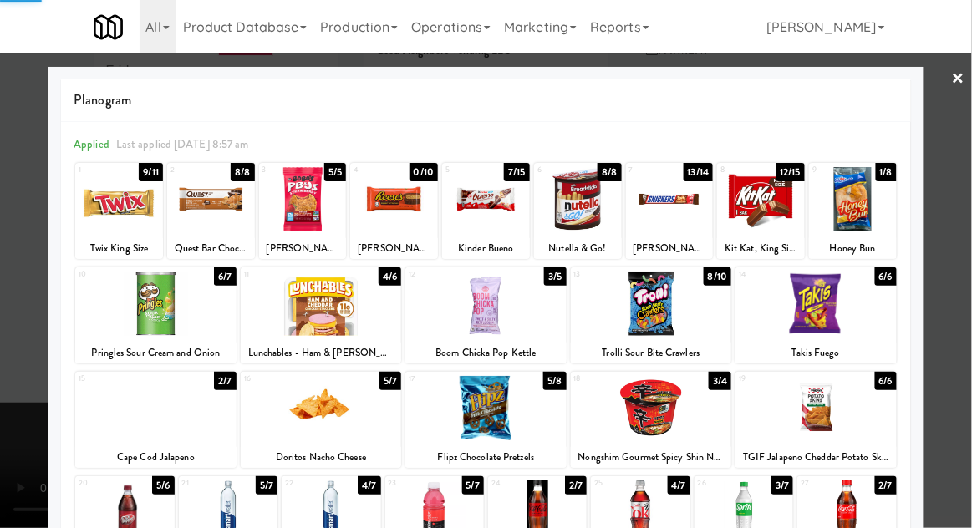
click at [953, 277] on div at bounding box center [486, 264] width 972 height 528
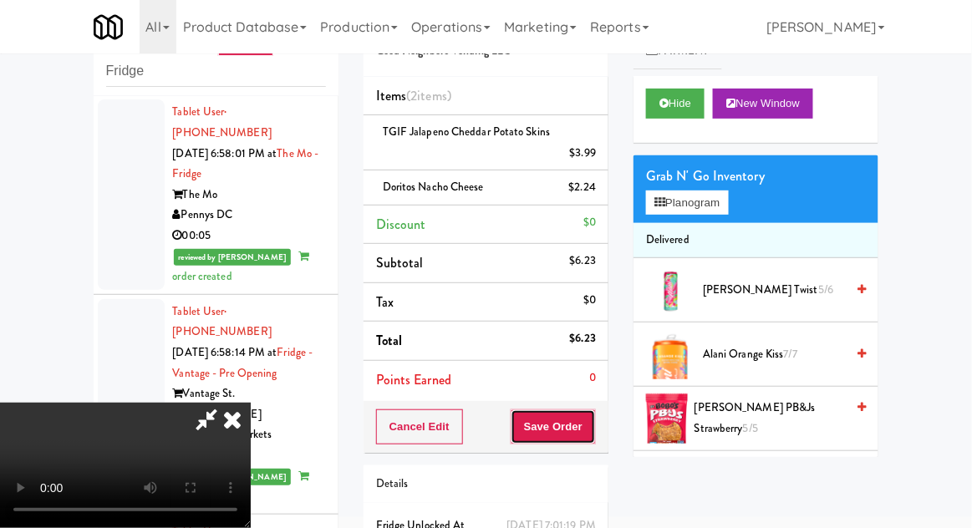
click at [592, 434] on button "Save Order" at bounding box center [553, 426] width 85 height 35
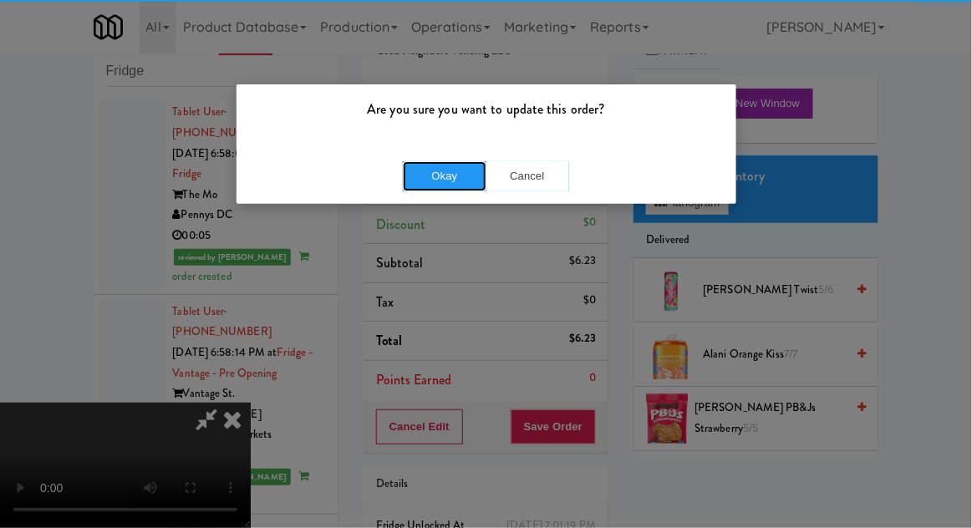
click at [423, 180] on button "Okay" at bounding box center [445, 176] width 84 height 30
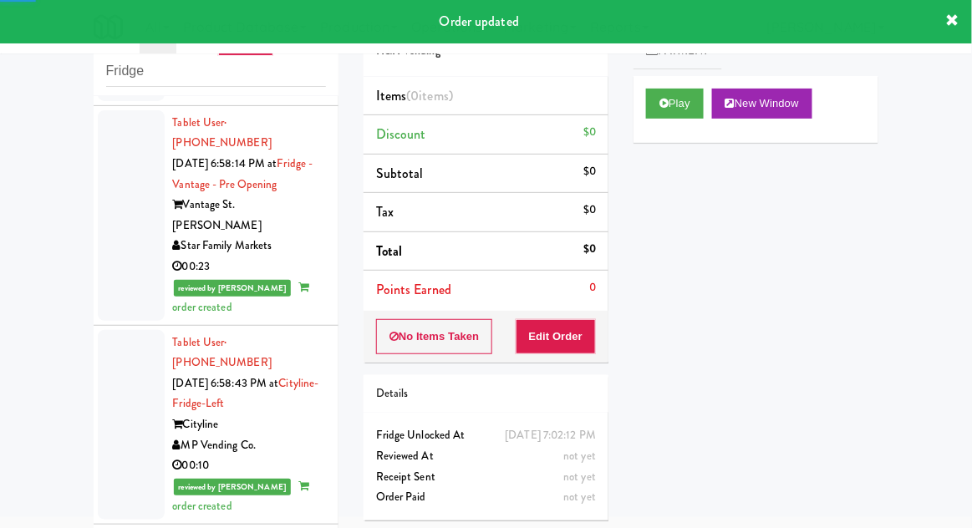
scroll to position [4058, 0]
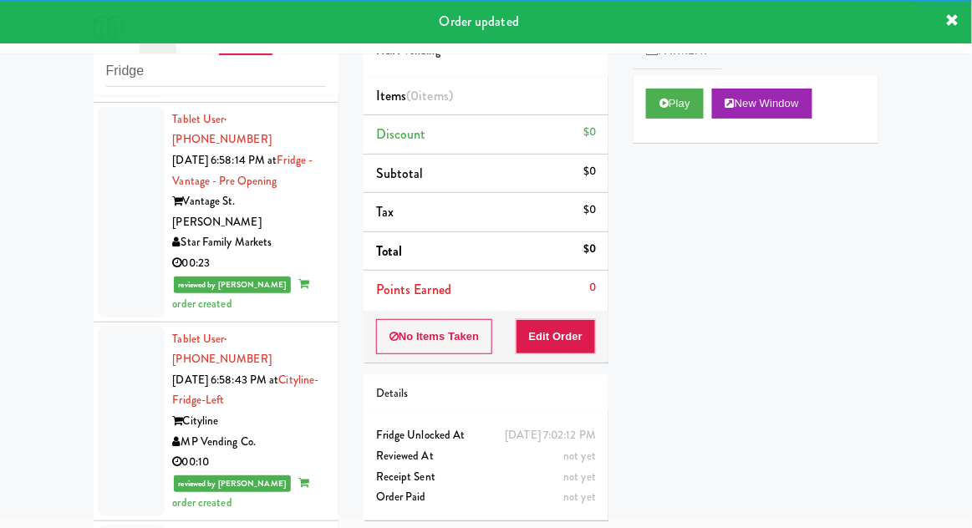
click at [638, 96] on div "Play New Window" at bounding box center [755, 109] width 245 height 67
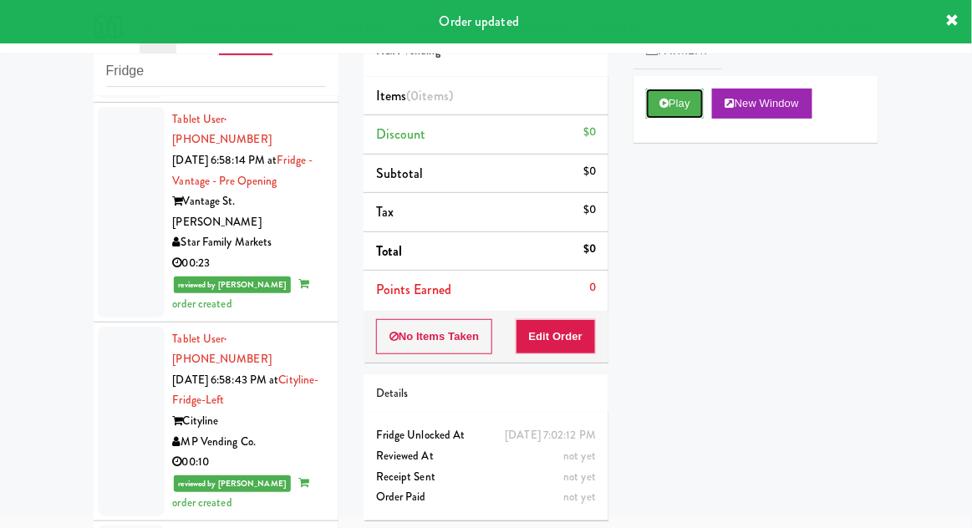
click at [648, 108] on button "Play" at bounding box center [675, 104] width 58 height 30
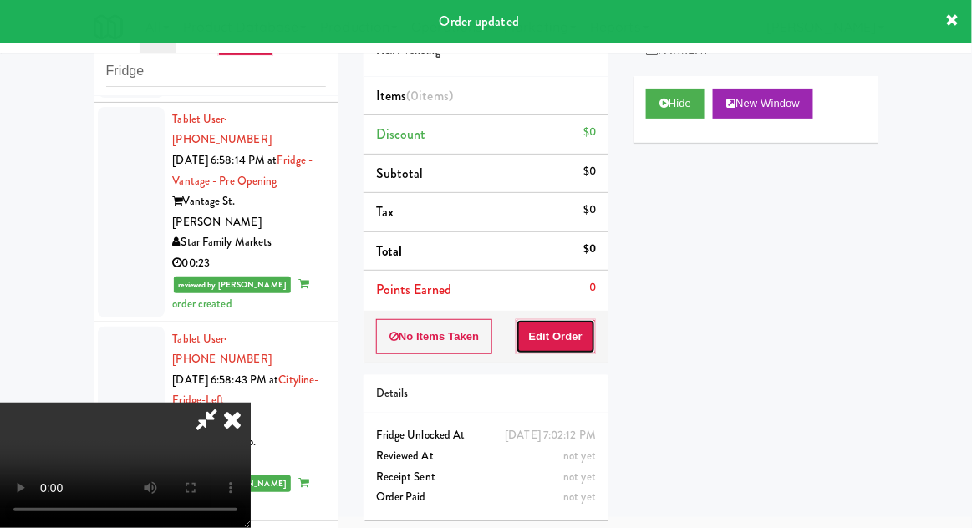
click at [559, 333] on button "Edit Order" at bounding box center [556, 336] width 81 height 35
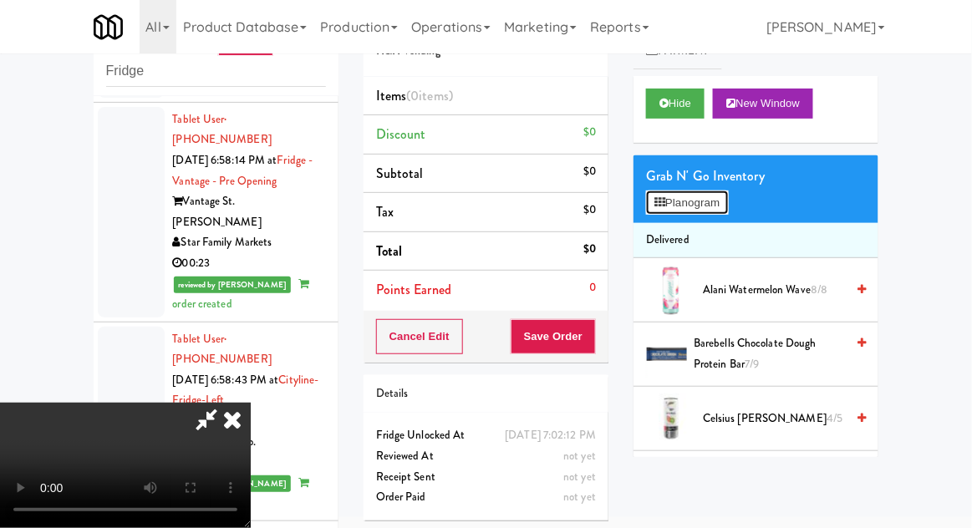
click at [722, 195] on button "Planogram" at bounding box center [687, 203] width 82 height 25
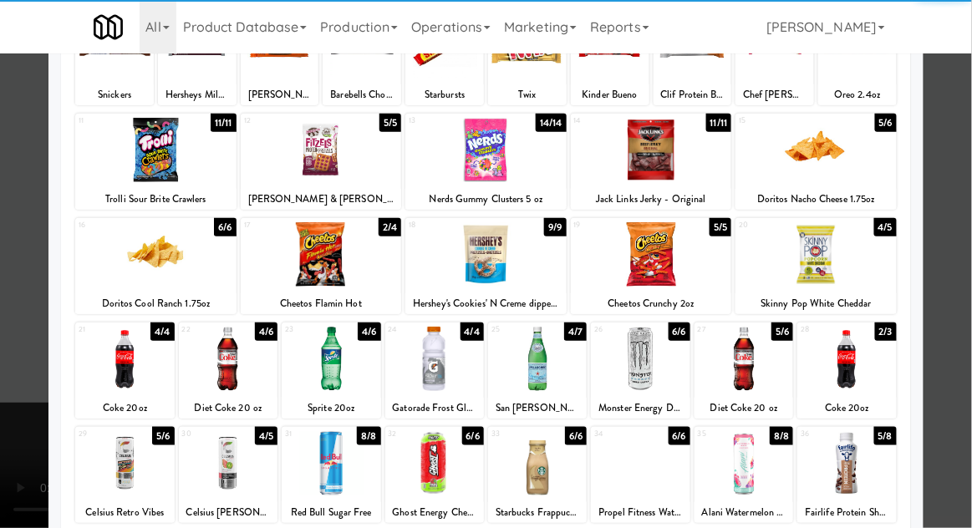
scroll to position [180, 0]
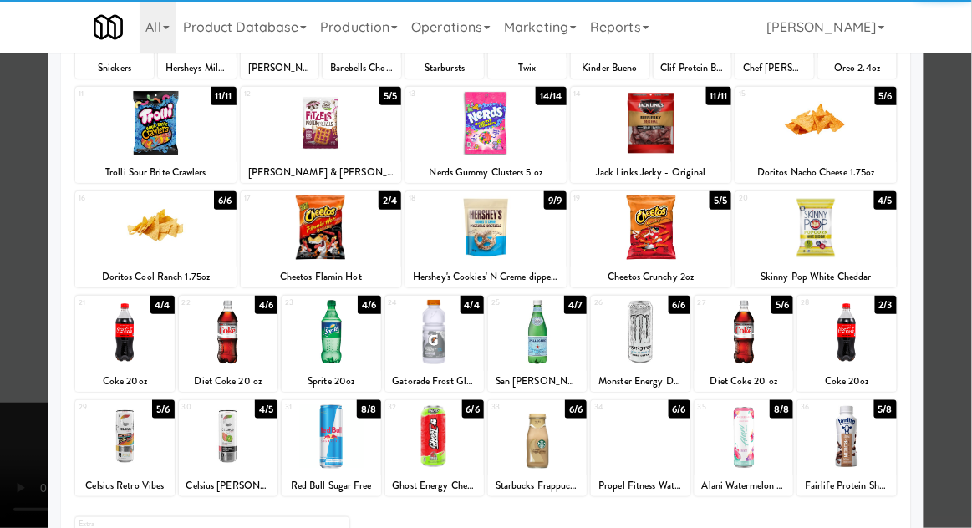
click at [757, 345] on div at bounding box center [743, 332] width 99 height 64
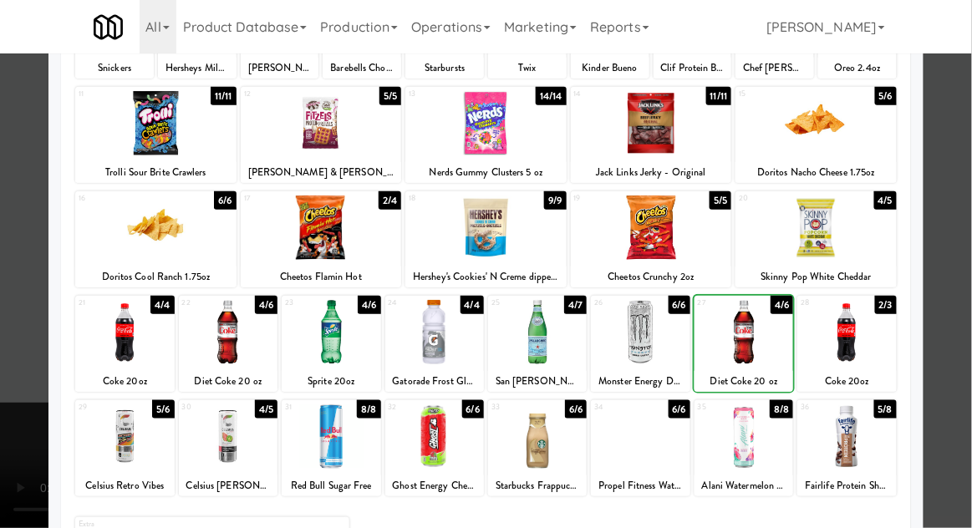
click at [959, 262] on div at bounding box center [486, 264] width 972 height 528
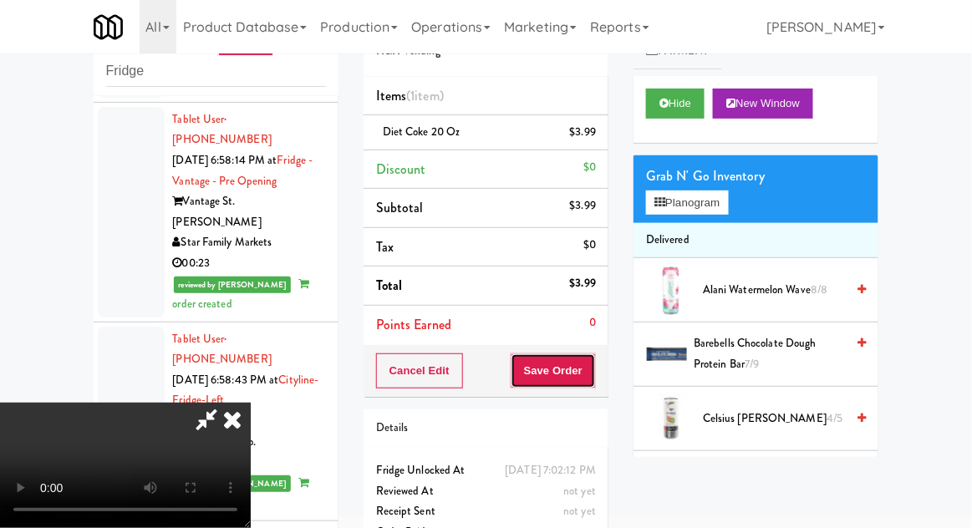
click at [592, 380] on button "Save Order" at bounding box center [553, 370] width 85 height 35
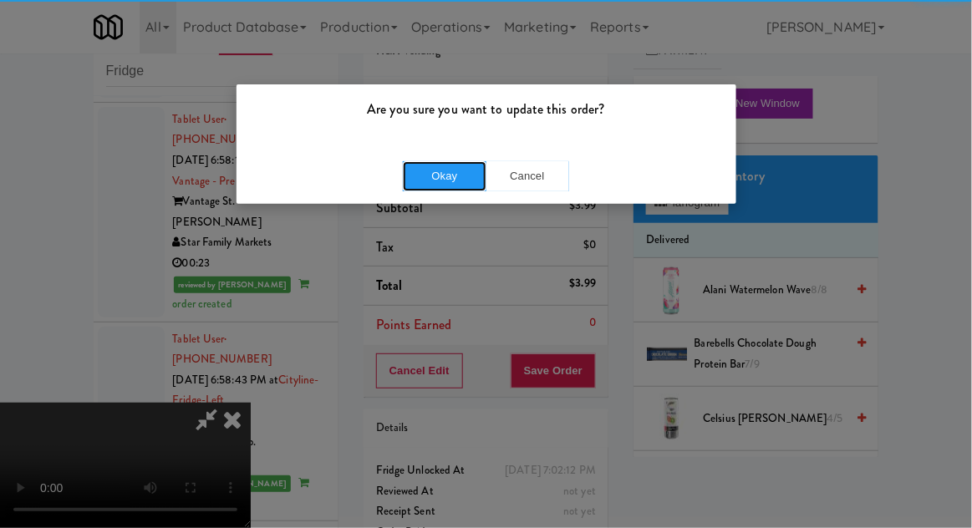
click at [415, 181] on button "Okay" at bounding box center [445, 176] width 84 height 30
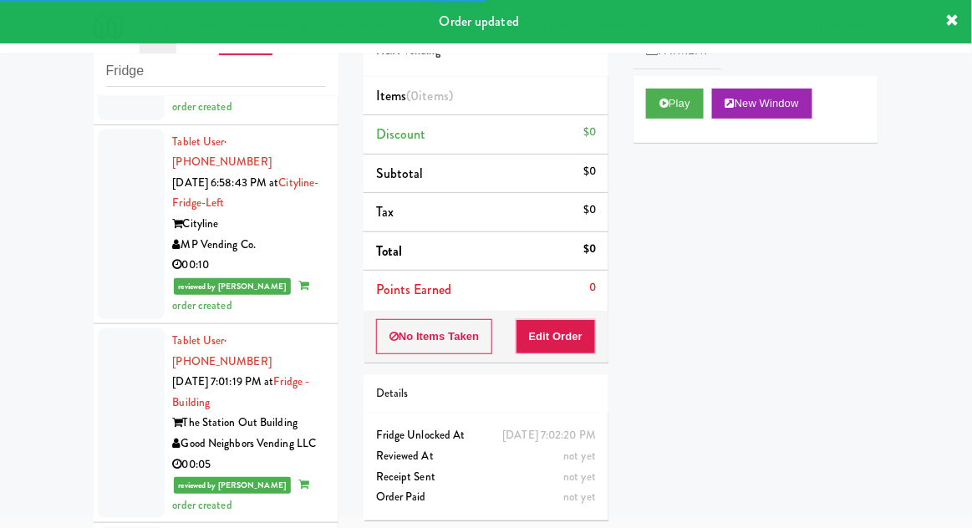
scroll to position [4259, 0]
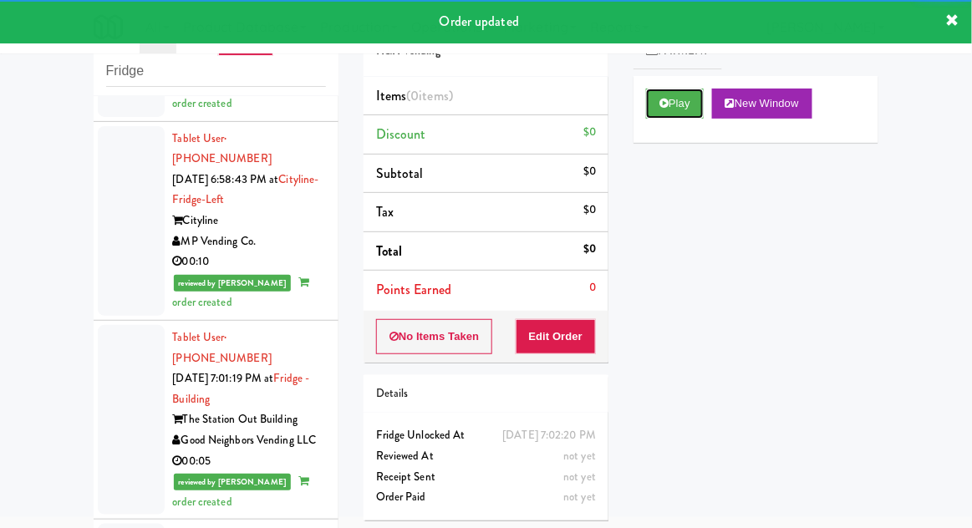
click at [677, 96] on button "Play" at bounding box center [675, 104] width 58 height 30
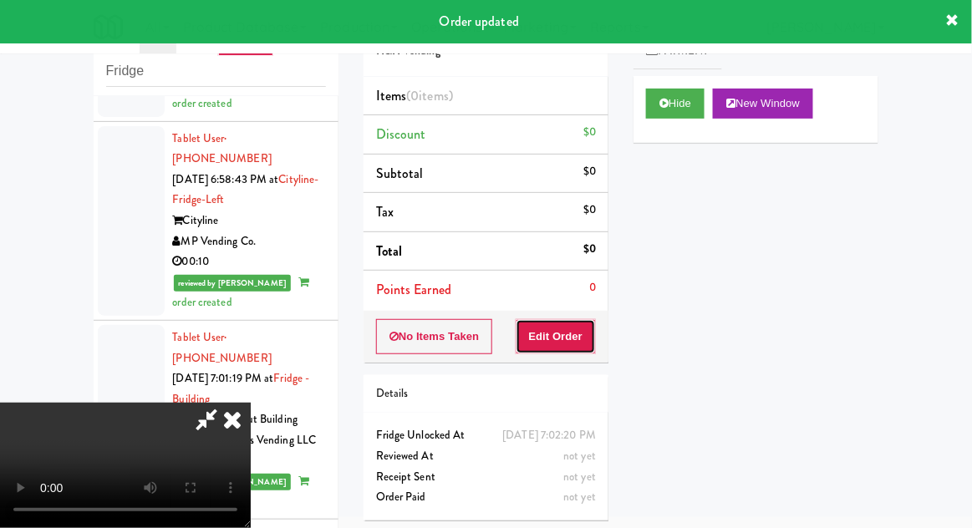
click at [572, 329] on button "Edit Order" at bounding box center [556, 336] width 81 height 35
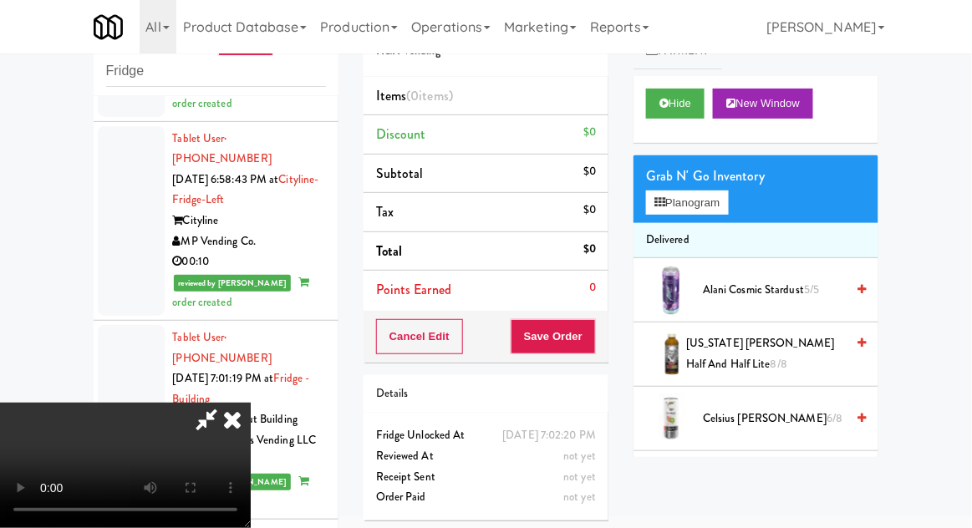
scroll to position [61, 0]
click at [728, 199] on button "Planogram" at bounding box center [687, 203] width 82 height 25
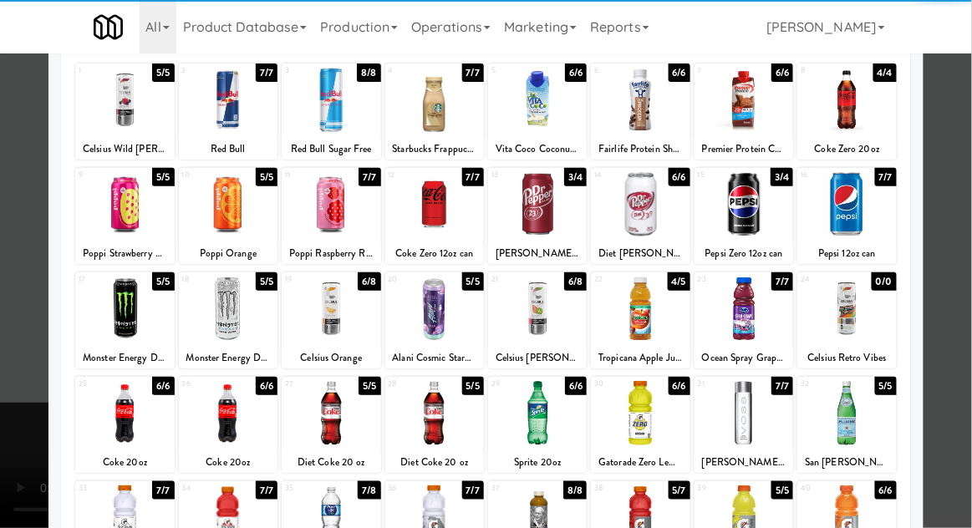
scroll to position [100, 0]
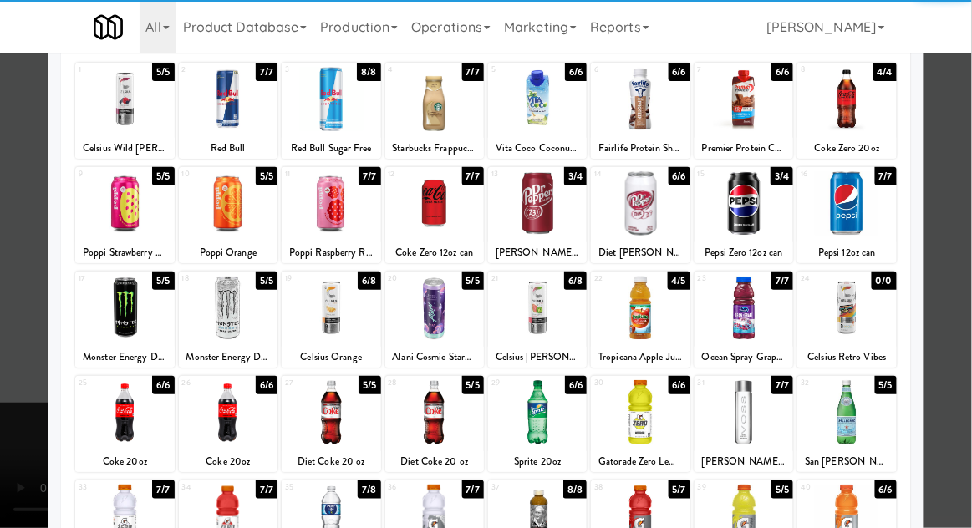
click at [322, 394] on div at bounding box center [331, 412] width 99 height 64
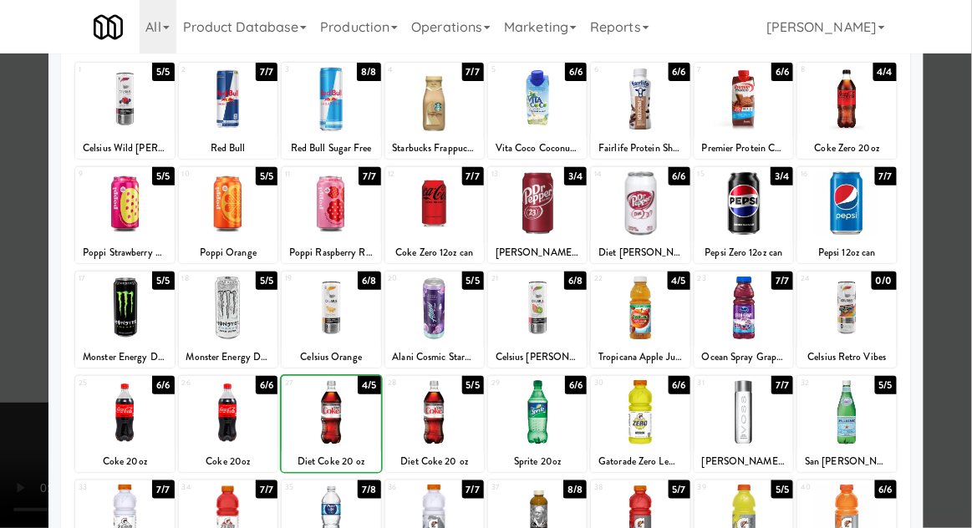
click at [960, 246] on div at bounding box center [486, 264] width 972 height 528
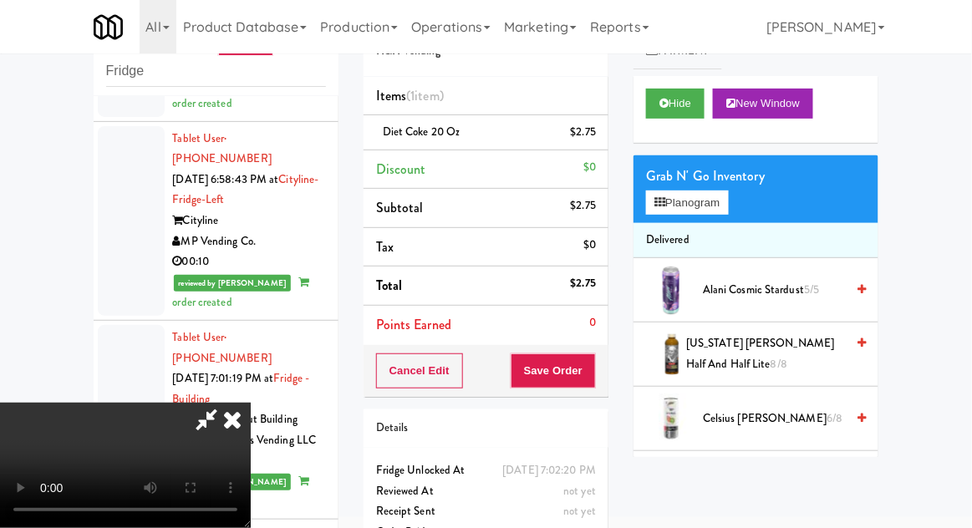
click at [600, 145] on li "Diet Coke 20 oz $2.75" at bounding box center [485, 132] width 245 height 35
click at [597, 141] on icon at bounding box center [597, 138] width 8 height 11
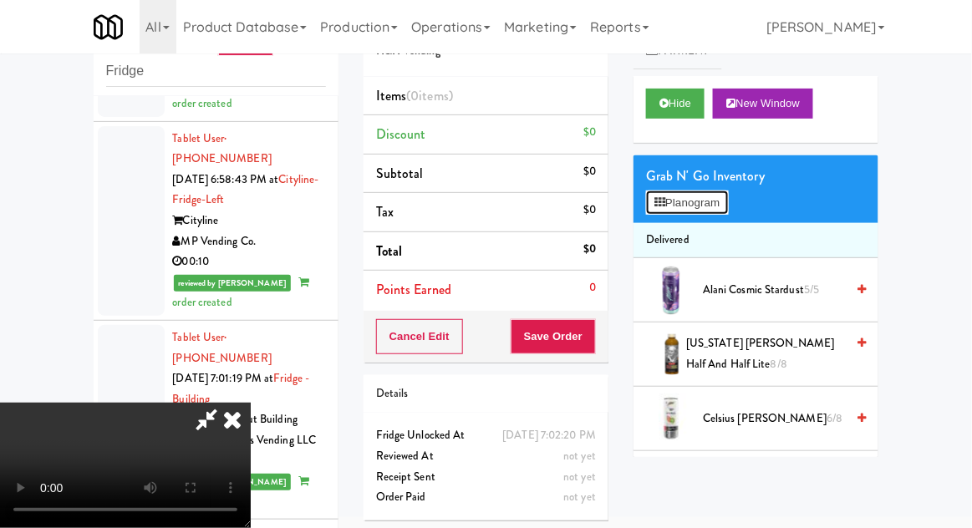
click at [709, 192] on button "Planogram" at bounding box center [687, 203] width 82 height 25
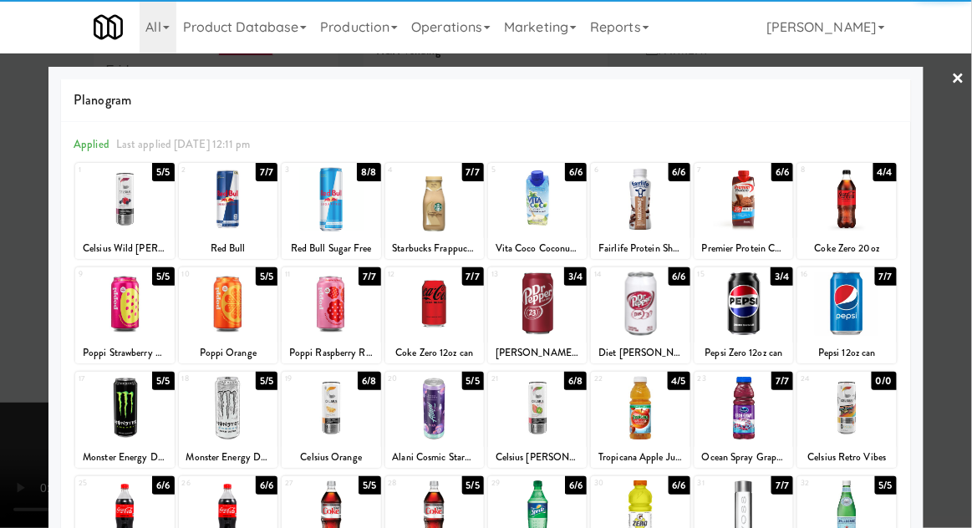
click at [445, 308] on div at bounding box center [434, 304] width 99 height 64
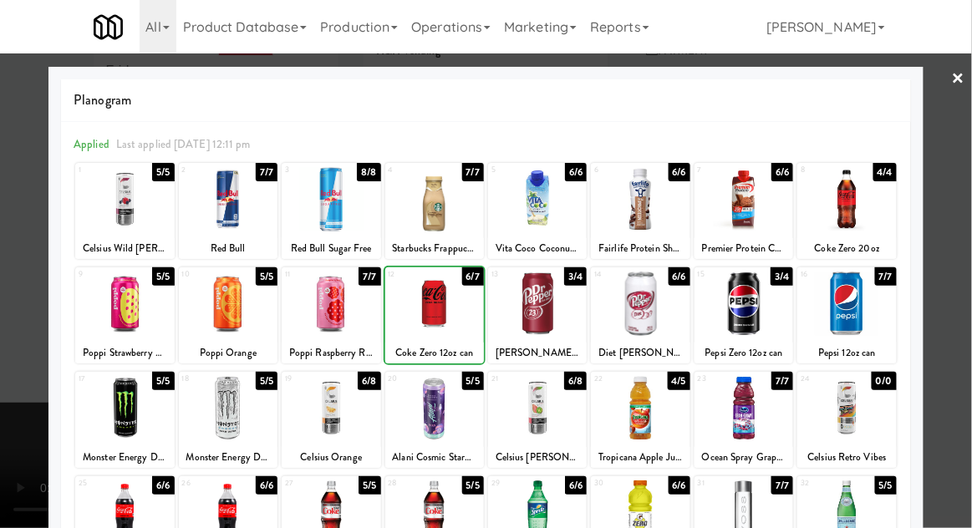
click at [961, 257] on div at bounding box center [486, 264] width 972 height 528
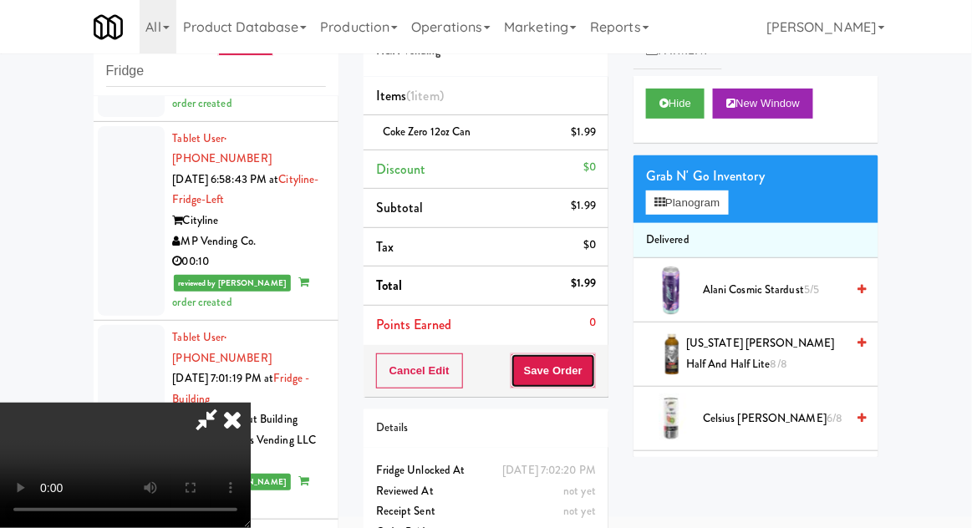
click at [589, 379] on button "Save Order" at bounding box center [553, 370] width 85 height 35
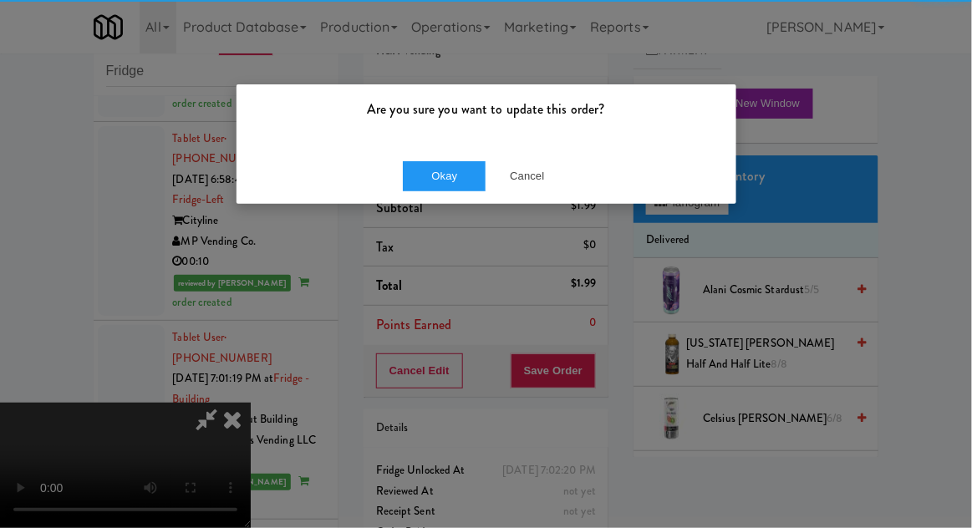
click at [434, 158] on div "Okay Cancel" at bounding box center [486, 176] width 500 height 56
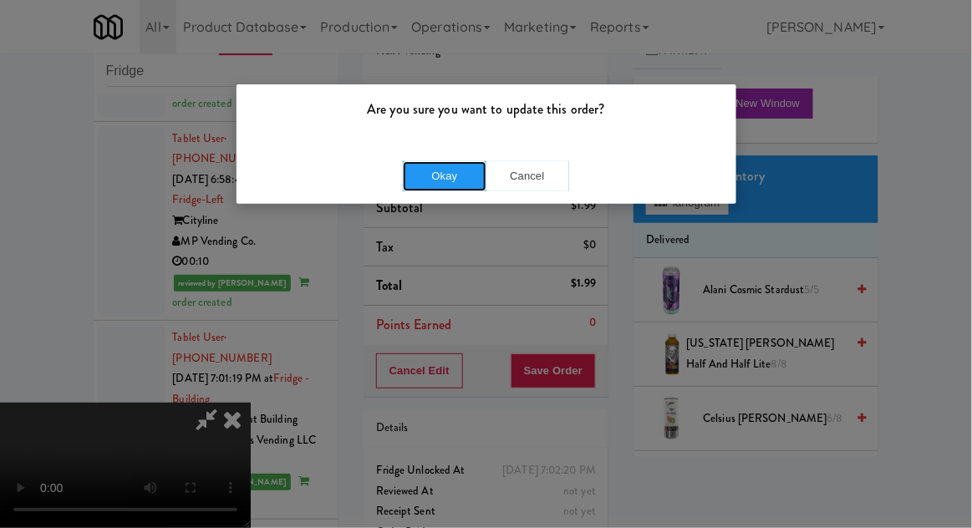
click at [459, 172] on button "Okay" at bounding box center [445, 176] width 84 height 30
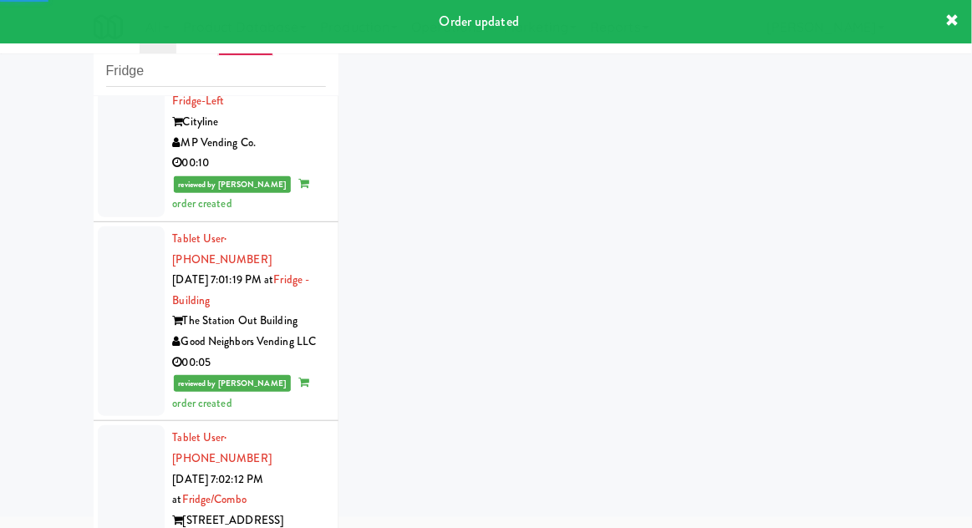
scroll to position [4405, 0]
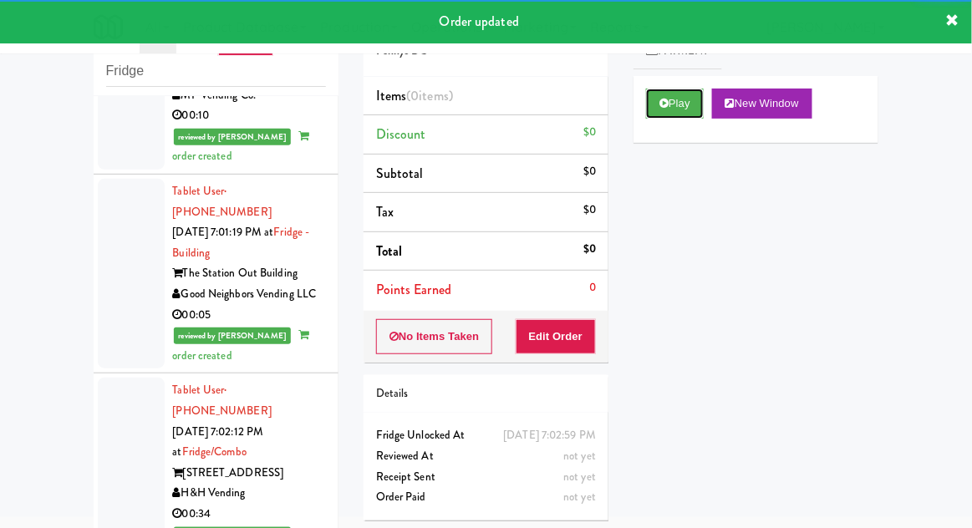
click at [653, 111] on button "Play" at bounding box center [675, 104] width 58 height 30
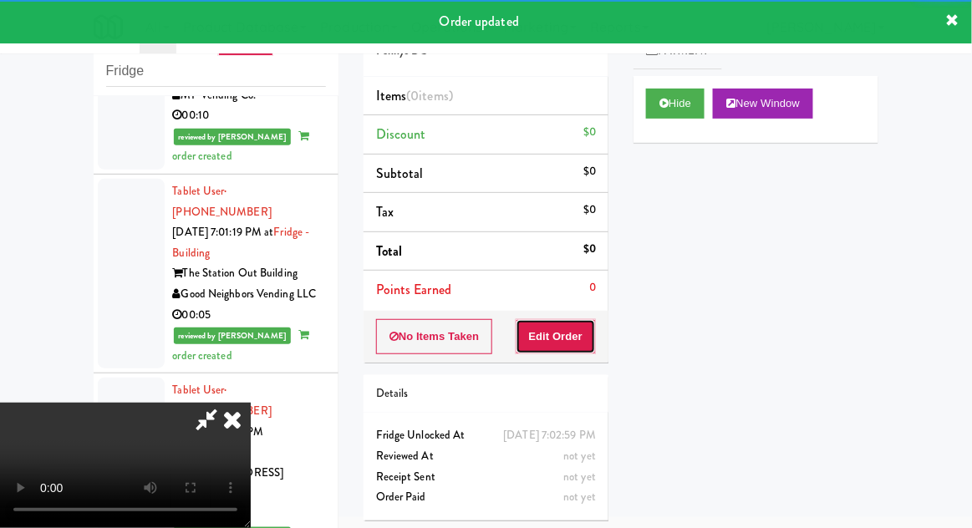
click at [568, 338] on button "Edit Order" at bounding box center [556, 336] width 81 height 35
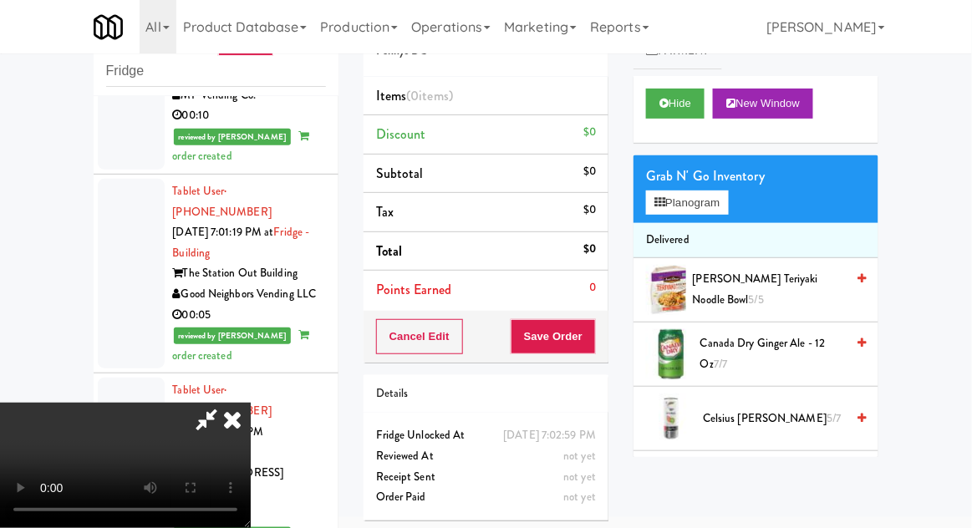
scroll to position [61, 0]
click at [721, 199] on button "Planogram" at bounding box center [687, 203] width 82 height 25
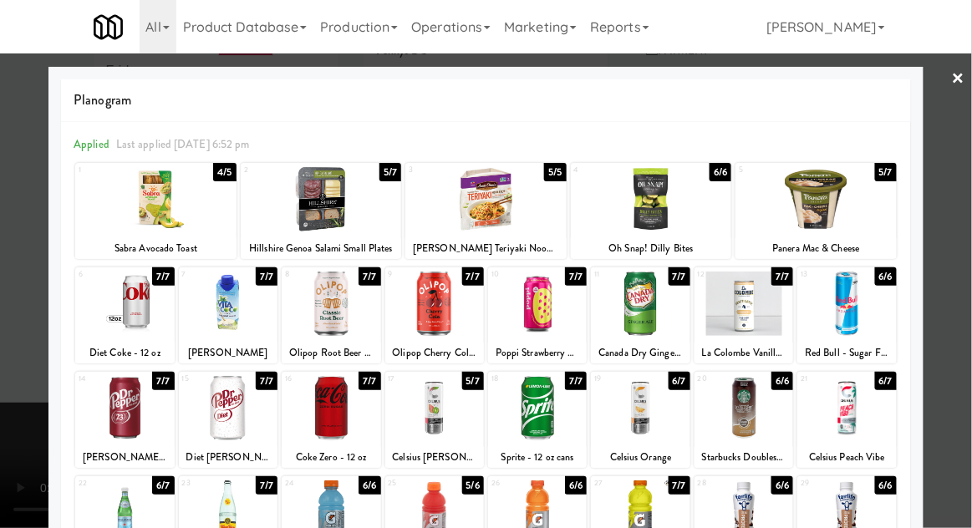
click at [740, 505] on div at bounding box center [743, 512] width 99 height 64
click at [961, 274] on div at bounding box center [486, 264] width 972 height 528
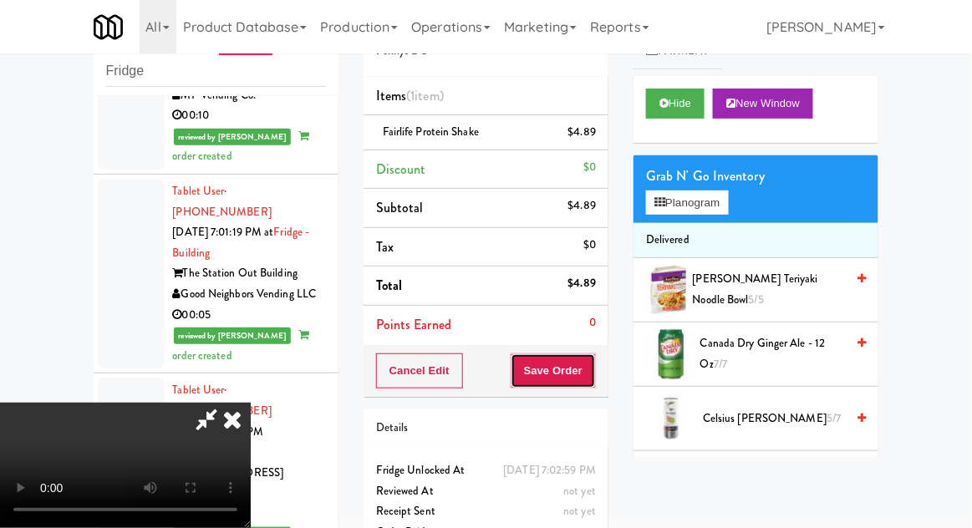
click at [583, 368] on button "Save Order" at bounding box center [553, 370] width 85 height 35
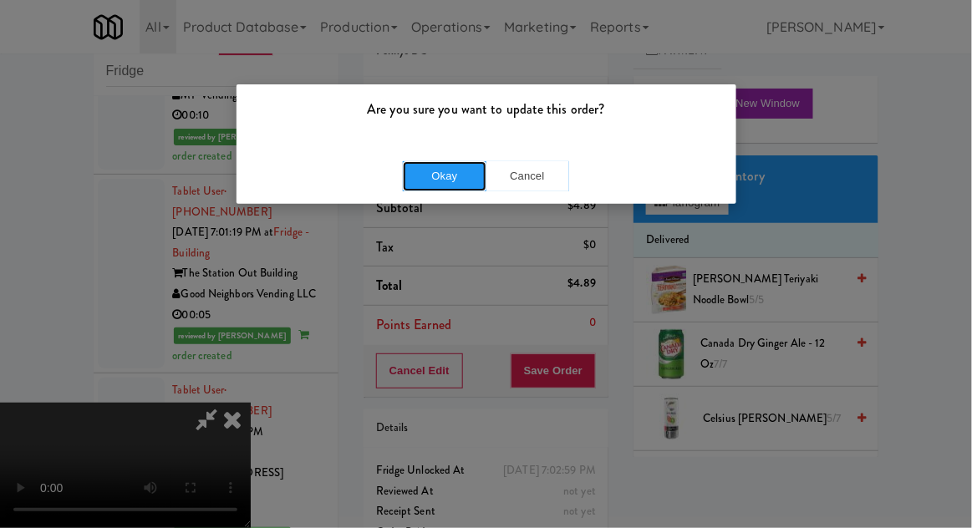
click at [431, 182] on button "Okay" at bounding box center [445, 176] width 84 height 30
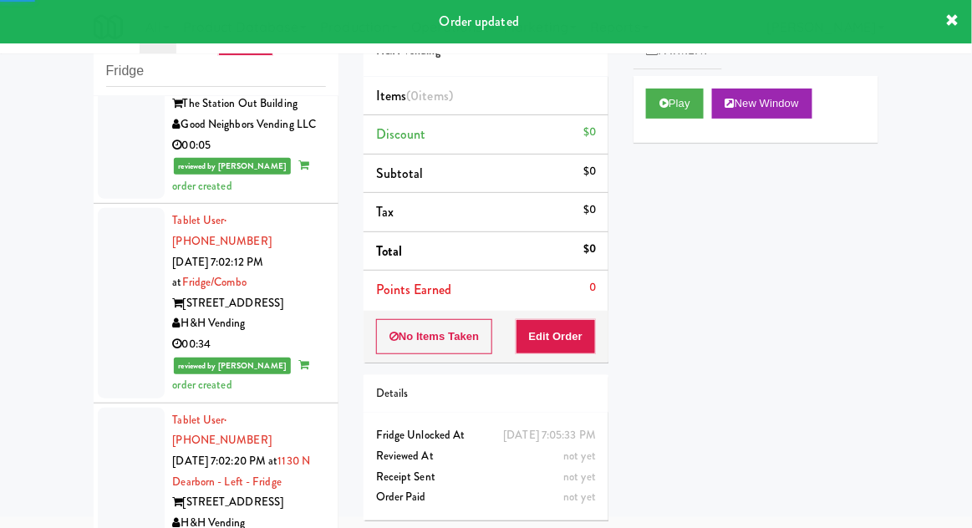
scroll to position [4575, 0]
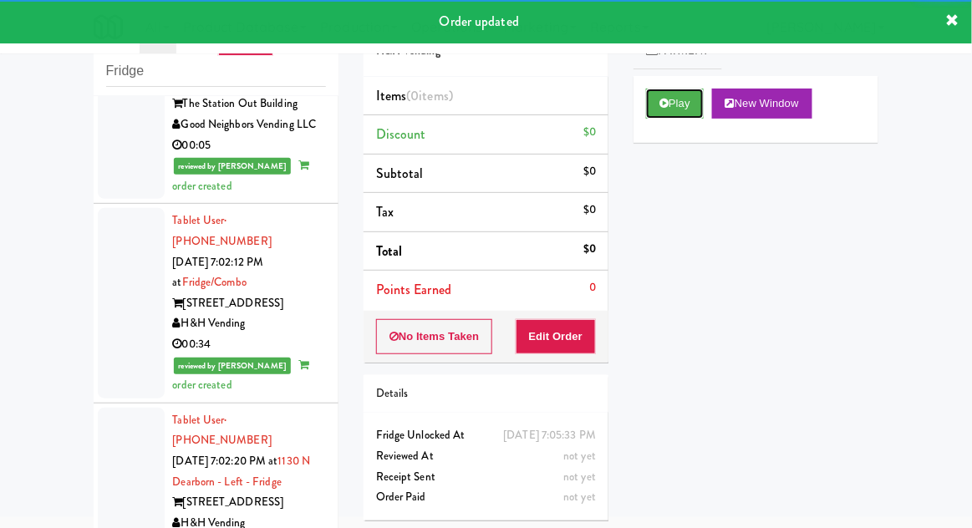
click at [652, 110] on button "Play" at bounding box center [675, 104] width 58 height 30
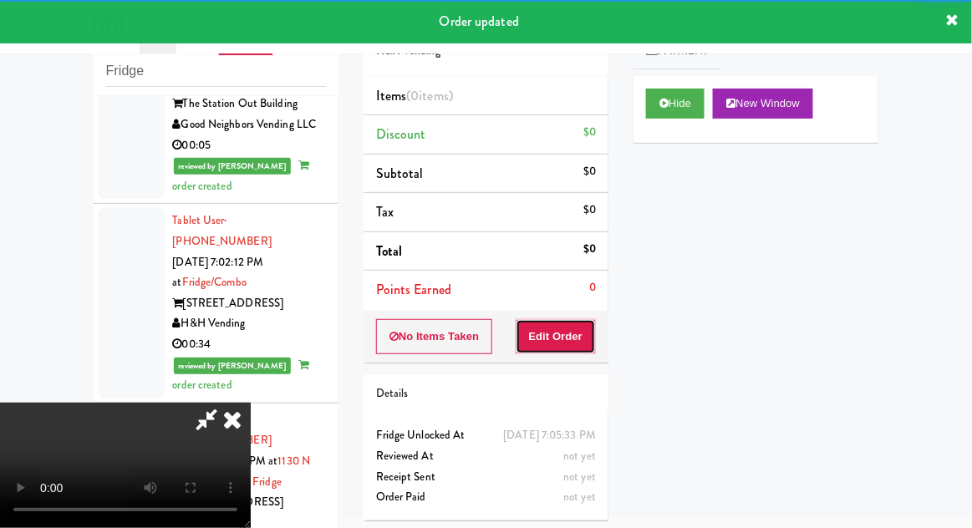
click at [559, 337] on button "Edit Order" at bounding box center [556, 336] width 81 height 35
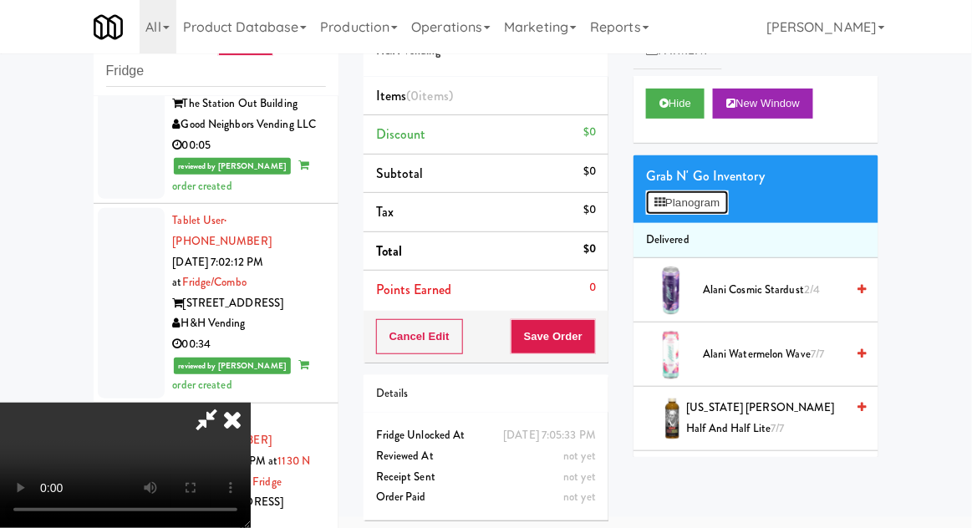
click at [717, 206] on button "Planogram" at bounding box center [687, 203] width 82 height 25
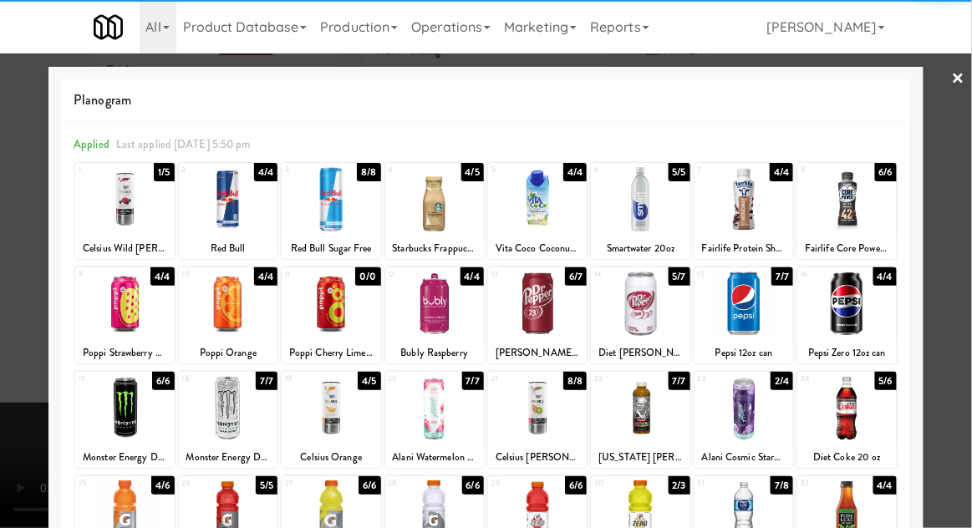
click at [552, 411] on div at bounding box center [537, 408] width 99 height 64
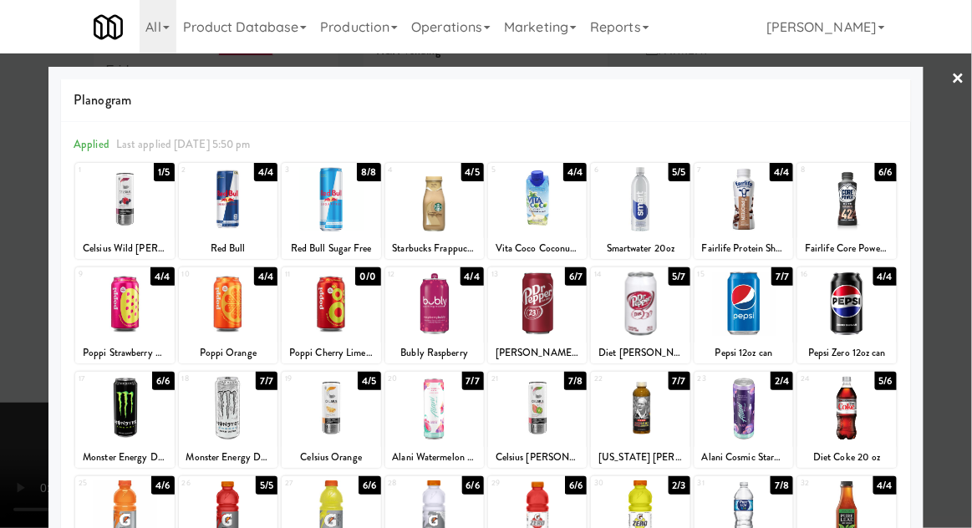
click at [944, 252] on div at bounding box center [486, 264] width 972 height 528
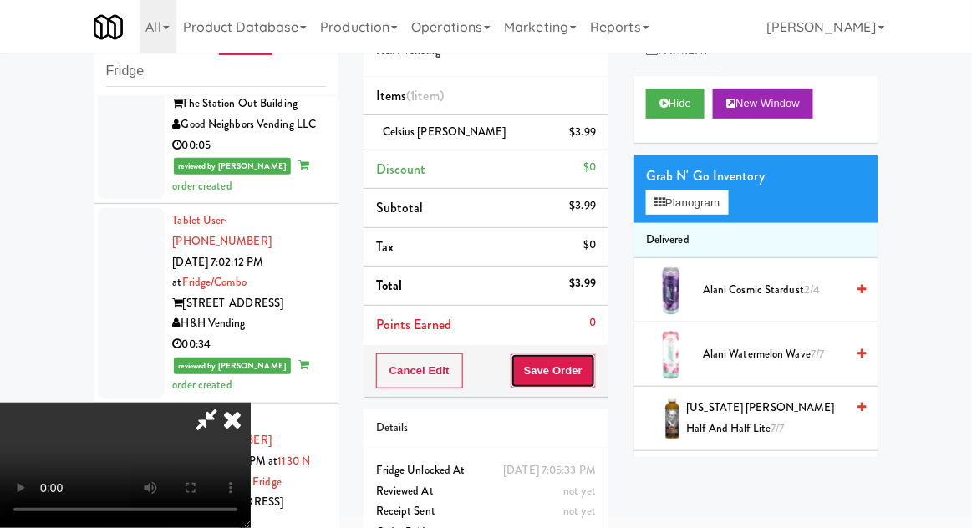
click at [587, 356] on button "Save Order" at bounding box center [553, 370] width 85 height 35
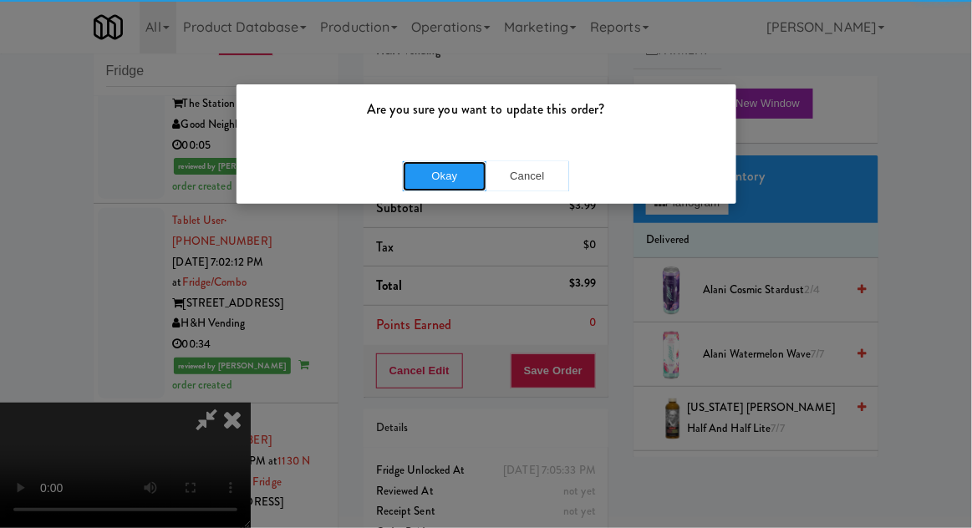
click at [433, 189] on button "Okay" at bounding box center [445, 176] width 84 height 30
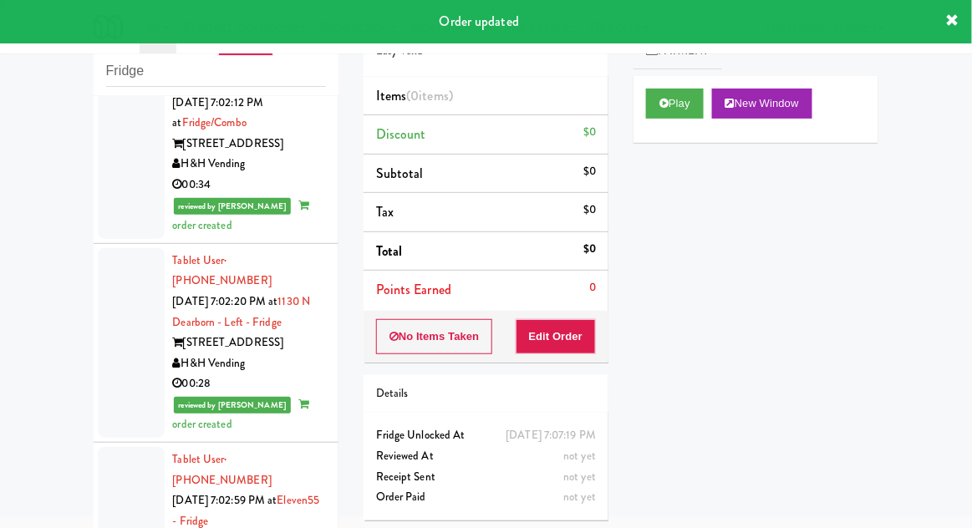
scroll to position [4734, 0]
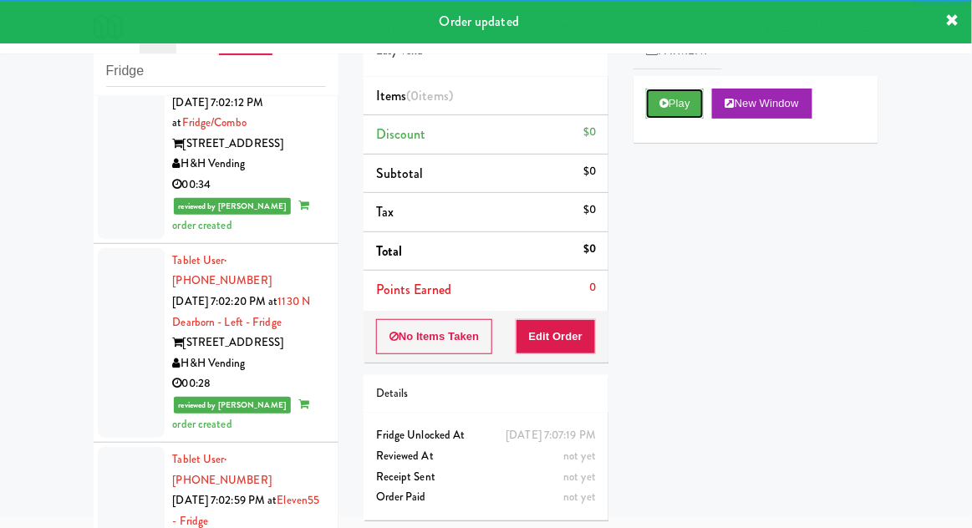
click at [668, 104] on icon at bounding box center [663, 103] width 9 height 11
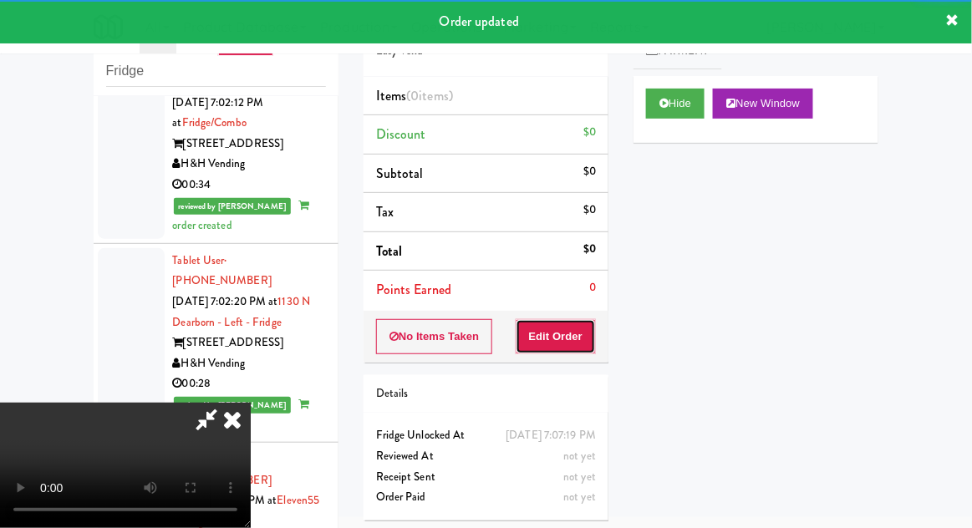
click at [564, 348] on button "Edit Order" at bounding box center [556, 336] width 81 height 35
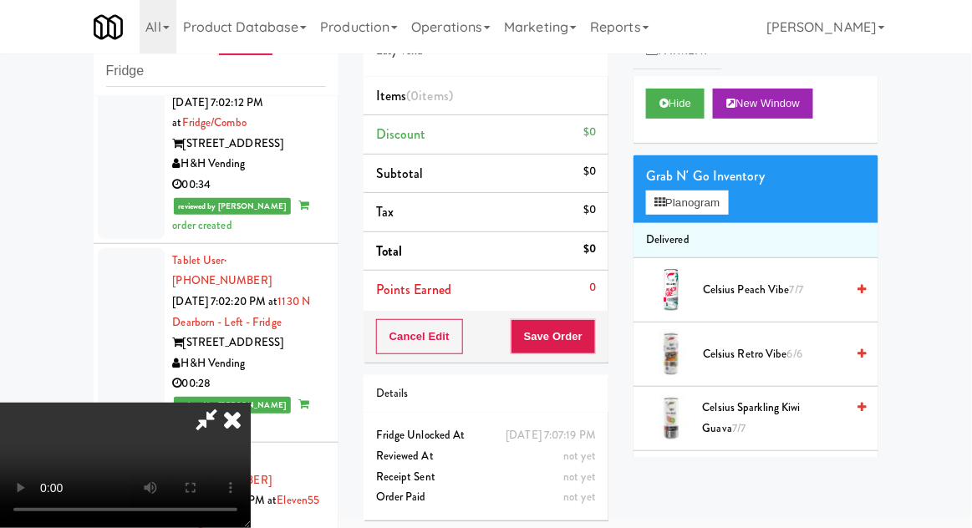
scroll to position [0, 0]
click at [722, 205] on button "Planogram" at bounding box center [687, 203] width 82 height 25
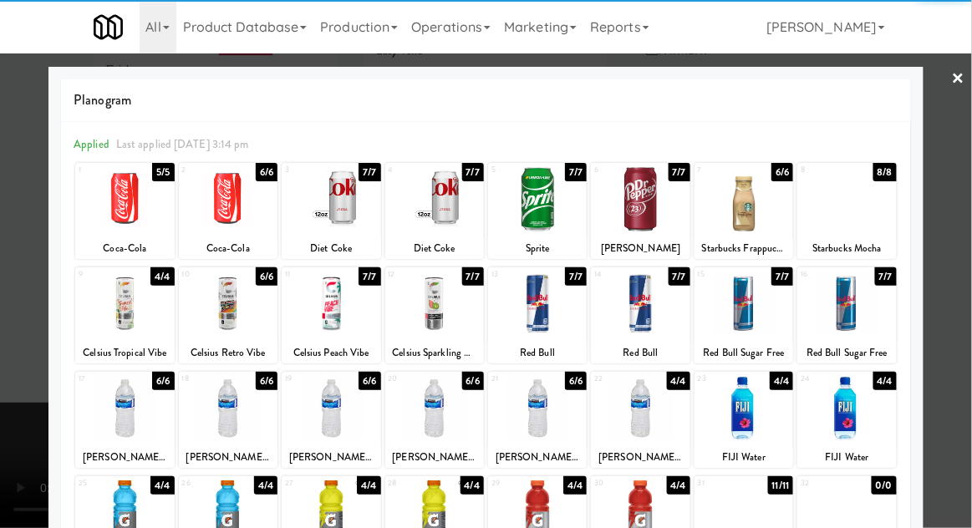
click at [329, 202] on div at bounding box center [331, 199] width 99 height 64
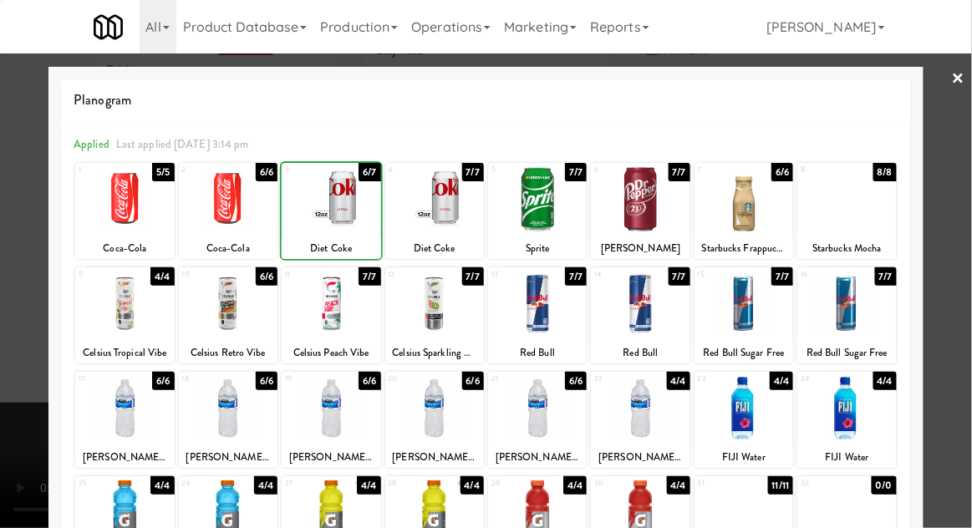
click at [955, 259] on div at bounding box center [486, 264] width 972 height 528
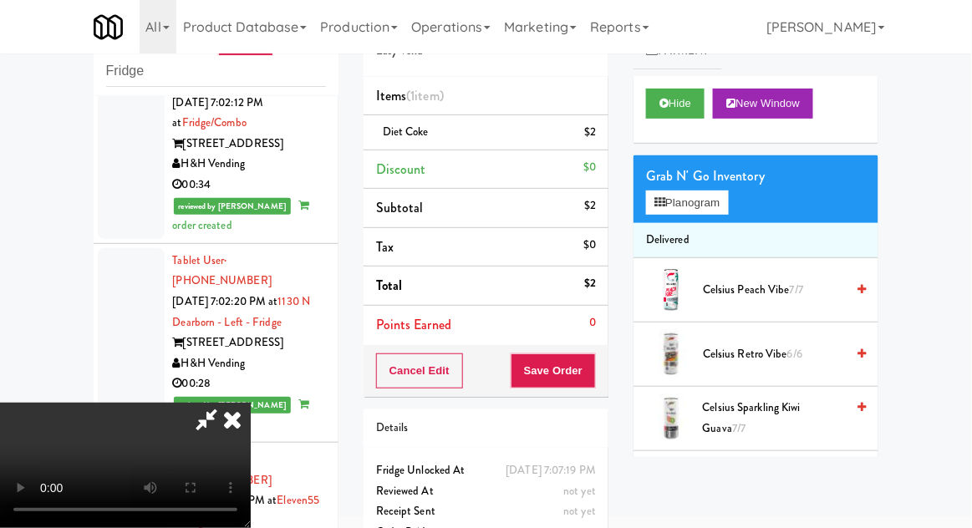
scroll to position [61, 0]
click at [596, 396] on div "Order # 5634972 Easy Vend Items (1 item ) Diet Coke $2 Discount $0 Subtotal $2 …" at bounding box center [486, 282] width 270 height 572
click at [594, 375] on button "Save Order" at bounding box center [553, 370] width 85 height 35
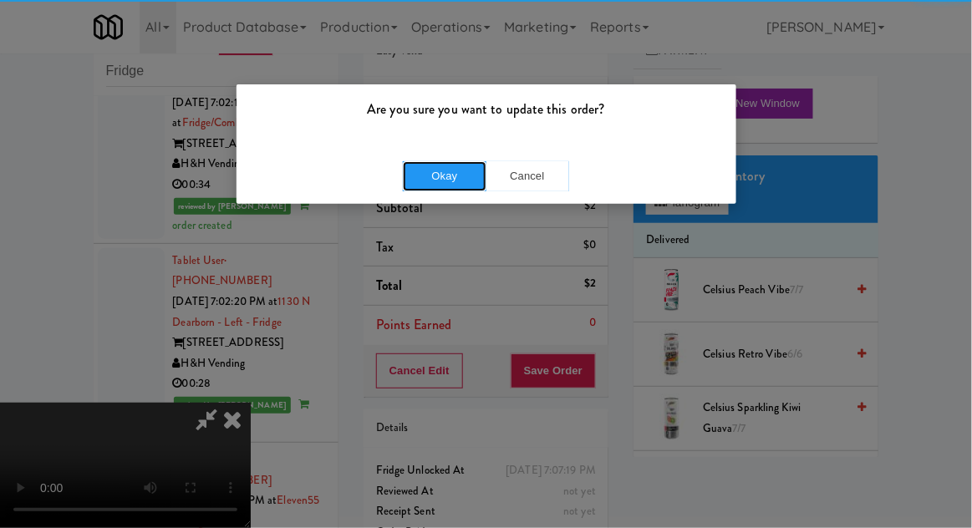
click at [450, 185] on button "Okay" at bounding box center [445, 176] width 84 height 30
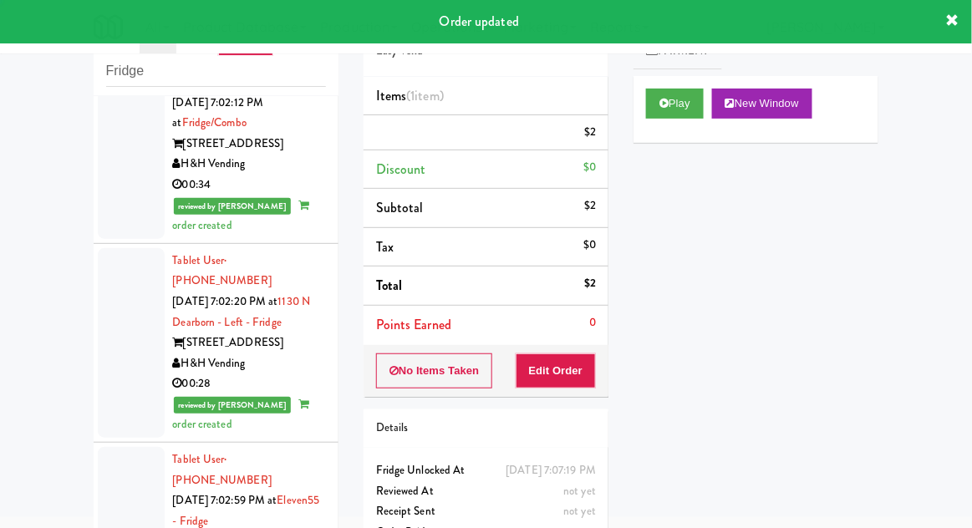
scroll to position [0, 0]
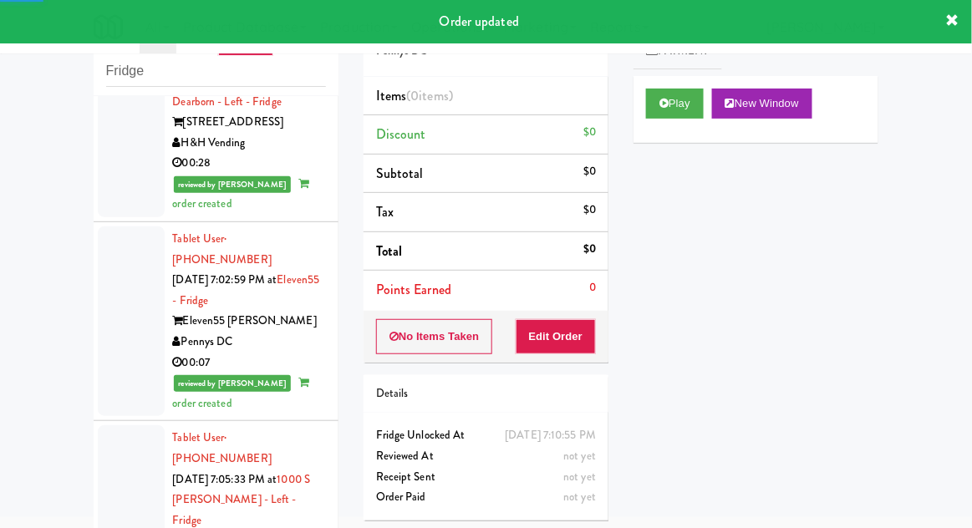
scroll to position [4956, 0]
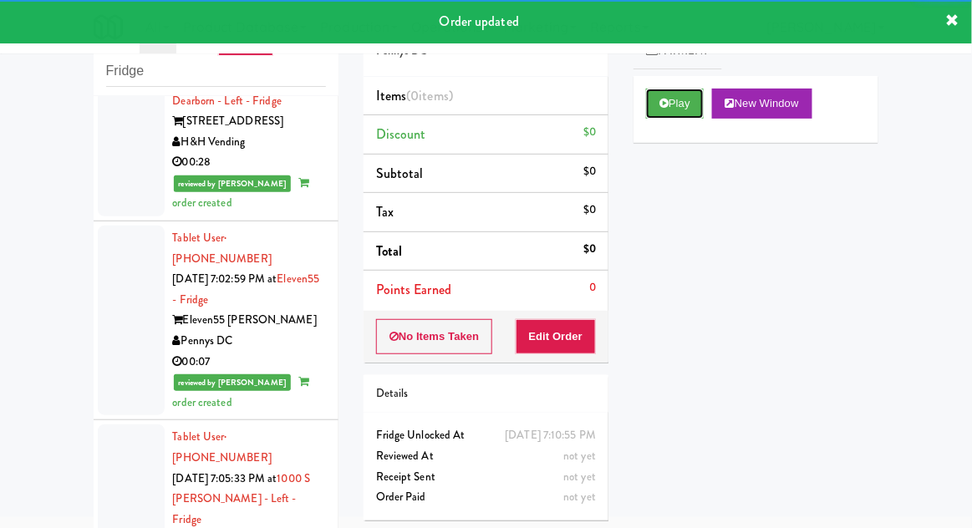
click at [662, 108] on icon at bounding box center [663, 103] width 9 height 11
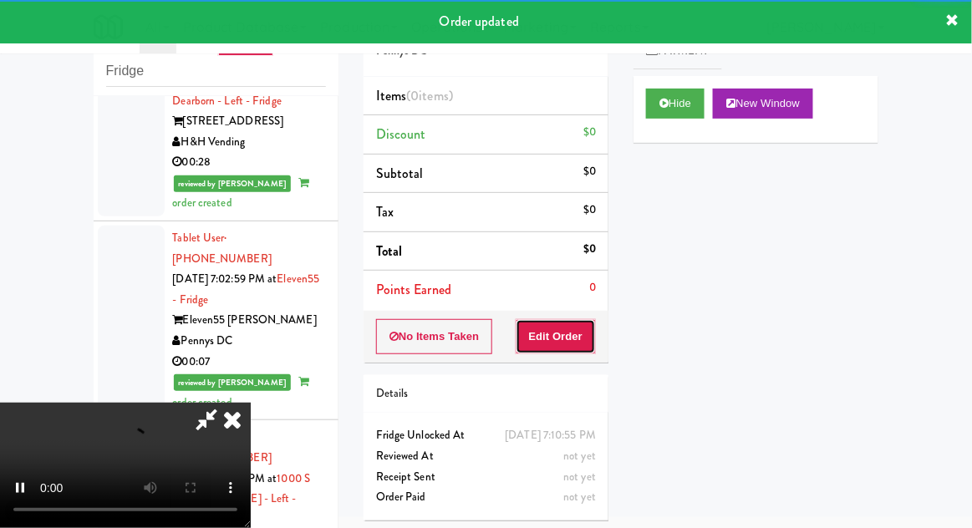
click at [578, 337] on button "Edit Order" at bounding box center [556, 336] width 81 height 35
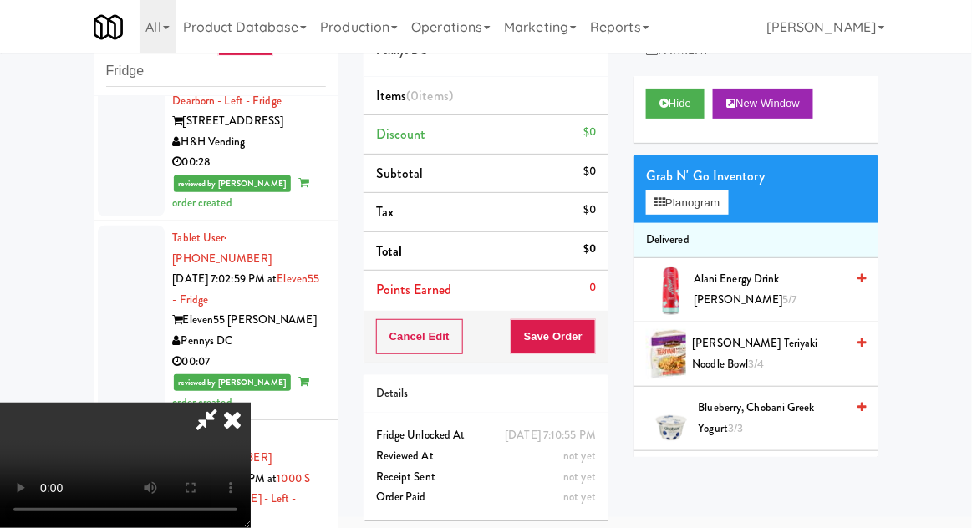
scroll to position [0, 0]
click at [728, 210] on button "Planogram" at bounding box center [687, 203] width 82 height 25
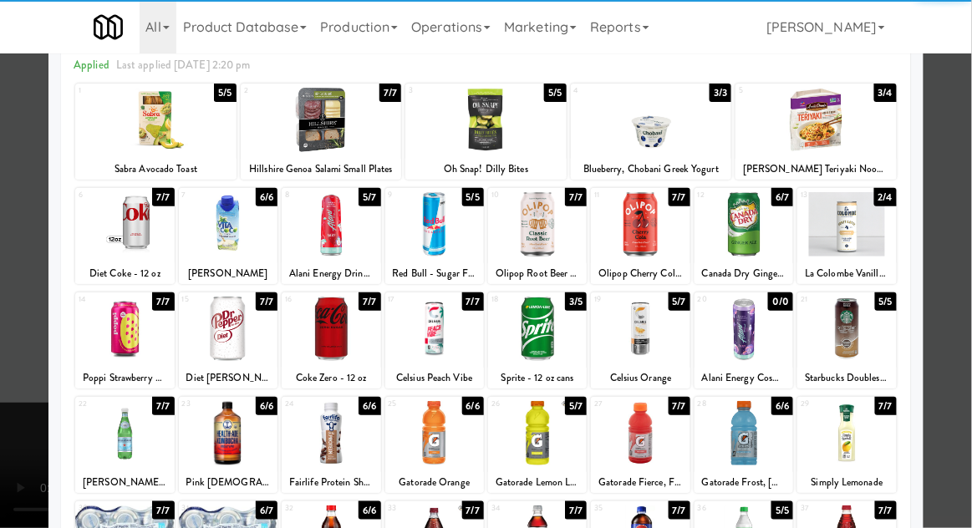
scroll to position [145, 0]
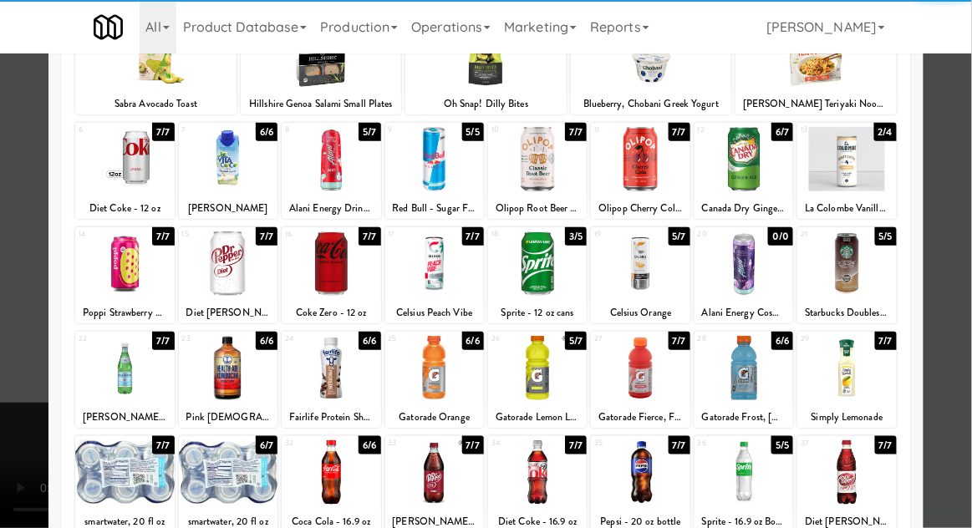
click at [328, 475] on div at bounding box center [331, 472] width 99 height 64
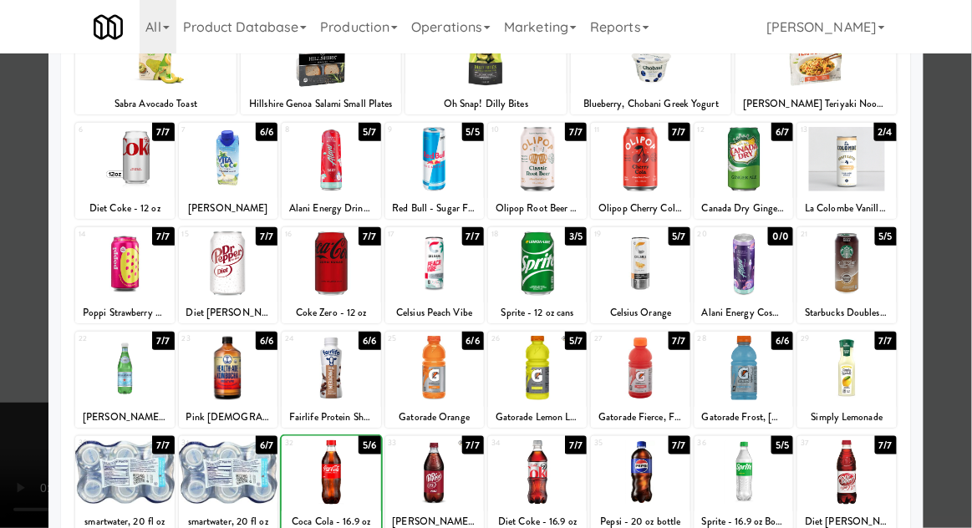
click at [959, 257] on div at bounding box center [486, 264] width 972 height 528
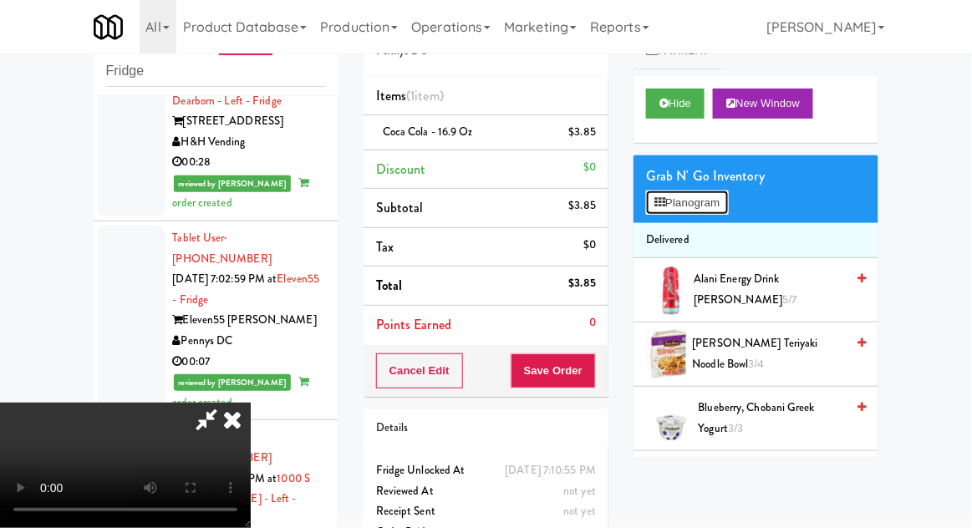
click at [725, 202] on button "Planogram" at bounding box center [687, 203] width 82 height 25
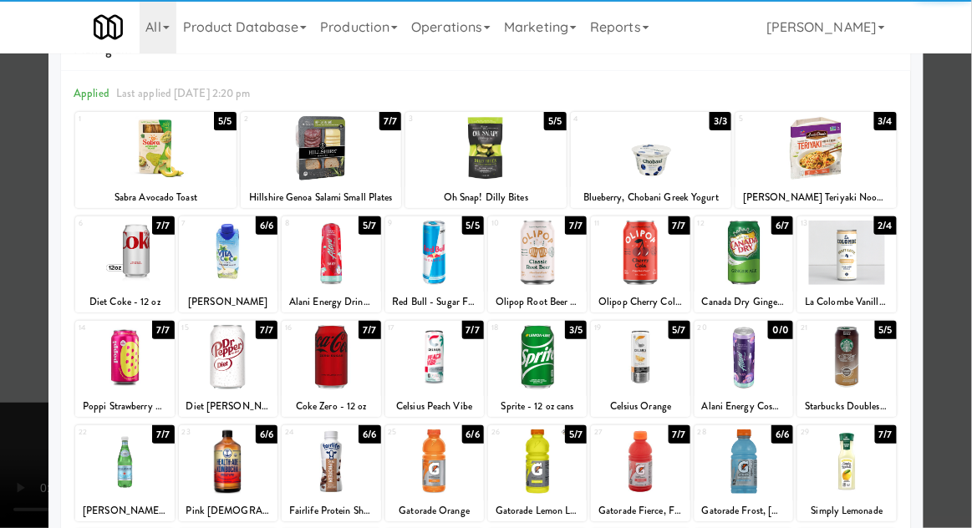
scroll to position [116, 0]
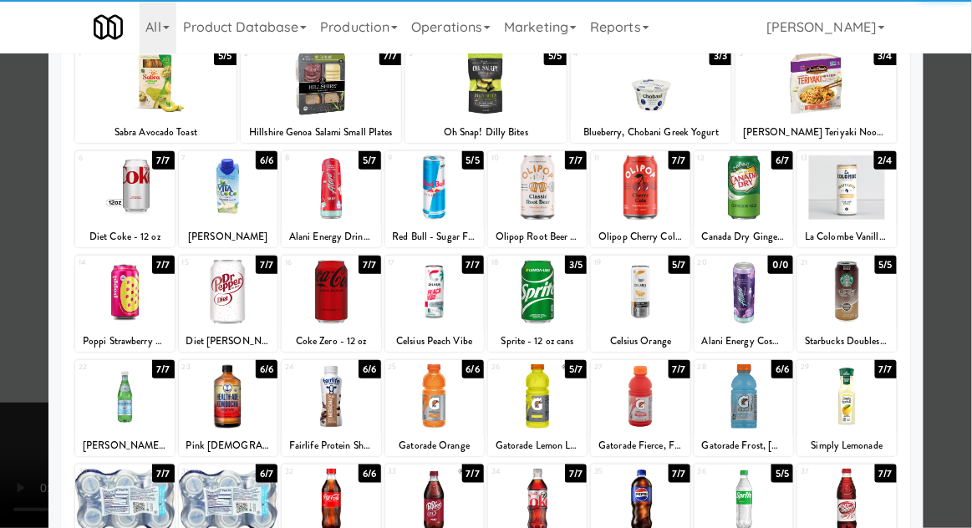
click at [330, 519] on div at bounding box center [331, 501] width 99 height 64
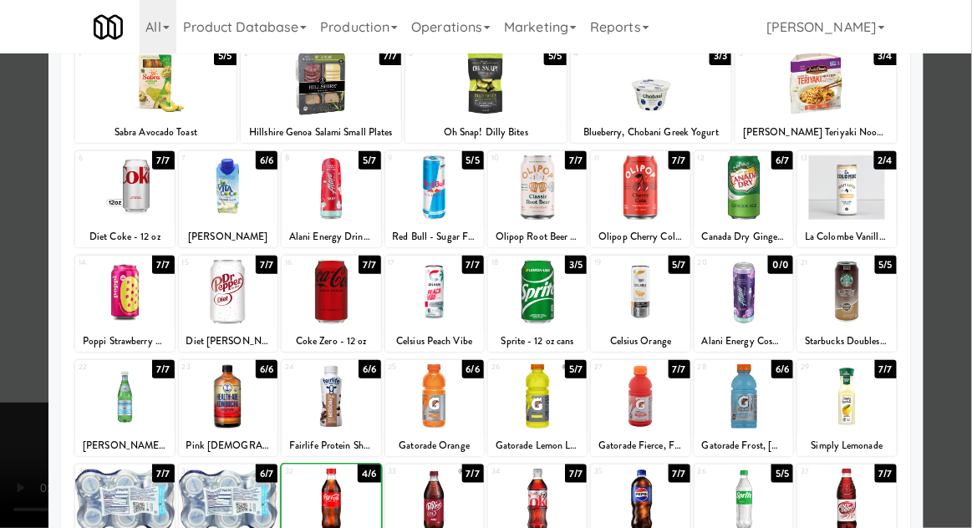
click at [951, 258] on div at bounding box center [486, 264] width 972 height 528
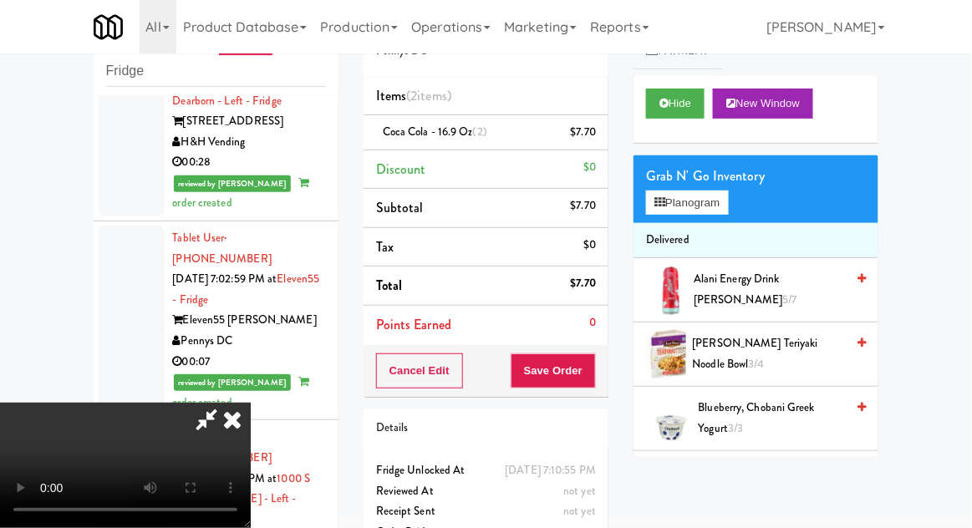
scroll to position [61, 0]
click at [589, 363] on button "Save Order" at bounding box center [553, 370] width 85 height 35
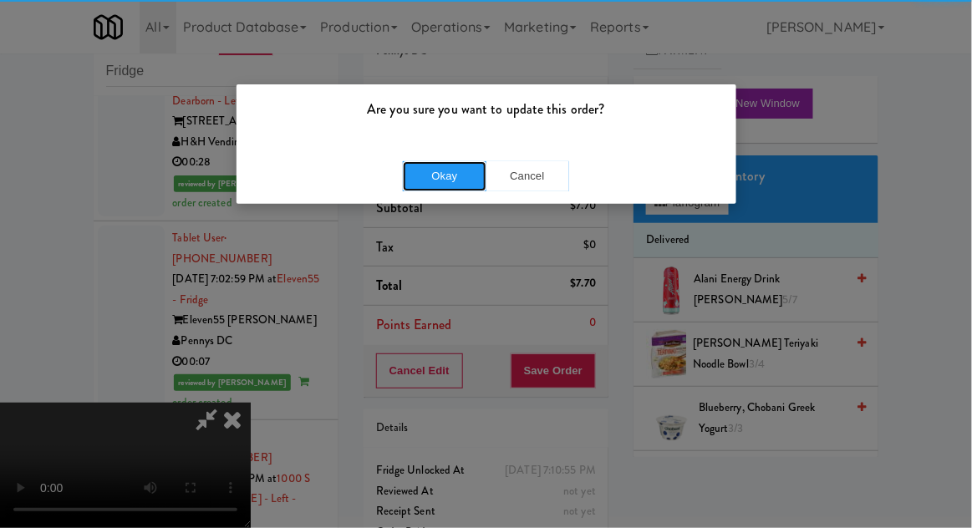
click at [452, 175] on button "Okay" at bounding box center [445, 176] width 84 height 30
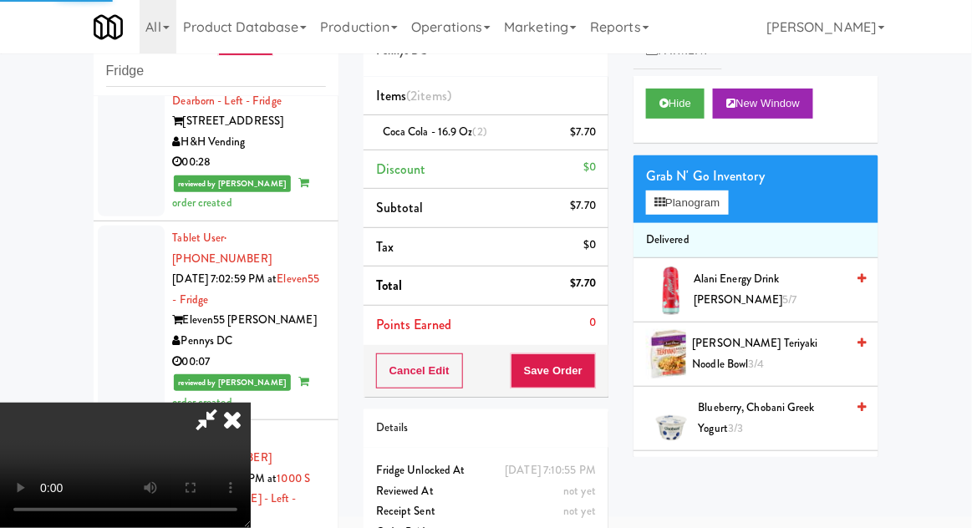
scroll to position [0, 0]
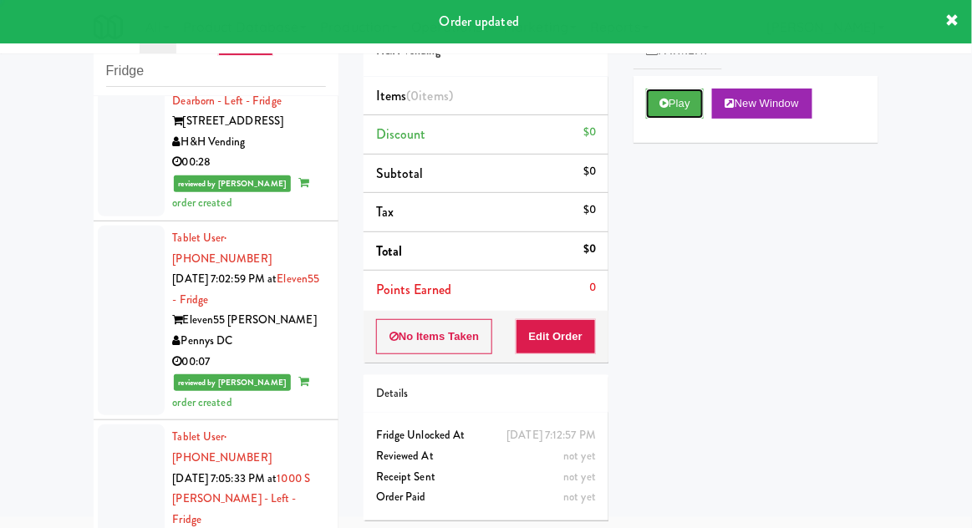
click at [656, 115] on button "Play" at bounding box center [675, 104] width 58 height 30
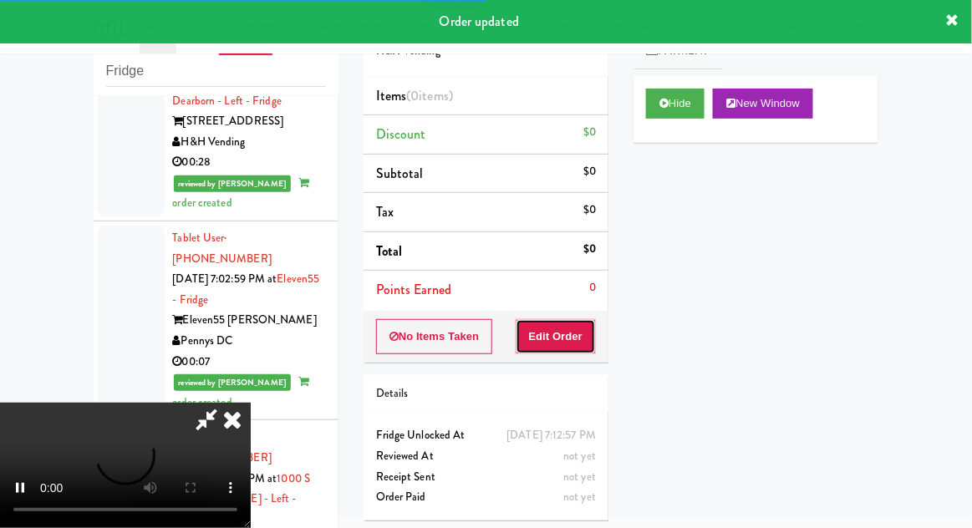
click at [551, 349] on button "Edit Order" at bounding box center [556, 336] width 81 height 35
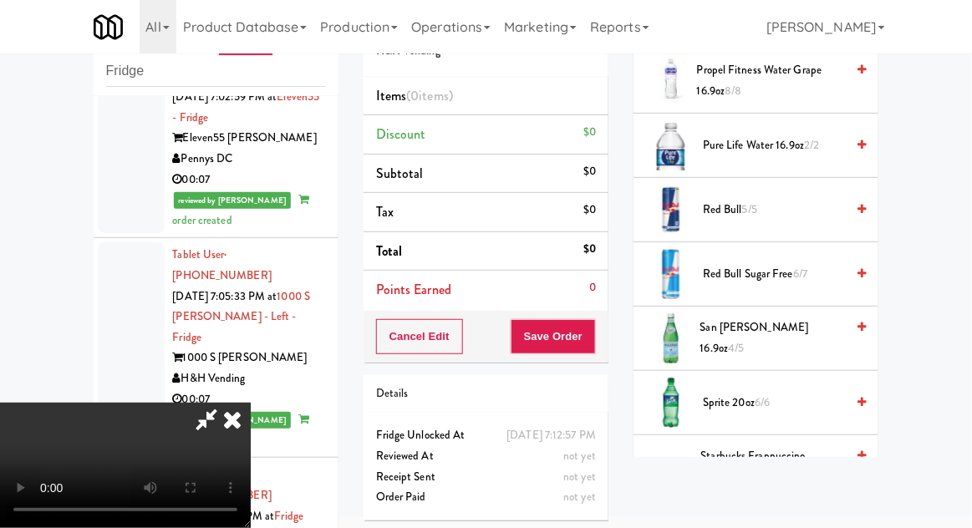
scroll to position [2171, 0]
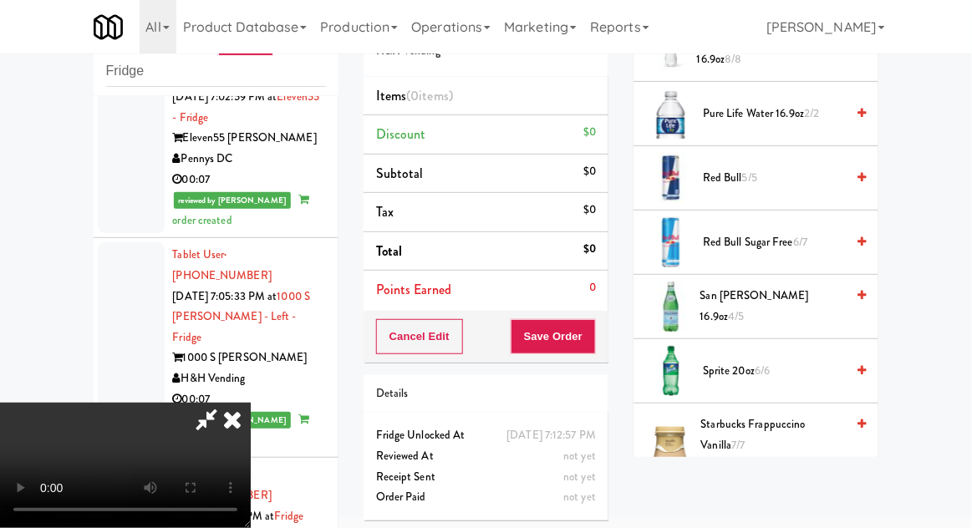
click at [779, 361] on span "Sprite 20oz 6/6" at bounding box center [774, 371] width 142 height 21
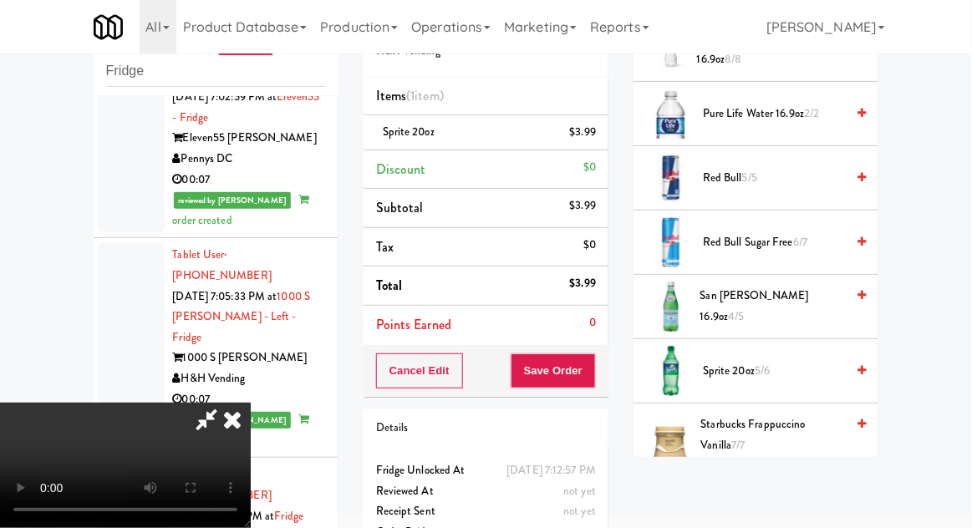
click at [615, 366] on div "Order # 2477004 H&H Vending Items (1 item ) Sprite 20oz $3.99 Discount $0 Subto…" at bounding box center [486, 282] width 270 height 572
click at [592, 368] on button "Save Order" at bounding box center [553, 370] width 85 height 35
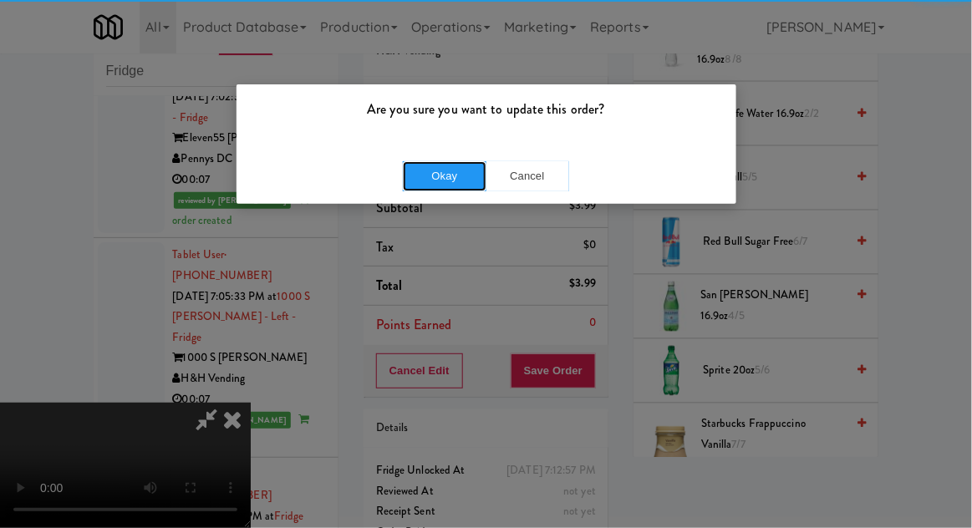
click at [439, 174] on button "Okay" at bounding box center [445, 176] width 84 height 30
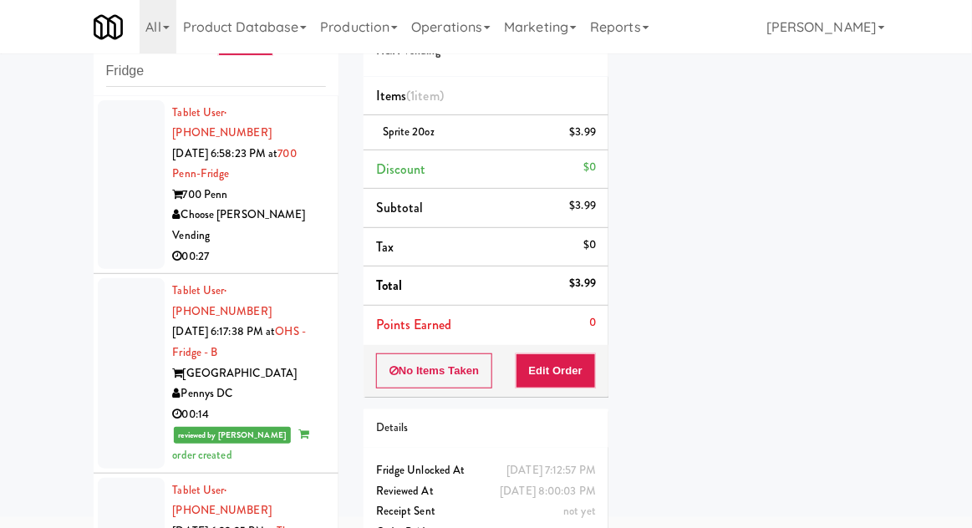
scroll to position [0, 0]
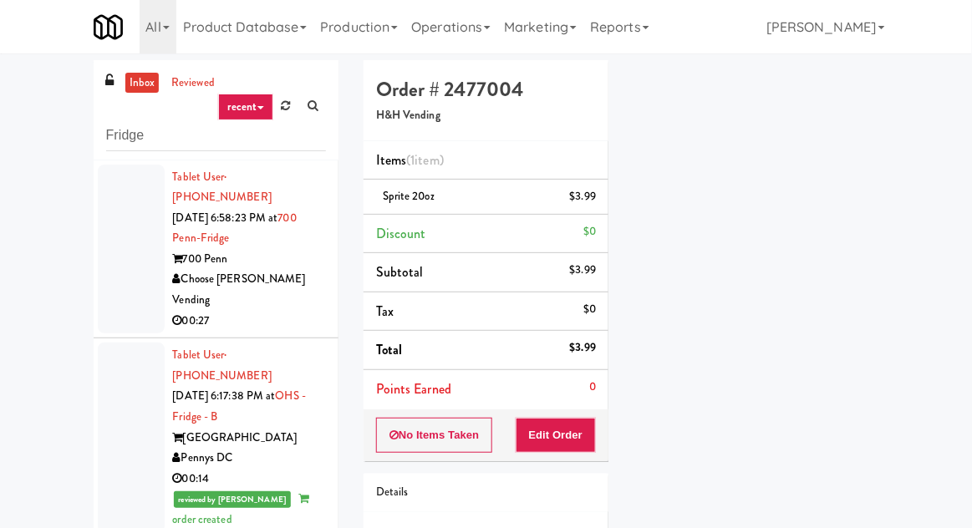
click at [140, 84] on link "inbox" at bounding box center [142, 83] width 34 height 21
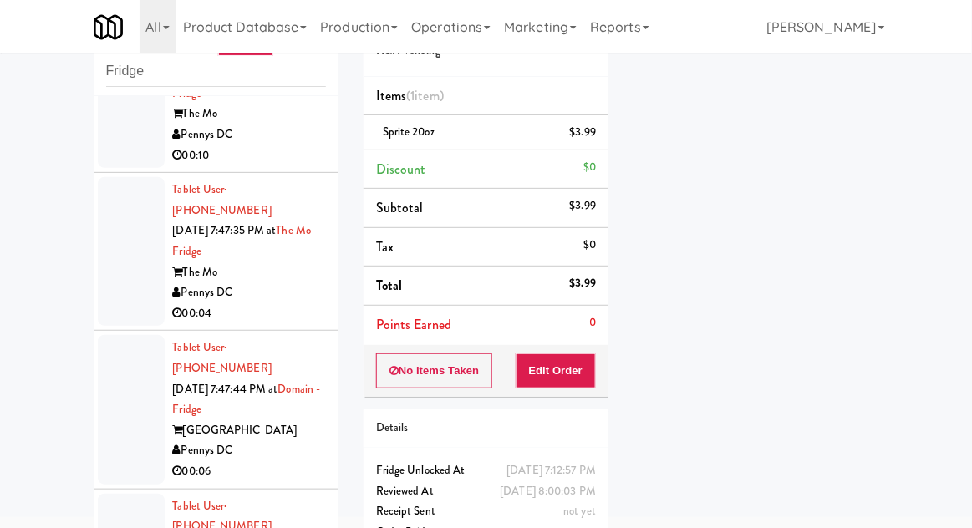
scroll to position [64, 0]
